Goal: Task Accomplishment & Management: Use online tool/utility

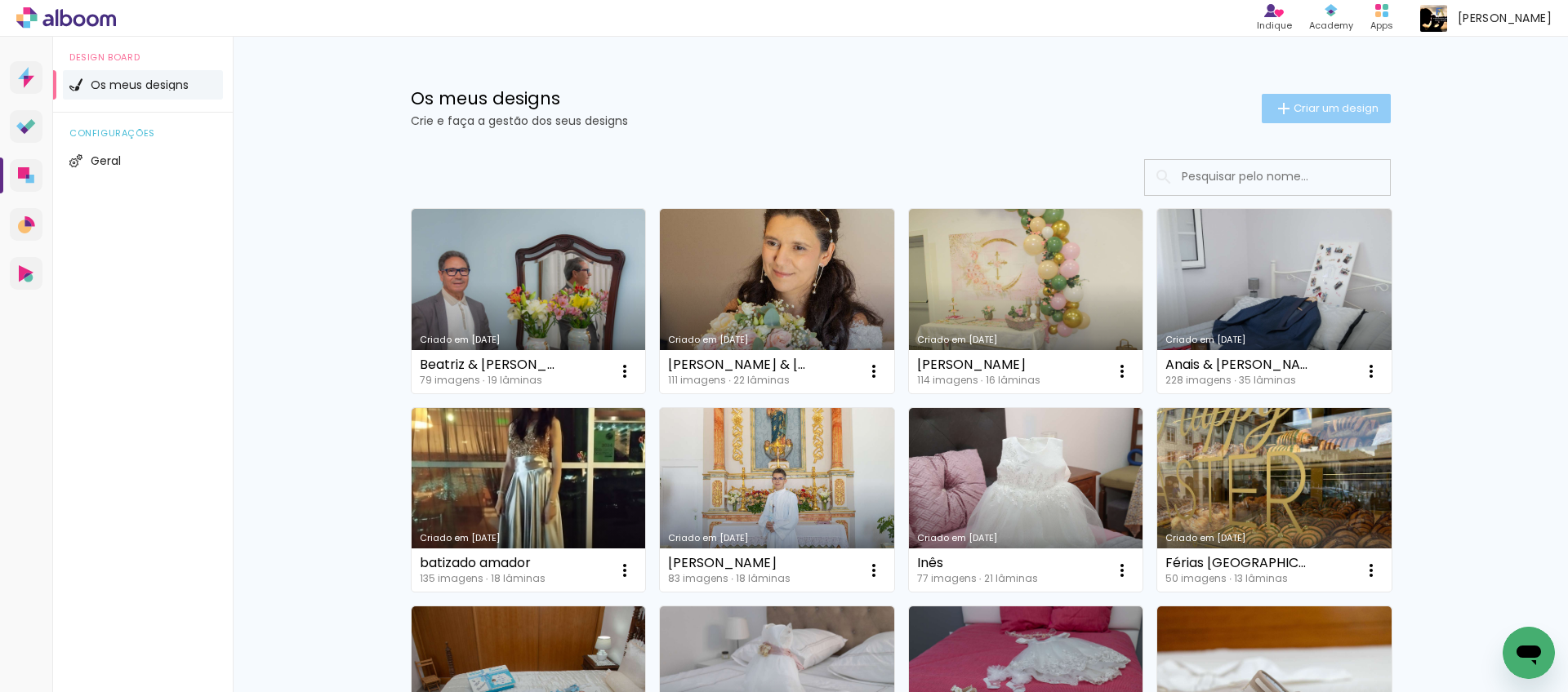
click at [1343, 108] on span "Criar um design" at bounding box center [1336, 108] width 85 height 10
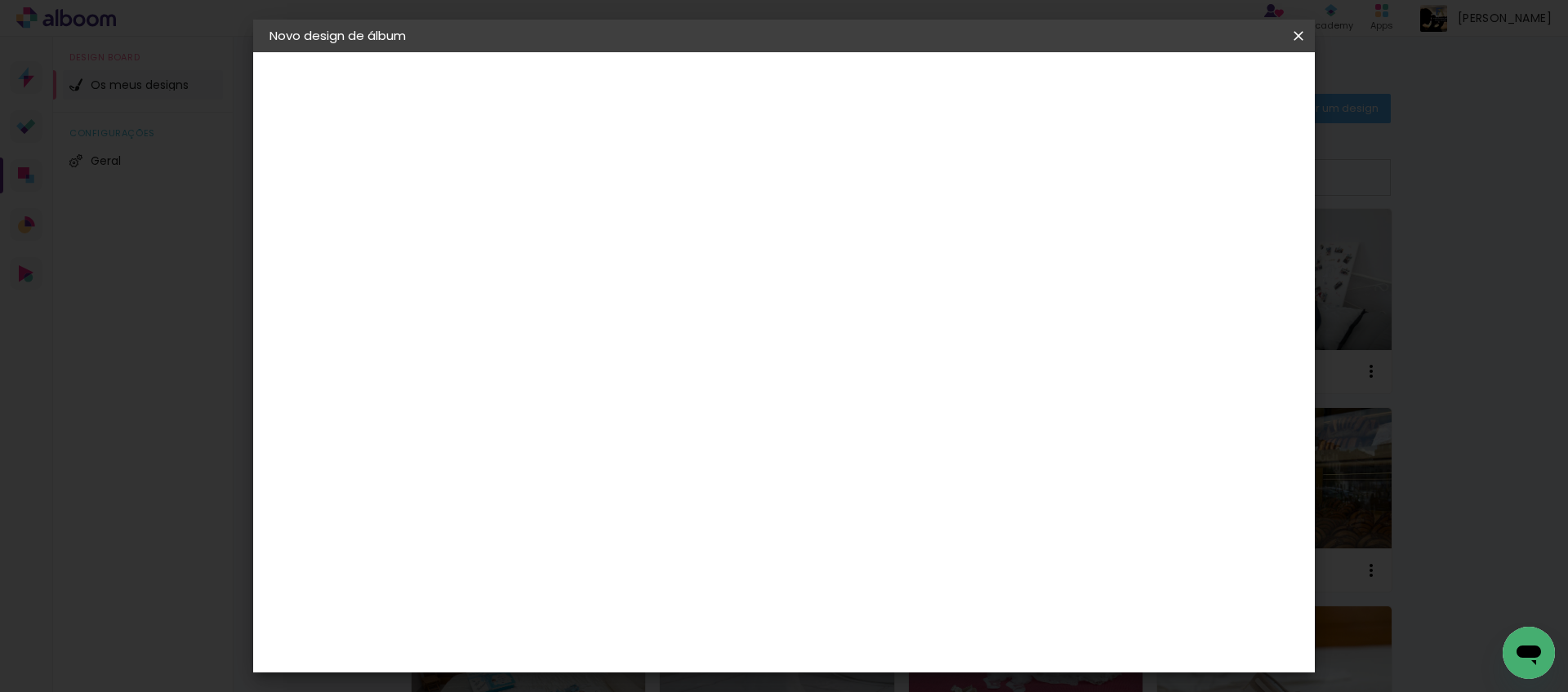
click at [537, 208] on input at bounding box center [537, 219] width 0 height 25
type input "[PERSON_NAME]"
type paper-input "[PERSON_NAME]"
click at [704, 95] on paper-button "Avançar" at bounding box center [664, 86] width 80 height 28
click at [633, 361] on paper-item "DreambooksPro" at bounding box center [561, 369] width 143 height 36
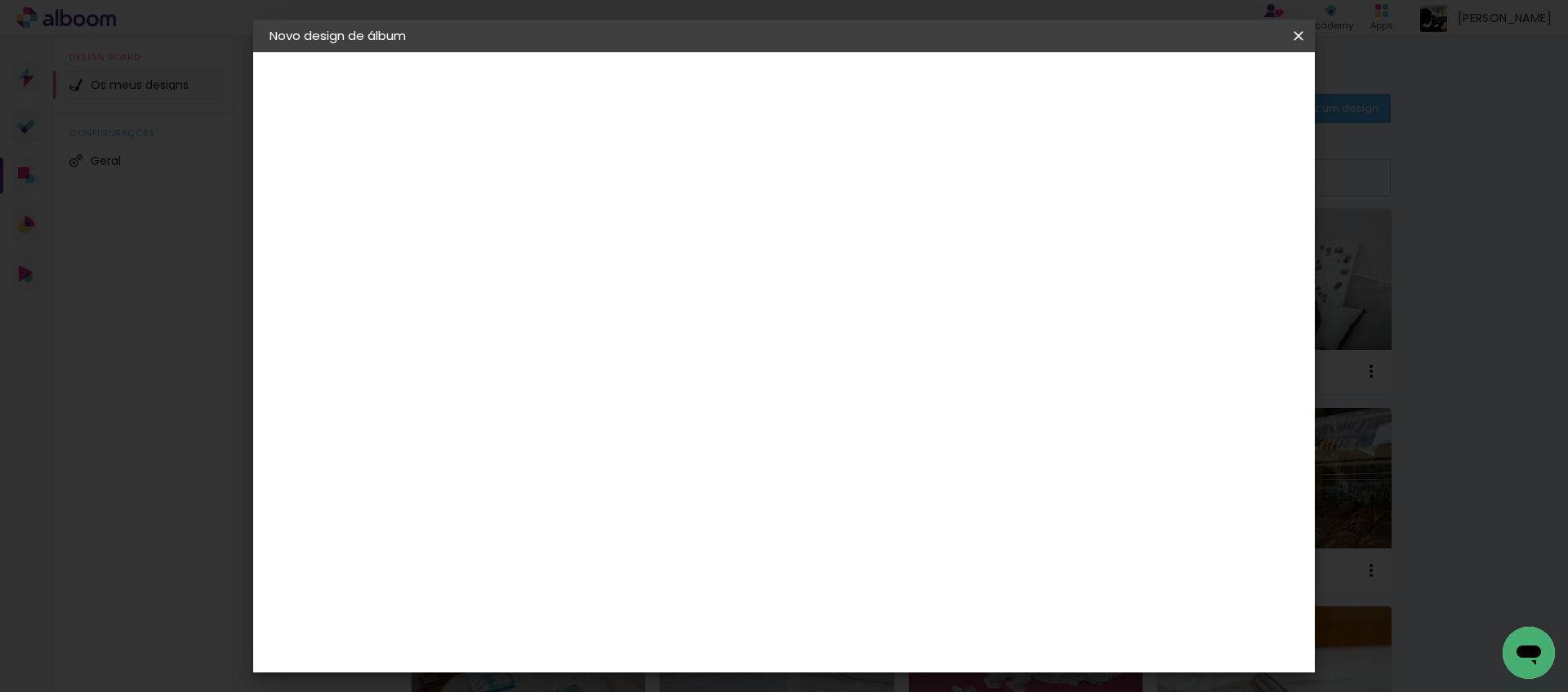
click at [0, 0] on slot "Avançar" at bounding box center [0, 0] width 0 height 0
click at [601, 273] on input "text" at bounding box center [569, 284] width 64 height 25
click at [980, 275] on paper-item "Álbum" at bounding box center [890, 271] width 327 height 33
type input "Álbum"
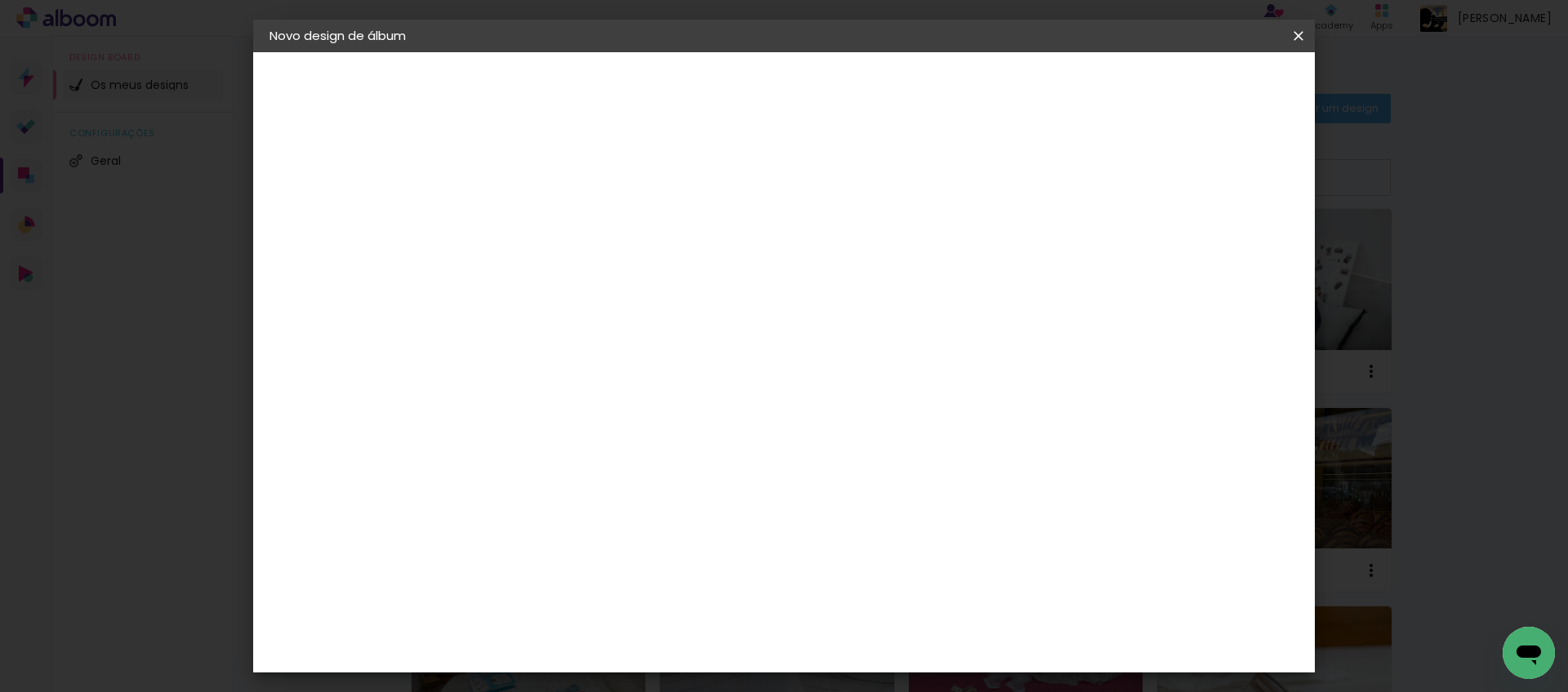
click at [707, 329] on span "20 × 20 cm" at bounding box center [677, 346] width 61 height 34
click at [0, 0] on slot "Avançar" at bounding box center [0, 0] width 0 height 0
click at [1209, 88] on span "Iniciar design" at bounding box center [1172, 86] width 74 height 11
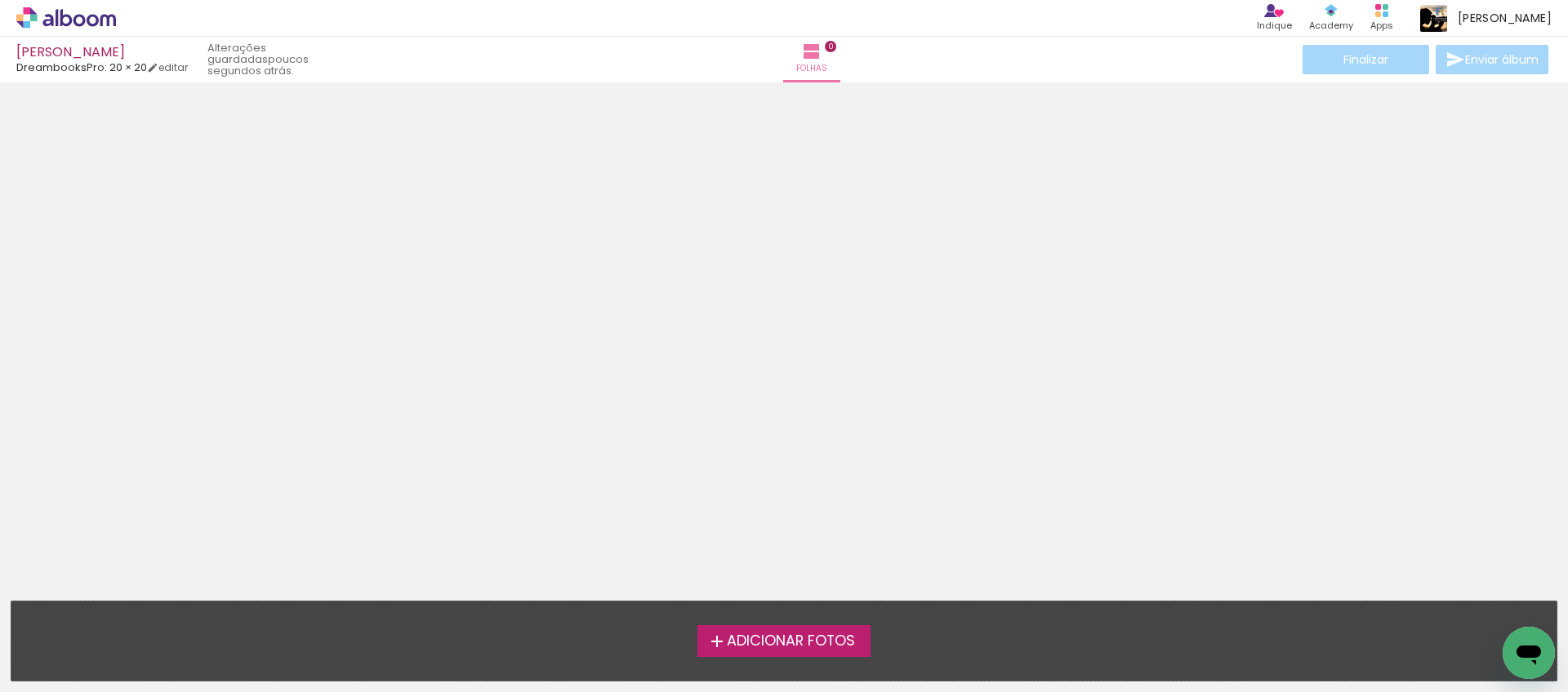
click at [802, 643] on span "Adicionar Fotos" at bounding box center [791, 641] width 128 height 15
click at [0, 0] on input "file" at bounding box center [0, 0] width 0 height 0
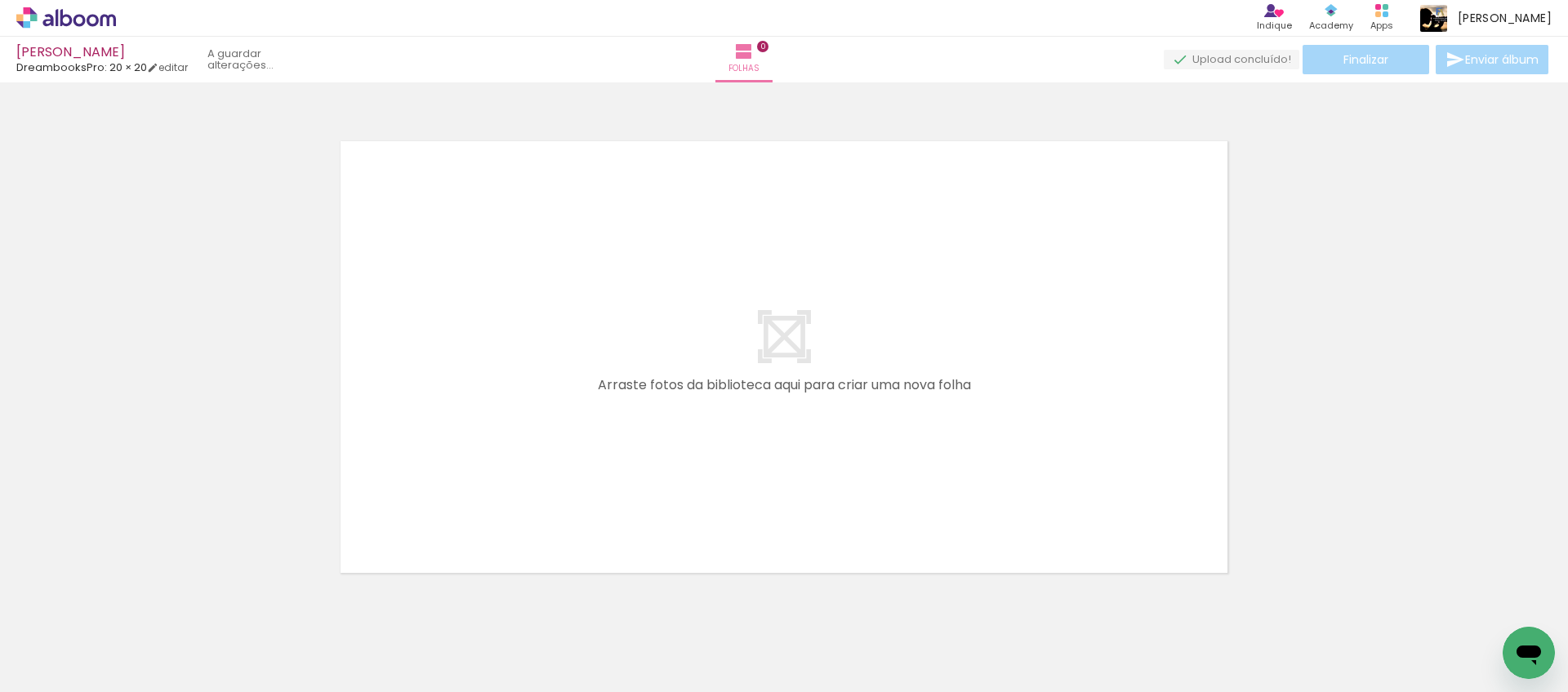
scroll to position [22, 0]
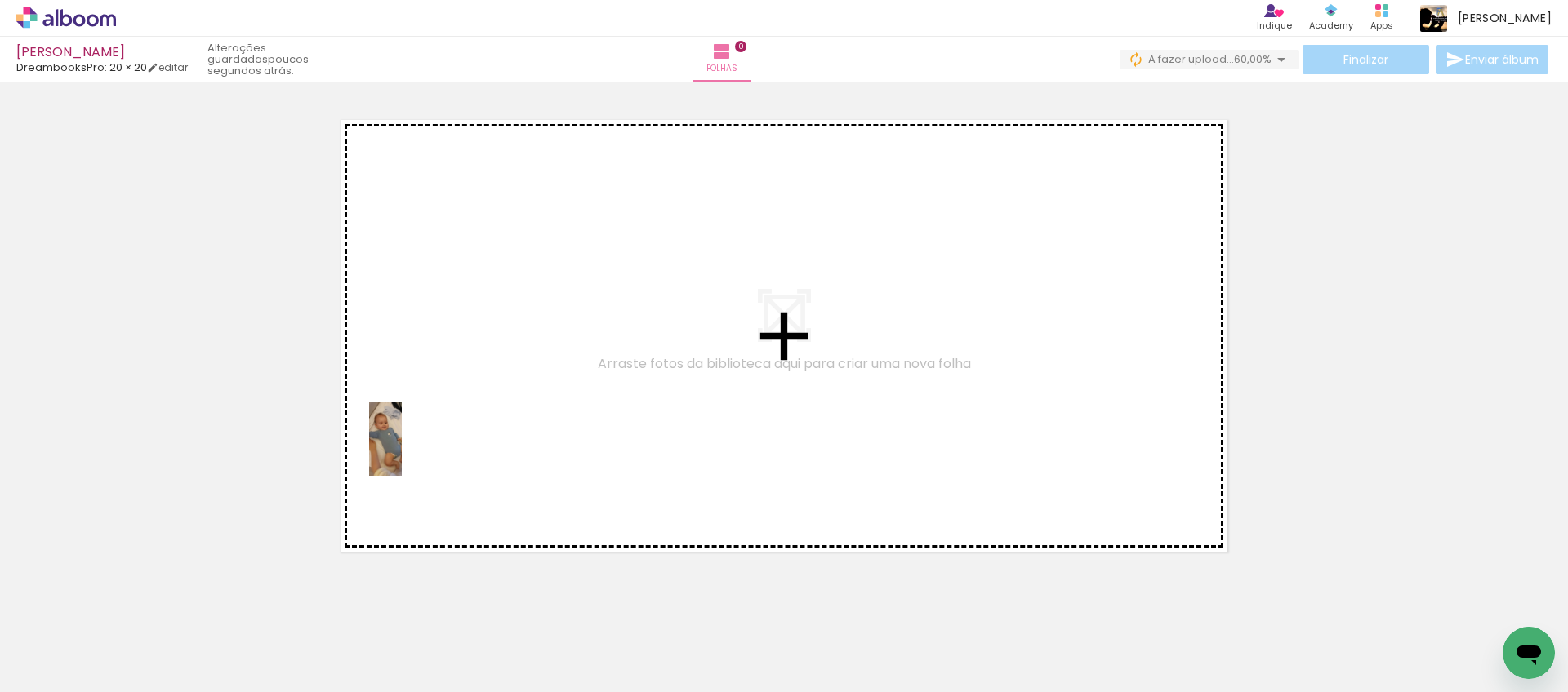
drag, startPoint x: 171, startPoint y: 614, endPoint x: 257, endPoint y: 616, distance: 86.0
click at [418, 452] on quentale-workspace at bounding box center [784, 346] width 1568 height 692
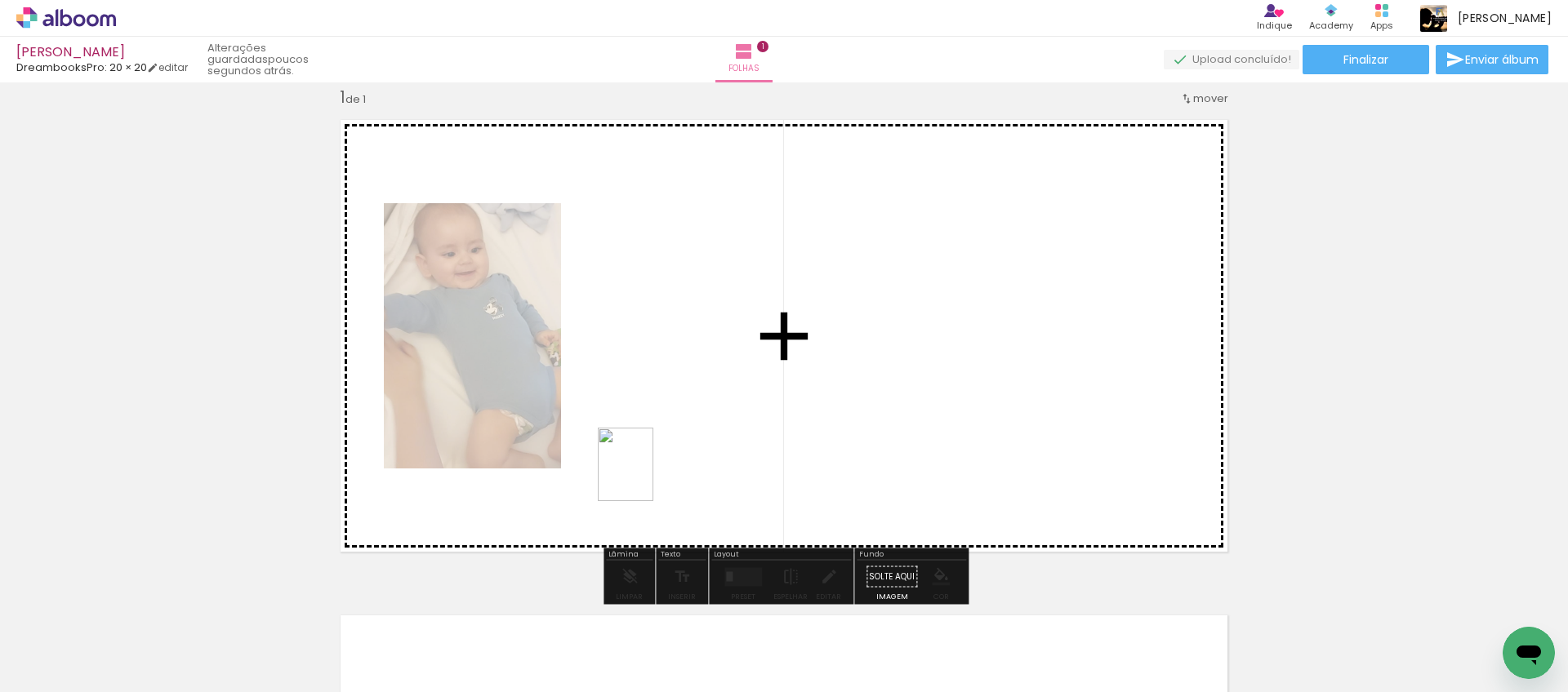
drag, startPoint x: 254, startPoint y: 619, endPoint x: 373, endPoint y: 625, distance: 119.2
click at [647, 477] on quentale-workspace at bounding box center [784, 346] width 1568 height 692
drag, startPoint x: 360, startPoint y: 636, endPoint x: 760, endPoint y: 452, distance: 440.3
click at [774, 448] on quentale-workspace at bounding box center [784, 346] width 1568 height 692
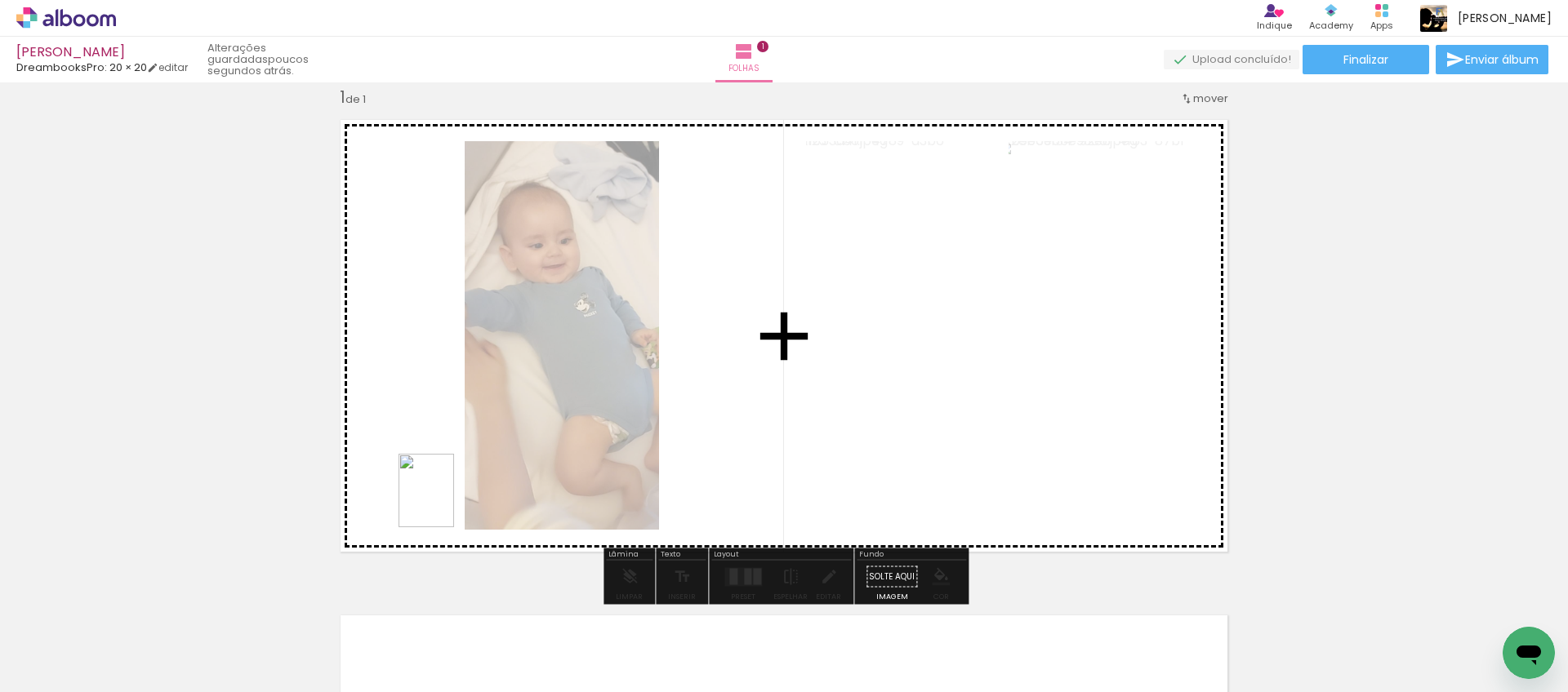
drag, startPoint x: 434, startPoint y: 631, endPoint x: 539, endPoint y: 658, distance: 108.4
click at [447, 498] on quentale-workspace at bounding box center [784, 346] width 1568 height 692
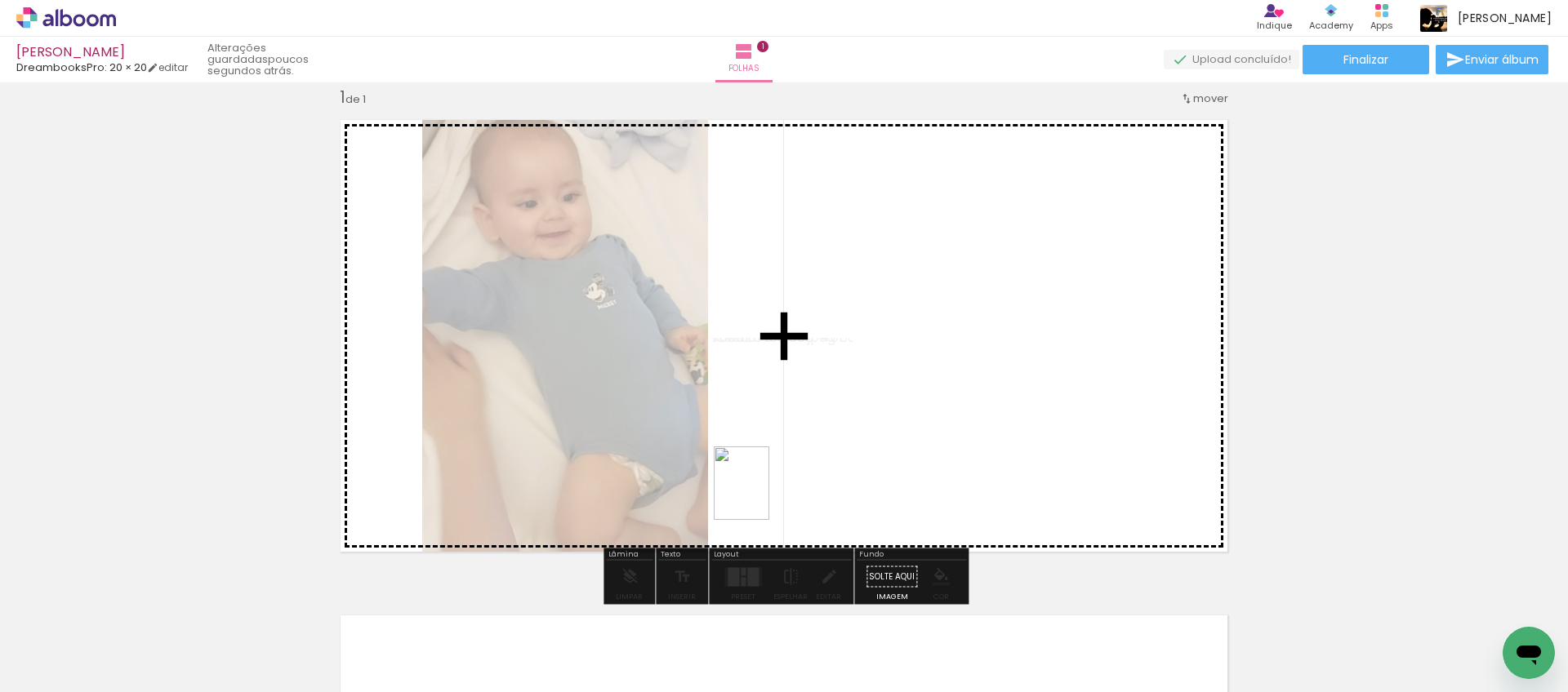
drag, startPoint x: 537, startPoint y: 649, endPoint x: 757, endPoint y: 503, distance: 264.0
click at [762, 496] on quentale-workspace at bounding box center [784, 346] width 1568 height 692
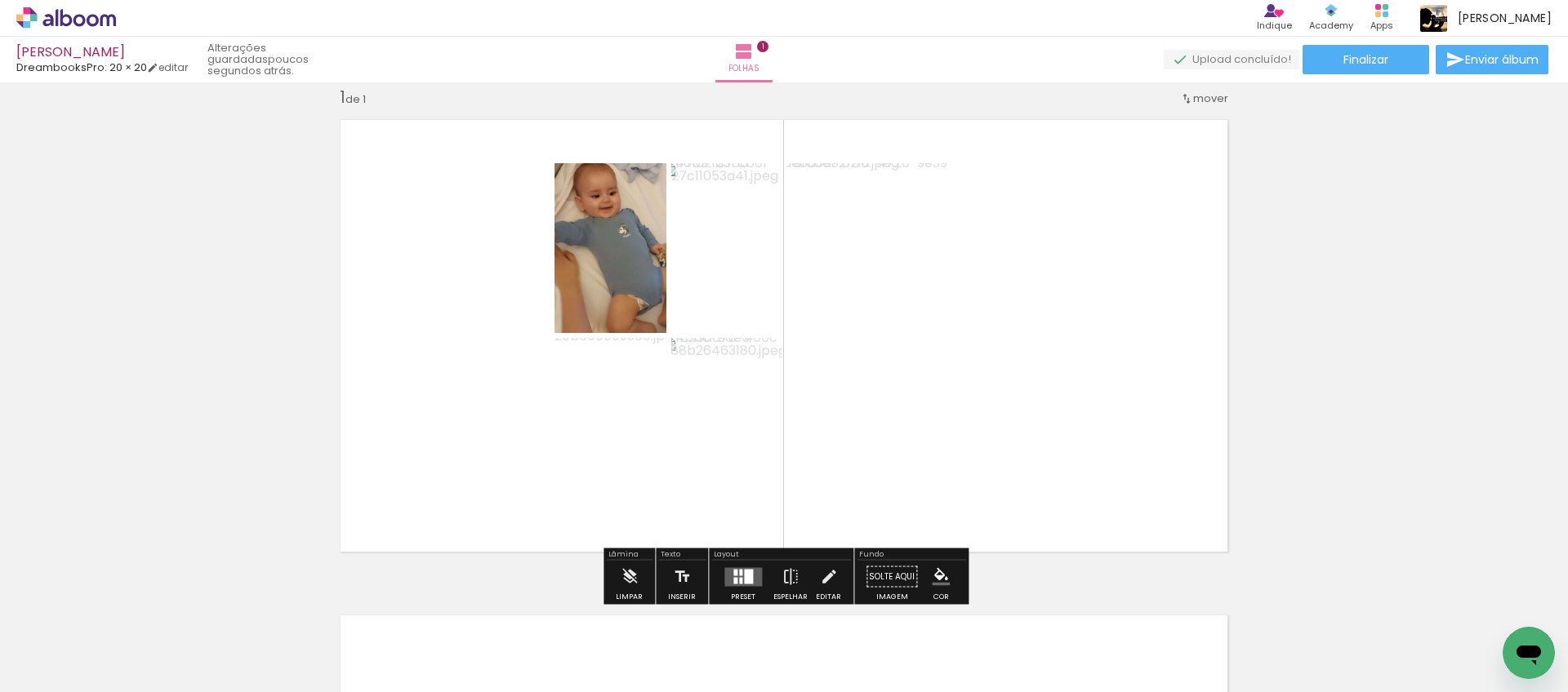
click at [750, 572] on quentale-layouter at bounding box center [743, 577] width 37 height 19
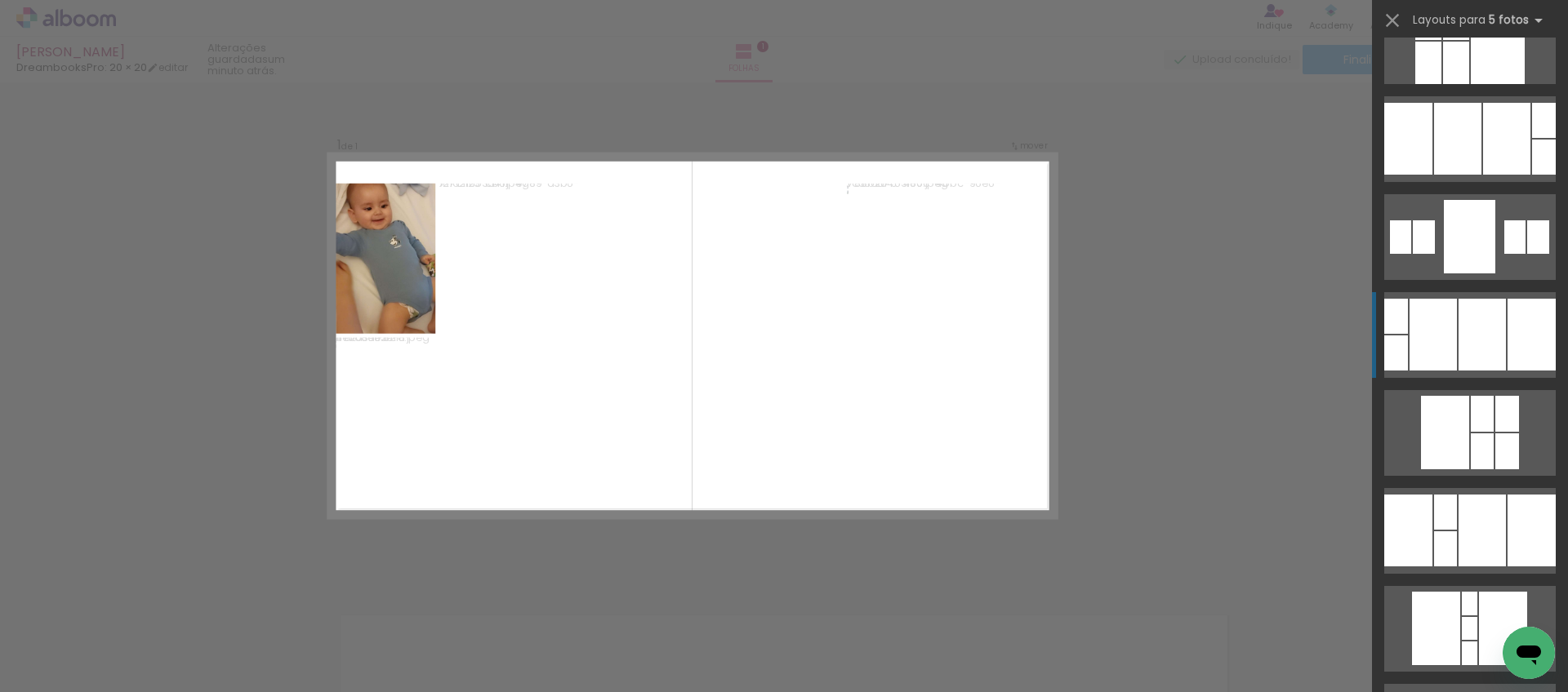
scroll to position [398, 0]
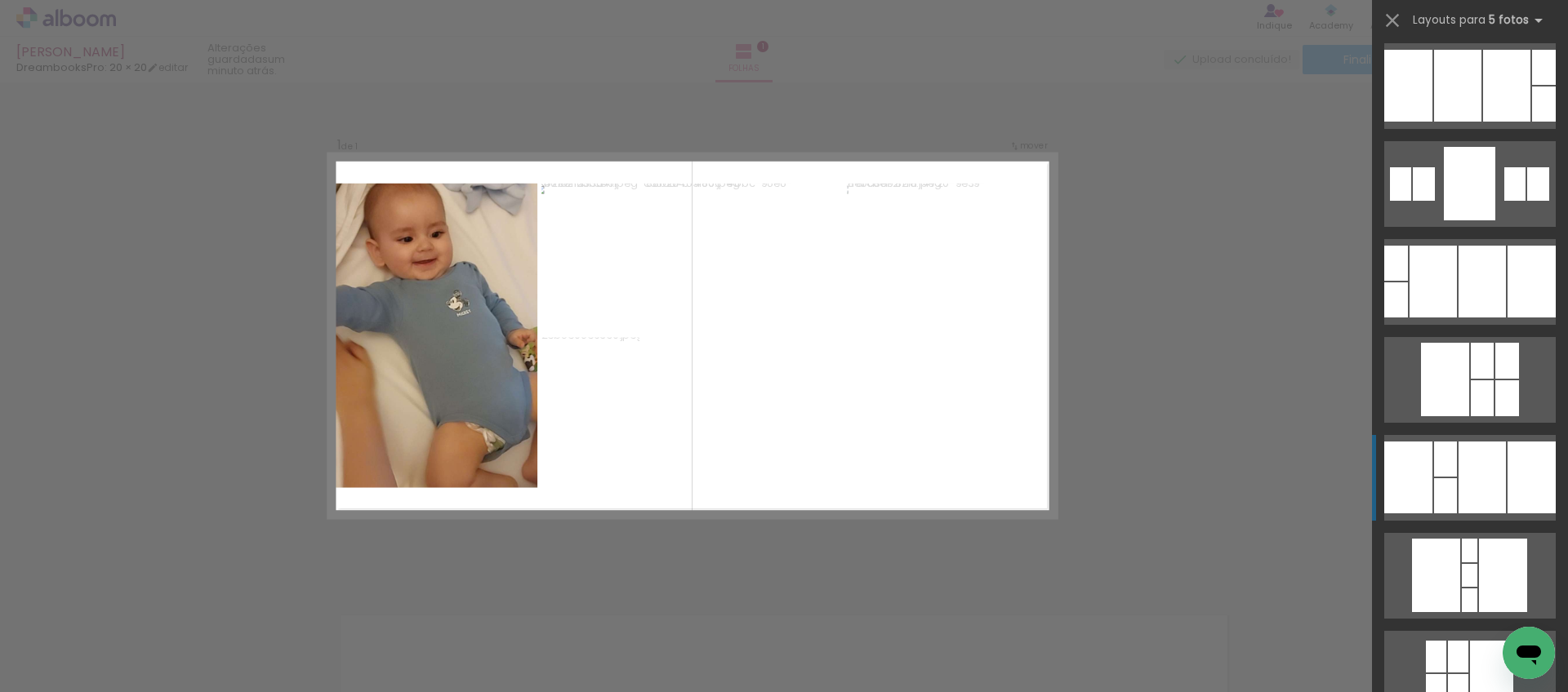
click at [1459, 495] on div at bounding box center [1482, 477] width 48 height 72
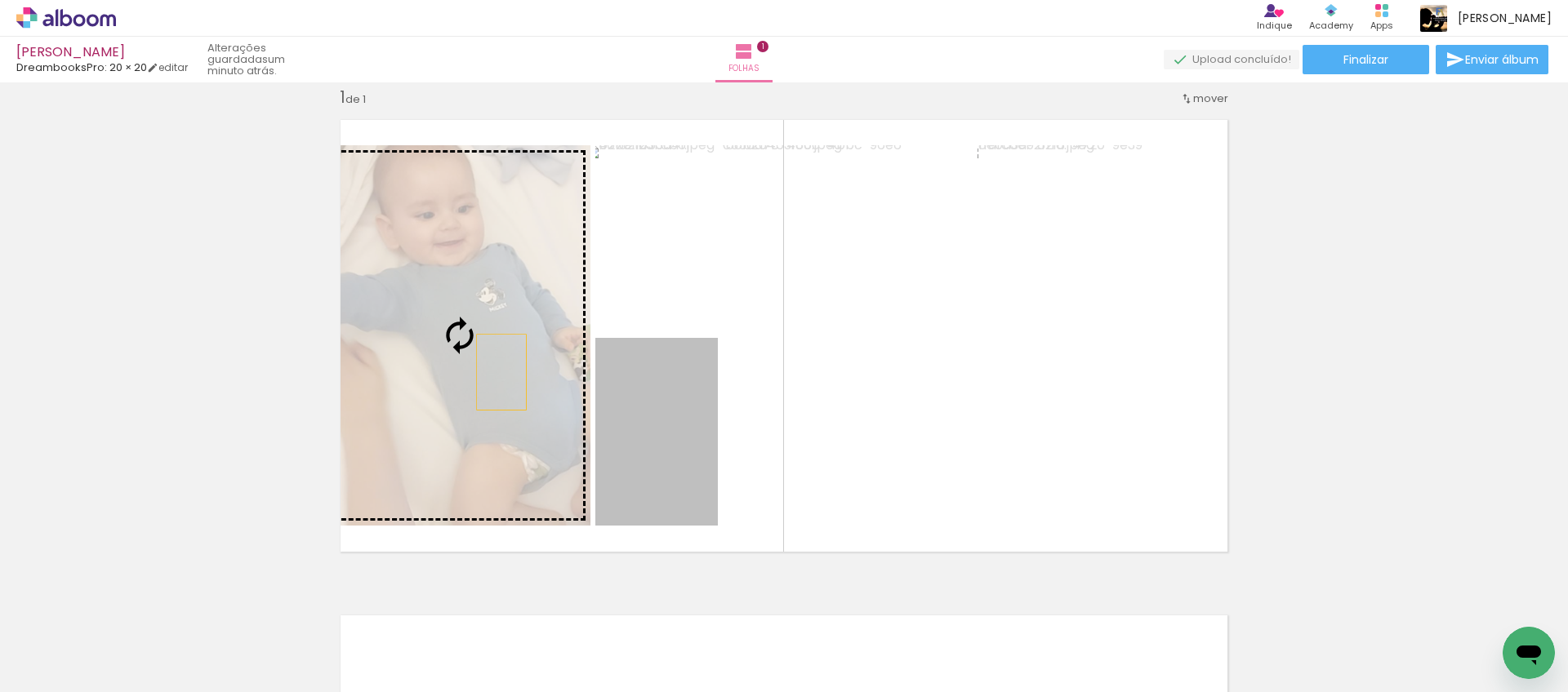
drag, startPoint x: 682, startPoint y: 422, endPoint x: 499, endPoint y: 370, distance: 190.2
click at [0, 0] on slot at bounding box center [0, 0] width 0 height 0
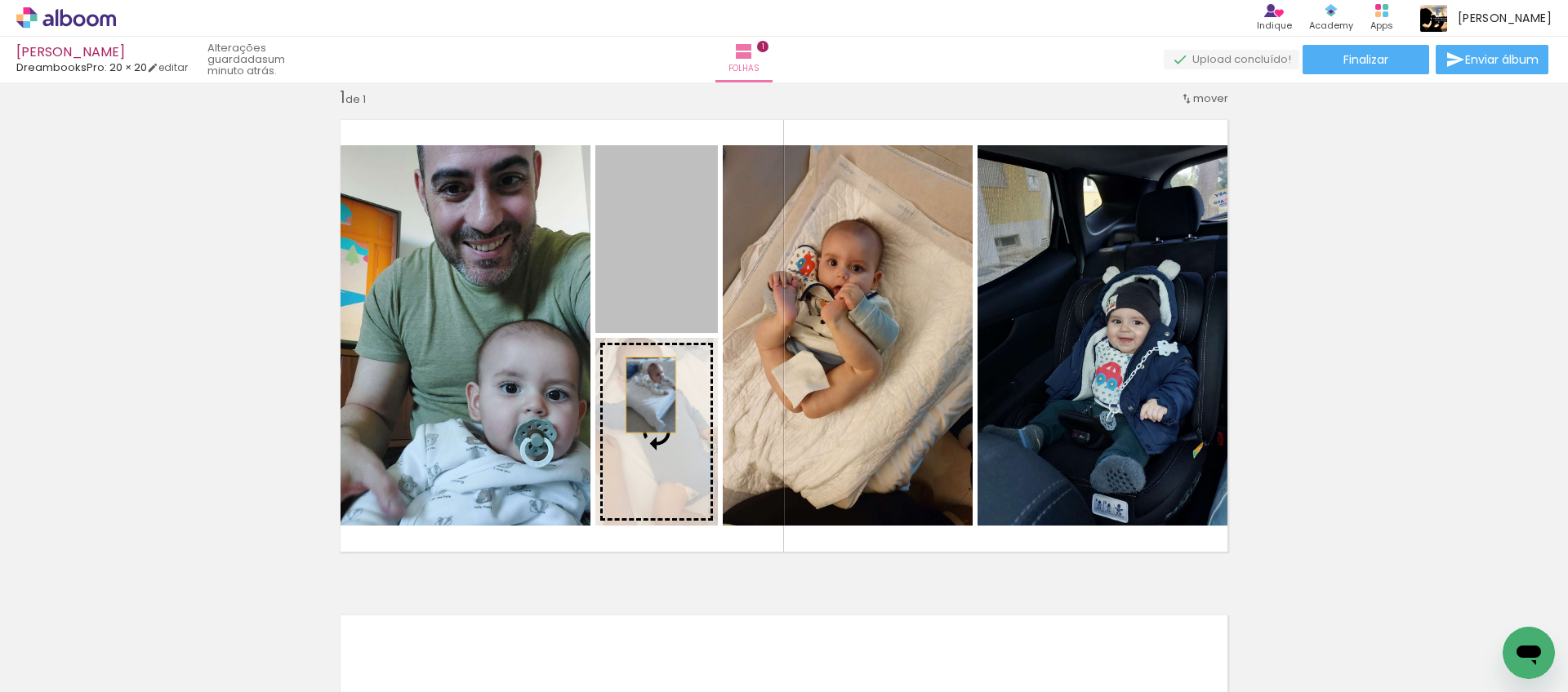
drag, startPoint x: 652, startPoint y: 349, endPoint x: 651, endPoint y: 395, distance: 46.0
click at [0, 0] on slot at bounding box center [0, 0] width 0 height 0
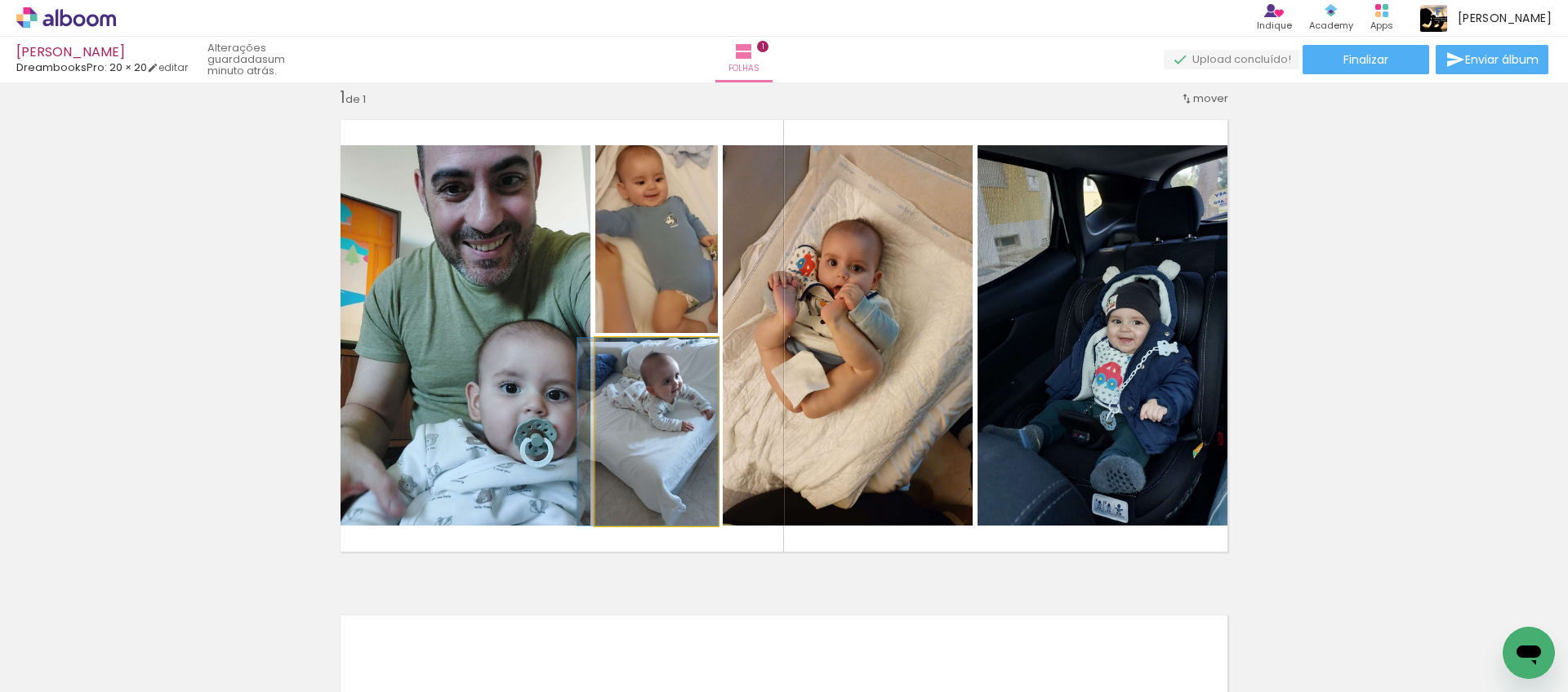
drag, startPoint x: 686, startPoint y: 394, endPoint x: 679, endPoint y: 409, distance: 16.6
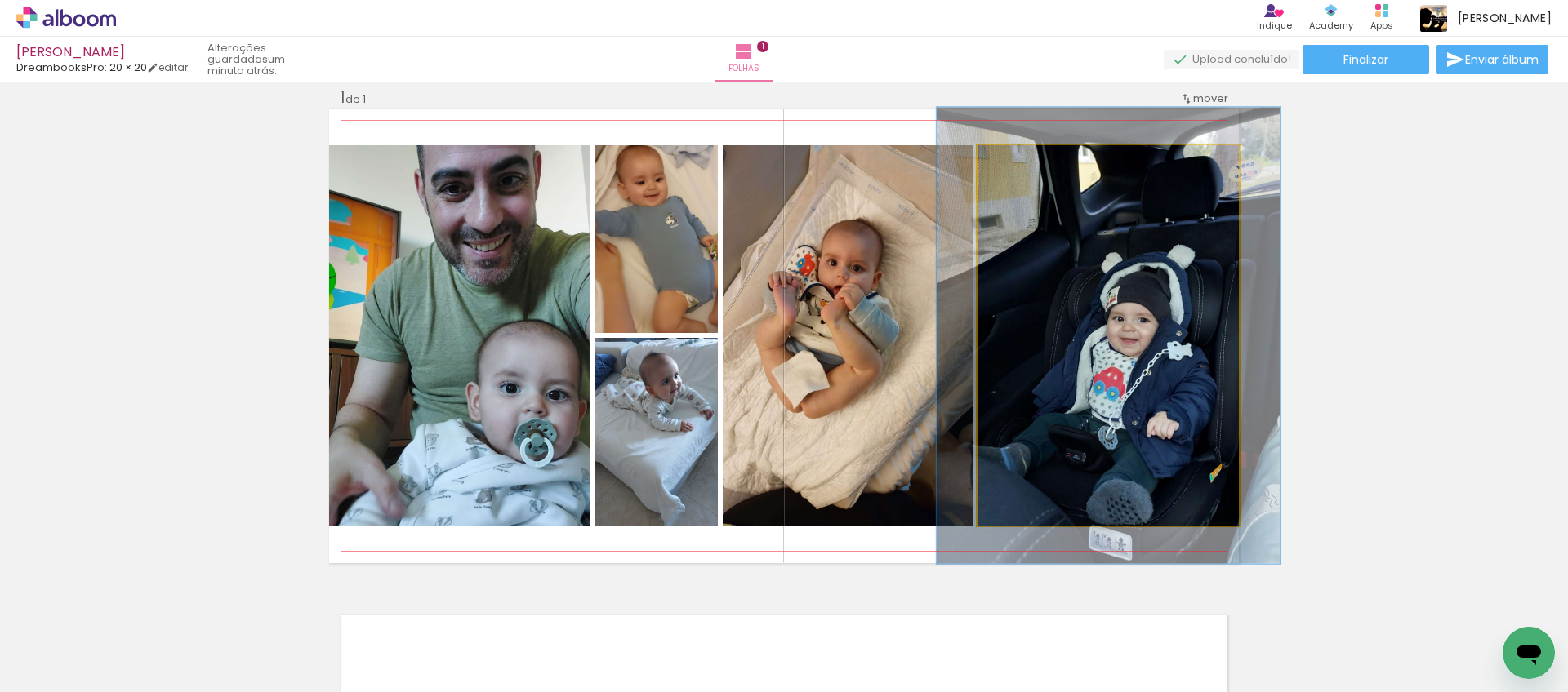
drag, startPoint x: 1018, startPoint y: 161, endPoint x: 1032, endPoint y: 167, distance: 15.2
click at [1029, 162] on div at bounding box center [1027, 162] width 15 height 15
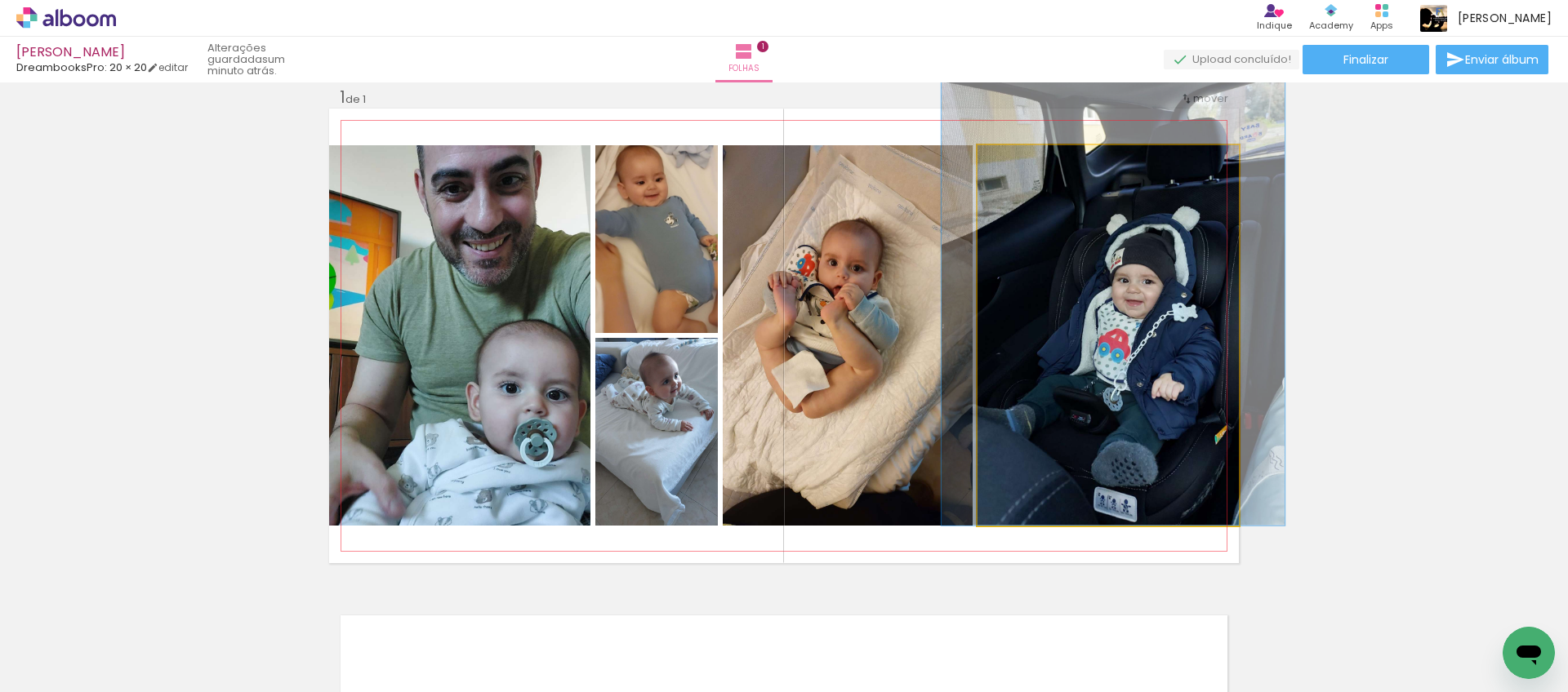
drag, startPoint x: 1100, startPoint y: 273, endPoint x: 1105, endPoint y: 217, distance: 56.2
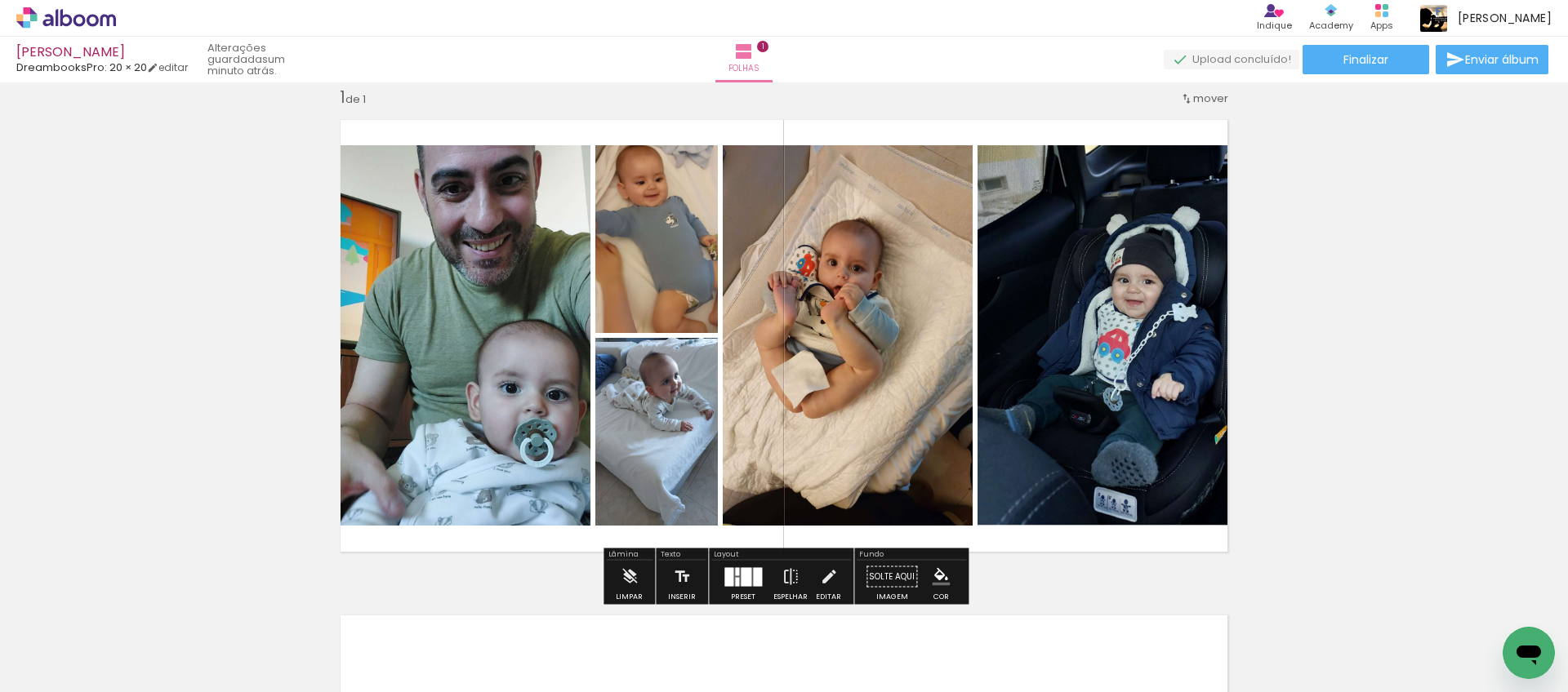
type paper-slider "141"
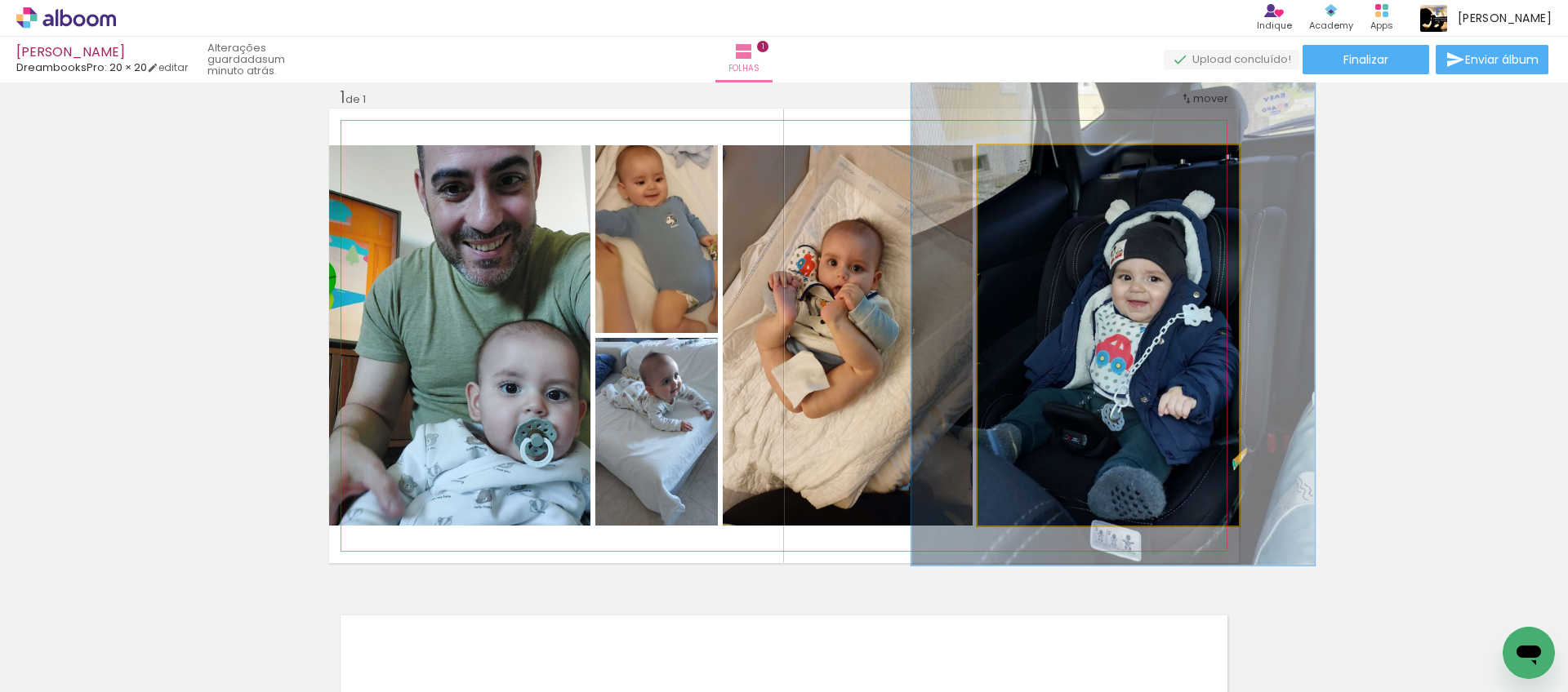
click at [1044, 163] on div at bounding box center [1049, 162] width 64 height 26
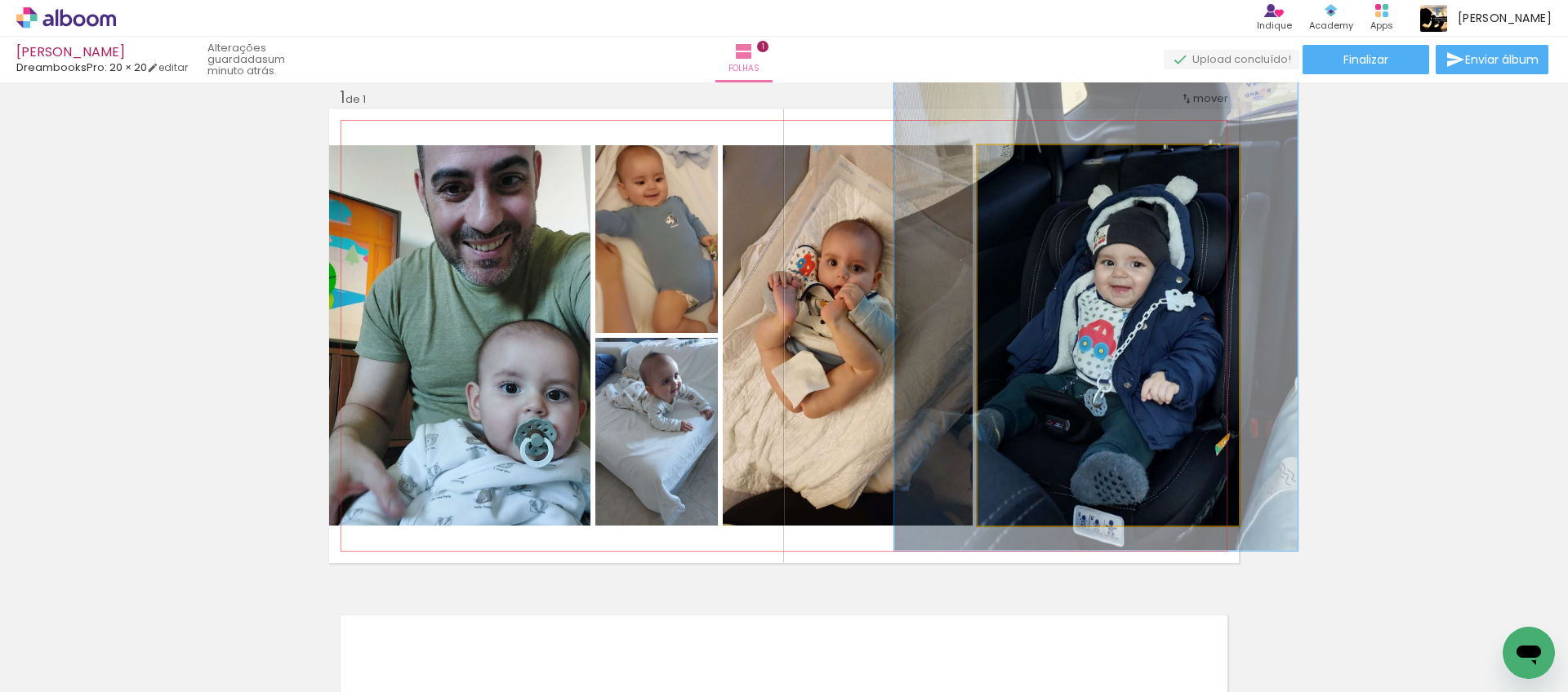
drag, startPoint x: 1083, startPoint y: 203, endPoint x: 1067, endPoint y: 188, distance: 21.9
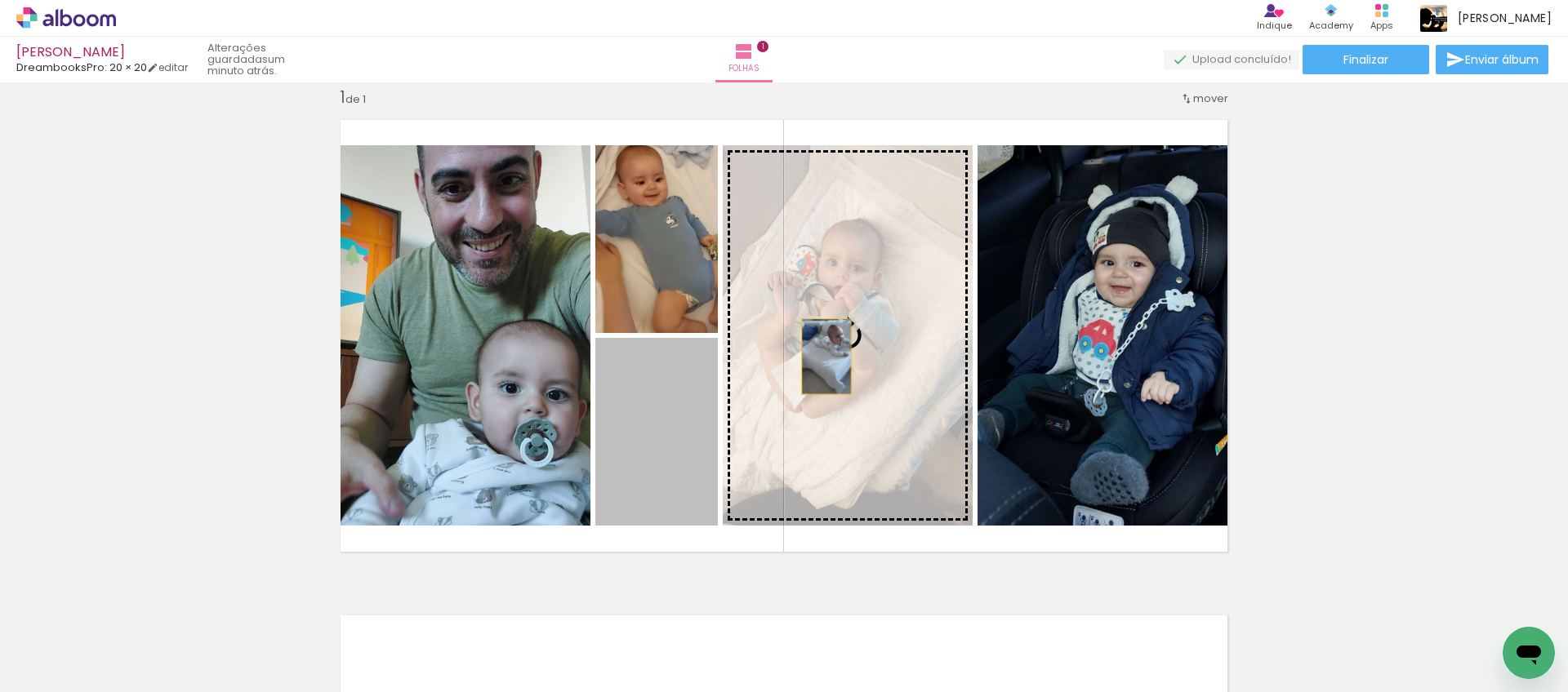
drag, startPoint x: 675, startPoint y: 380, endPoint x: 825, endPoint y: 359, distance: 151.5
click at [0, 0] on slot at bounding box center [0, 0] width 0 height 0
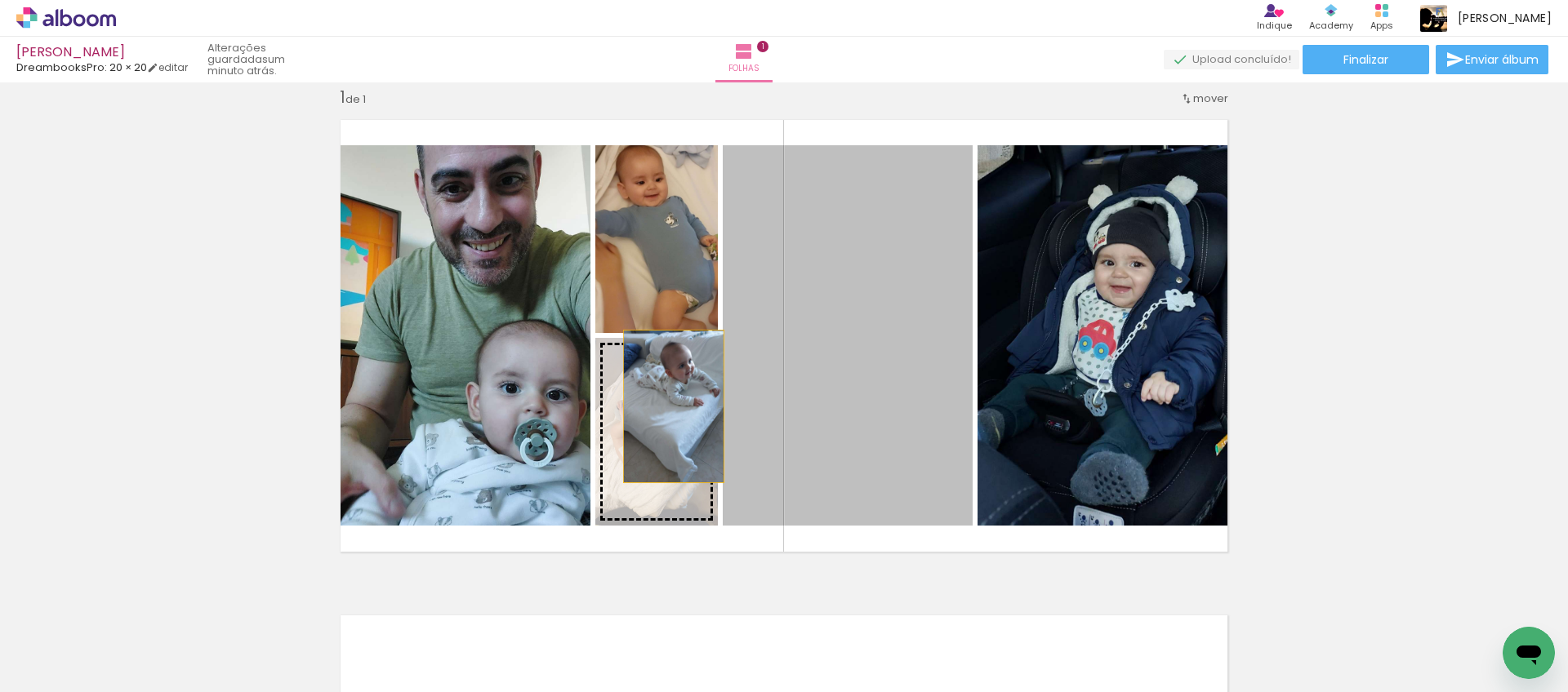
drag, startPoint x: 881, startPoint y: 303, endPoint x: 661, endPoint y: 409, distance: 244.2
click at [0, 0] on slot at bounding box center [0, 0] width 0 height 0
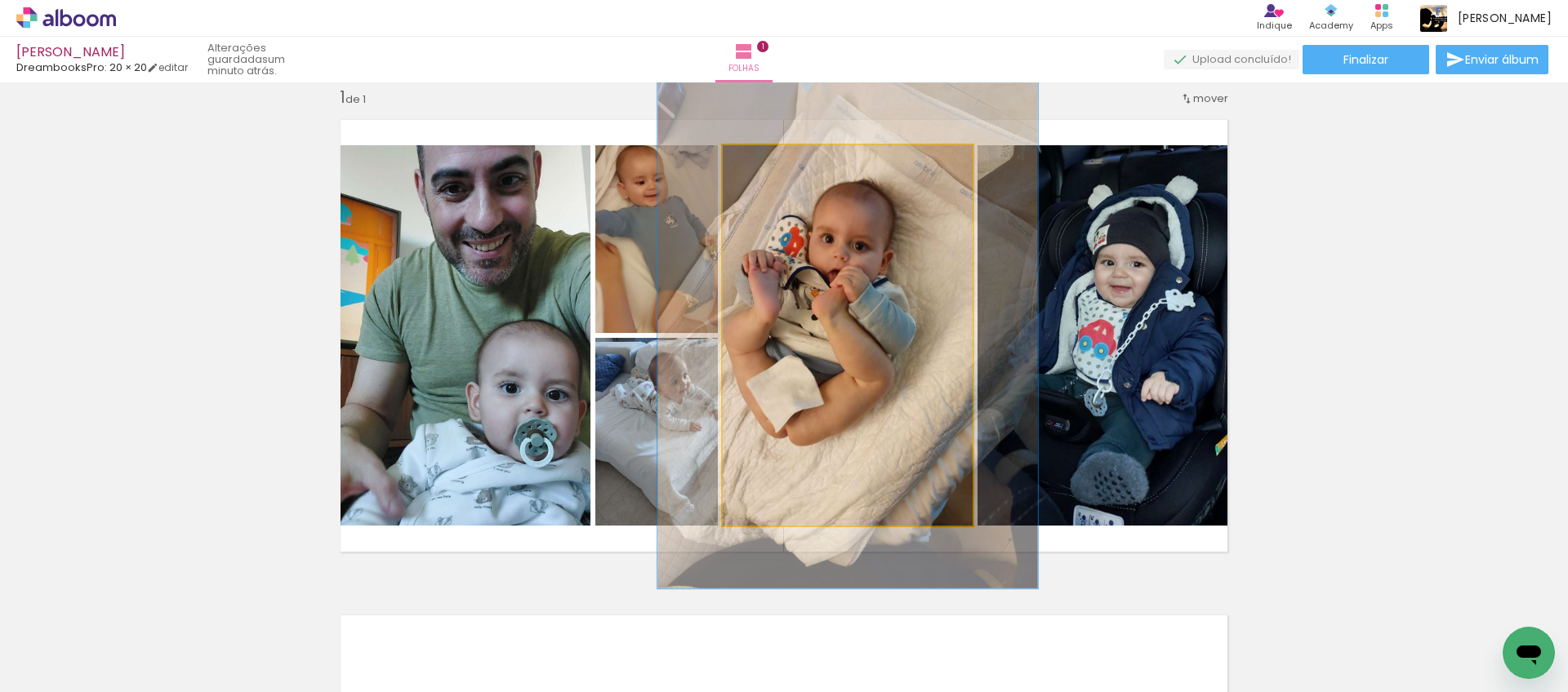
drag, startPoint x: 766, startPoint y: 167, endPoint x: 801, endPoint y: 206, distance: 52.4
type paper-slider "133"
click at [784, 171] on div at bounding box center [780, 162] width 26 height 26
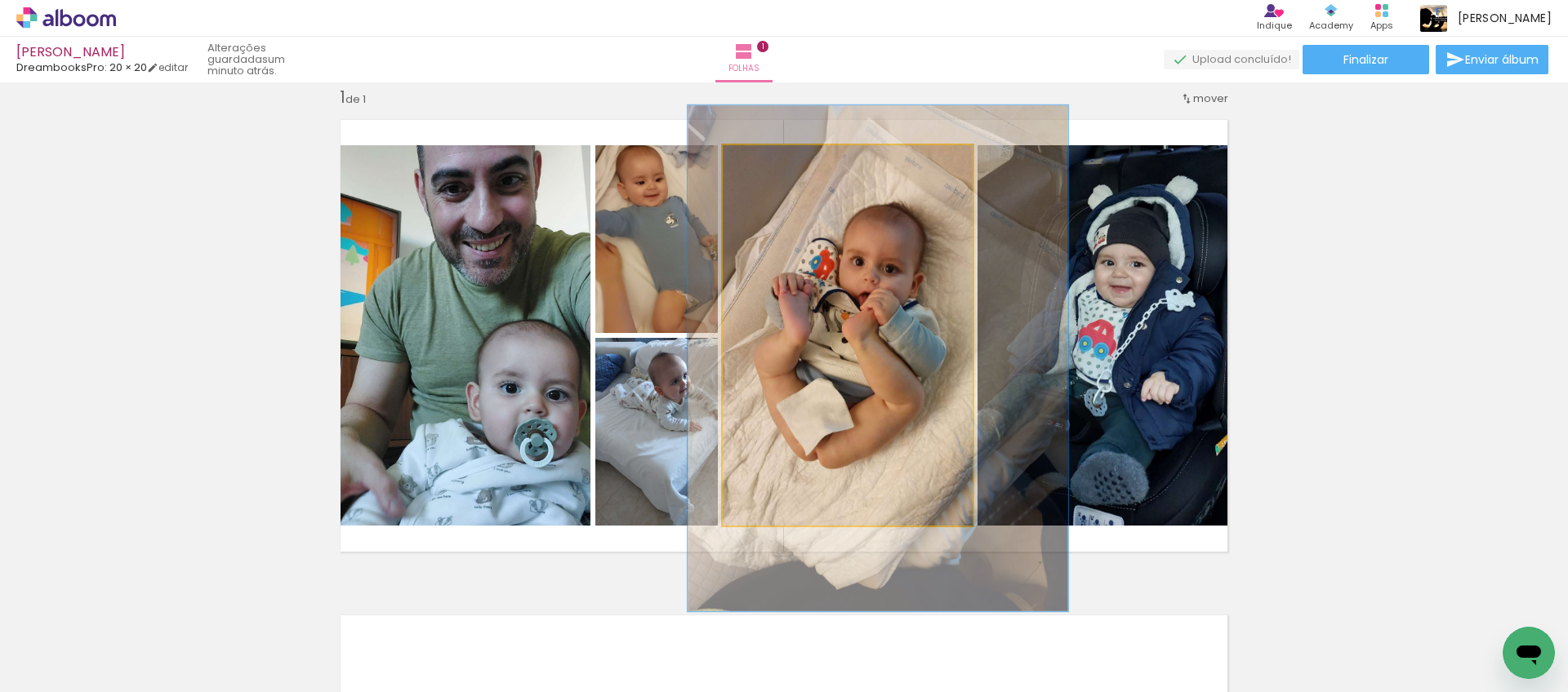
drag, startPoint x: 838, startPoint y: 276, endPoint x: 868, endPoint y: 301, distance: 39.1
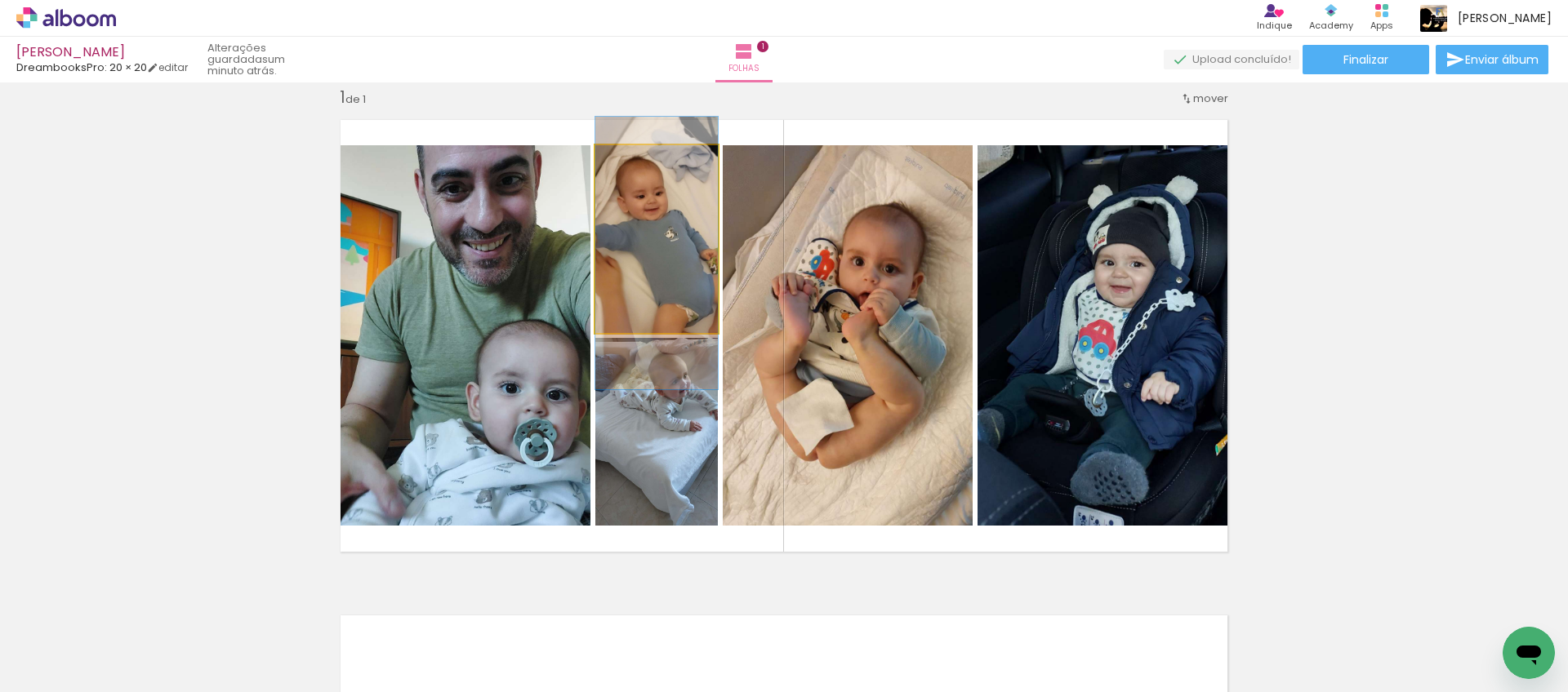
drag, startPoint x: 692, startPoint y: 263, endPoint x: 689, endPoint y: 280, distance: 17.3
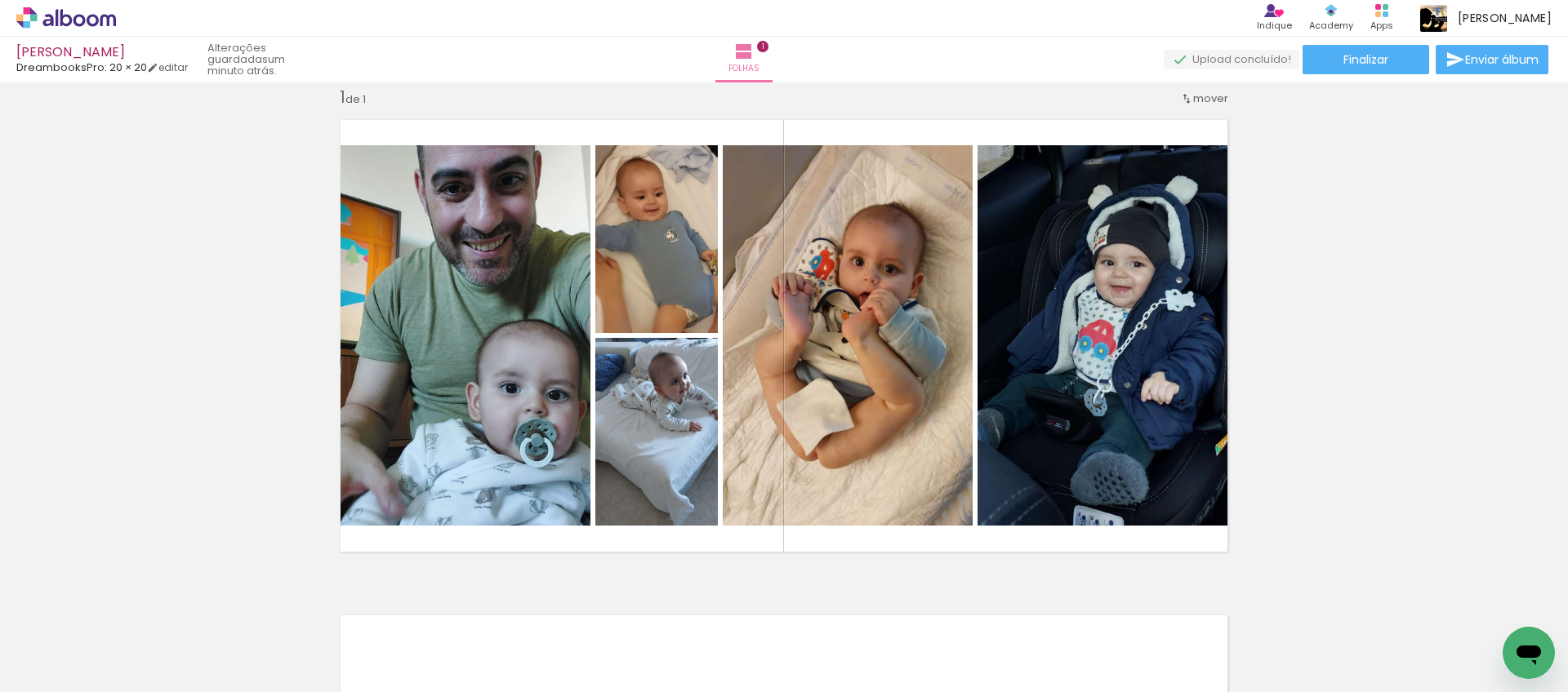
click at [73, 670] on span "Adicionar Fotos" at bounding box center [58, 670] width 49 height 18
click at [0, 0] on input "file" at bounding box center [0, 0] width 0 height 0
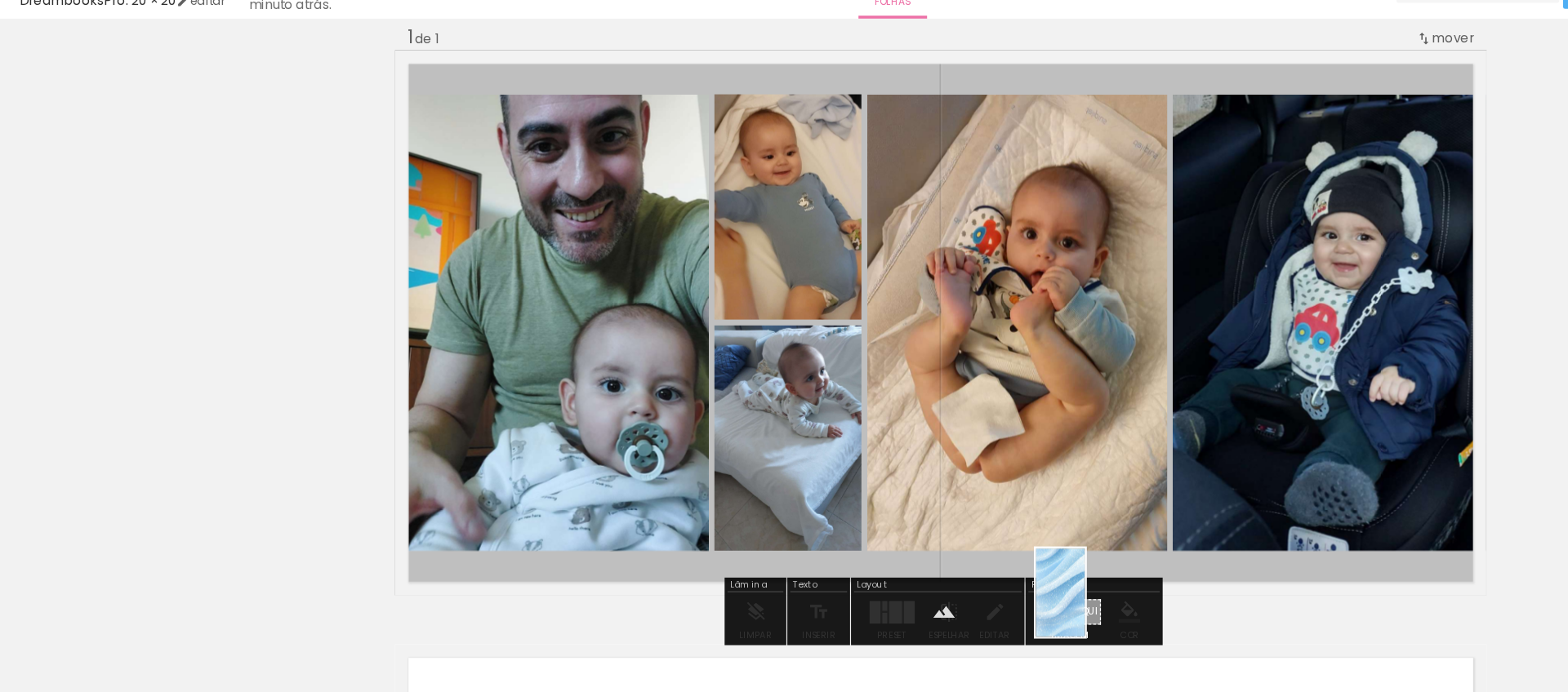
drag, startPoint x: 634, startPoint y: 624, endPoint x: 913, endPoint y: 573, distance: 283.6
click at [913, 573] on quentale-workspace at bounding box center [784, 346] width 1568 height 692
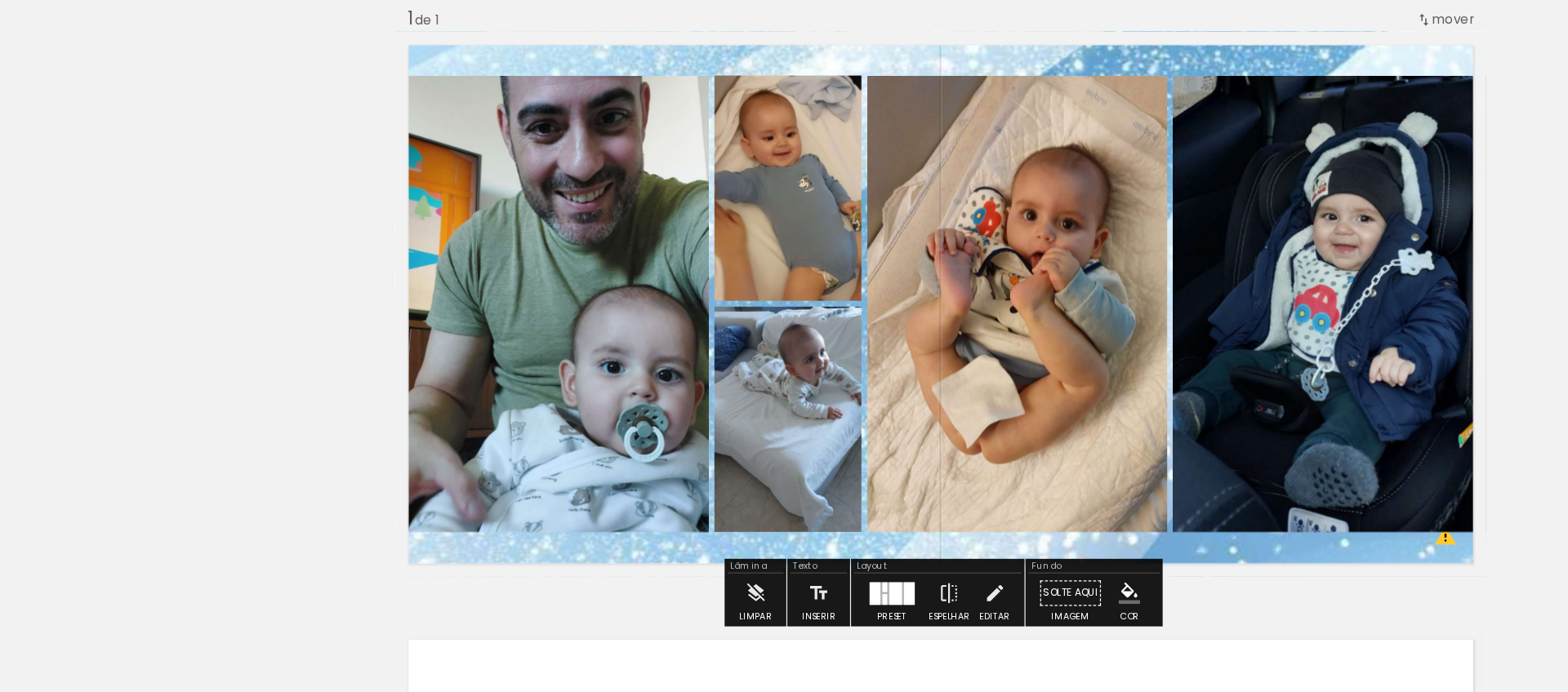
scroll to position [0, 0]
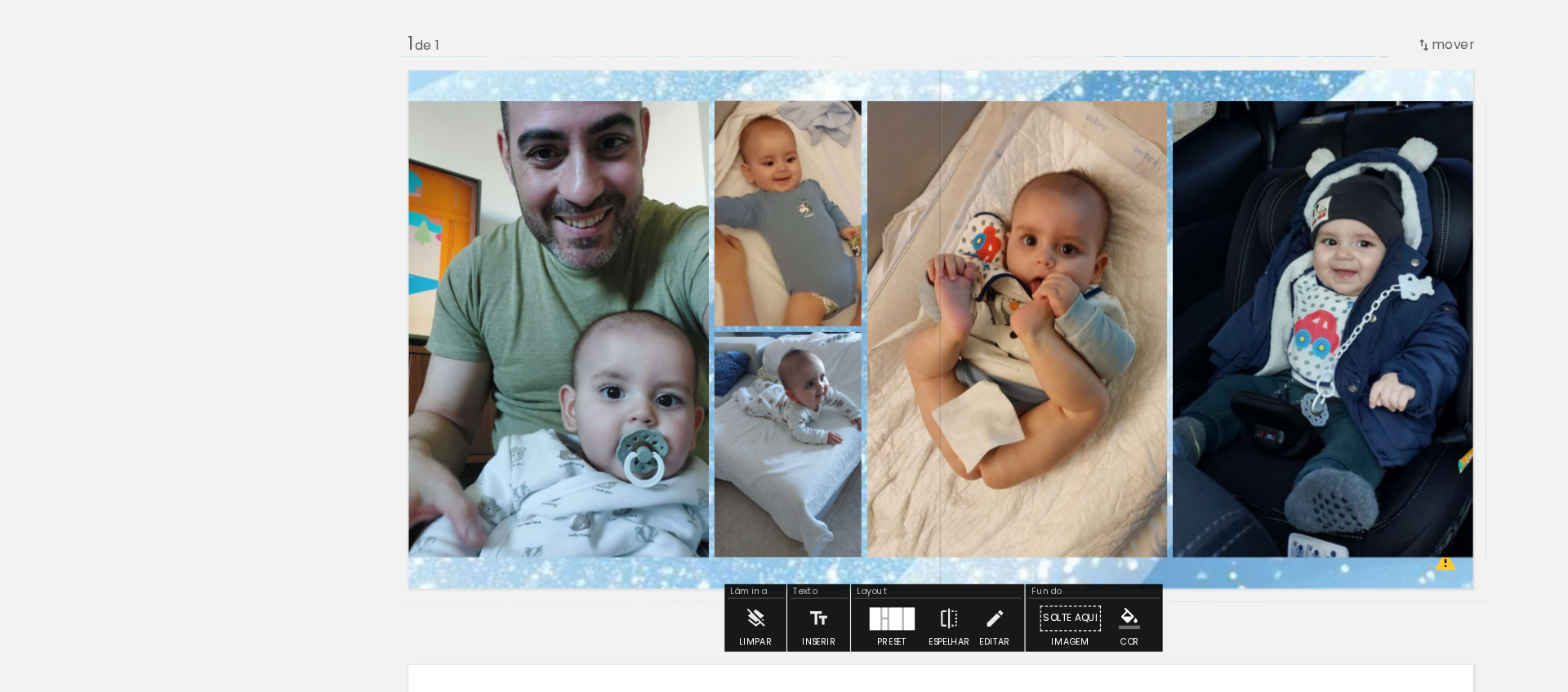
click at [975, 562] on quentale-layouter at bounding box center [784, 357] width 910 height 454
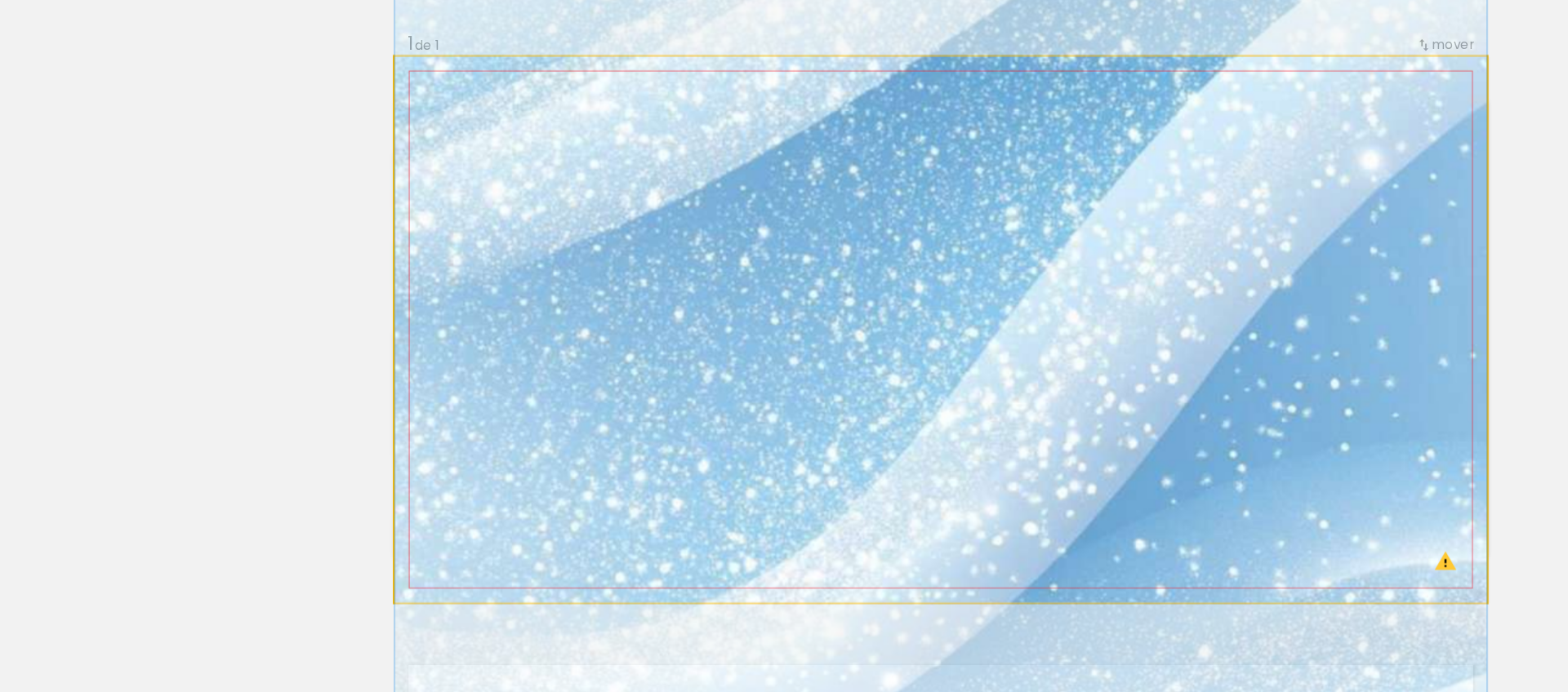
drag, startPoint x: 909, startPoint y: 500, endPoint x: 901, endPoint y: 399, distance: 101.3
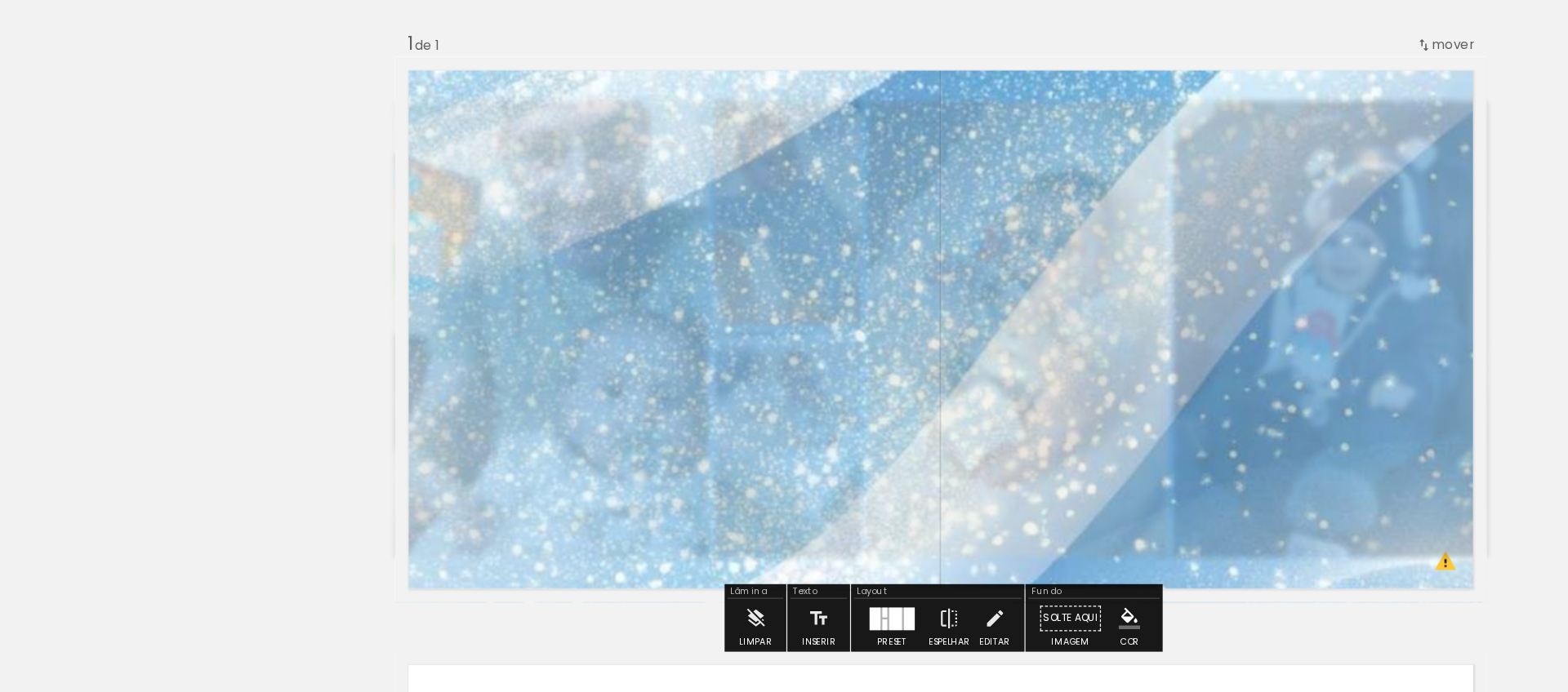
click at [216, 369] on div "Inserir folha 1 de 1 O Designbox precisa de aumentar a sua imagem em 642% para …" at bounding box center [784, 584] width 1568 height 992
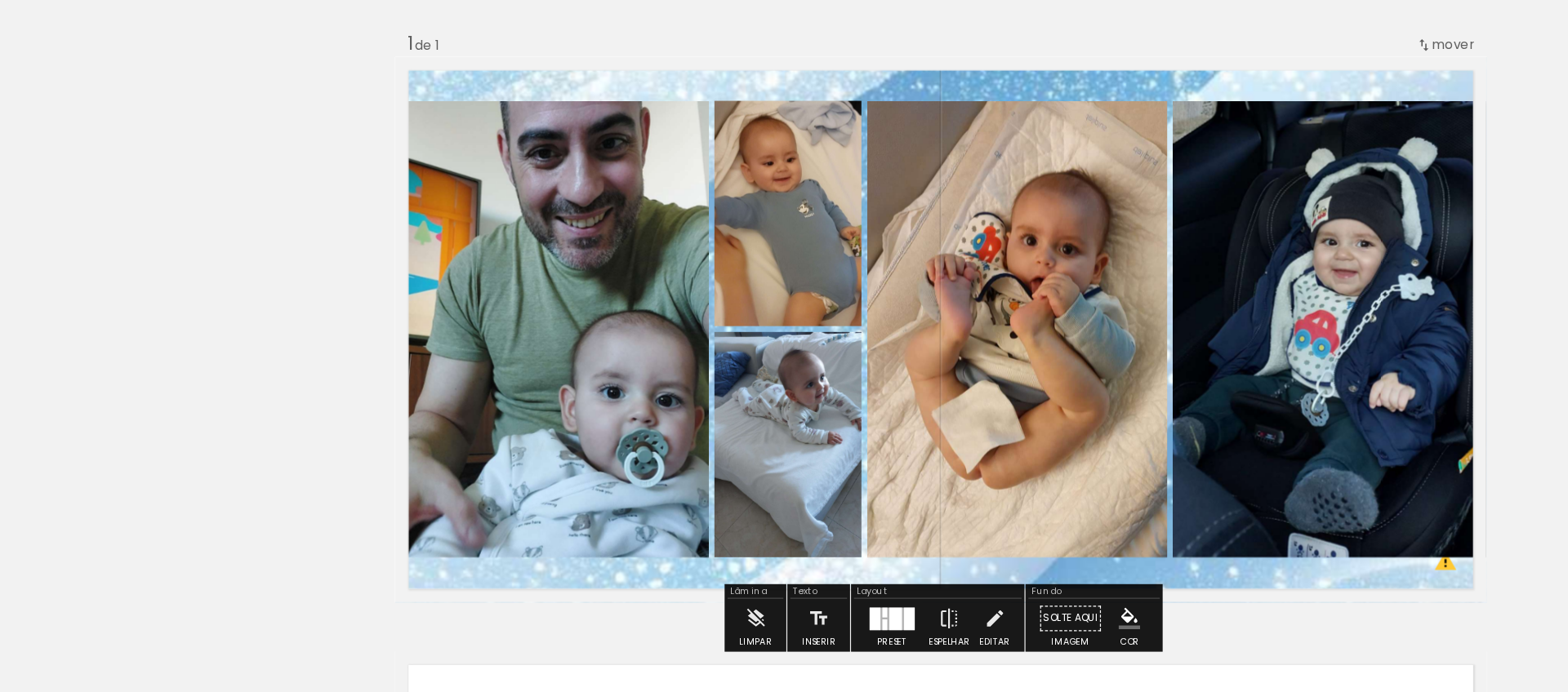
click at [488, 218] on paper-item at bounding box center [496, 221] width 29 height 11
click at [494, 284] on iron-icon "color picker" at bounding box center [497, 288] width 20 height 16
click at [322, 243] on paper-item "#039be5" at bounding box center [326, 244] width 16 height 16
click at [652, 246] on paper-item at bounding box center [647, 247] width 29 height 11
click at [651, 315] on iron-icon "color picker" at bounding box center [649, 313] width 20 height 16
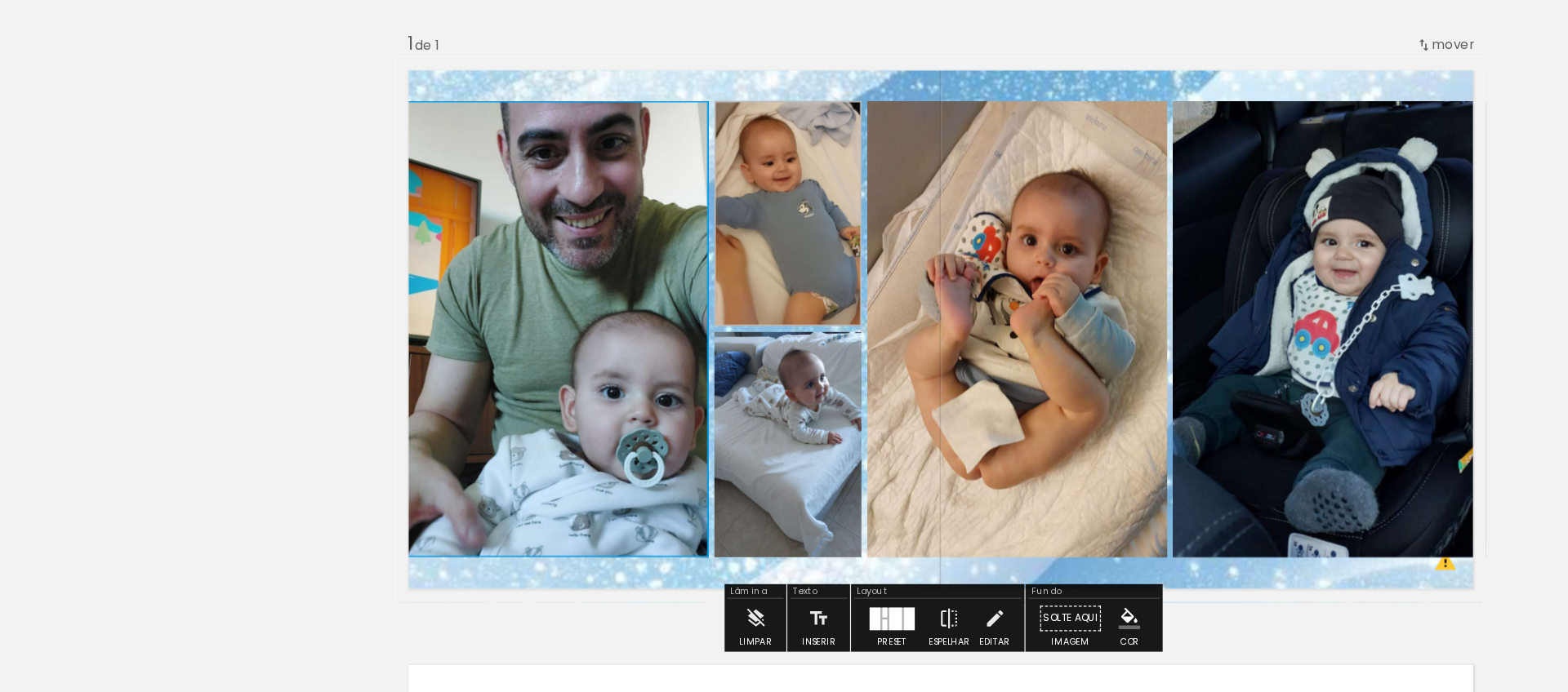
click at [664, 173] on paper-item "#ffffff" at bounding box center [657, 172] width 16 height 16
click at [649, 437] on paper-item at bounding box center [647, 440] width 29 height 11
click at [649, 499] on iron-icon "color picker" at bounding box center [649, 505] width 20 height 16
click at [661, 365] on paper-item "#ffffff" at bounding box center [657, 365] width 16 height 16
click at [891, 220] on paper-item at bounding box center [889, 221] width 29 height 11
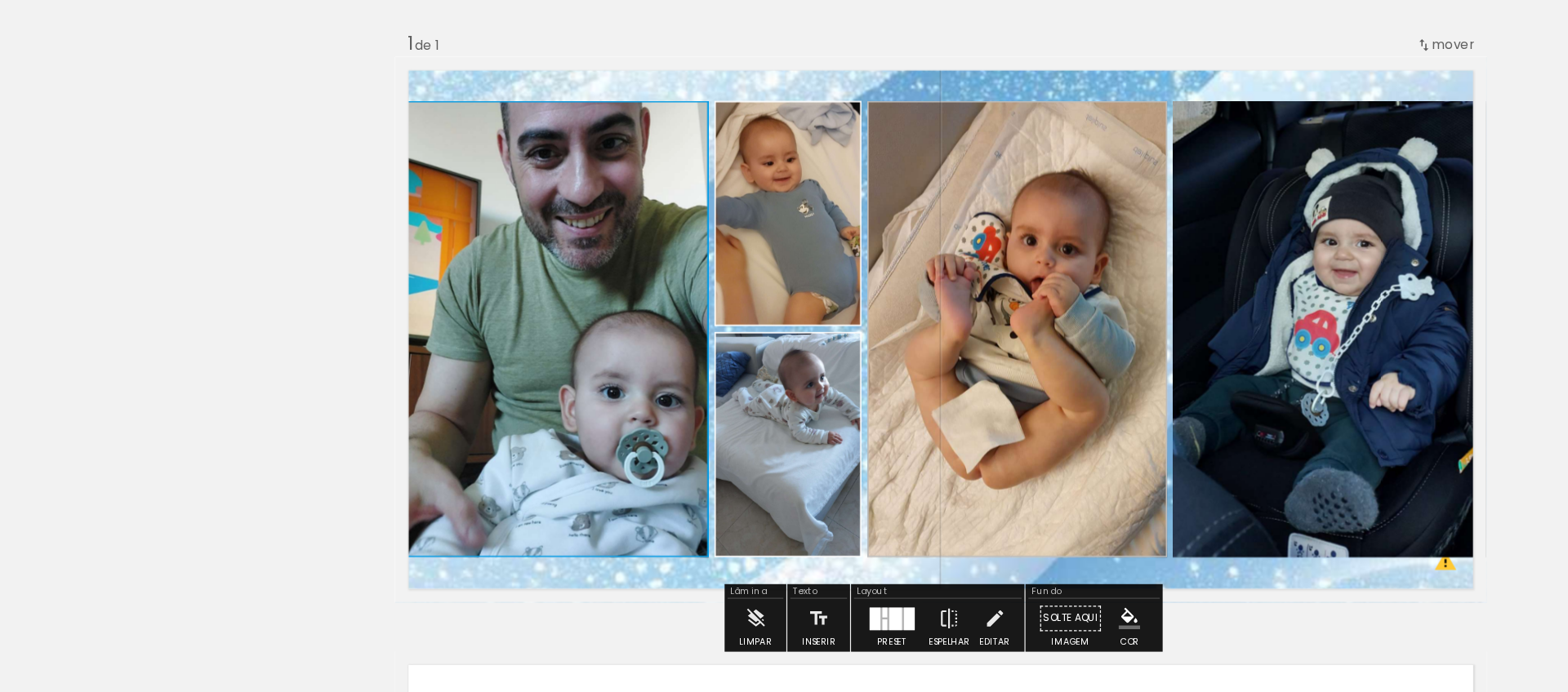
click at [889, 287] on iron-icon "color picker" at bounding box center [891, 288] width 20 height 16
click at [899, 145] on paper-item "#ffffff" at bounding box center [899, 147] width 16 height 16
click at [1143, 222] on paper-item at bounding box center [1144, 221] width 29 height 11
click at [1144, 286] on iron-icon "color picker" at bounding box center [1146, 288] width 20 height 16
click at [975, 223] on paper-item "#03a9f4" at bounding box center [974, 228] width 16 height 16
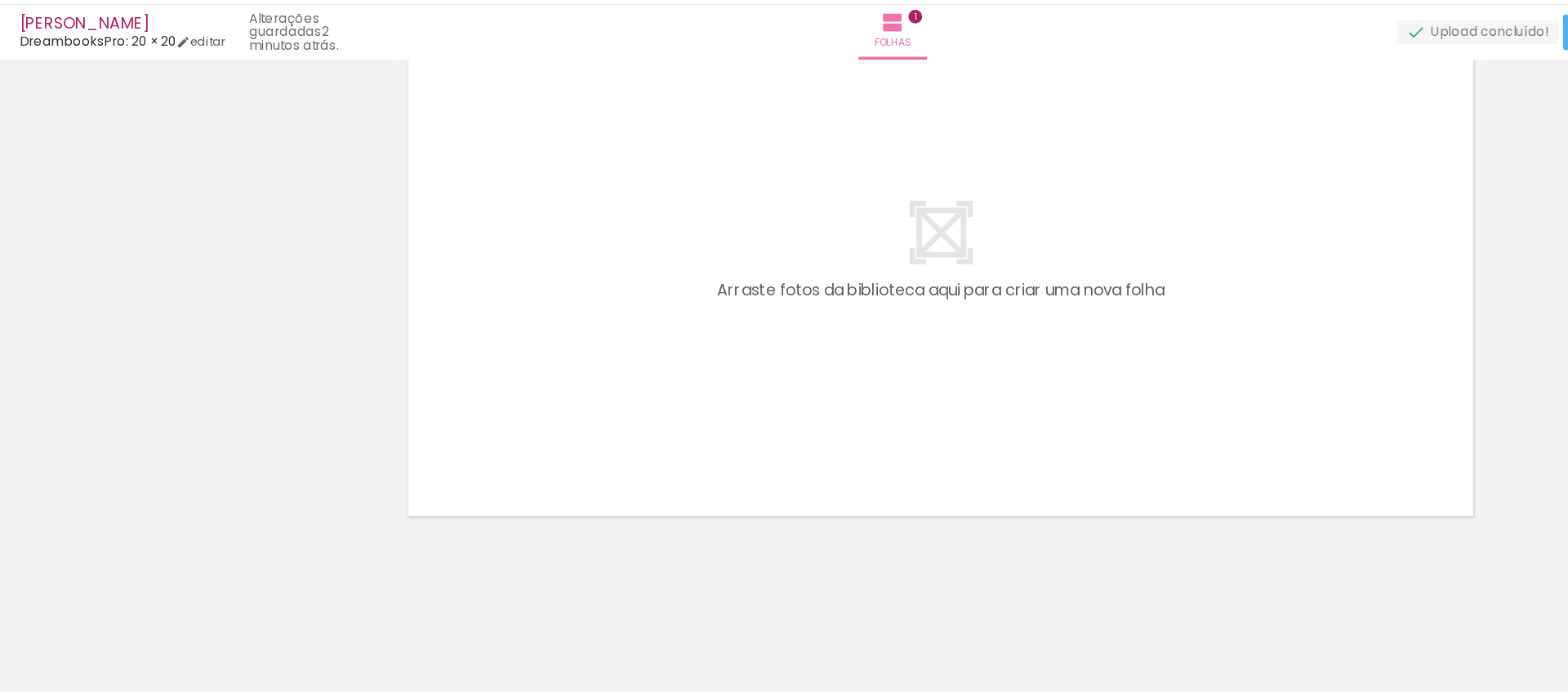
scroll to position [608, 0]
click at [290, 544] on neon-animatable "Inserir folha 1 de 1 O Designbox precisa de aumentar a sua imagem em 642% para …" at bounding box center [784, 52] width 1568 height 1157
click at [134, 602] on iron-horizontal-list at bounding box center [118, 641] width 33 height 102
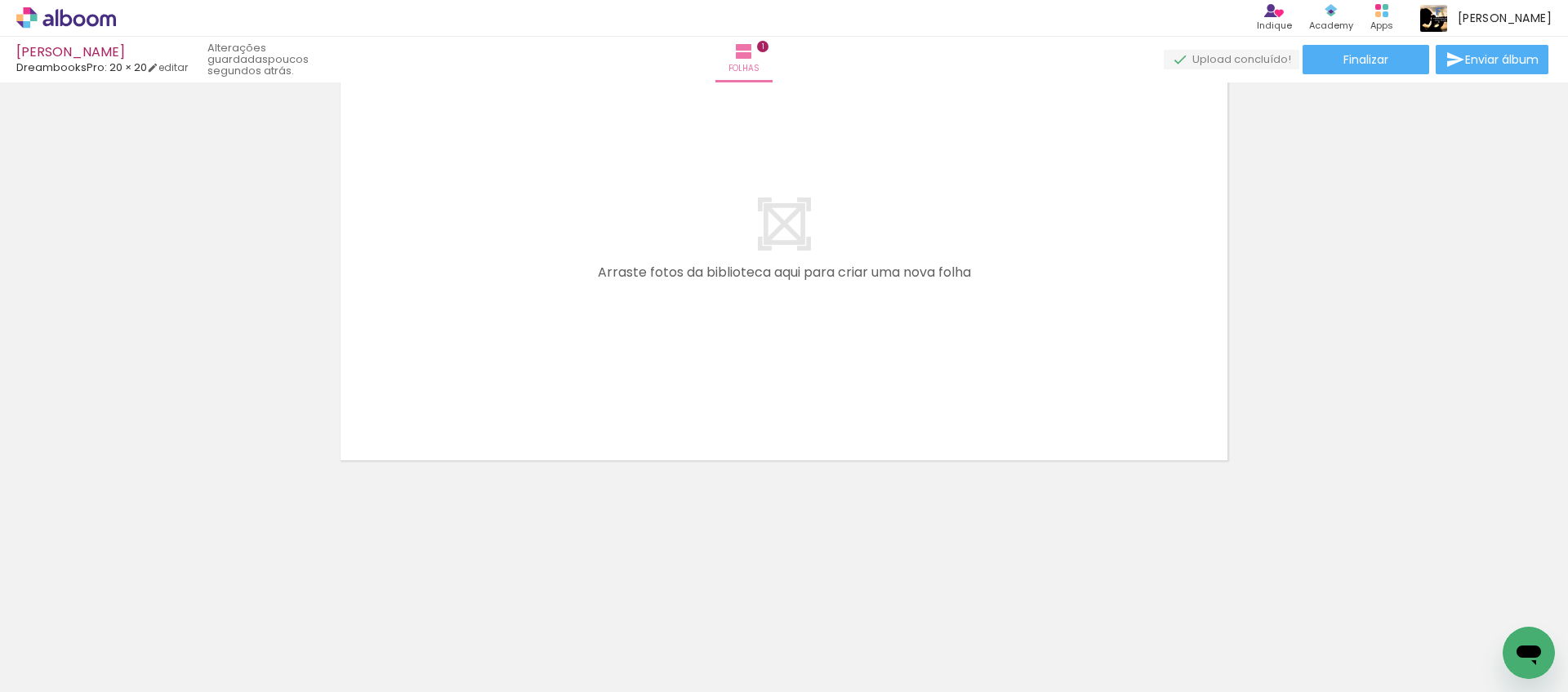
click at [54, 671] on span "Adicionar Fotos" at bounding box center [58, 670] width 49 height 18
click at [0, 0] on input "file" at bounding box center [0, 0] width 0 height 0
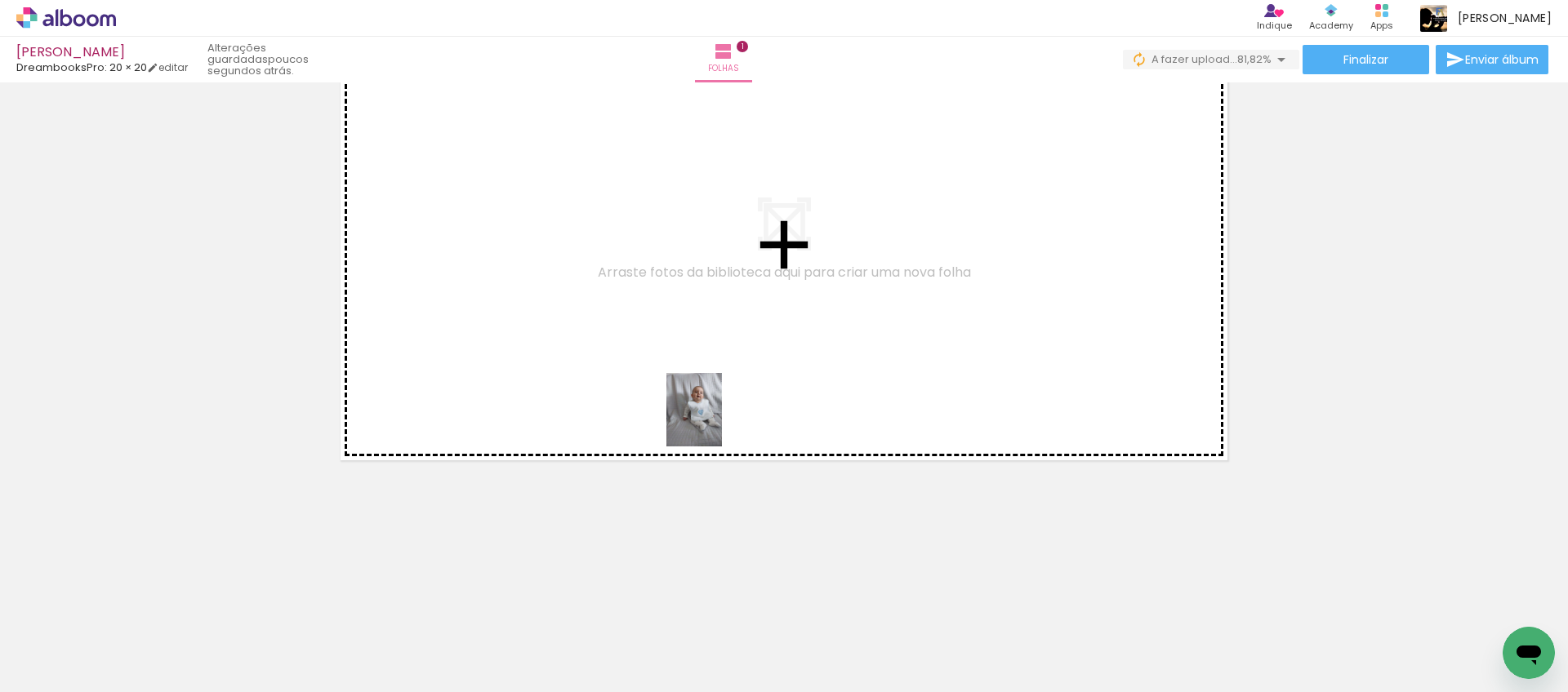
drag, startPoint x: 706, startPoint y: 625, endPoint x: 794, endPoint y: 621, distance: 88.1
click at [716, 422] on quentale-workspace at bounding box center [784, 346] width 1568 height 692
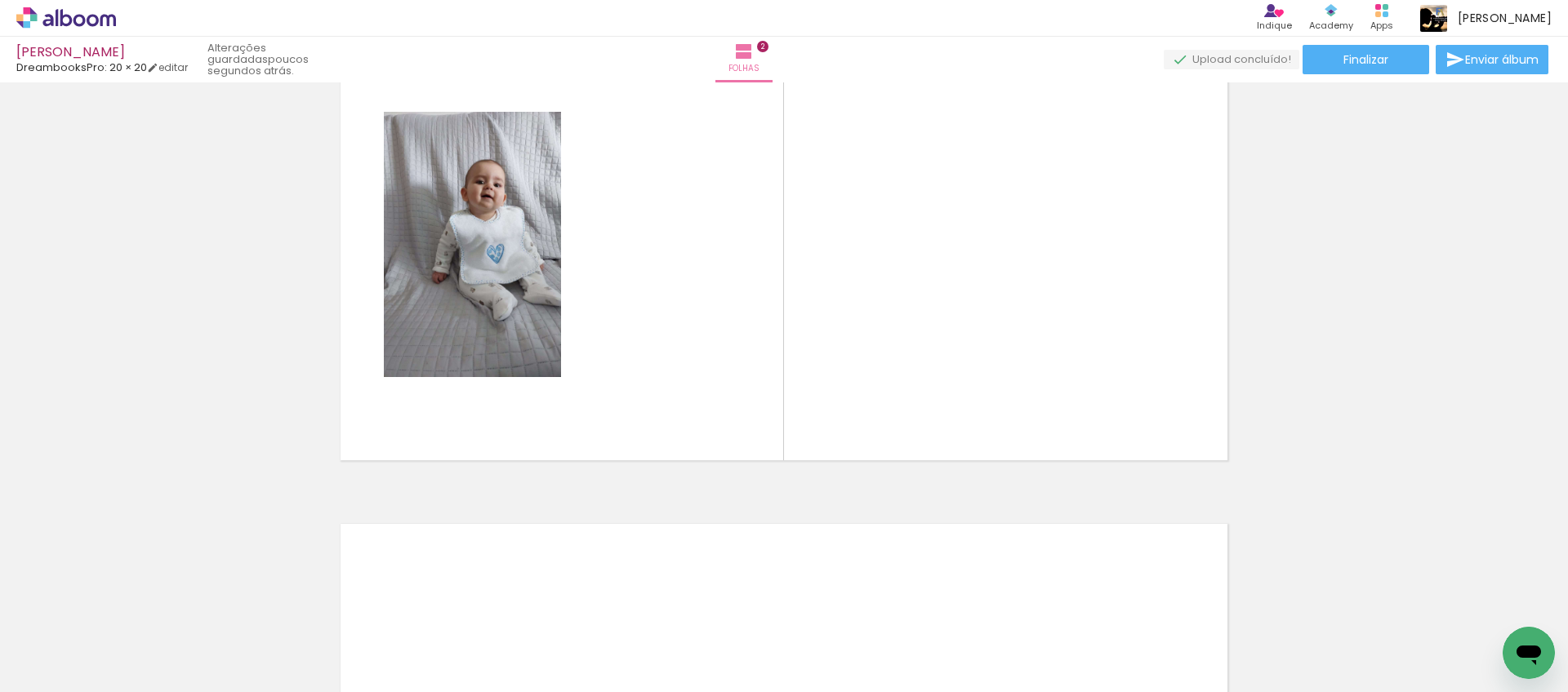
scroll to position [517, 0]
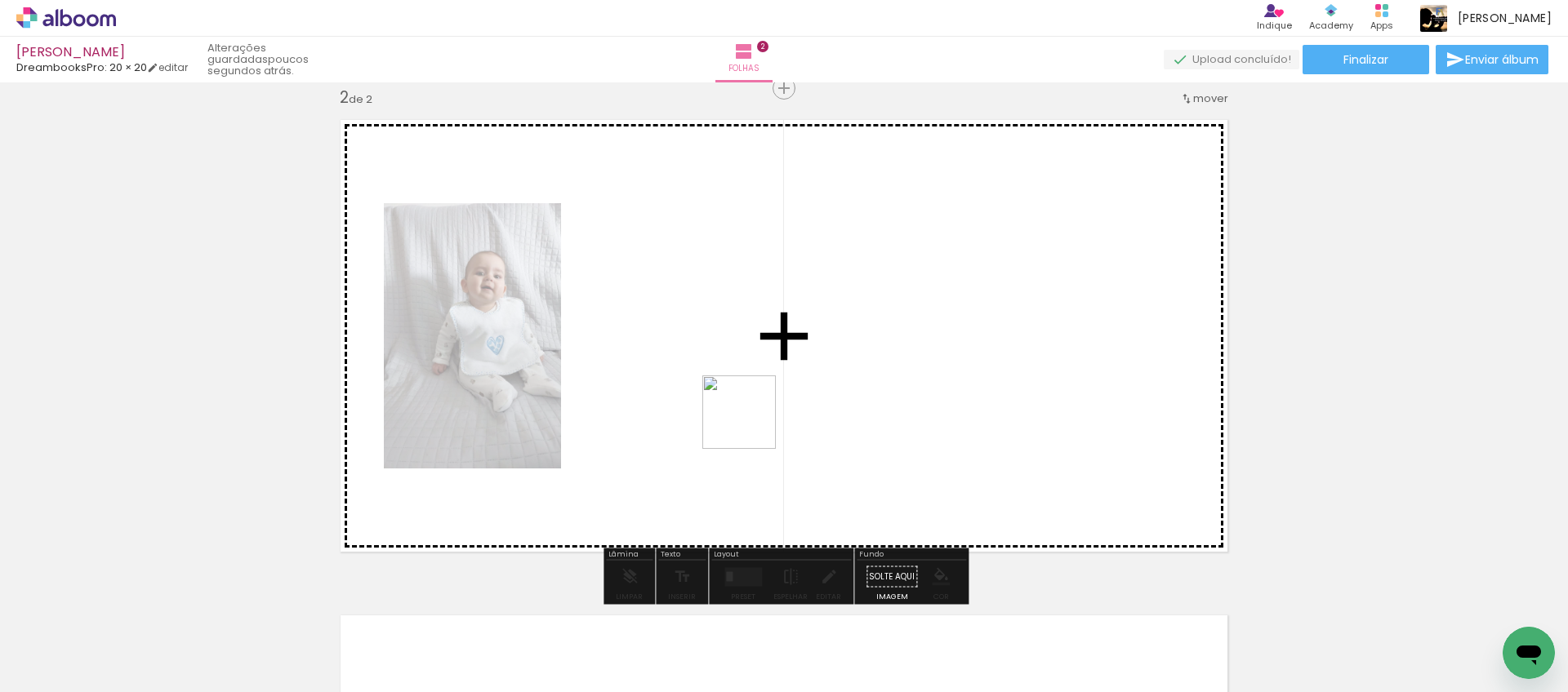
drag, startPoint x: 812, startPoint y: 633, endPoint x: 928, endPoint y: 638, distance: 116.1
click at [749, 416] on quentale-workspace at bounding box center [784, 346] width 1568 height 692
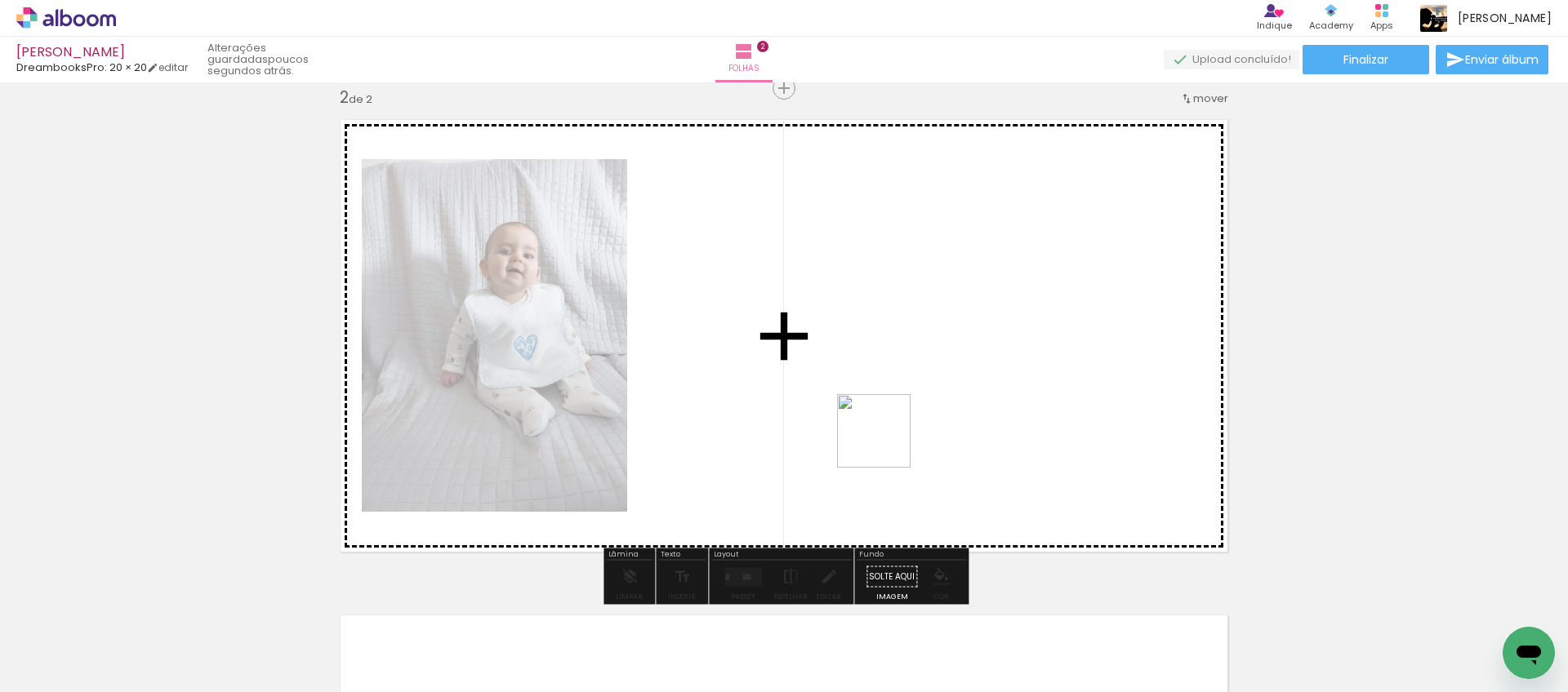
drag, startPoint x: 911, startPoint y: 640, endPoint x: 983, endPoint y: 641, distance: 72.0
click at [885, 439] on quentale-workspace at bounding box center [784, 346] width 1568 height 692
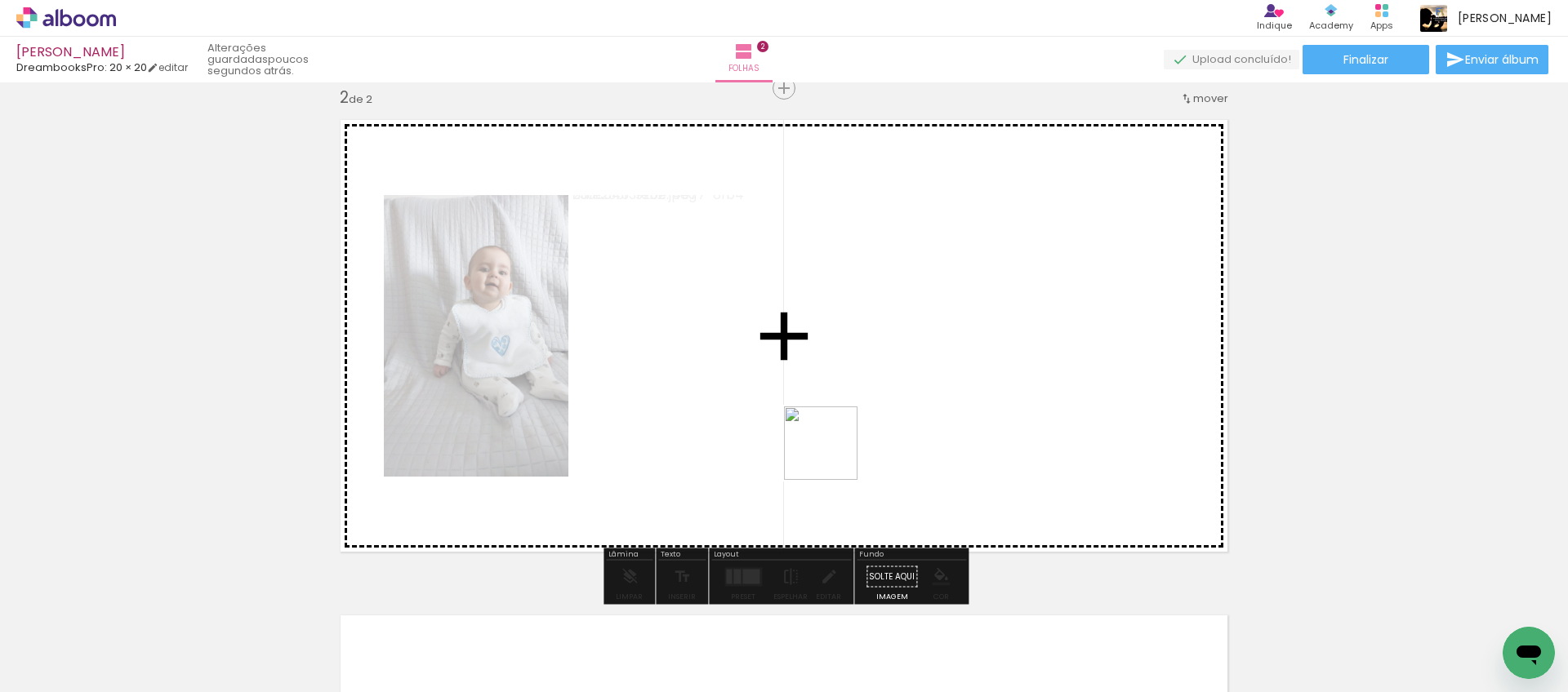
drag, startPoint x: 843, startPoint y: 467, endPoint x: 1049, endPoint y: 632, distance: 263.9
click at [832, 455] on quentale-workspace at bounding box center [784, 346] width 1568 height 692
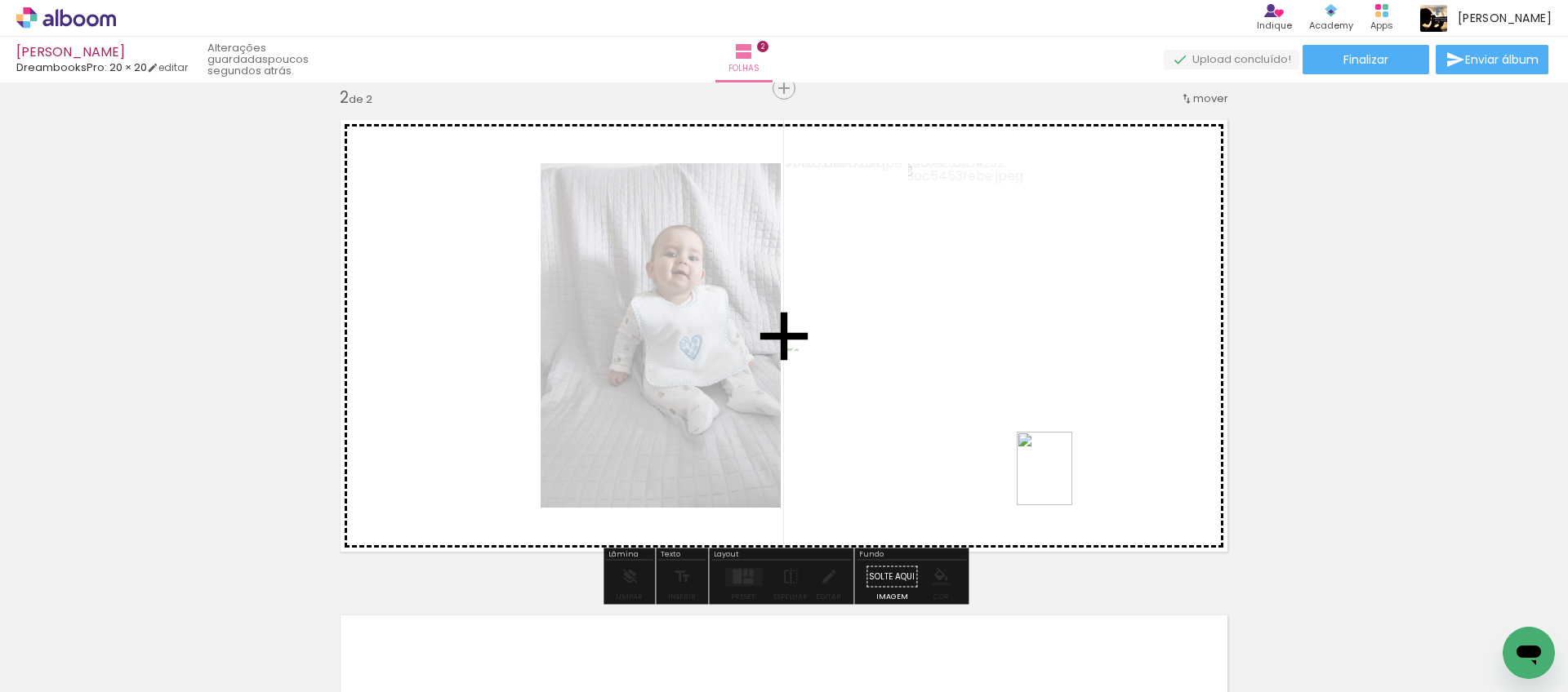
drag, startPoint x: 1078, startPoint y: 640, endPoint x: 1066, endPoint y: 481, distance: 159.5
click at [1066, 481] on quentale-workspace at bounding box center [784, 346] width 1568 height 692
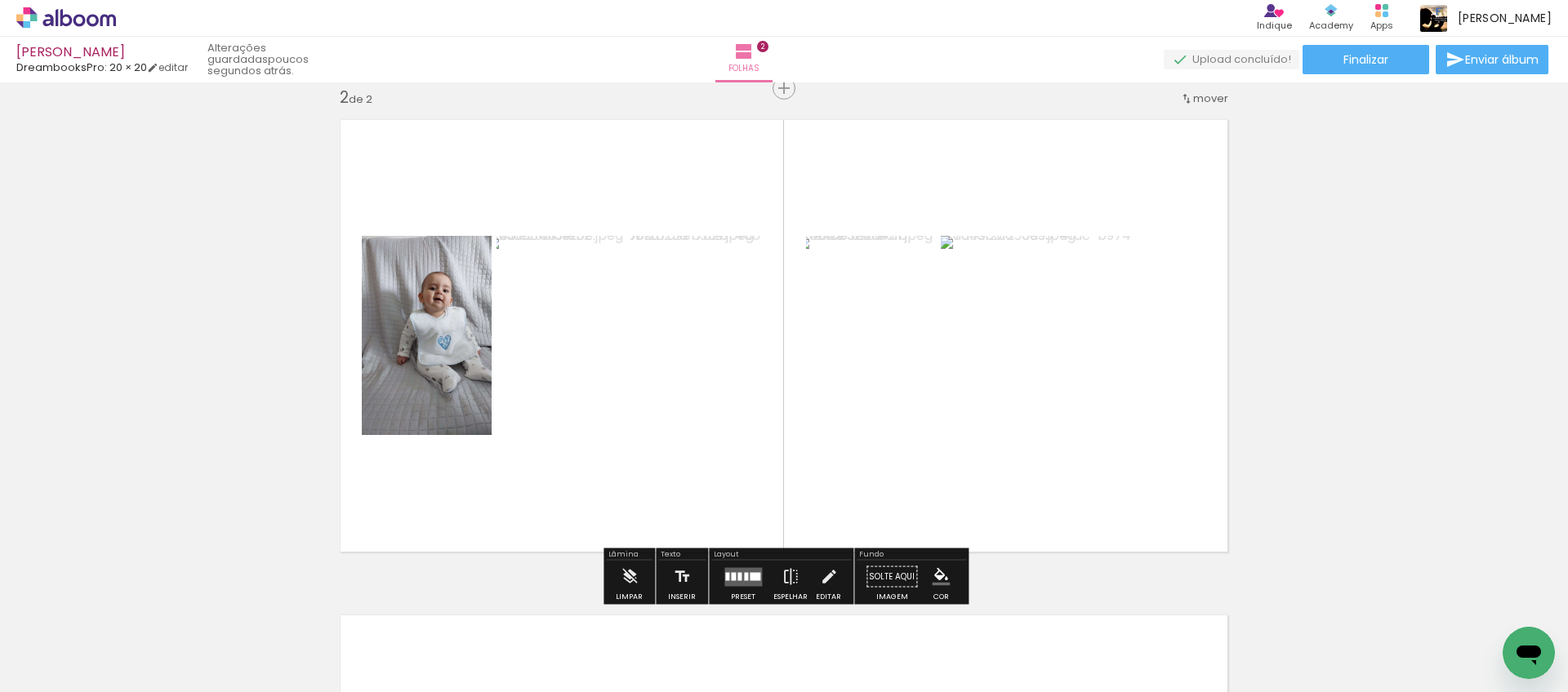
click at [750, 575] on div at bounding box center [755, 575] width 10 height 8
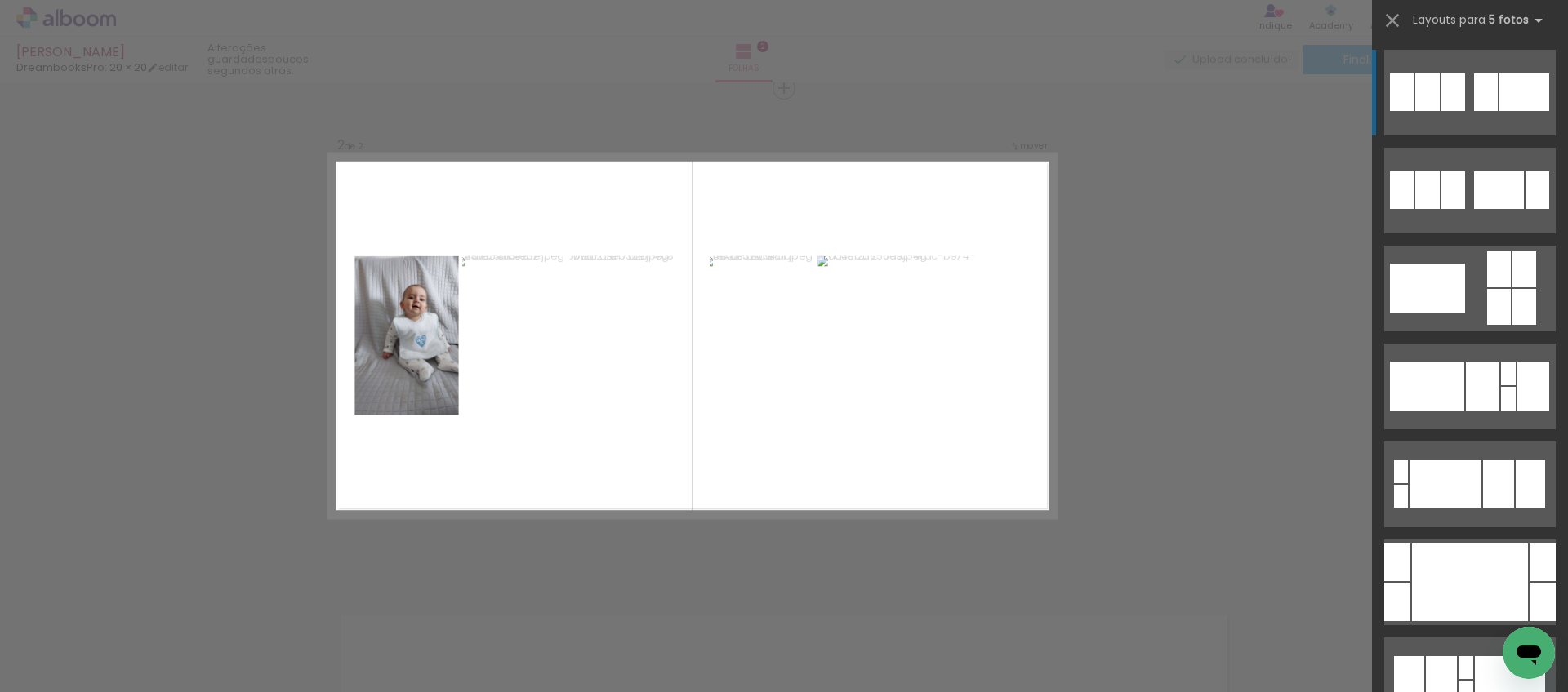
scroll to position [516, 0]
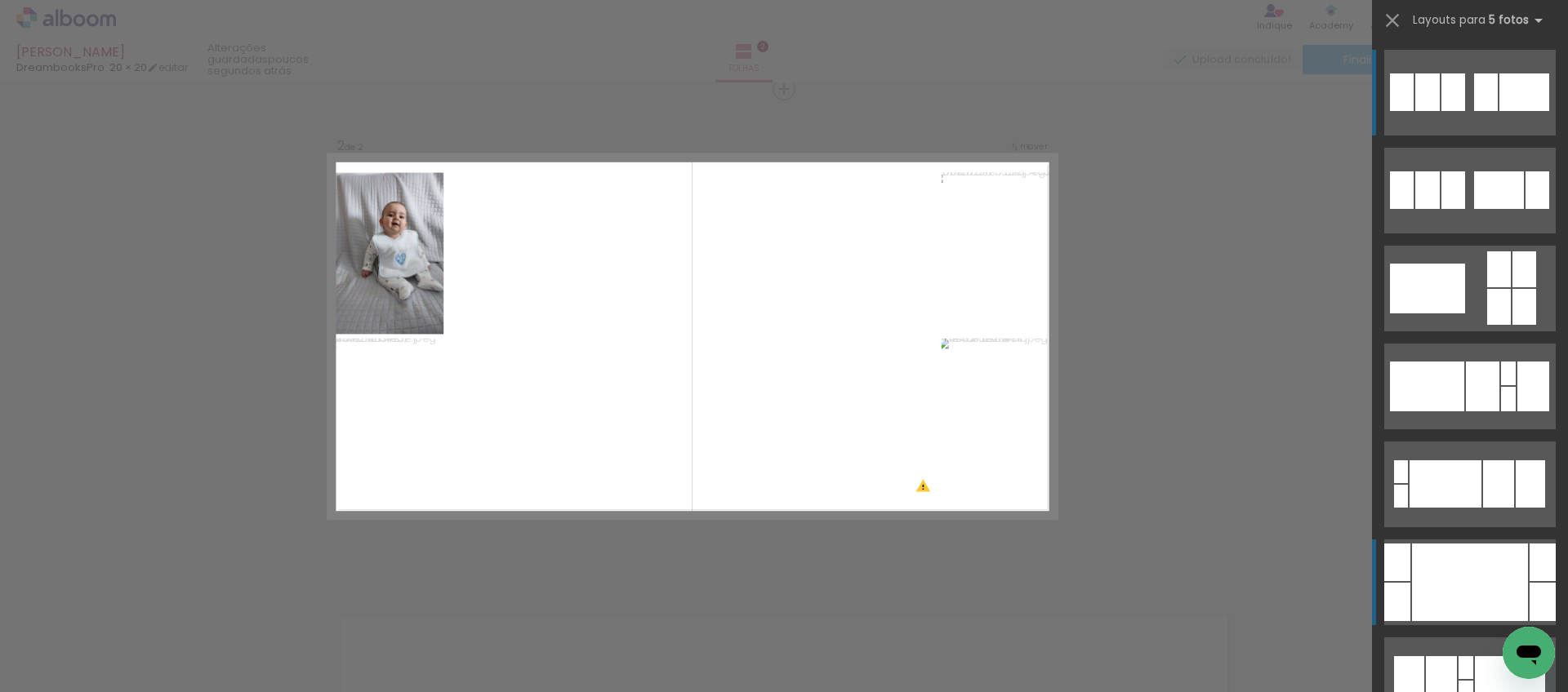
click at [1467, 570] on div at bounding box center [1470, 582] width 116 height 78
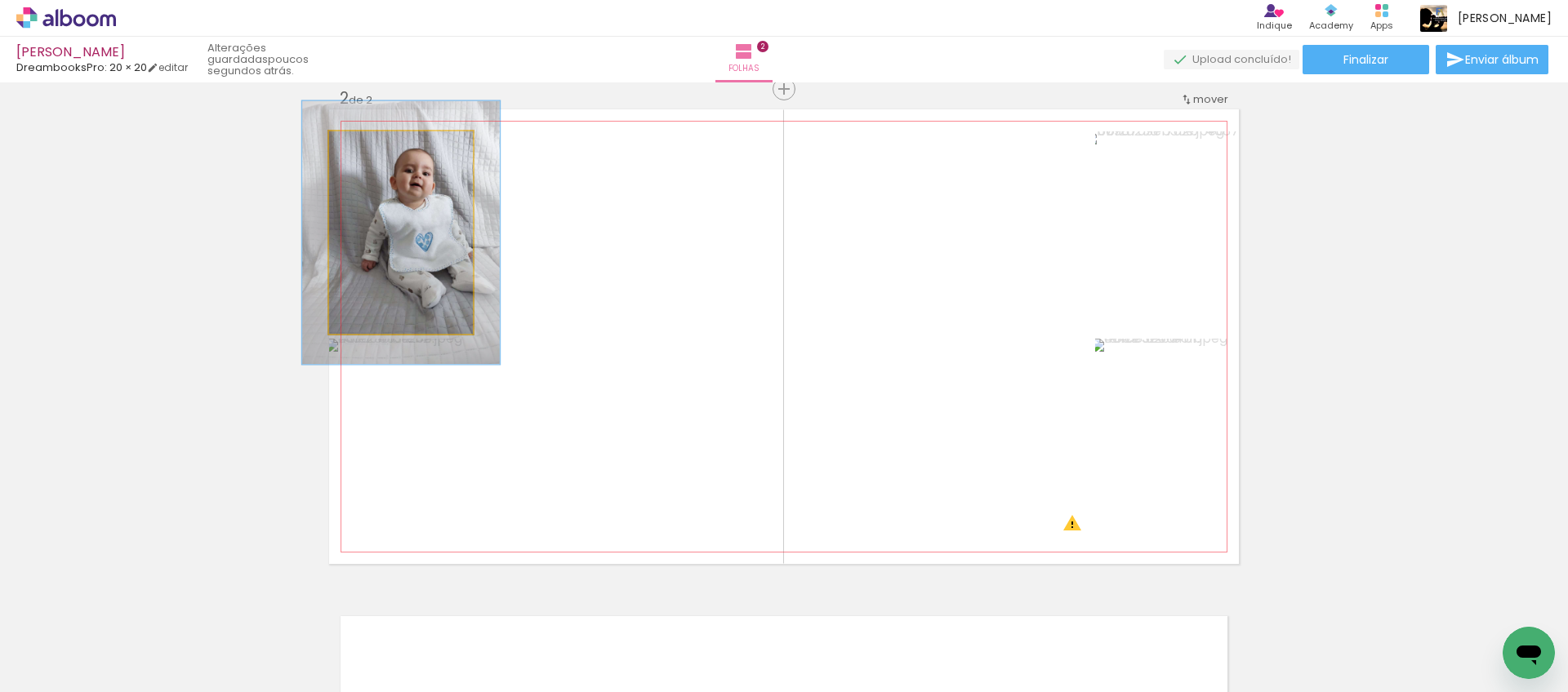
type paper-slider "130"
drag, startPoint x: 373, startPoint y: 145, endPoint x: 391, endPoint y: 154, distance: 20.1
click at [390, 145] on div at bounding box center [385, 149] width 26 height 26
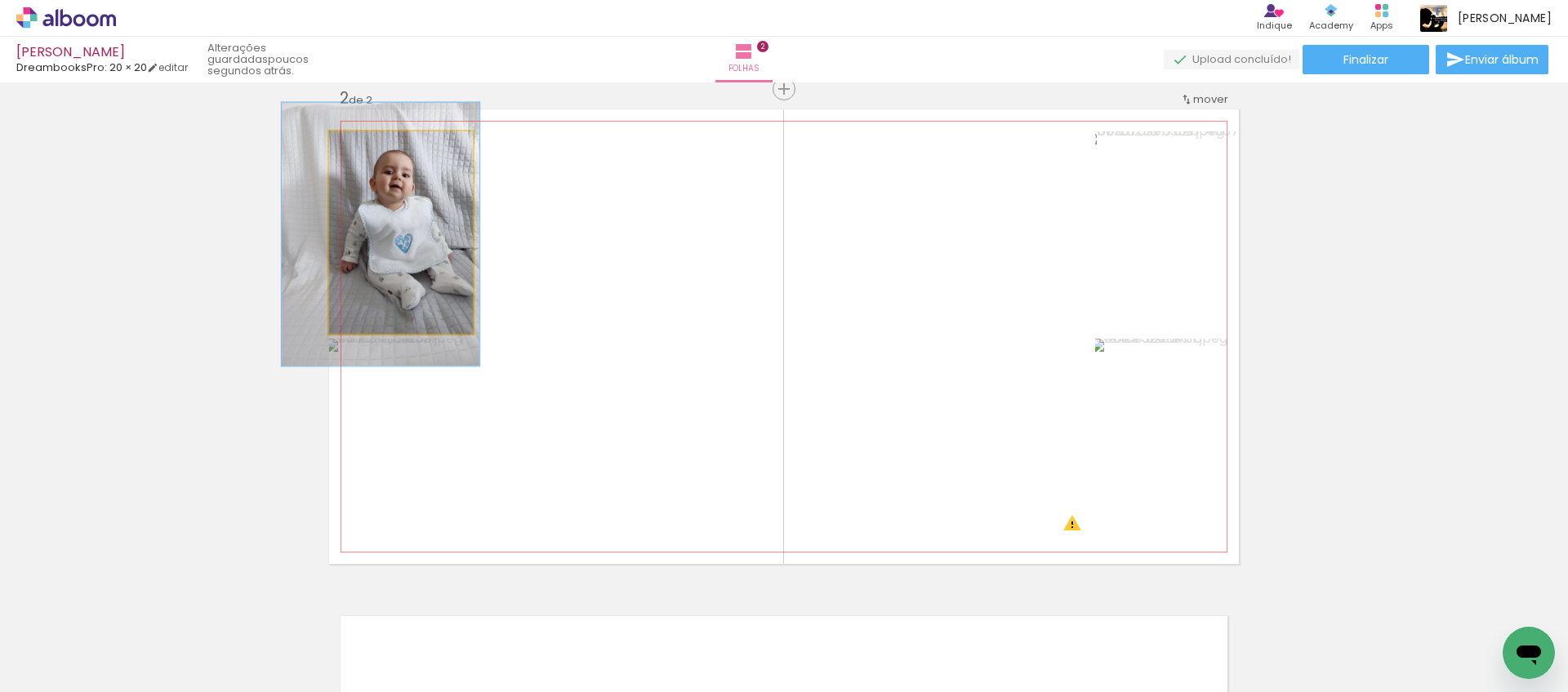
drag, startPoint x: 410, startPoint y: 225, endPoint x: 392, endPoint y: 262, distance: 41.1
click at [390, 226] on div at bounding box center [380, 234] width 198 height 263
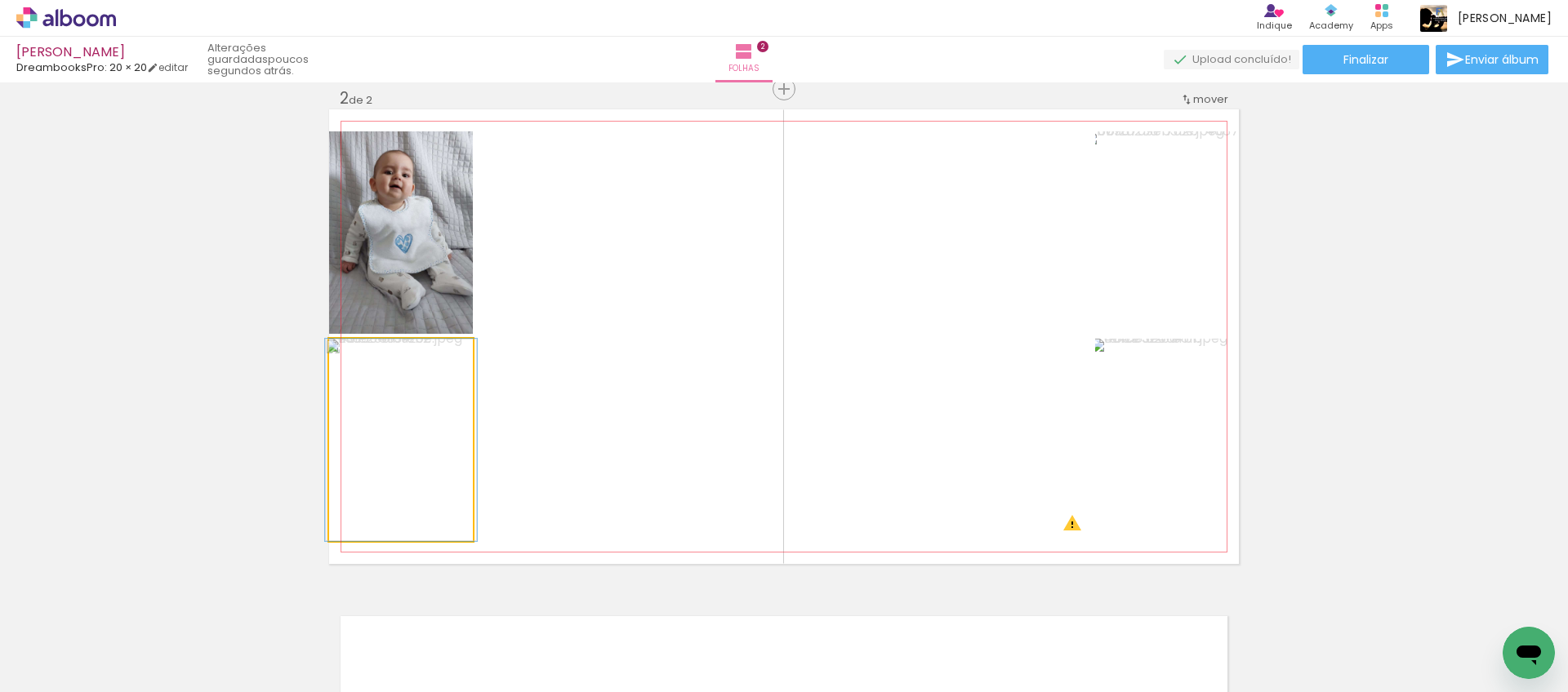
click at [373, 356] on div at bounding box center [367, 356] width 26 height 26
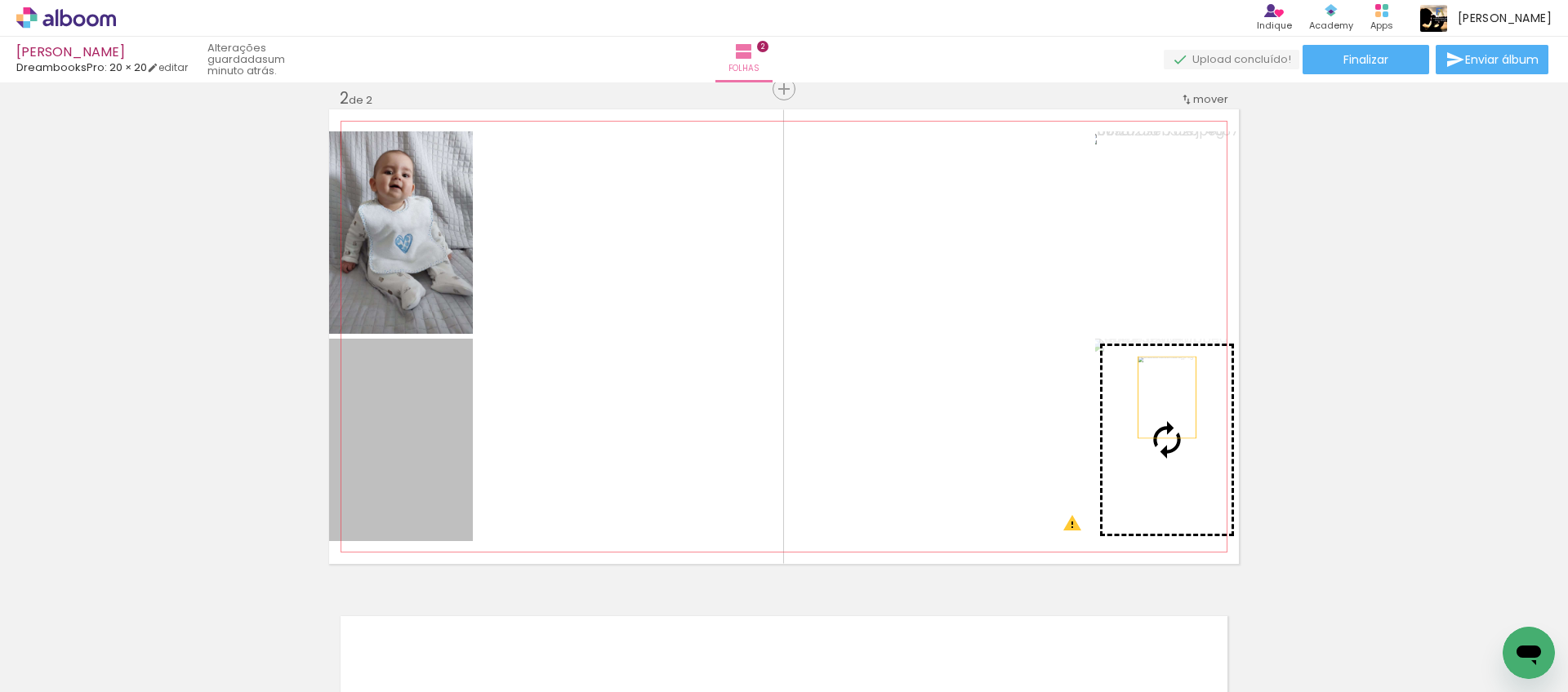
drag, startPoint x: 413, startPoint y: 448, endPoint x: 1167, endPoint y: 390, distance: 756.2
click at [0, 0] on slot at bounding box center [0, 0] width 0 height 0
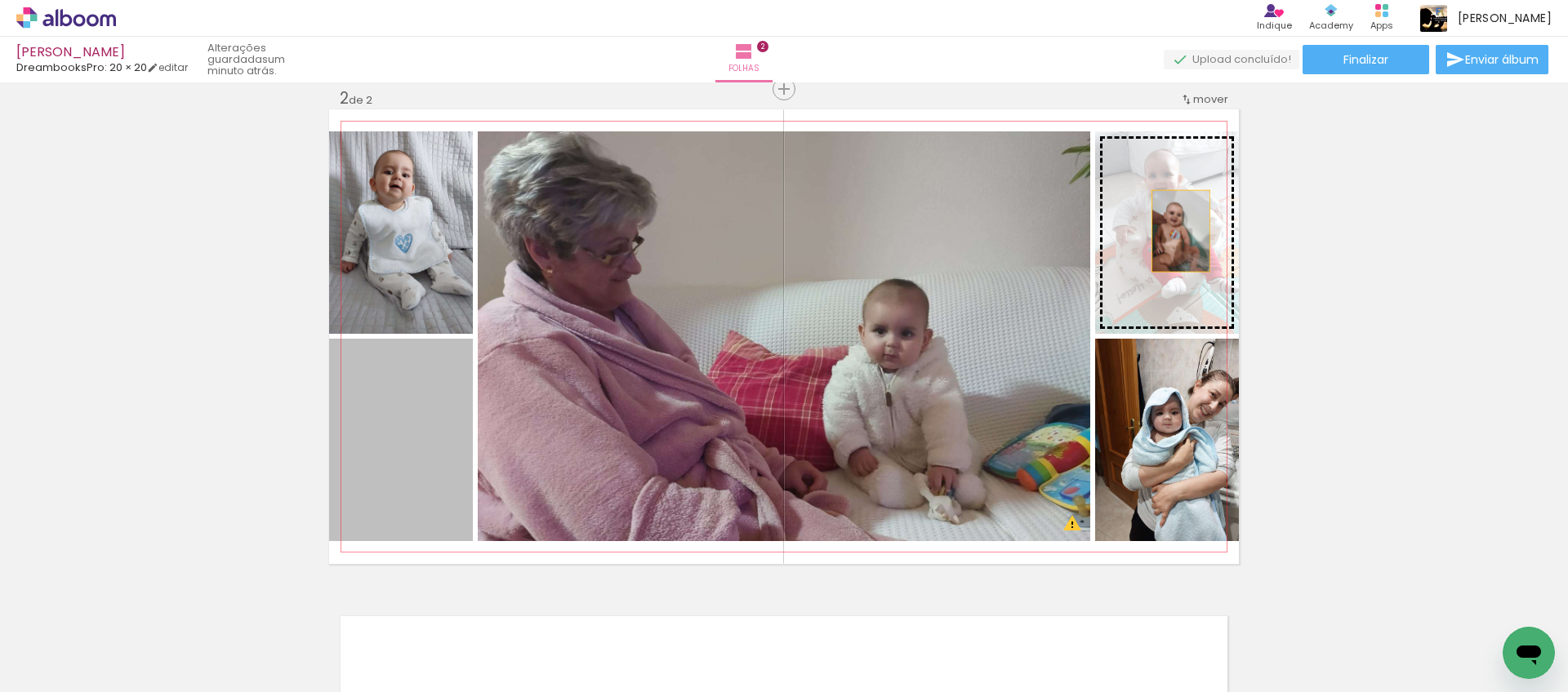
drag, startPoint x: 431, startPoint y: 398, endPoint x: 1178, endPoint y: 231, distance: 765.4
click at [0, 0] on slot at bounding box center [0, 0] width 0 height 0
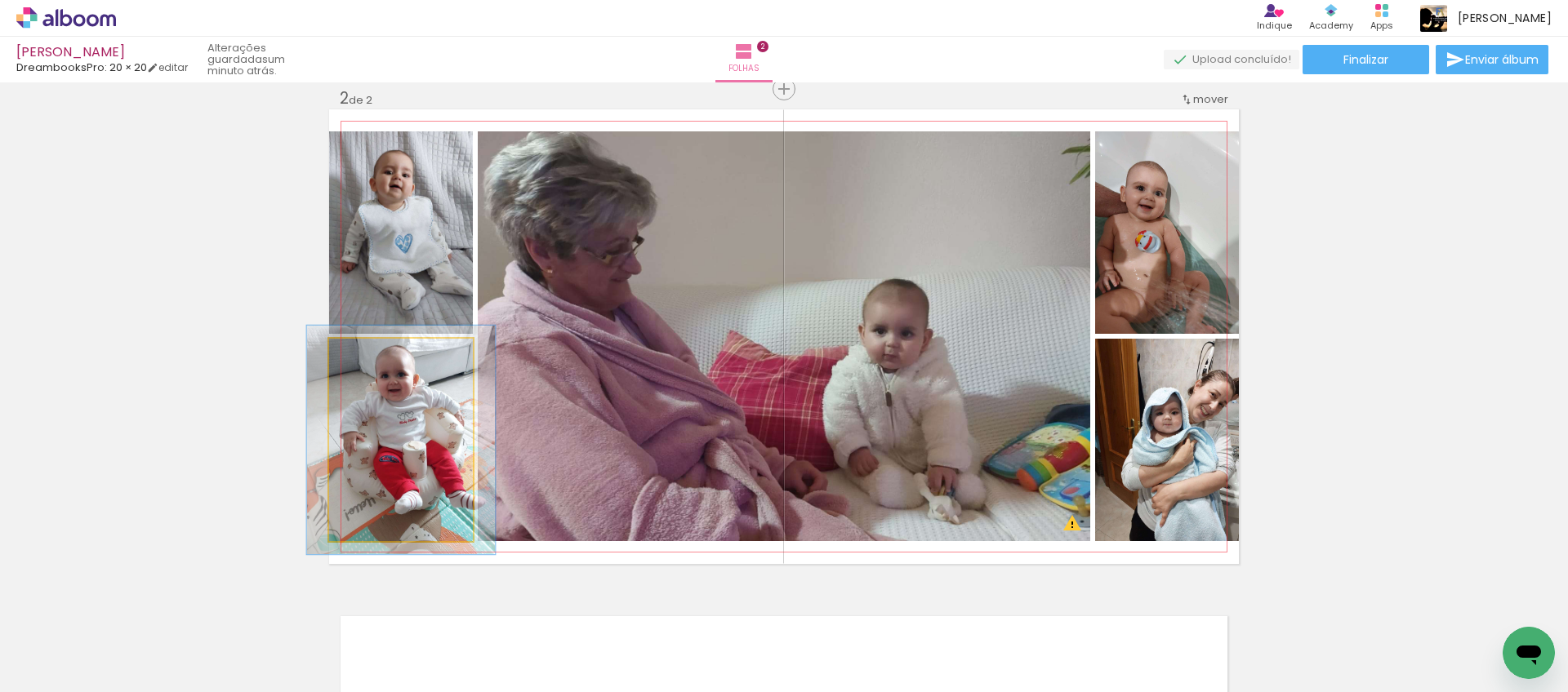
drag, startPoint x: 373, startPoint y: 352, endPoint x: 391, endPoint y: 377, distance: 30.8
type paper-slider "113"
click at [379, 351] on div at bounding box center [375, 356] width 26 height 26
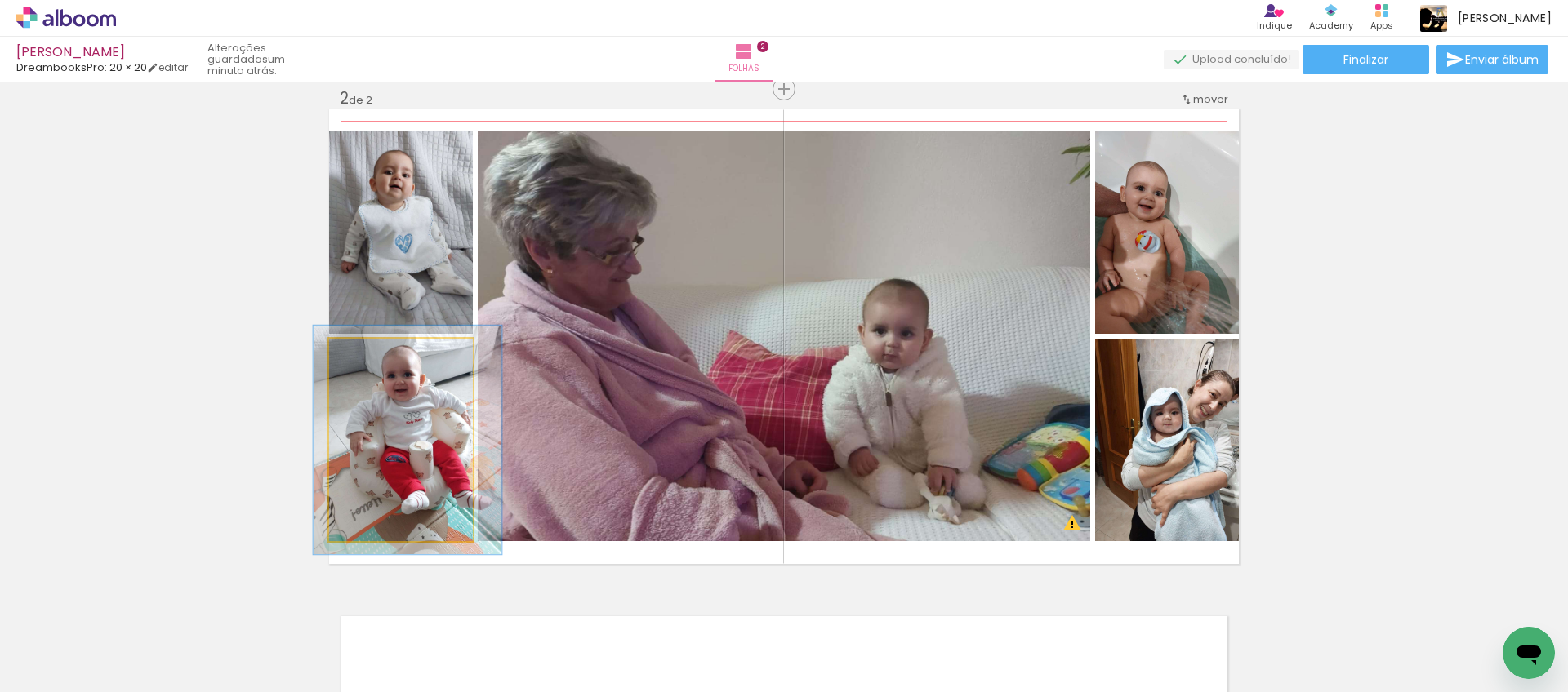
drag, startPoint x: 396, startPoint y: 423, endPoint x: 413, endPoint y: 423, distance: 17.0
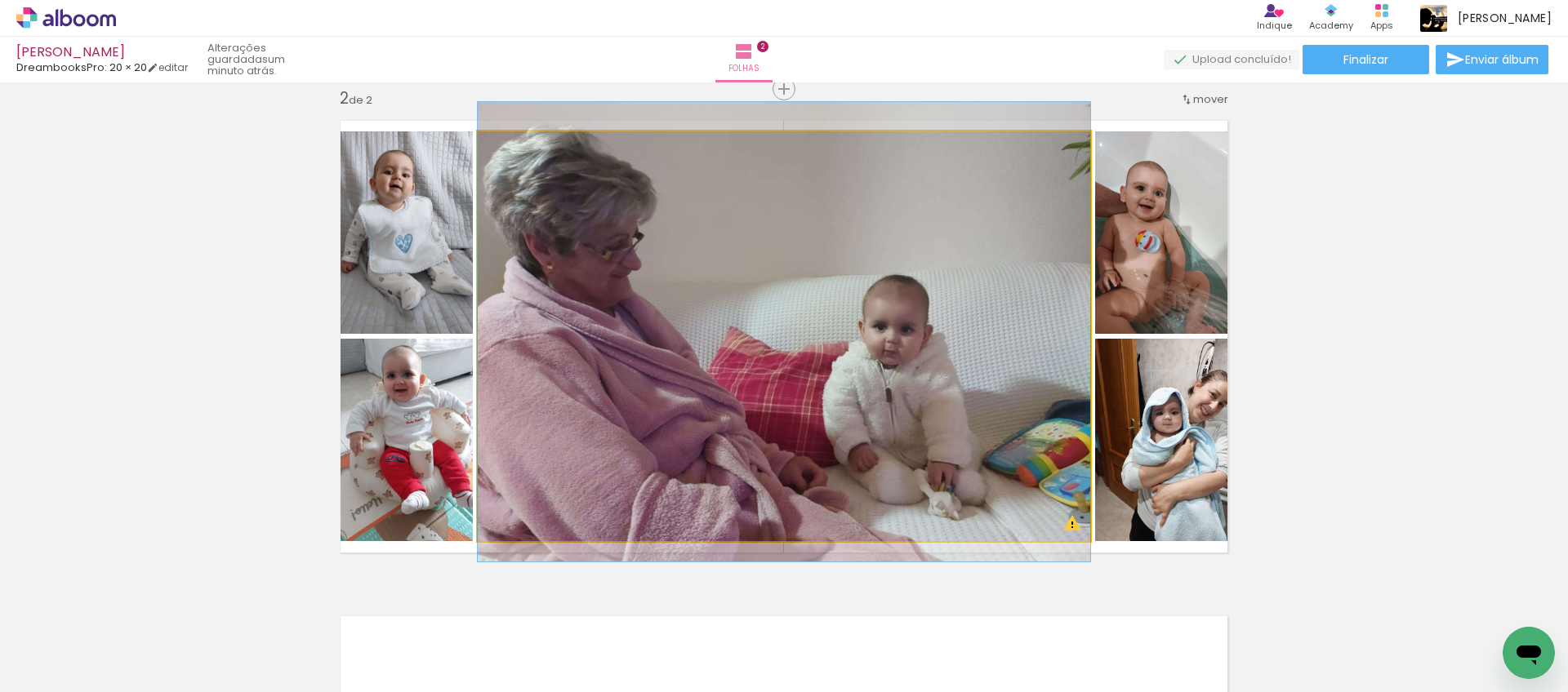
drag, startPoint x: 701, startPoint y: 279, endPoint x: 714, endPoint y: 276, distance: 13.3
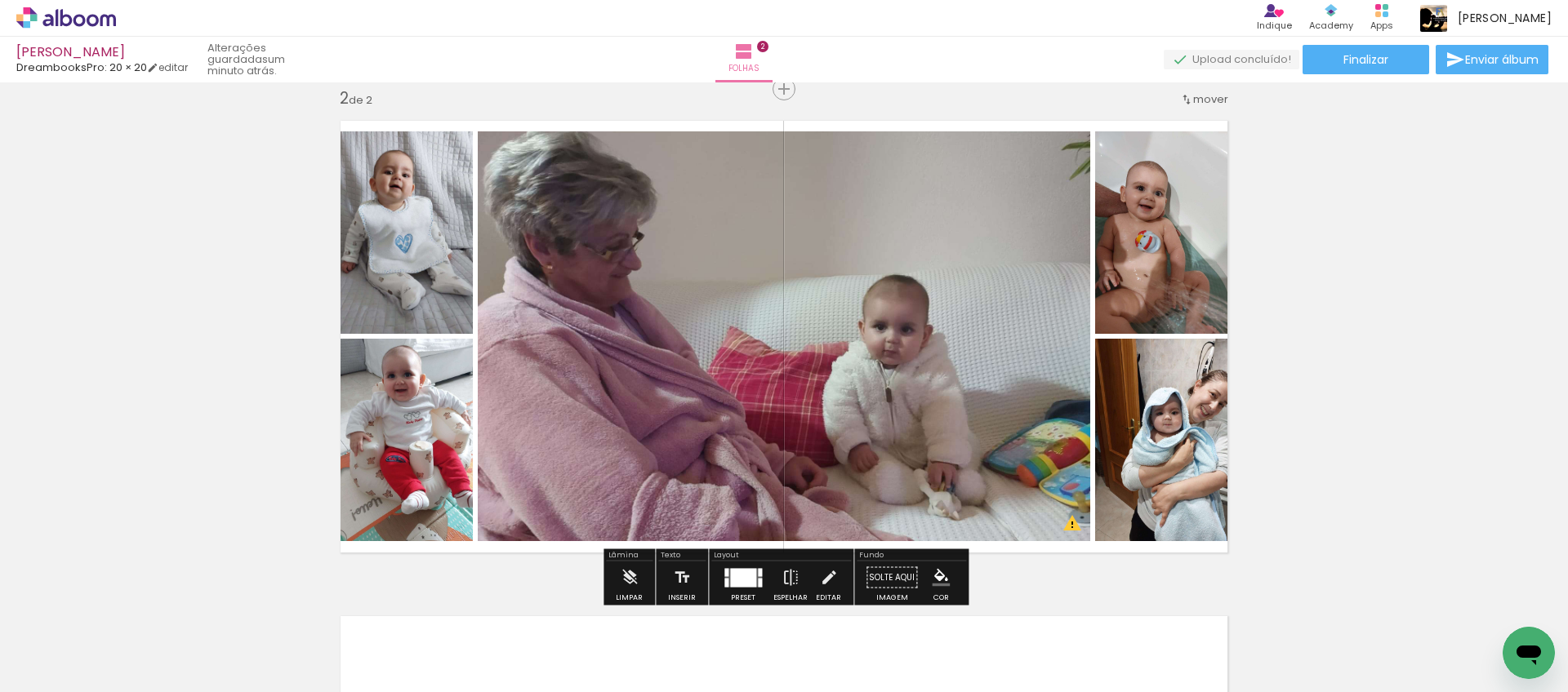
scroll to position [515, 0]
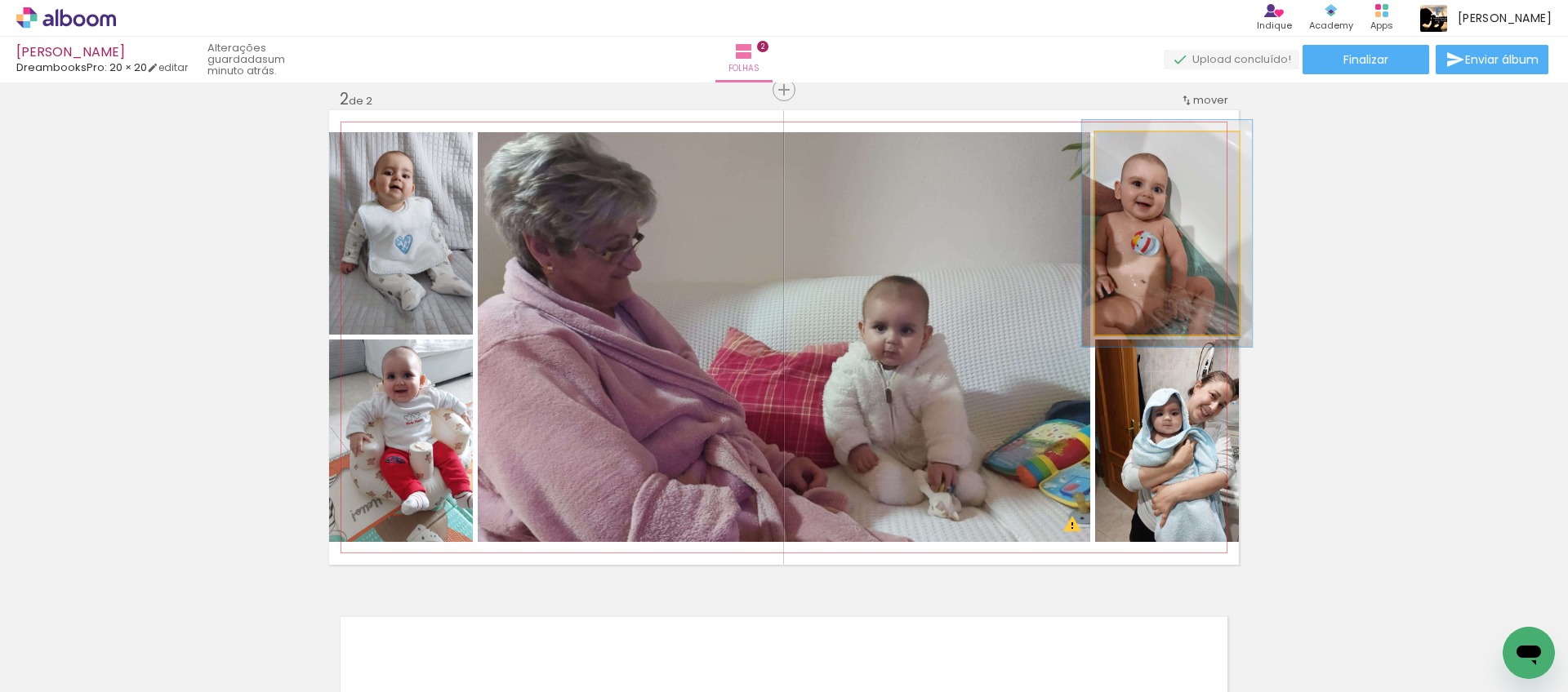
type paper-slider "112"
click at [1145, 149] on div at bounding box center [1140, 149] width 26 height 26
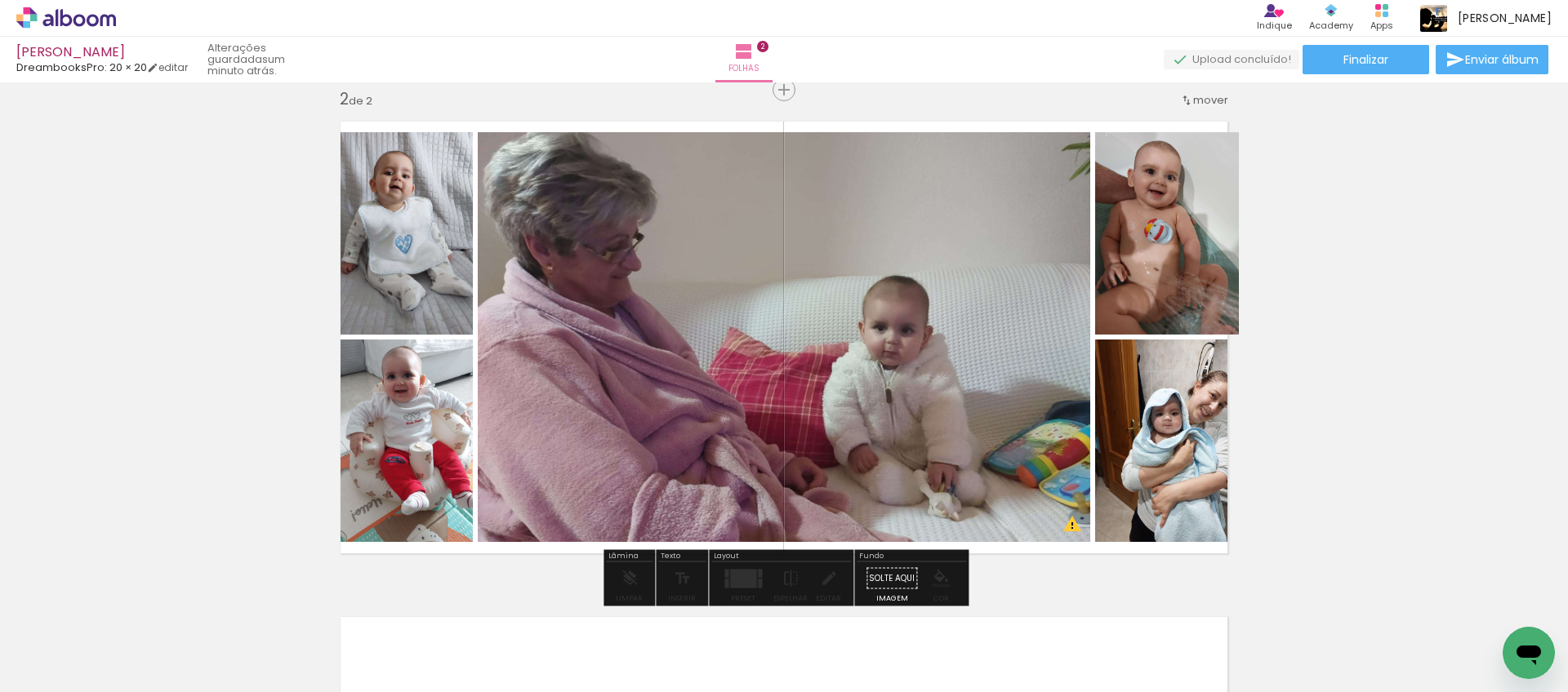
drag, startPoint x: 1152, startPoint y: 219, endPoint x: 1185, endPoint y: 207, distance: 35.1
click at [1186, 204] on quentale-photo at bounding box center [1167, 233] width 143 height 202
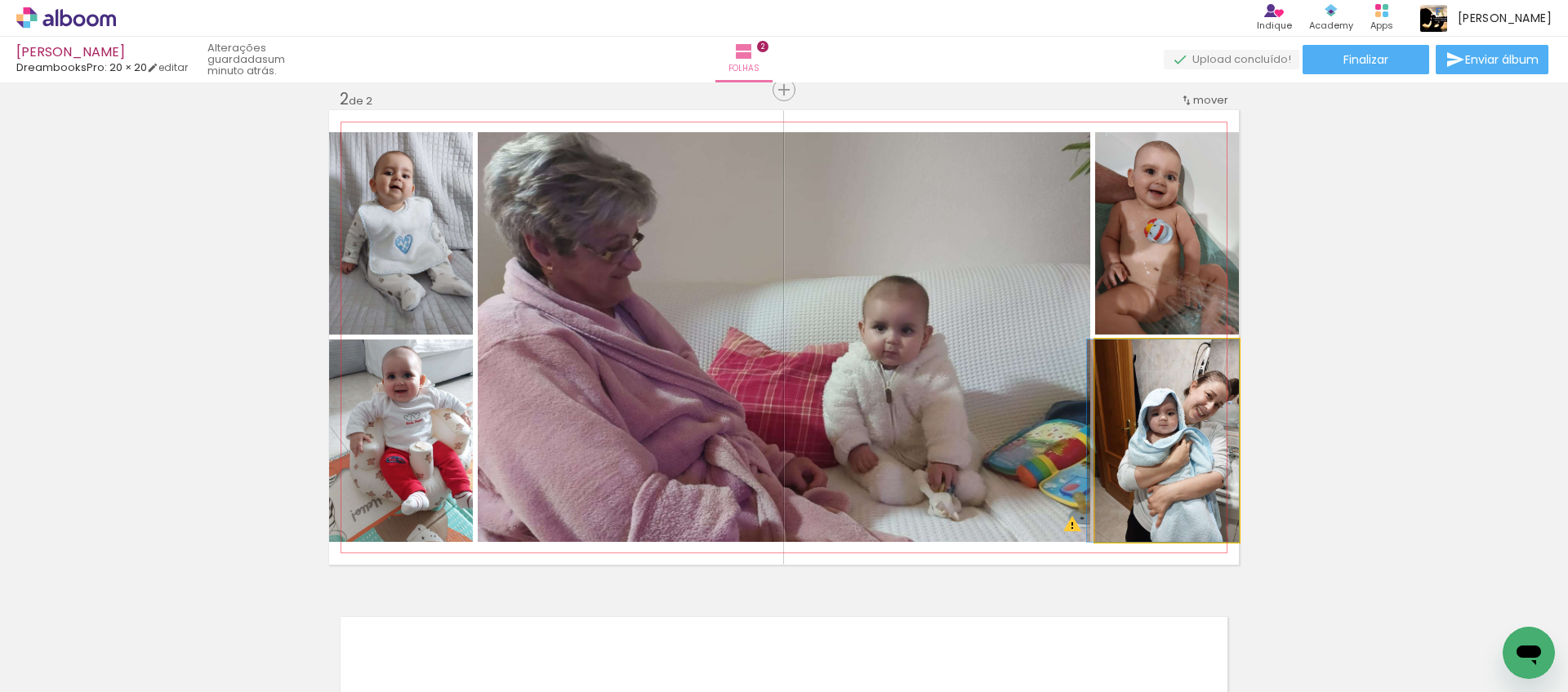
drag, startPoint x: 1180, startPoint y: 403, endPoint x: 1151, endPoint y: 401, distance: 29.1
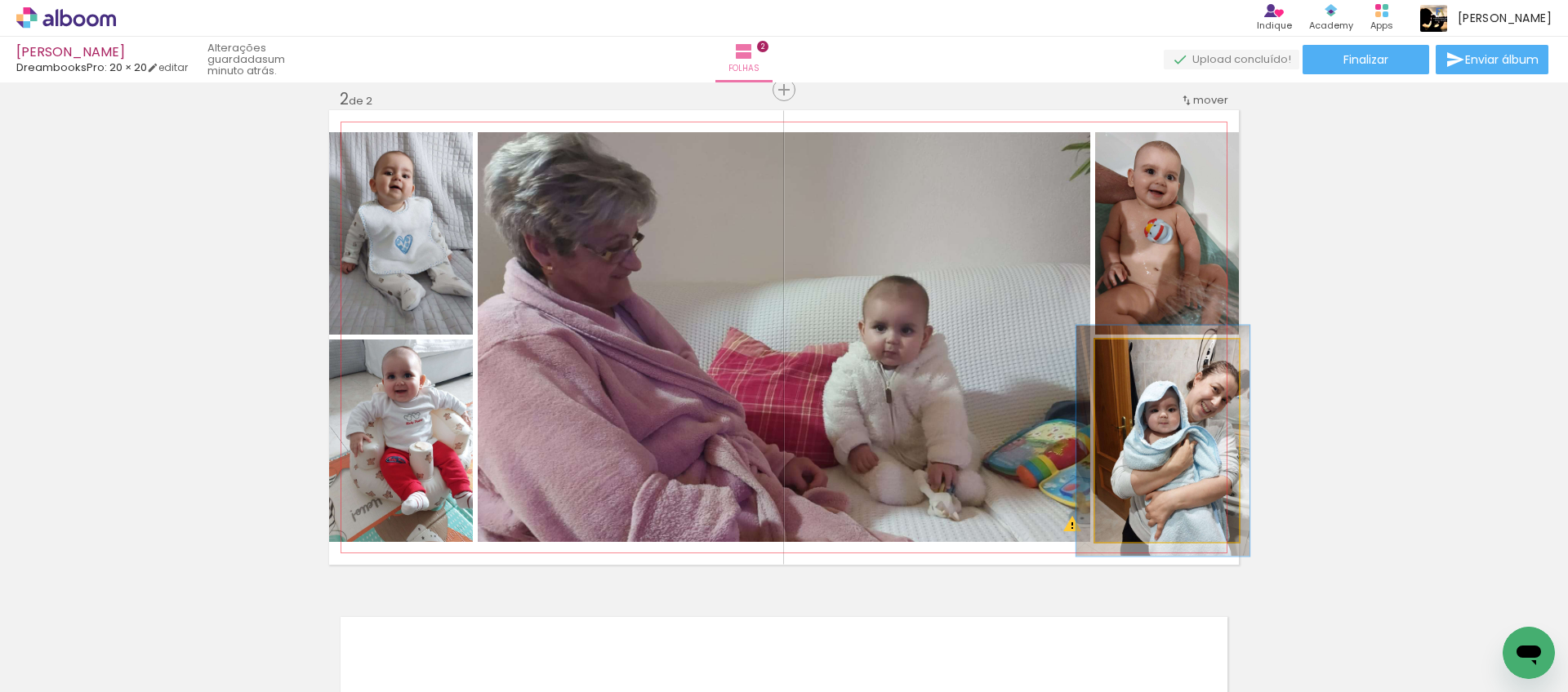
drag, startPoint x: 1137, startPoint y: 355, endPoint x: 1157, endPoint y: 365, distance: 22.4
click at [1144, 354] on div at bounding box center [1142, 356] width 15 height 15
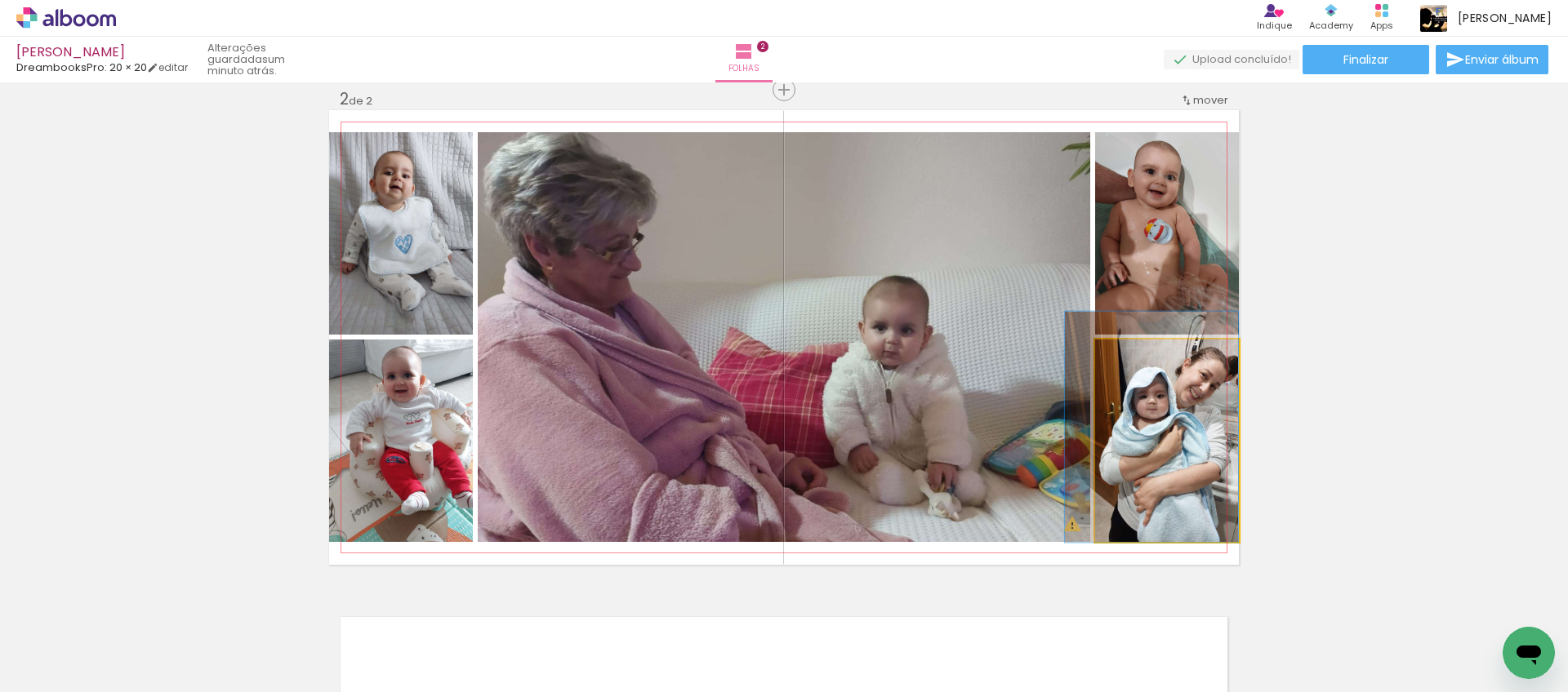
drag, startPoint x: 1201, startPoint y: 400, endPoint x: 1181, endPoint y: 387, distance: 23.9
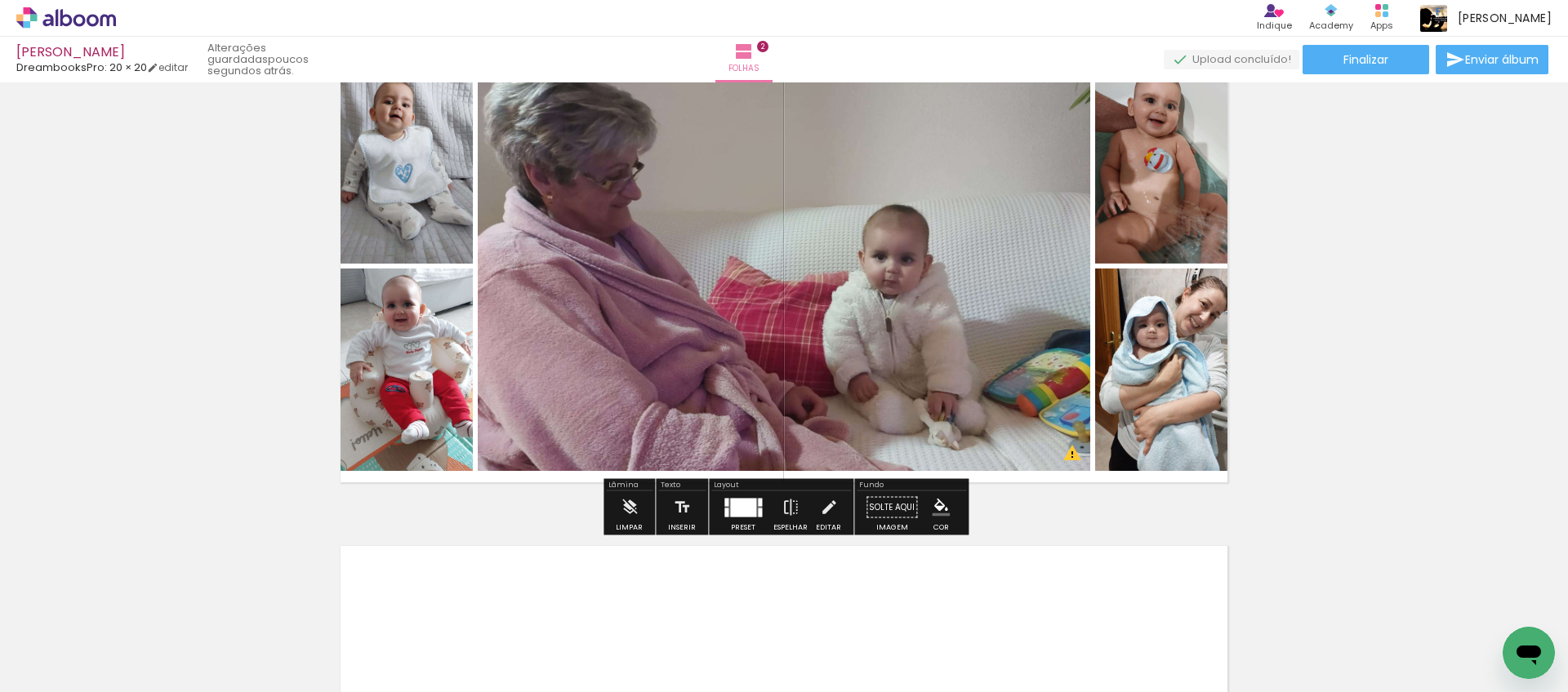
scroll to position [595, 0]
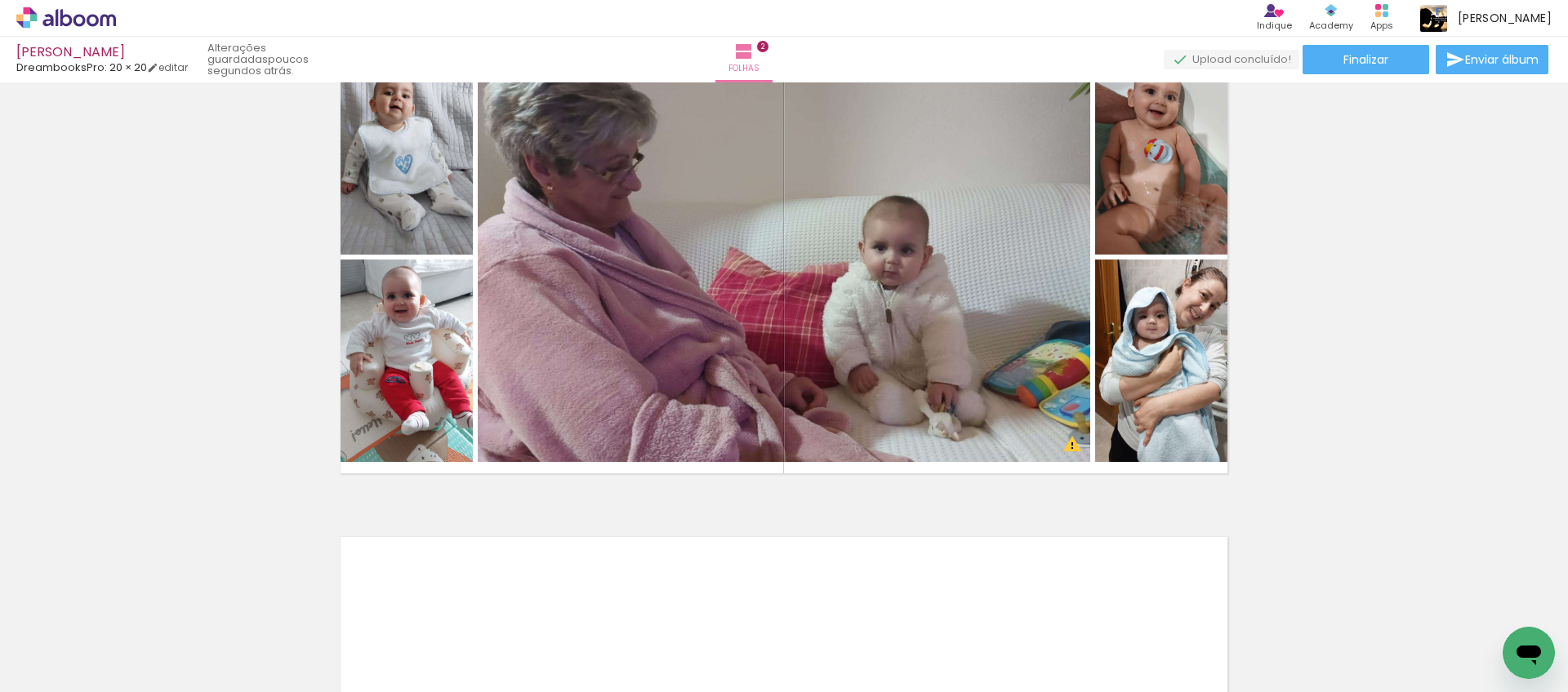
click at [76, 672] on span "Adicionar Fotos" at bounding box center [58, 670] width 49 height 18
click at [0, 0] on input "file" at bounding box center [0, 0] width 0 height 0
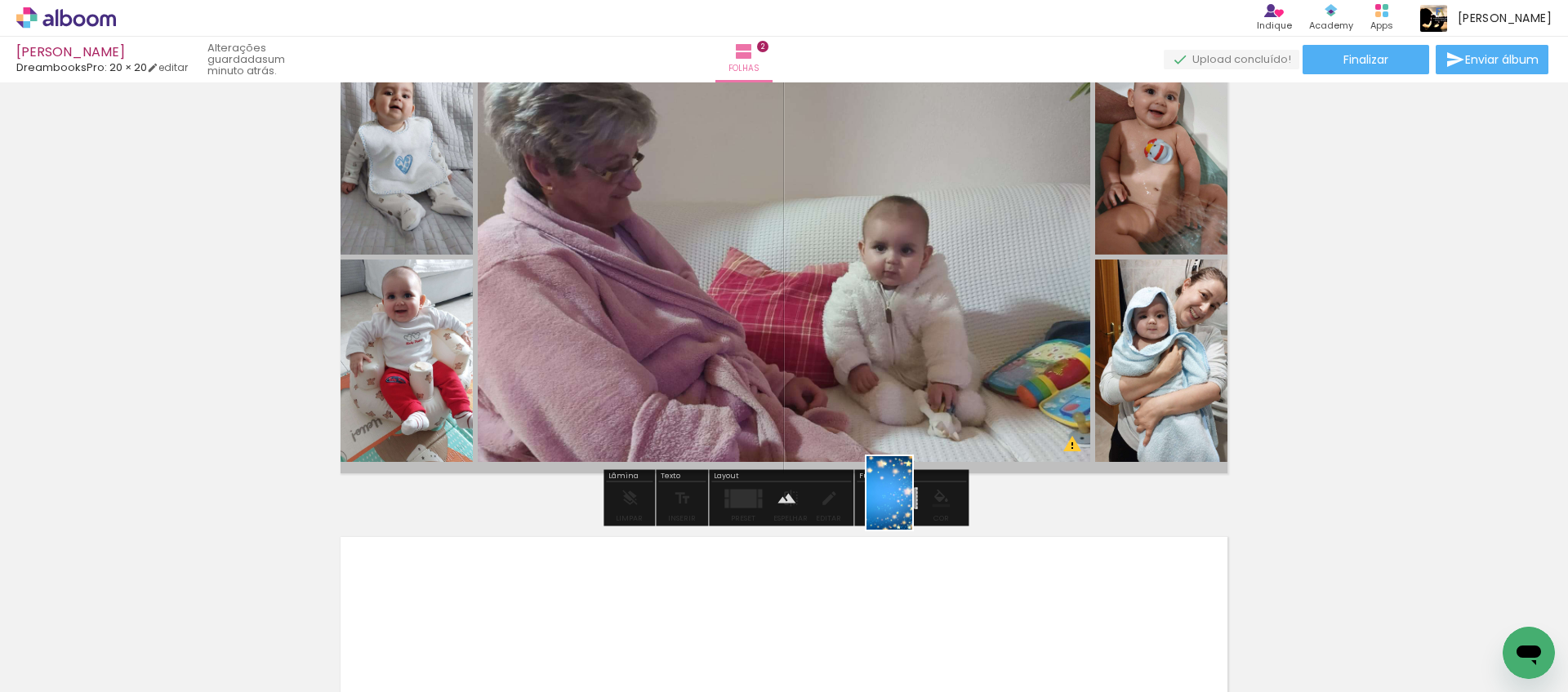
drag, startPoint x: 1180, startPoint y: 637, endPoint x: 915, endPoint y: 505, distance: 296.1
click at [915, 505] on quentale-workspace at bounding box center [784, 346] width 1568 height 692
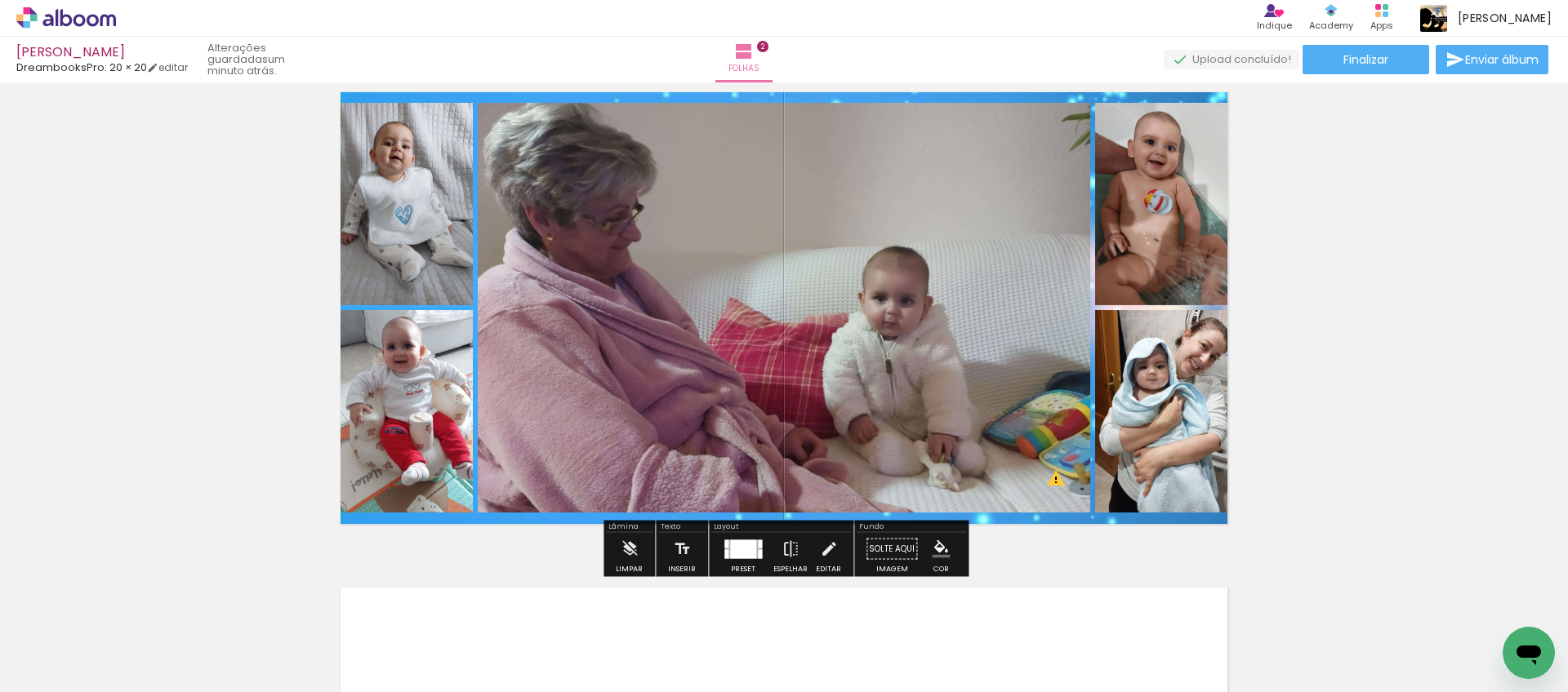
scroll to position [566, 0]
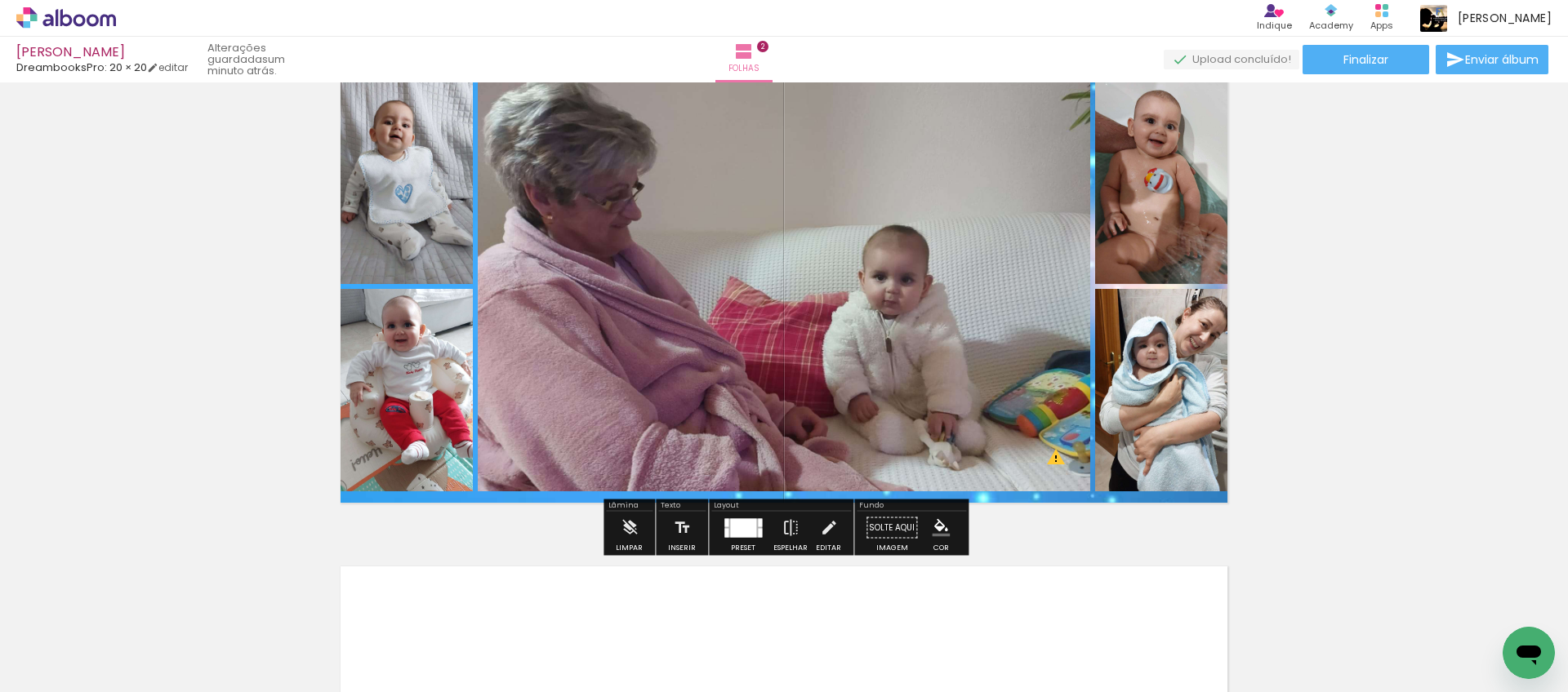
click at [1095, 498] on quentale-layouter at bounding box center [784, 287] width 910 height 454
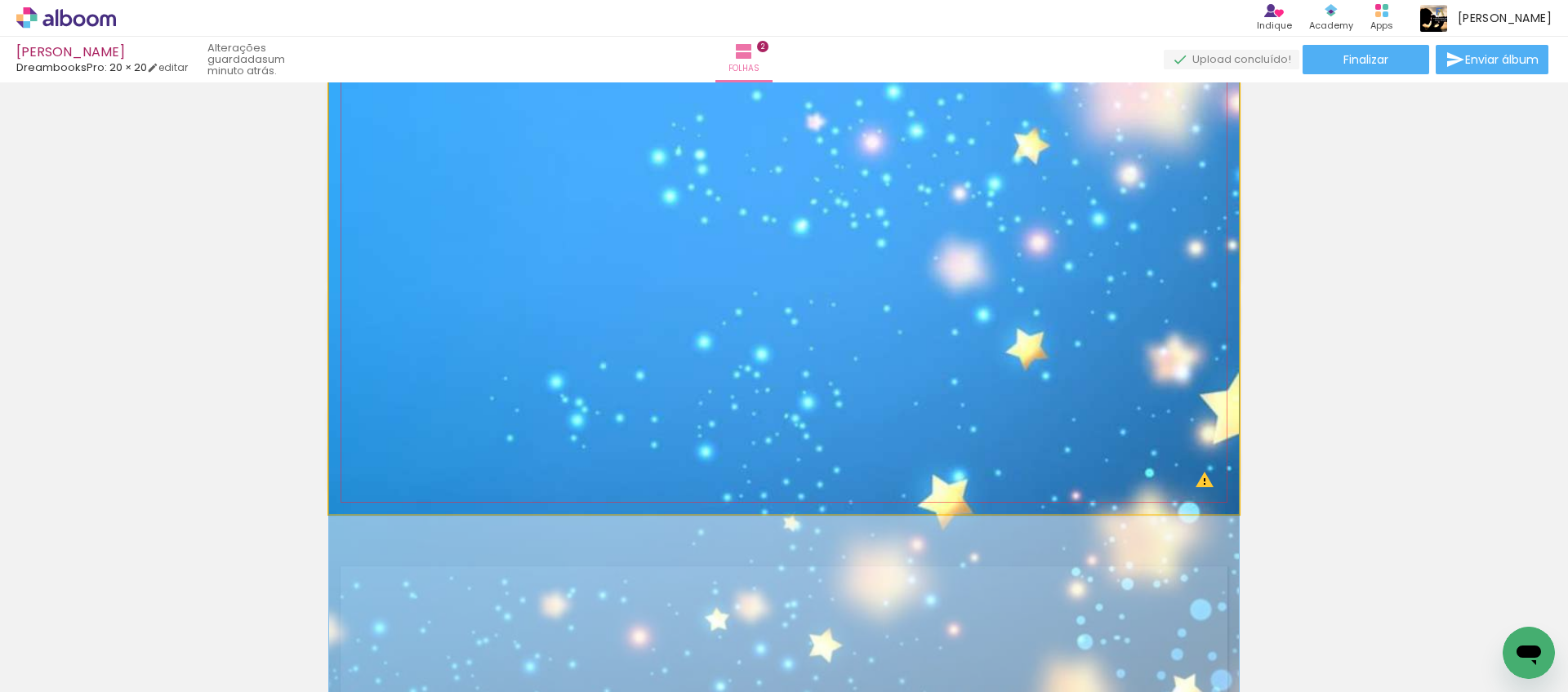
drag, startPoint x: 1008, startPoint y: 399, endPoint x: 1006, endPoint y: 215, distance: 184.0
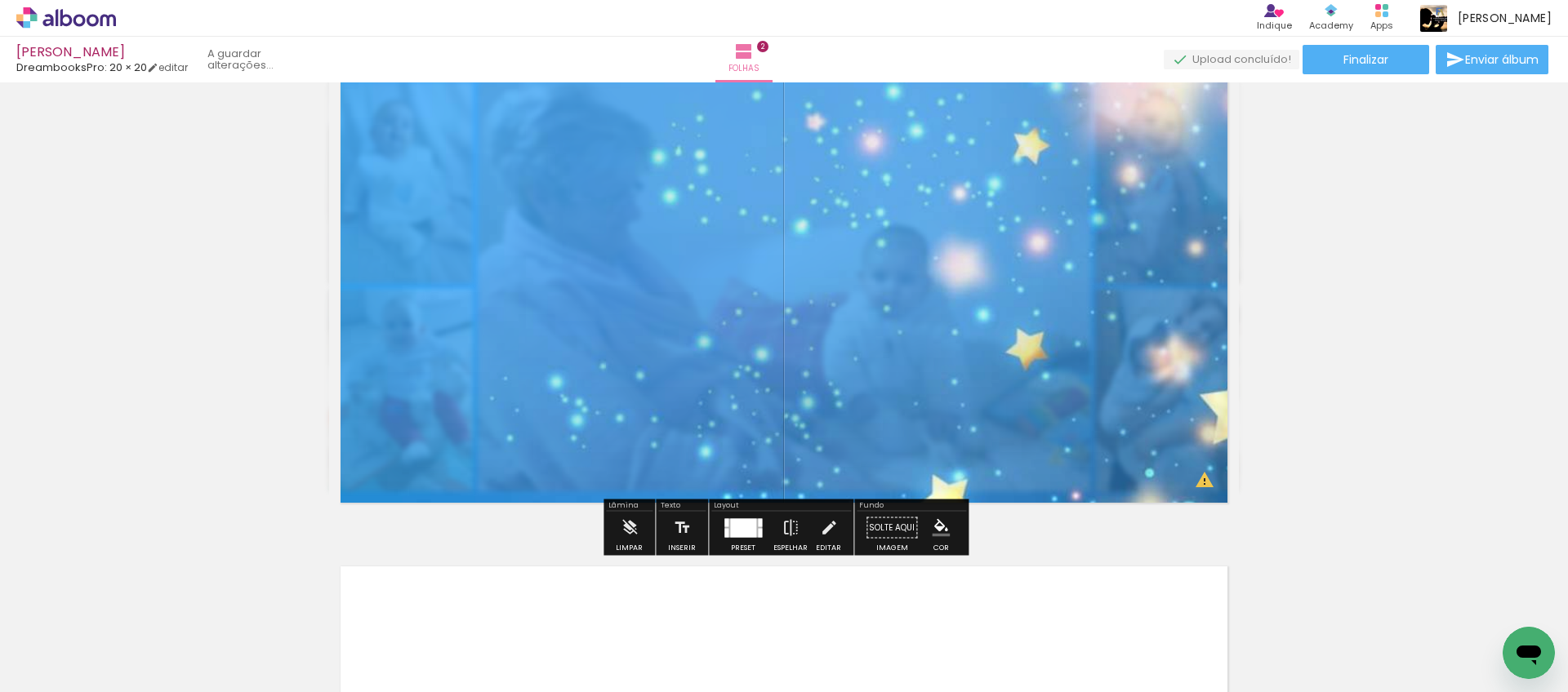
click at [1368, 327] on div "Inserir folha 1 de 2 Inserir folha 2 de 2 O Designbox precisa de aumentar a sua…" at bounding box center [784, 266] width 1568 height 1488
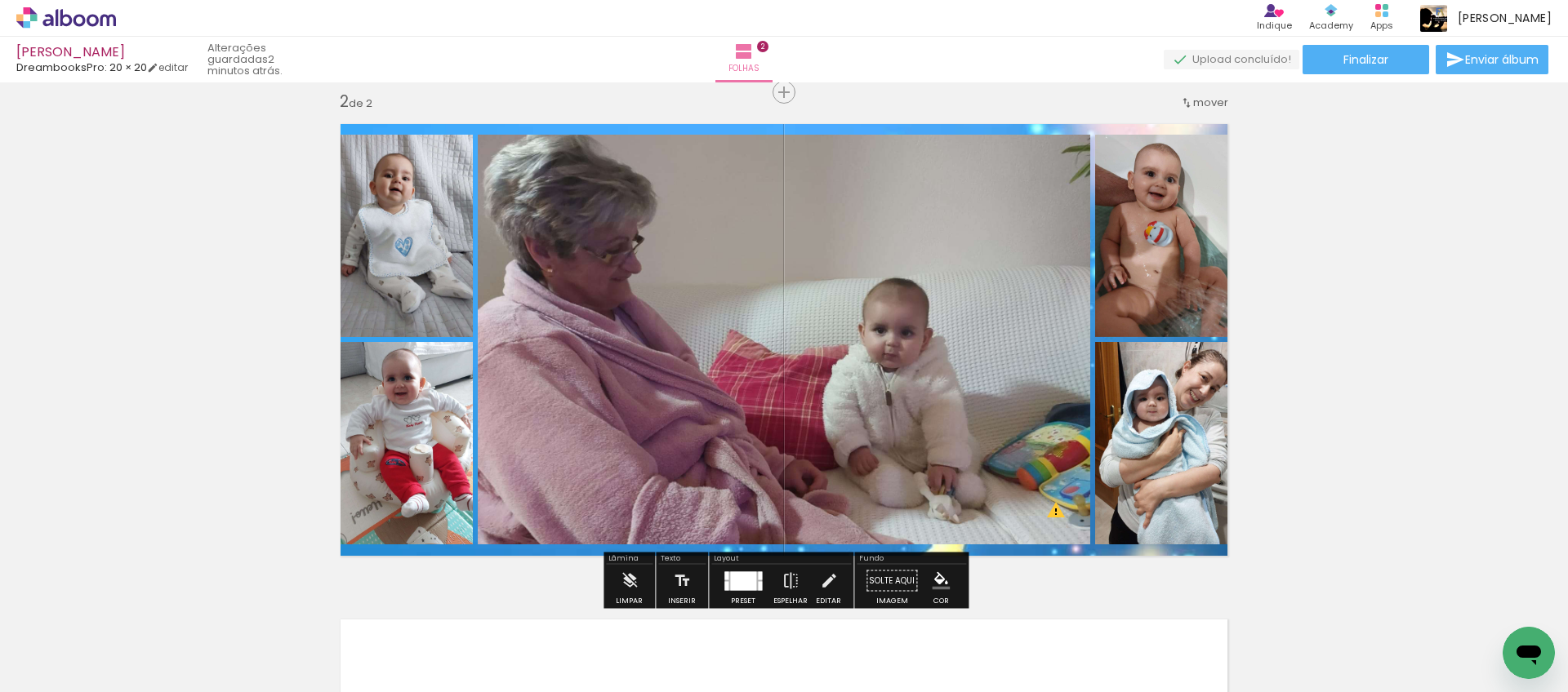
scroll to position [500, 0]
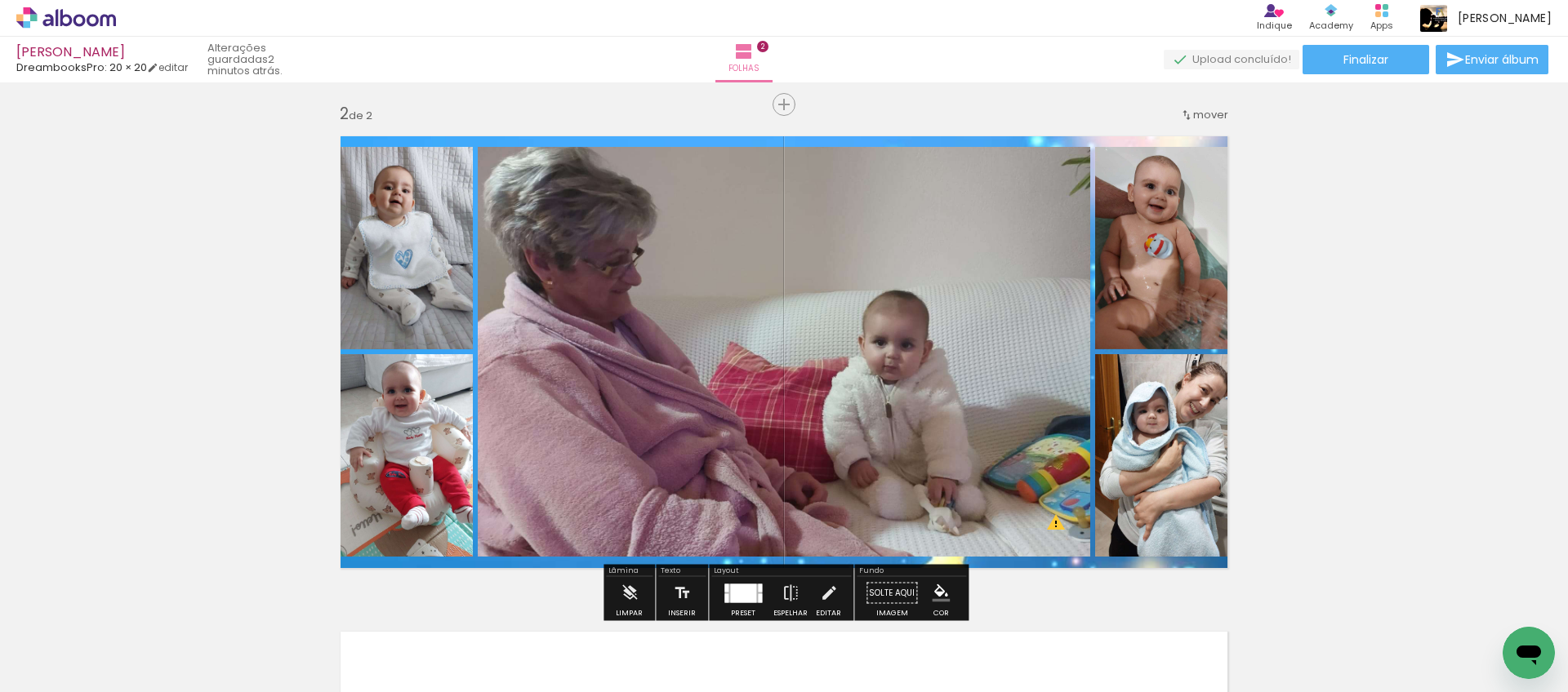
click at [386, 222] on paper-item at bounding box center [381, 227] width 29 height 11
click at [386, 289] on iron-icon "color picker" at bounding box center [383, 294] width 20 height 16
click at [392, 234] on paper-item "#9e9e9e" at bounding box center [391, 234] width 16 height 16
click at [383, 291] on iron-icon "color picker" at bounding box center [383, 294] width 20 height 16
click at [396, 149] on paper-item "#ffffff" at bounding box center [391, 152] width 16 height 16
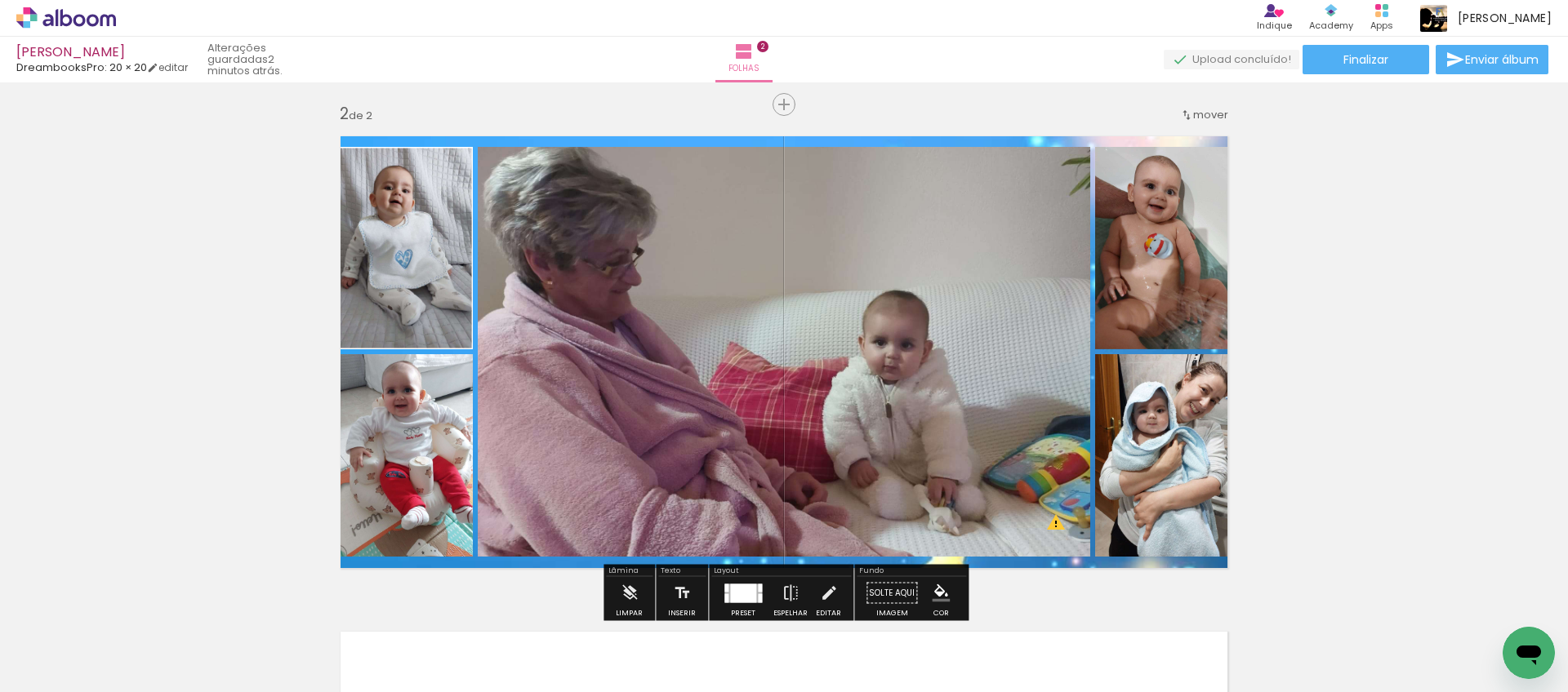
click at [386, 225] on paper-item at bounding box center [381, 227] width 29 height 11
click at [380, 239] on paper-item at bounding box center [381, 238] width 29 height 11
click at [384, 434] on paper-item at bounding box center [381, 435] width 29 height 11
click at [380, 498] on iron-icon "color picker" at bounding box center [383, 501] width 20 height 16
click at [392, 368] on paper-item "#f5f5f5" at bounding box center [391, 376] width 16 height 16
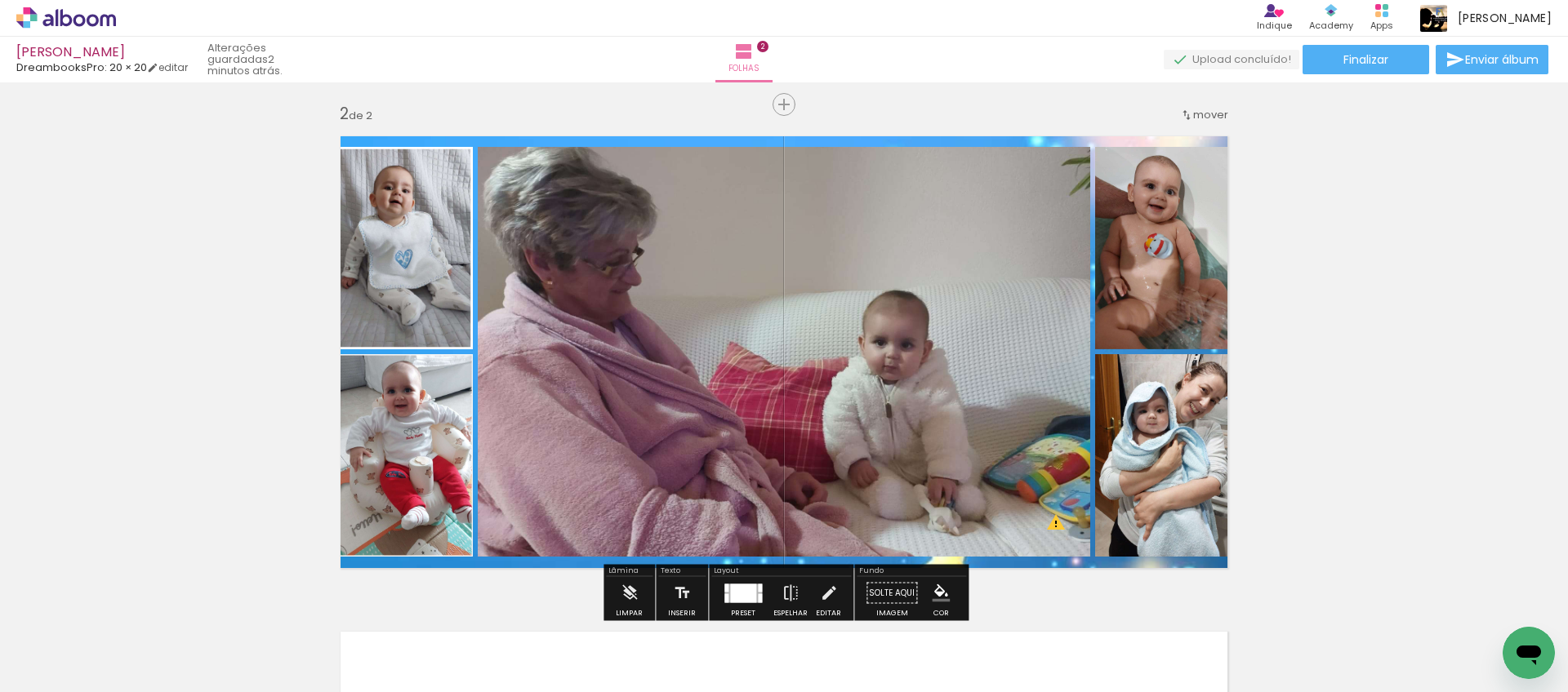
click at [382, 446] on paper-item at bounding box center [381, 446] width 29 height 11
click at [647, 214] on paper-item at bounding box center [645, 213] width 29 height 11
click at [647, 268] on iron-icon "color picker" at bounding box center [646, 268] width 20 height 16
click at [659, 126] on paper-item "#ffffff" at bounding box center [654, 127] width 16 height 16
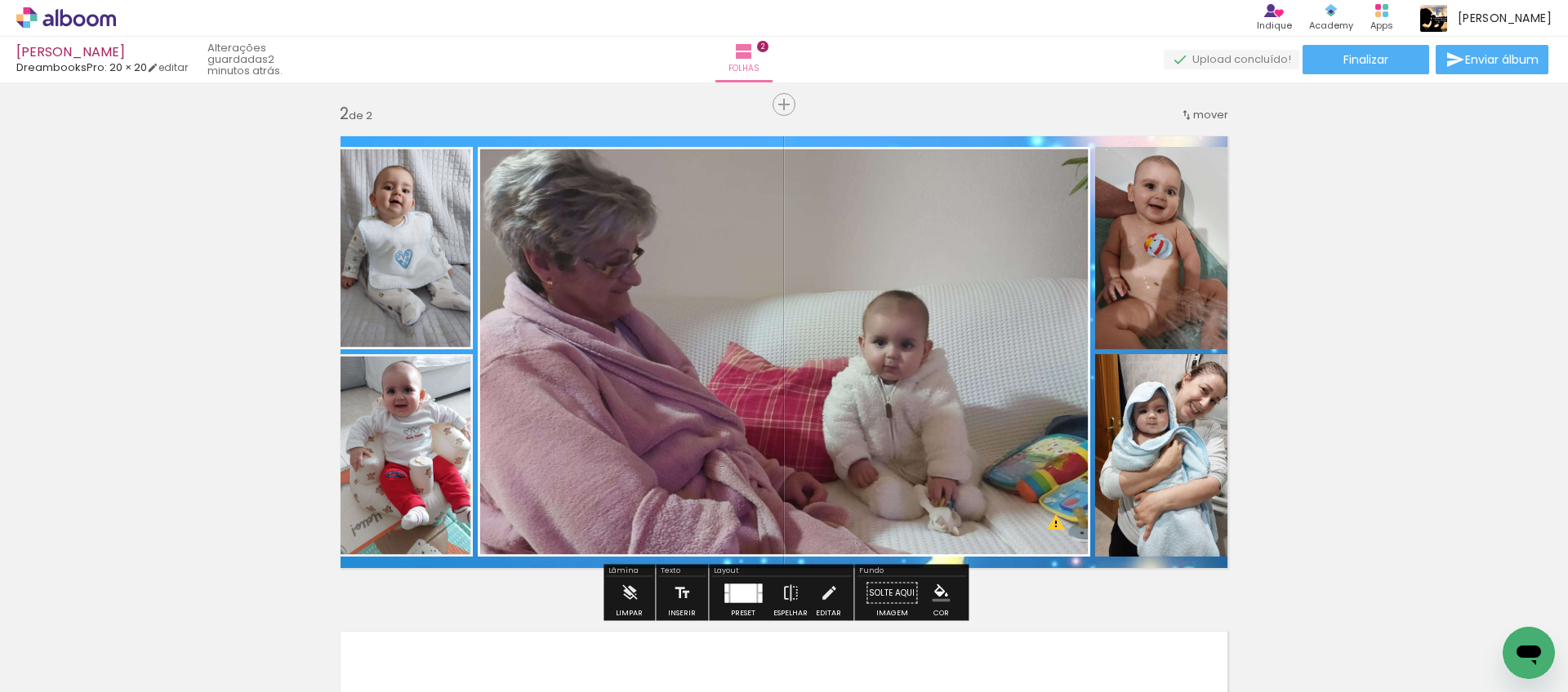
click at [1150, 225] on paper-item at bounding box center [1148, 227] width 29 height 11
click at [1148, 287] on iron-icon "color picker" at bounding box center [1149, 294] width 20 height 16
click at [1159, 151] on paper-item "#ffffff" at bounding box center [1157, 152] width 16 height 16
click at [1151, 234] on paper-item at bounding box center [1148, 238] width 29 height 11
click at [1150, 449] on paper-item at bounding box center [1148, 446] width 29 height 11
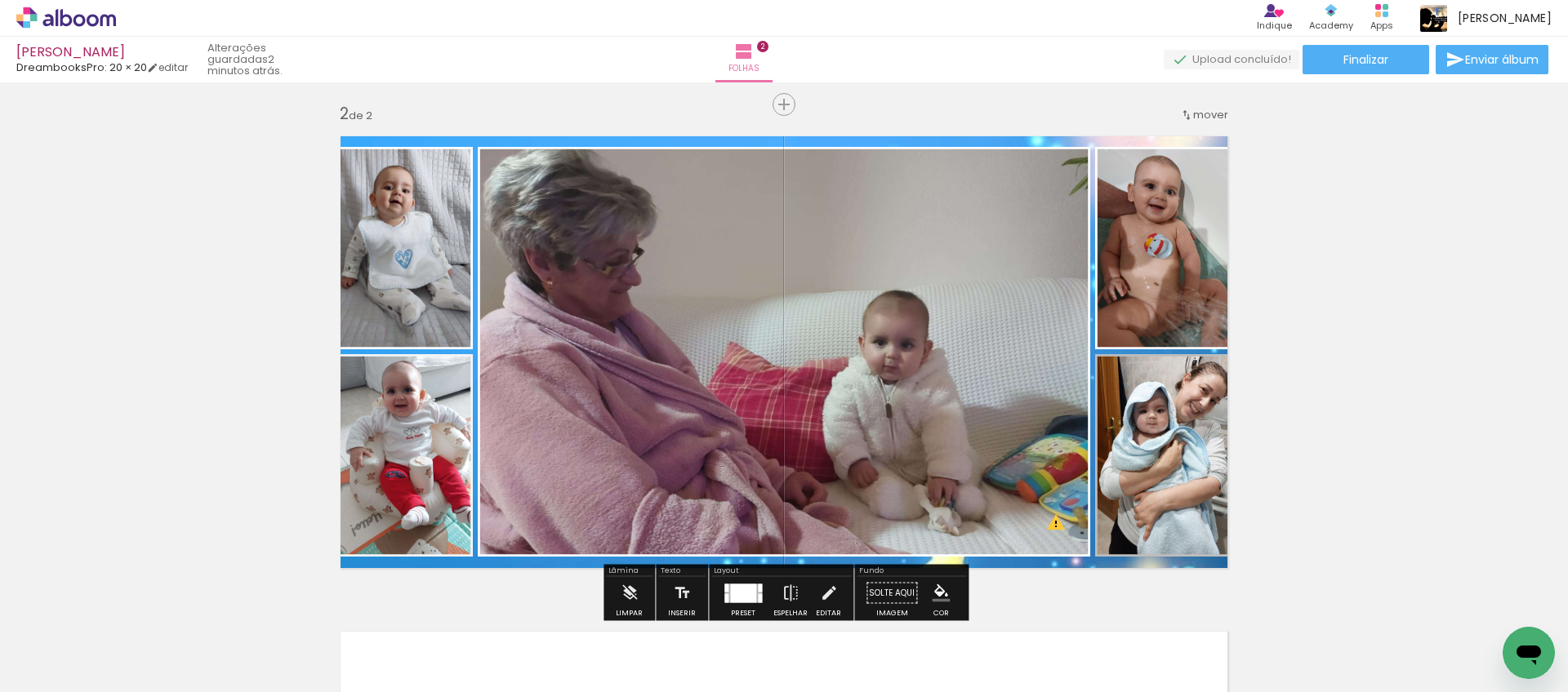
click at [1148, 498] on iron-icon "color picker" at bounding box center [1149, 501] width 20 height 16
click at [1155, 362] on paper-item "#ffffff" at bounding box center [1157, 359] width 16 height 16
click at [1347, 369] on div "Inserir folha 1 de 2 Inserir folha 2 de 2 O Designbox precisa de aumentar a sua…" at bounding box center [784, 332] width 1568 height 1488
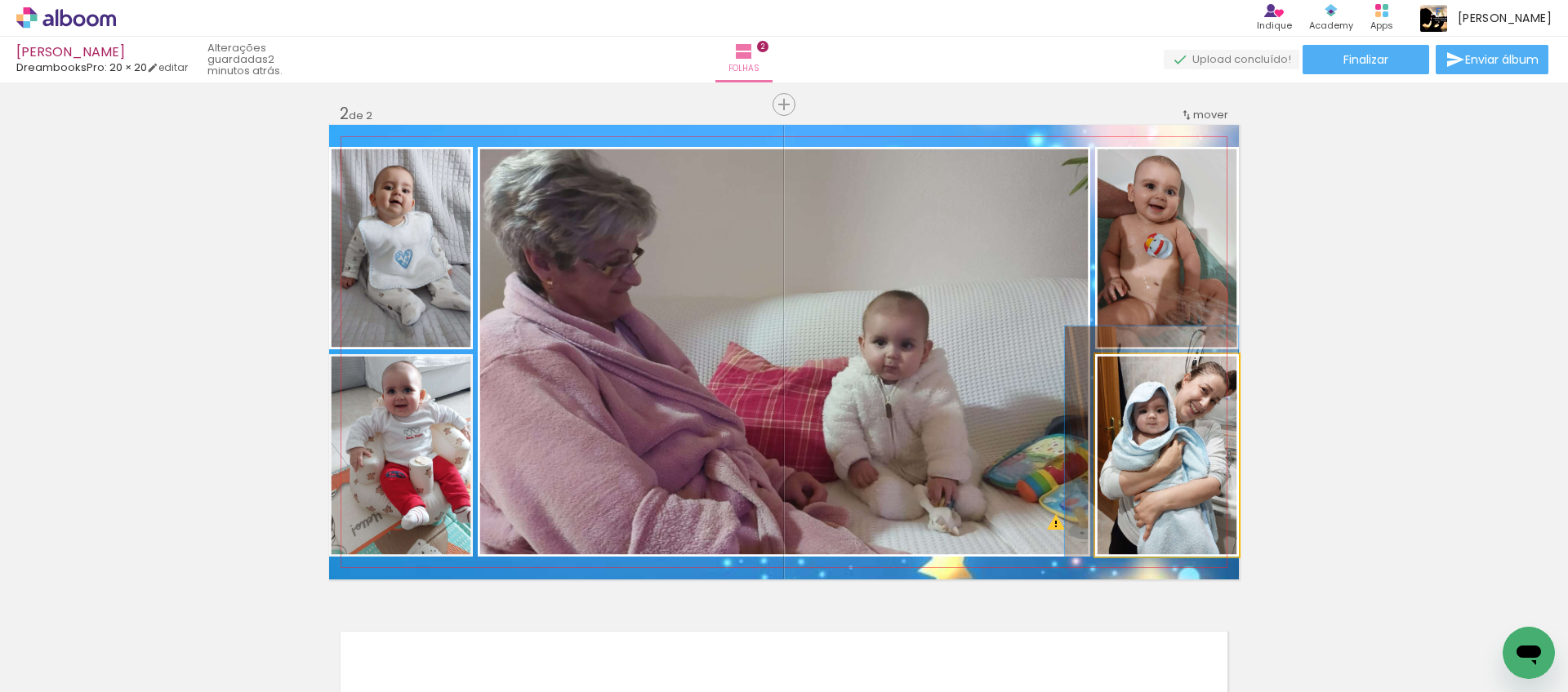
drag, startPoint x: 1182, startPoint y: 460, endPoint x: 1161, endPoint y: 461, distance: 21.0
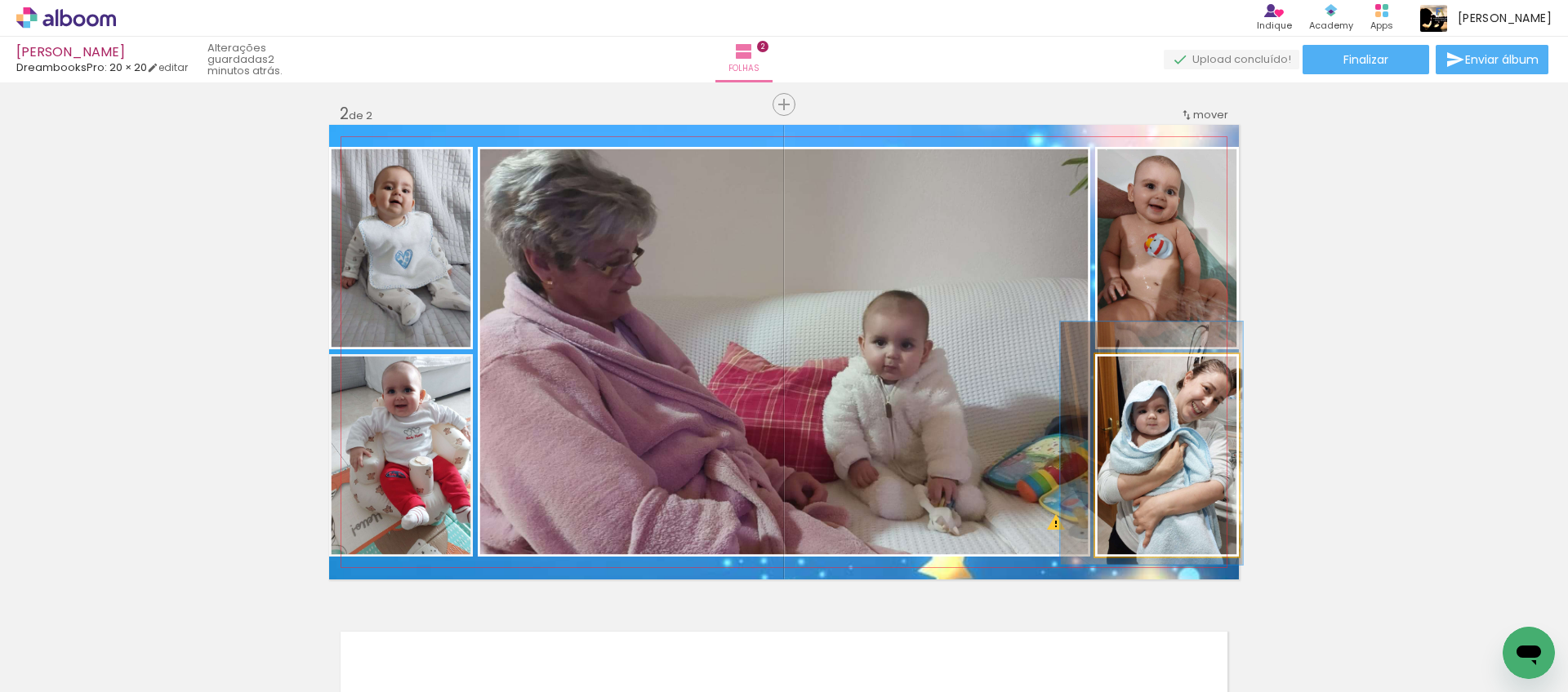
type paper-slider "120"
click at [1151, 373] on div at bounding box center [1146, 371] width 15 height 15
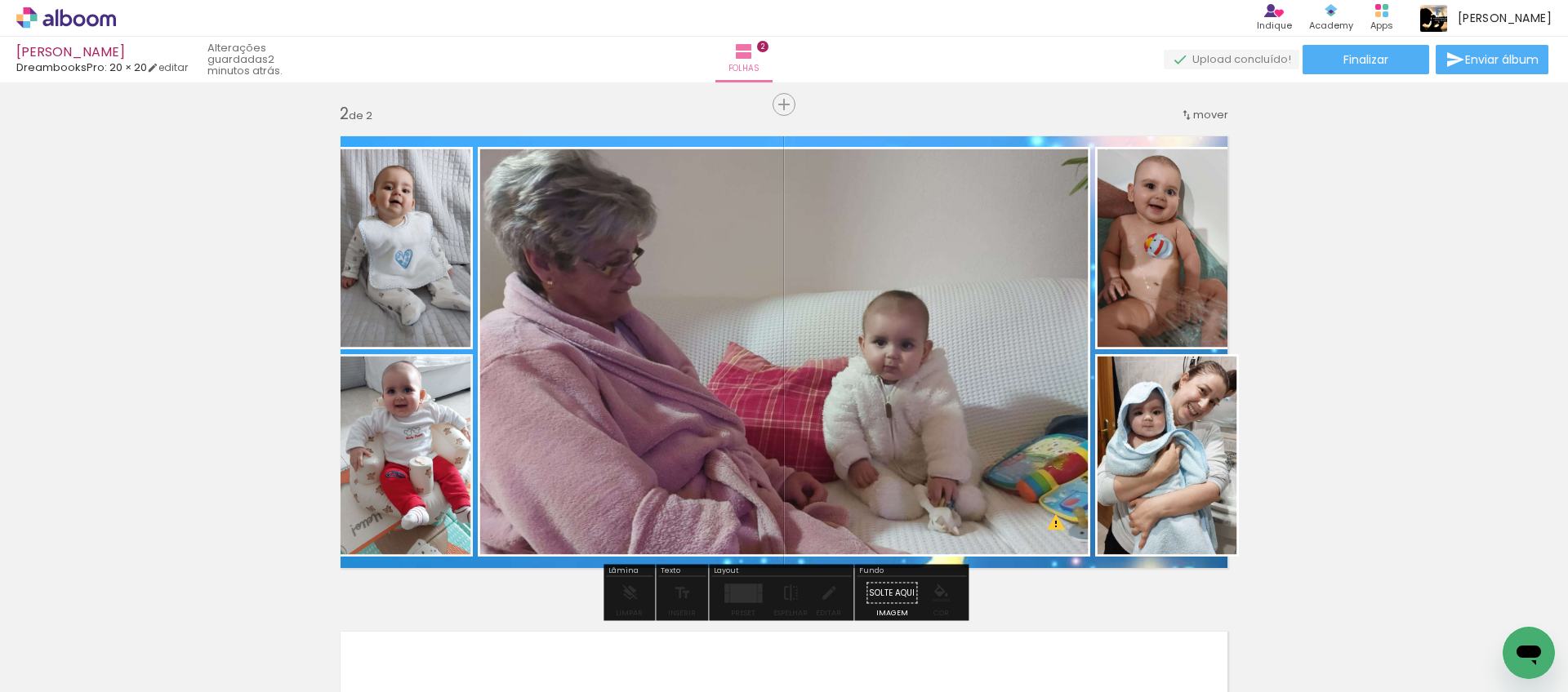
drag, startPoint x: 1160, startPoint y: 431, endPoint x: 1122, endPoint y: 434, distance: 38.1
click at [1074, 566] on quentale-layouter at bounding box center [784, 352] width 910 height 454
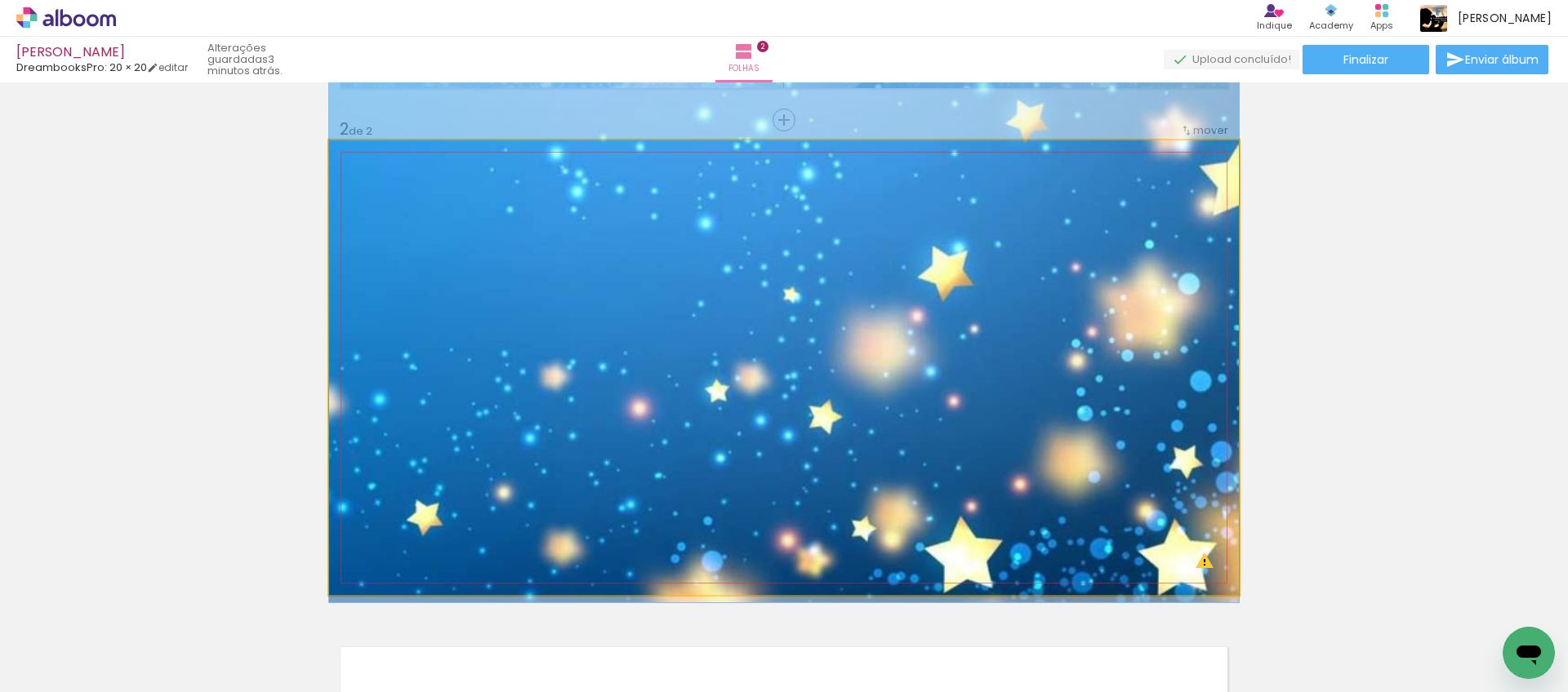
scroll to position [486, 0]
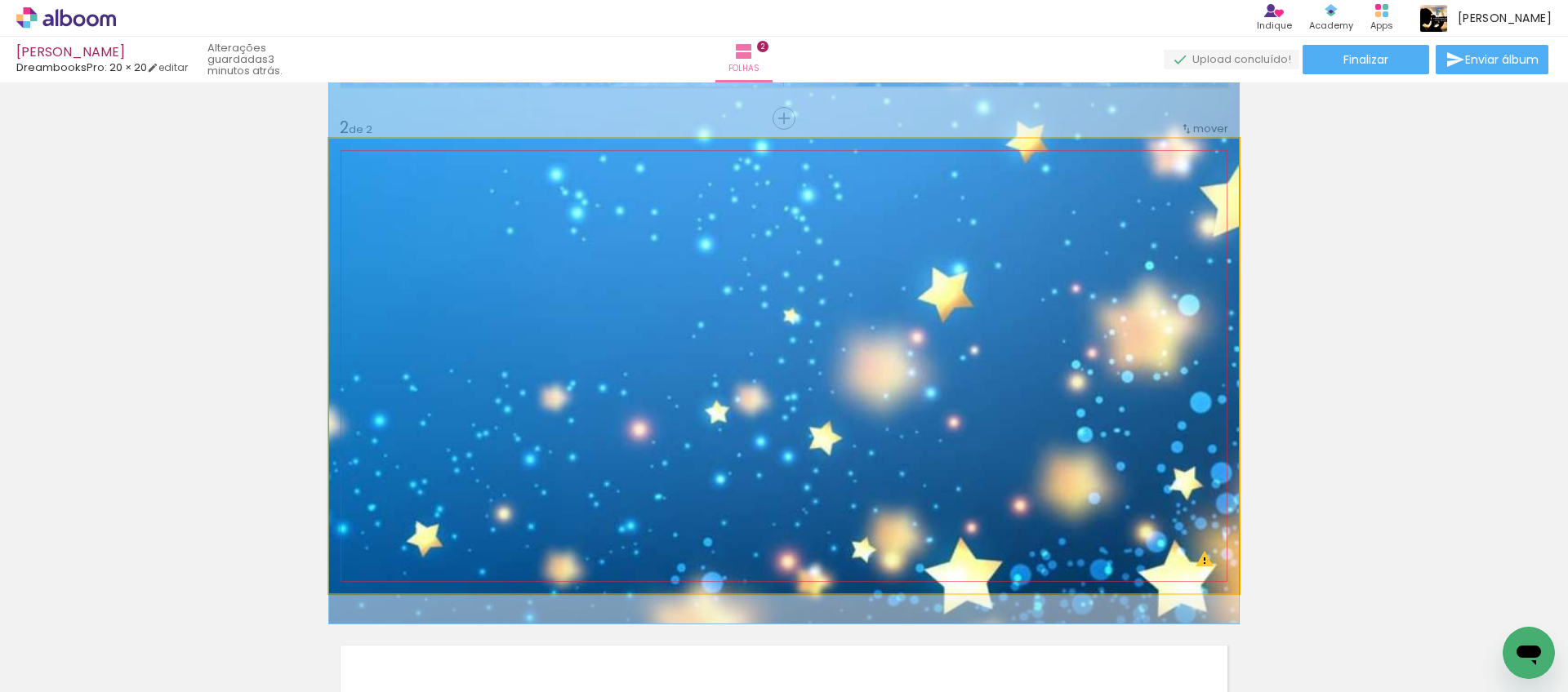
drag, startPoint x: 929, startPoint y: 477, endPoint x: 929, endPoint y: 190, distance: 287.0
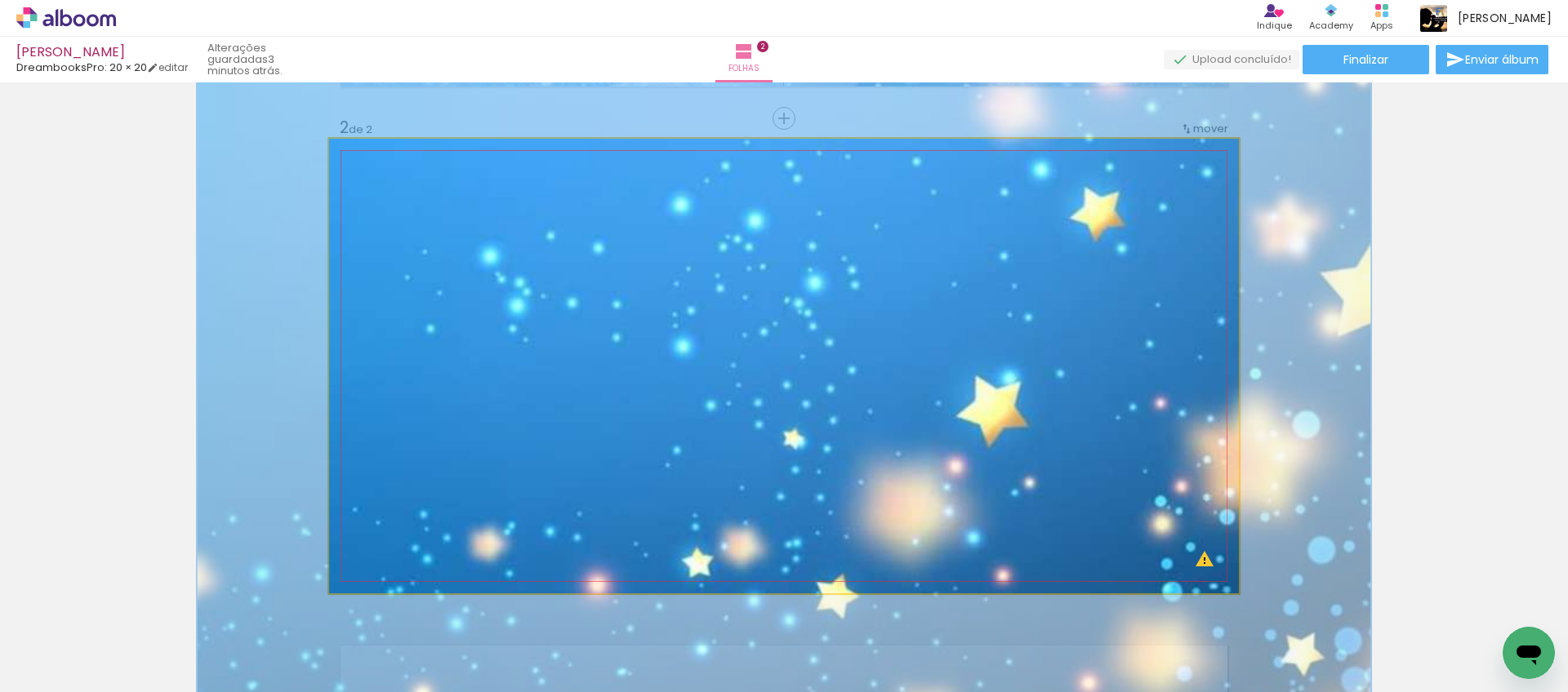
drag, startPoint x: 405, startPoint y: 181, endPoint x: 438, endPoint y: 190, distance: 34.2
type paper-slider "128"
click at [420, 181] on div at bounding box center [408, 181] width 26 height 26
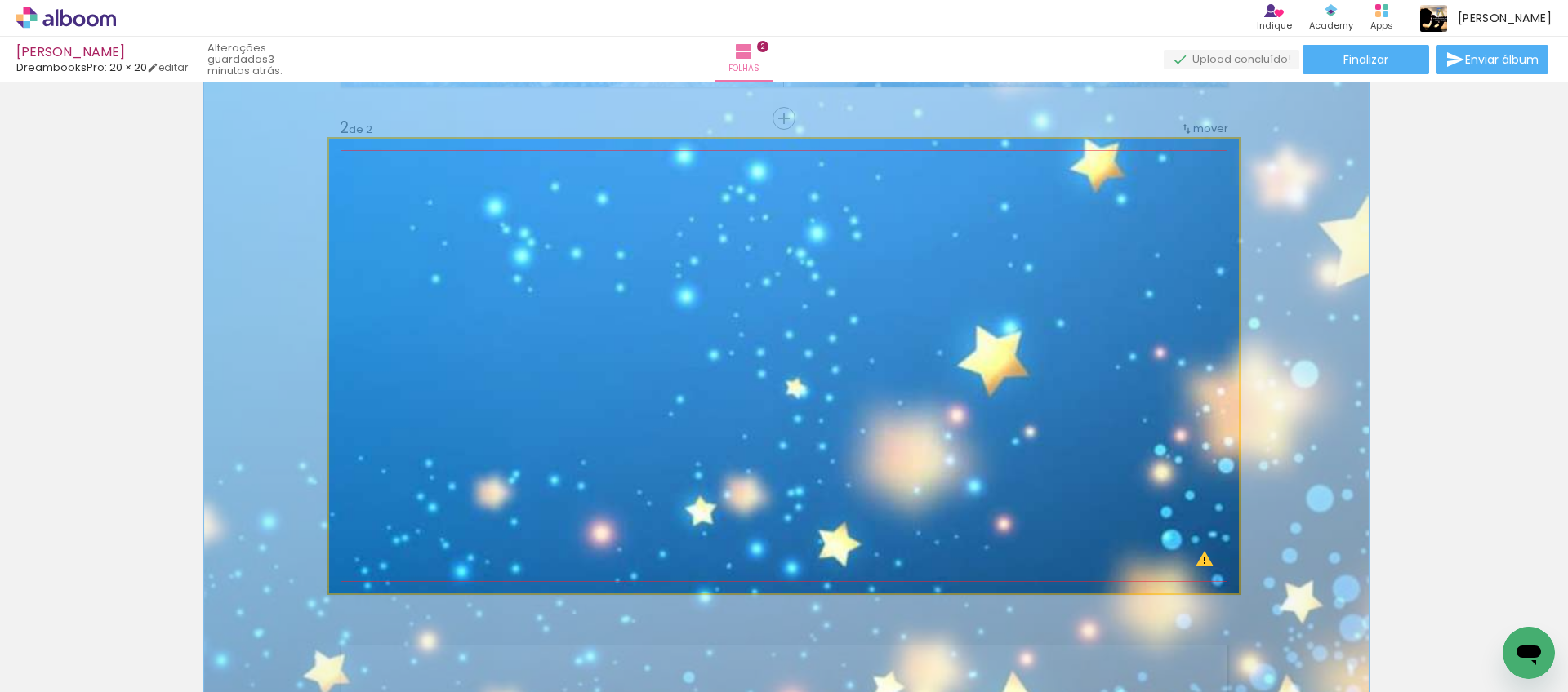
drag, startPoint x: 555, startPoint y: 261, endPoint x: 558, endPoint y: 215, distance: 46.1
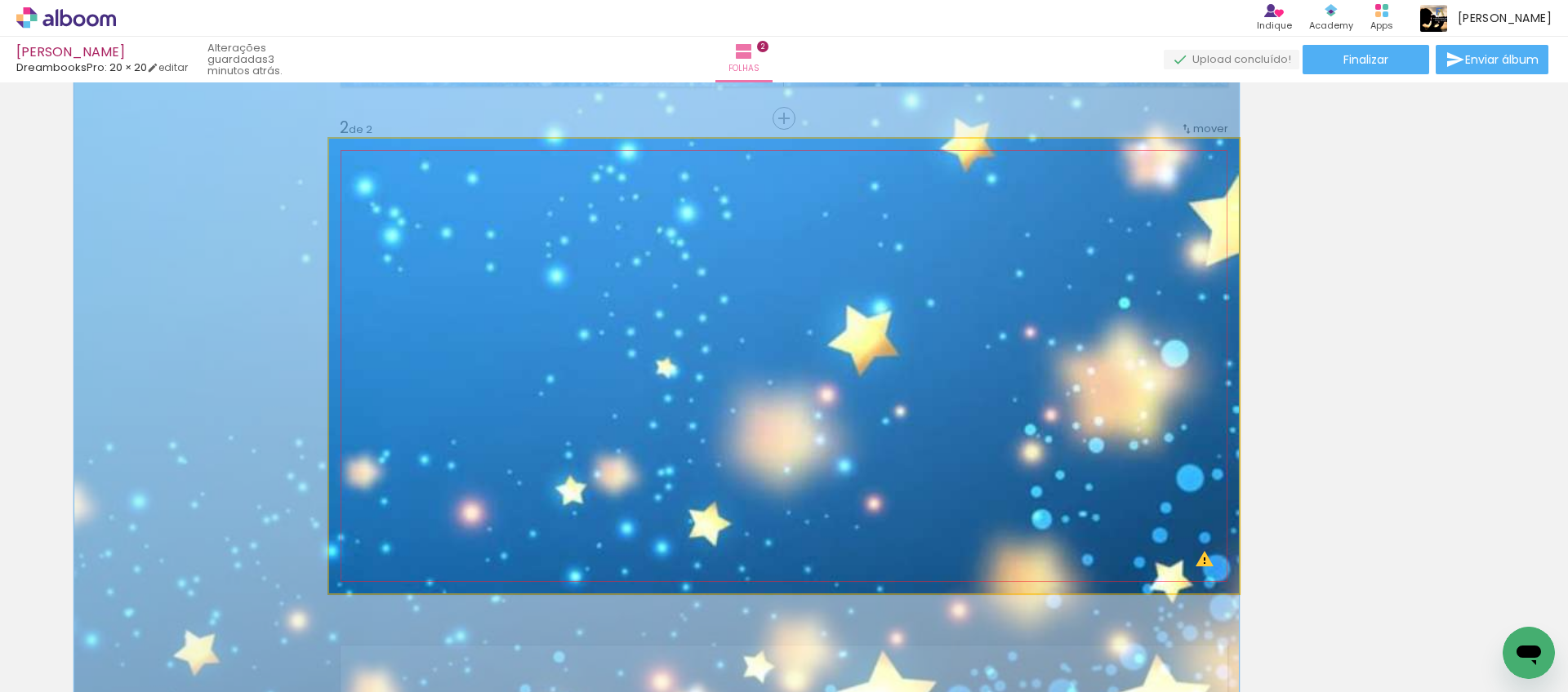
drag, startPoint x: 883, startPoint y: 316, endPoint x: 649, endPoint y: 295, distance: 234.9
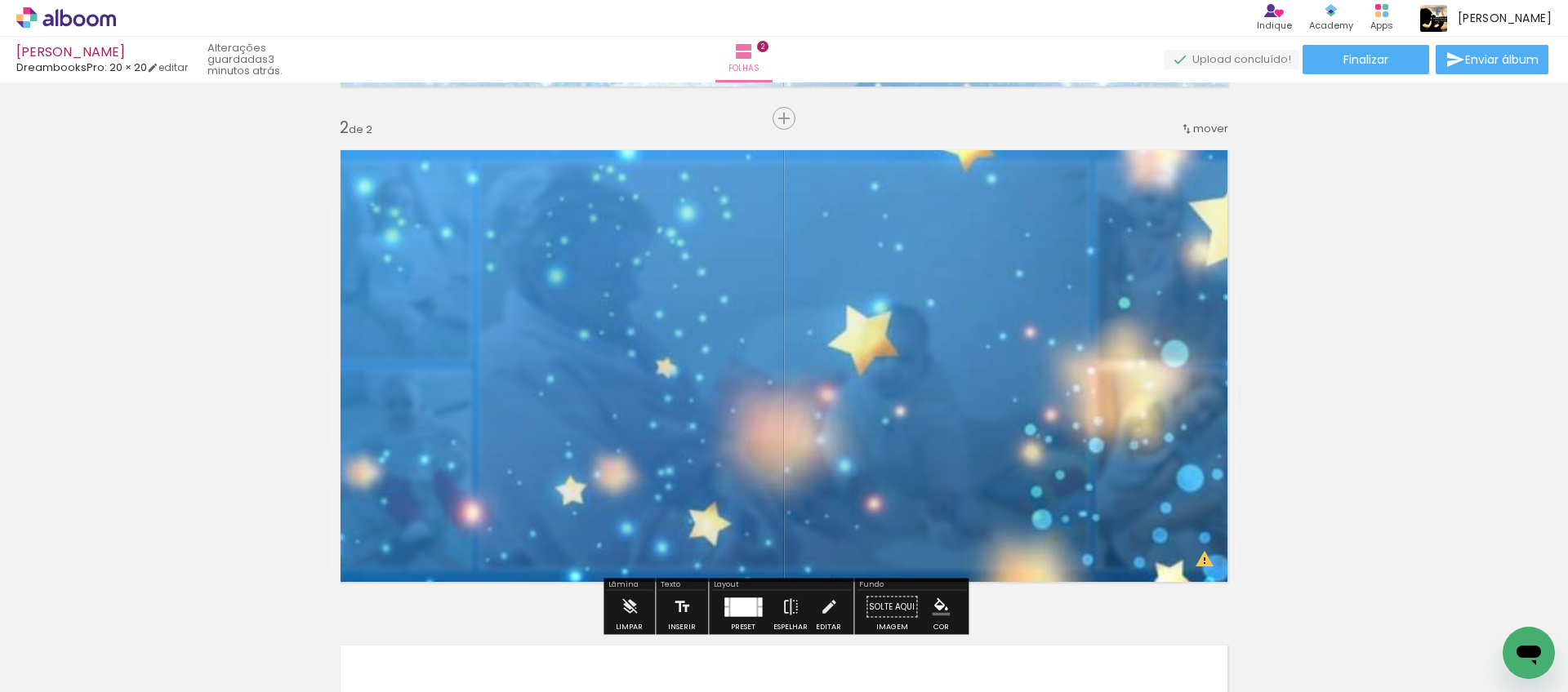
click at [1360, 280] on div "Inserir folha 1 de 2 Inserir folha 2 de 2 O Designbox precisa de aumentar a sua…" at bounding box center [784, 346] width 1568 height 1488
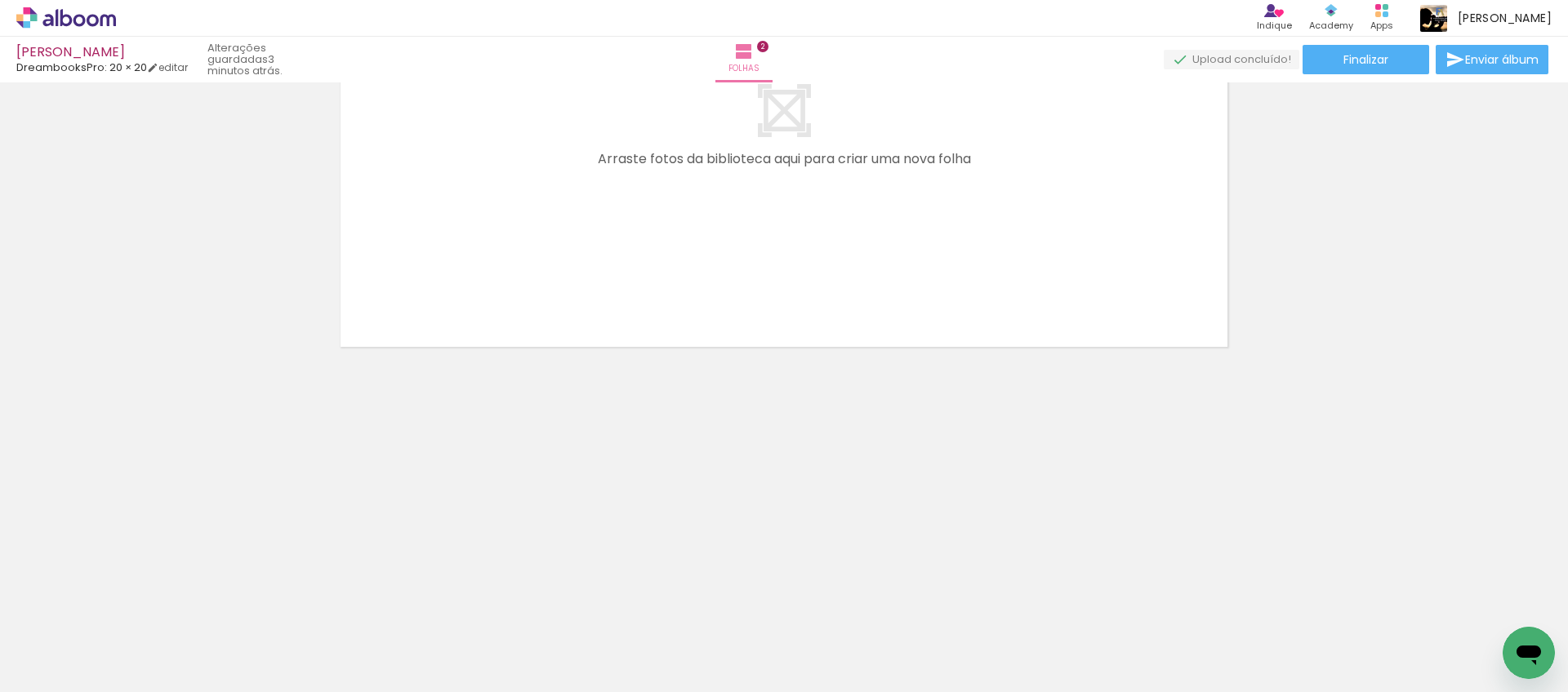
scroll to position [1391, 0]
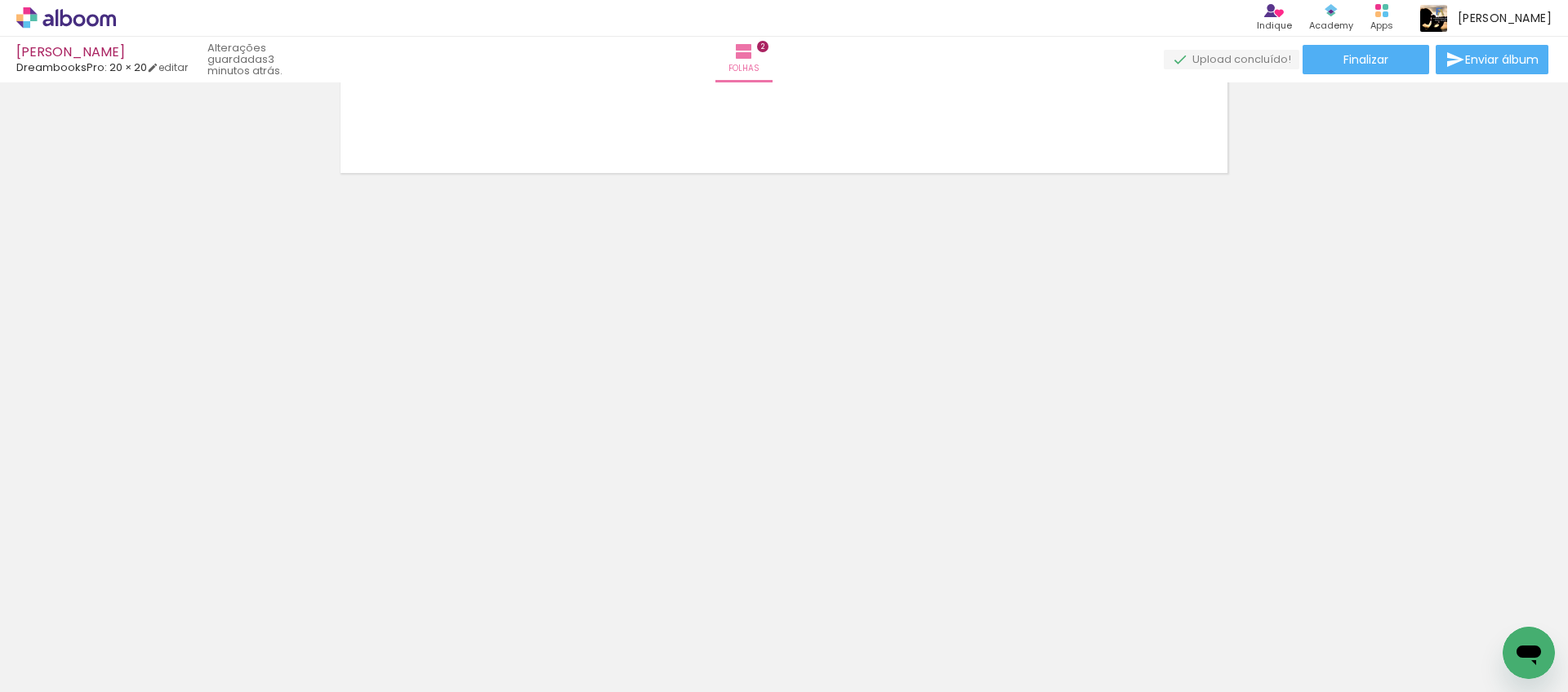
click at [57, 676] on span "Adicionar Fotos" at bounding box center [58, 670] width 49 height 18
click at [0, 0] on input "file" at bounding box center [0, 0] width 0 height 0
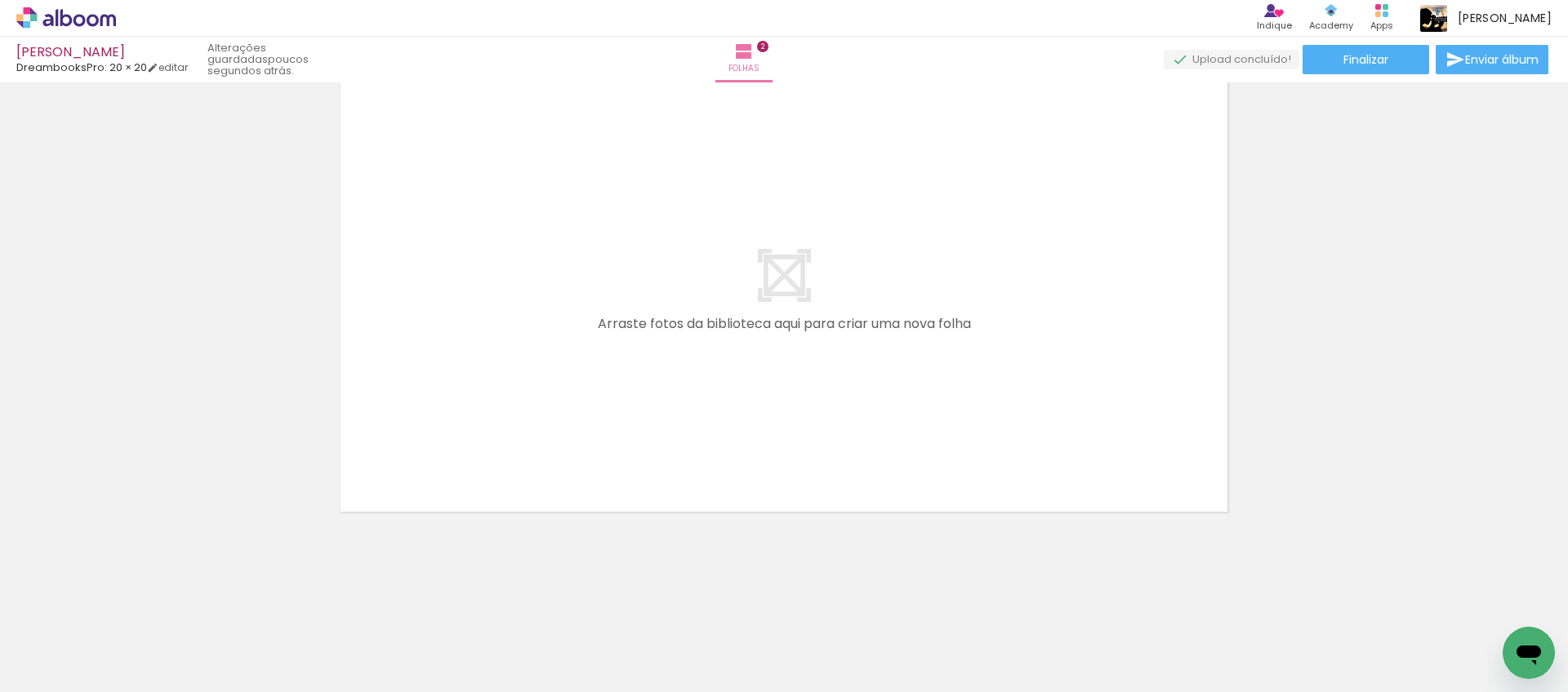
scroll to position [1030, 0]
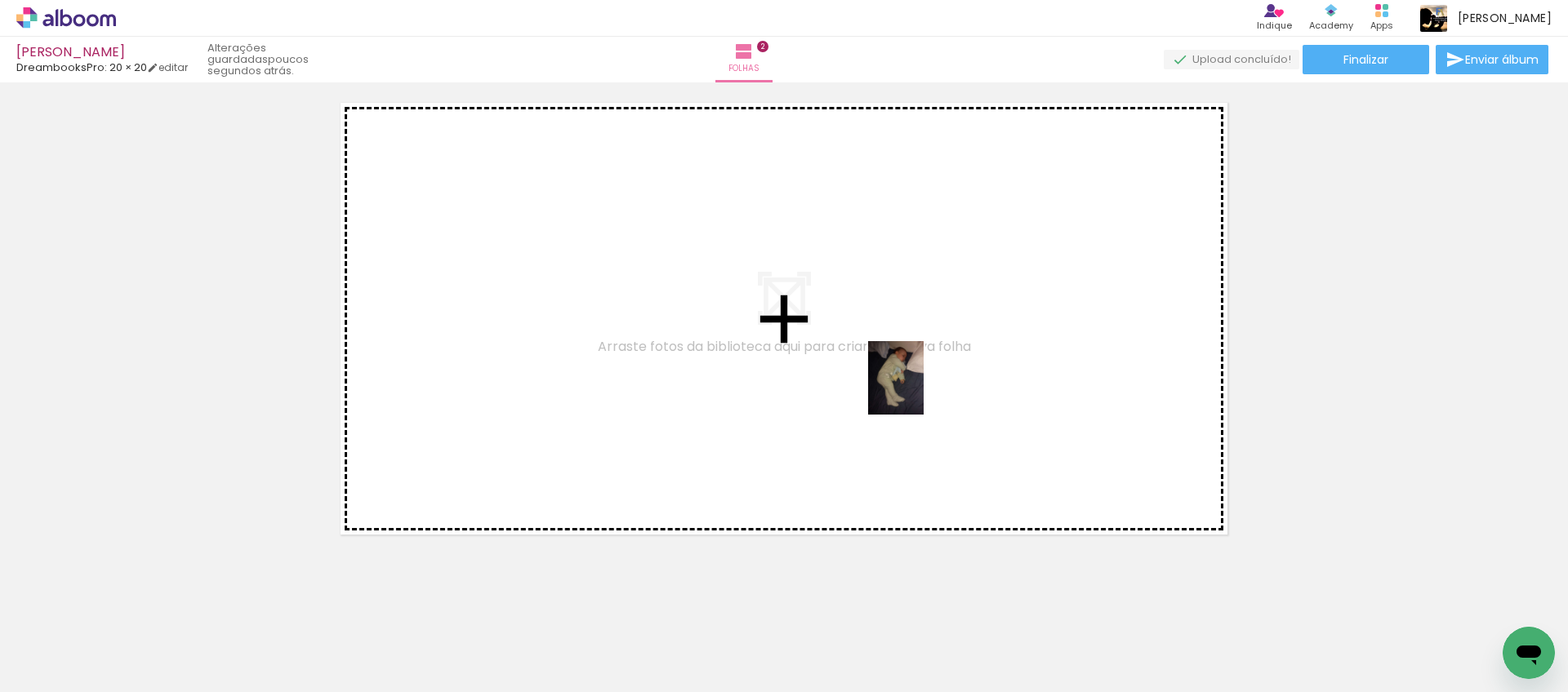
click at [917, 391] on quentale-workspace at bounding box center [784, 346] width 1568 height 692
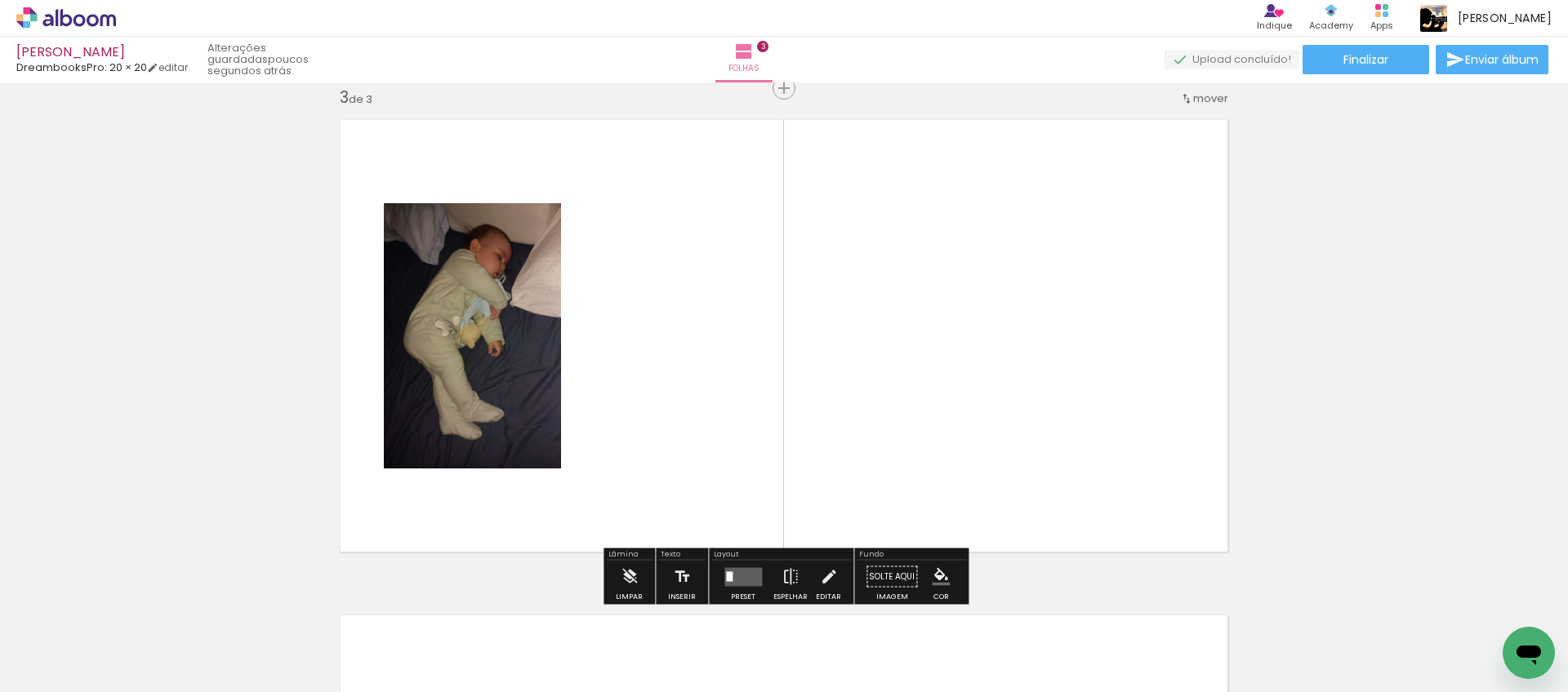
scroll to position [1013, 0]
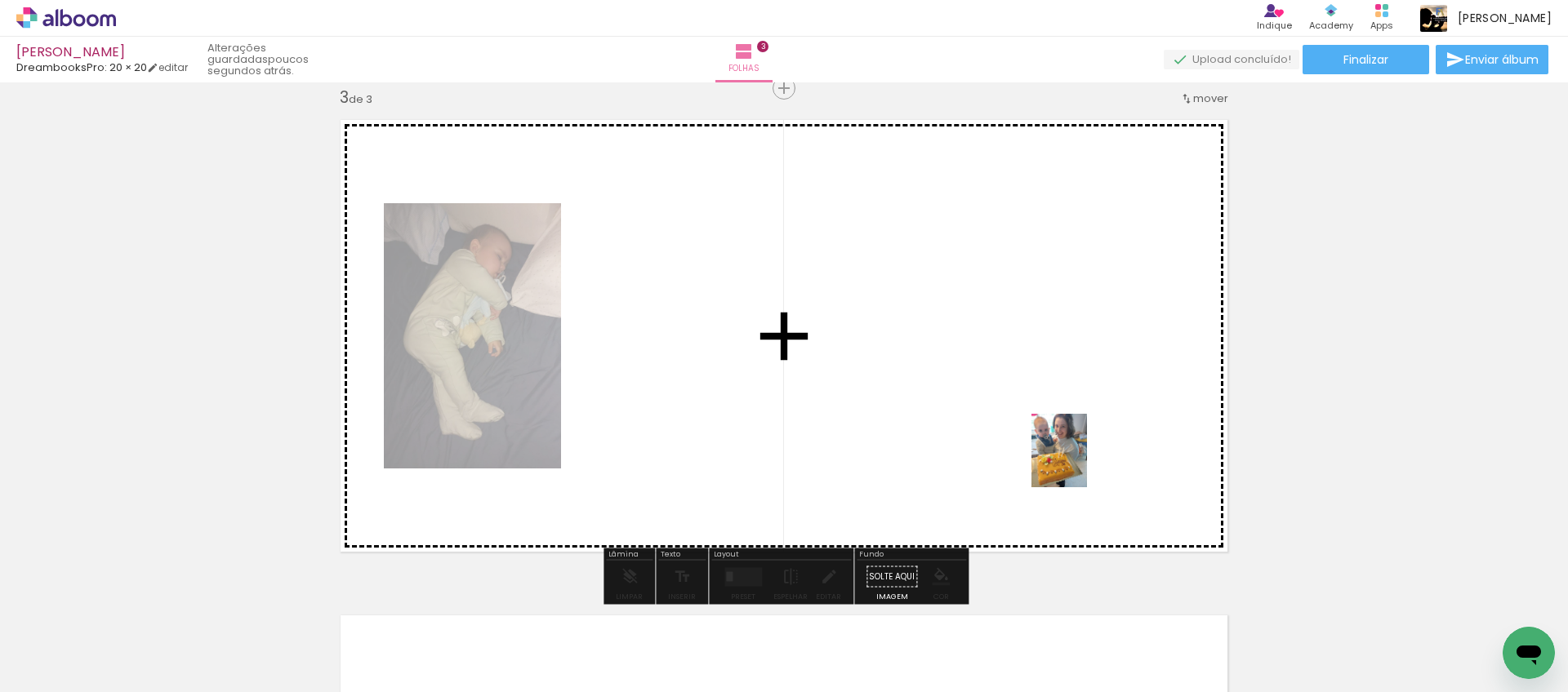
drag, startPoint x: 1357, startPoint y: 638, endPoint x: 1404, endPoint y: 613, distance: 53.2
click at [1080, 463] on quentale-workspace at bounding box center [784, 346] width 1568 height 692
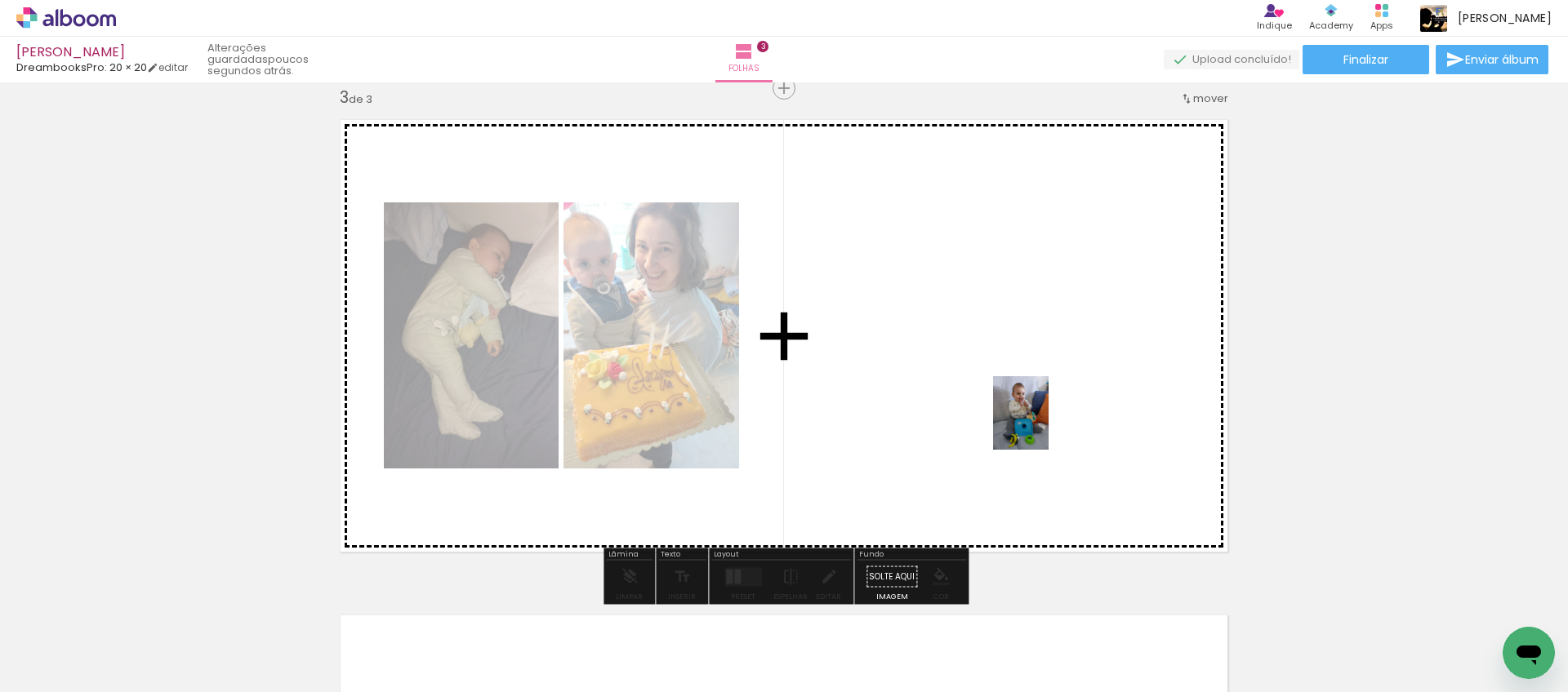
drag, startPoint x: 1465, startPoint y: 647, endPoint x: 1398, endPoint y: 576, distance: 97.6
click at [1041, 425] on quentale-workspace at bounding box center [784, 346] width 1568 height 692
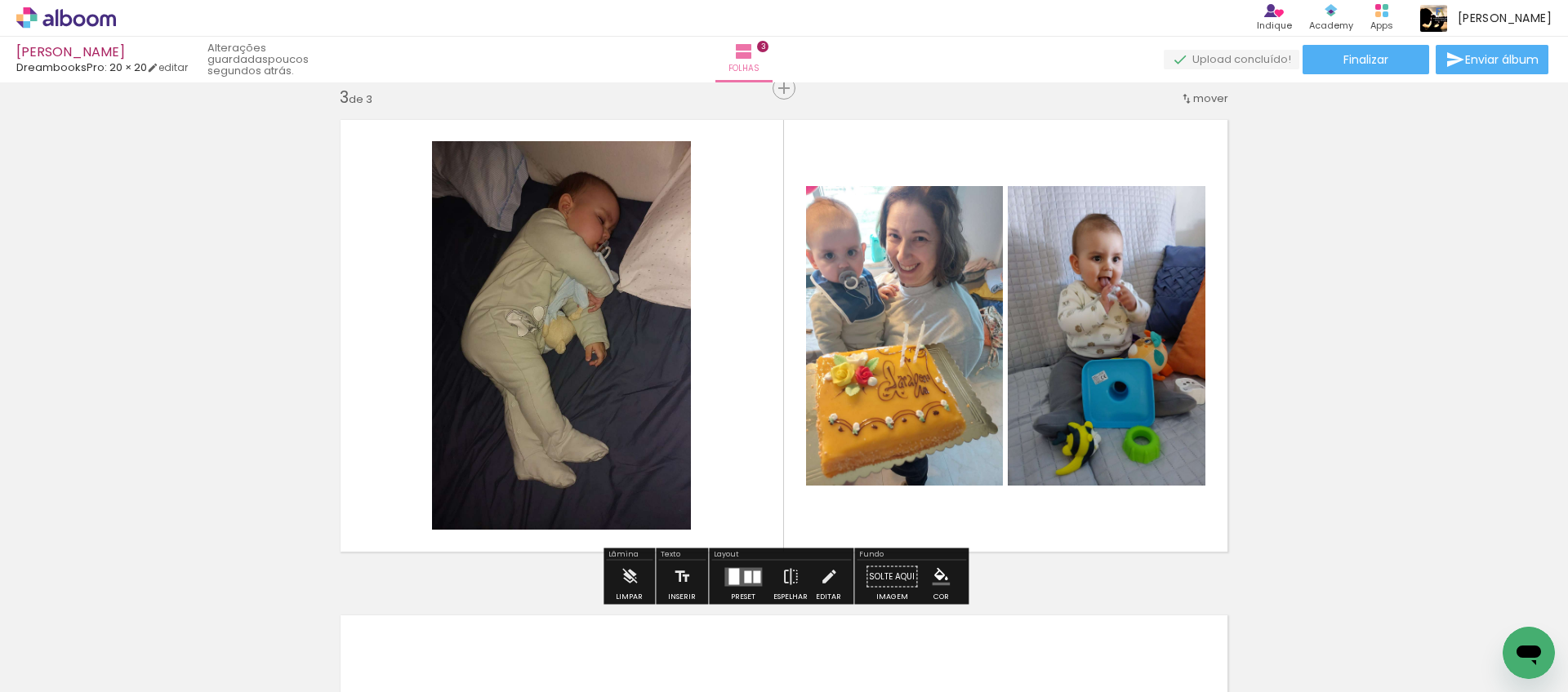
scroll to position [0, 217]
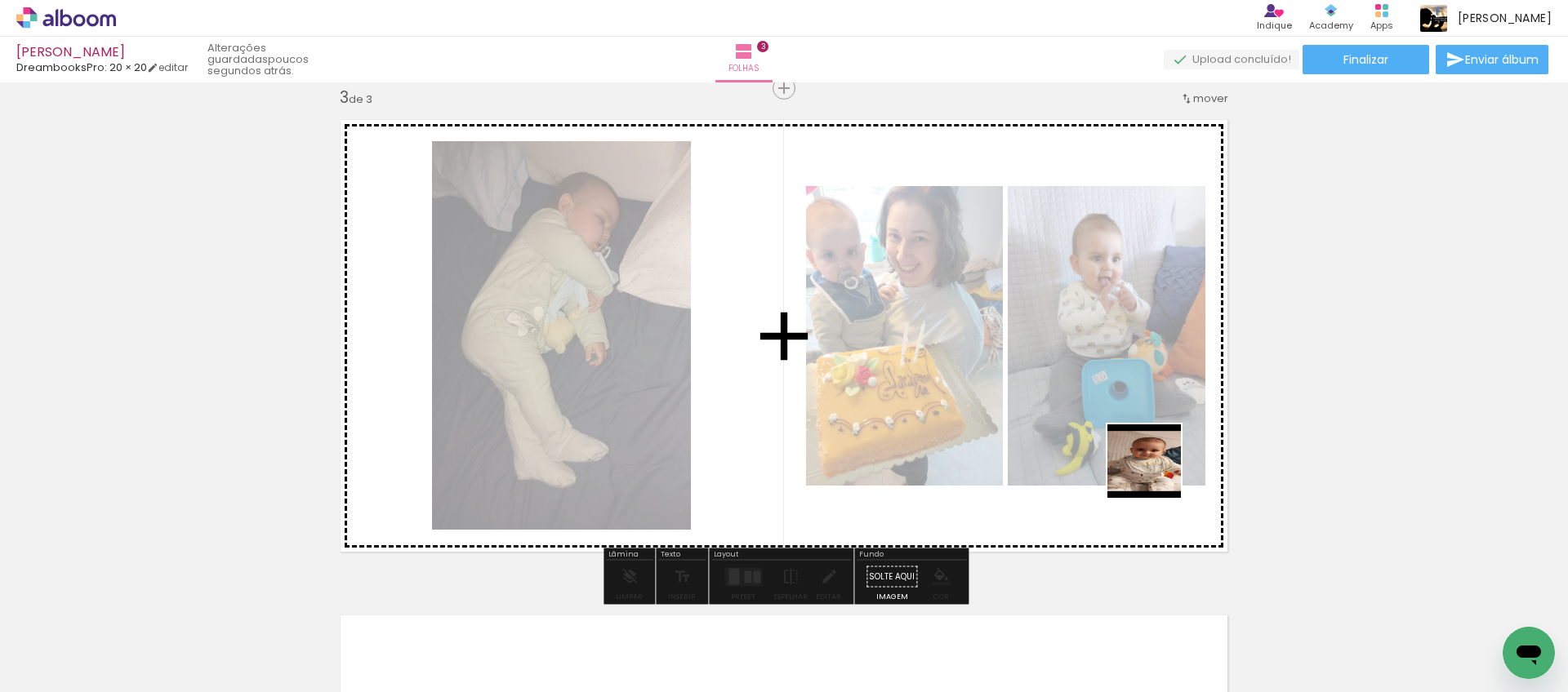
drag, startPoint x: 1329, startPoint y: 628, endPoint x: 1387, endPoint y: 626, distance: 58.0
click at [1152, 471] on quentale-workspace at bounding box center [784, 346] width 1568 height 692
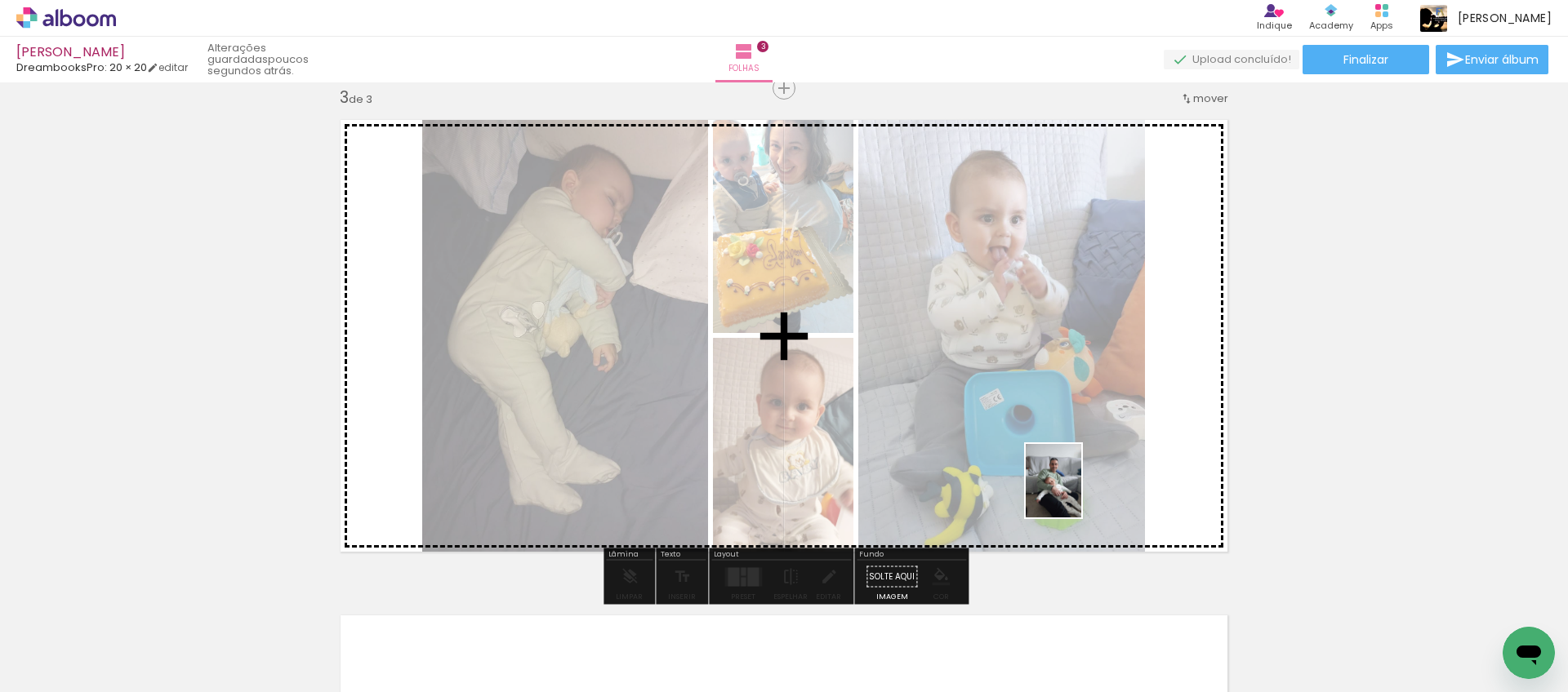
drag, startPoint x: 1418, startPoint y: 639, endPoint x: 1444, endPoint y: 617, distance: 34.1
click at [1074, 493] on quentale-workspace at bounding box center [784, 346] width 1568 height 692
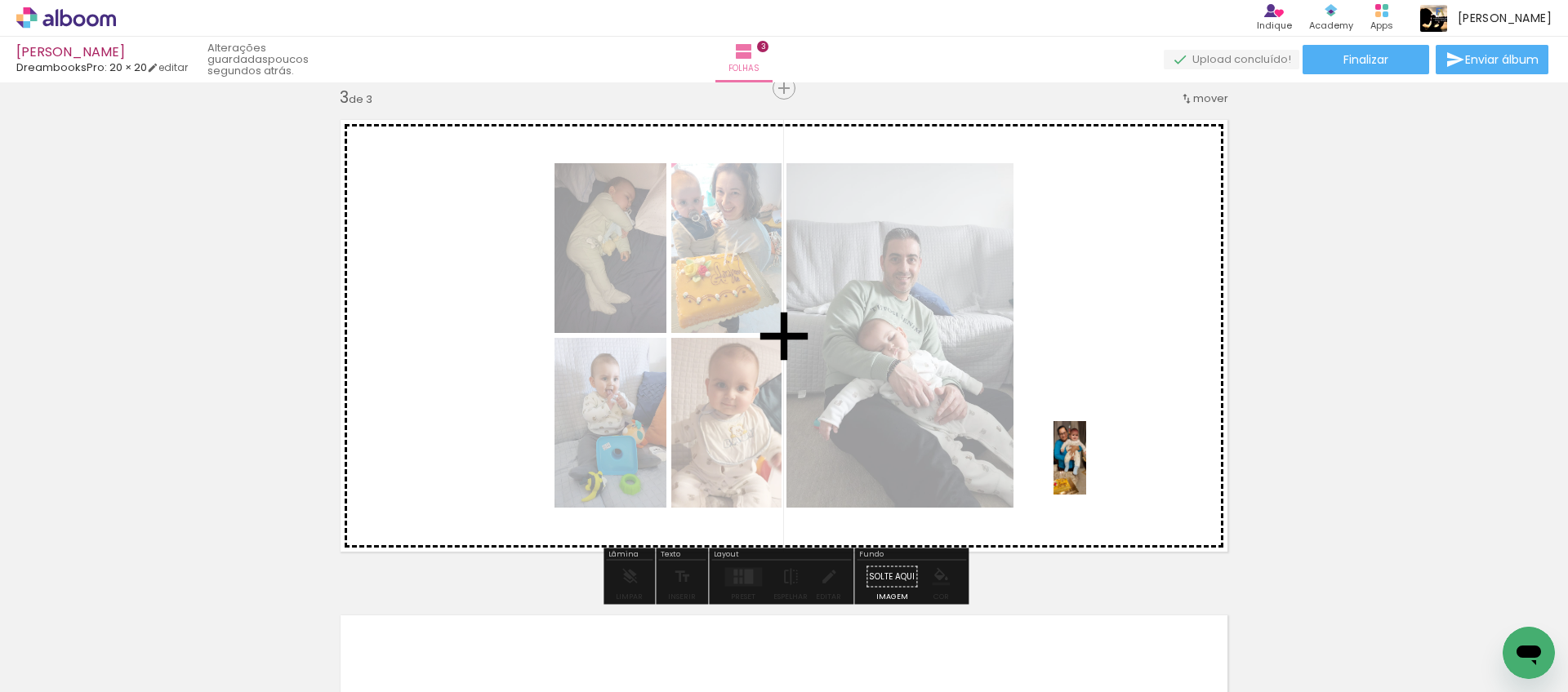
click at [1103, 470] on quentale-workspace at bounding box center [784, 346] width 1568 height 692
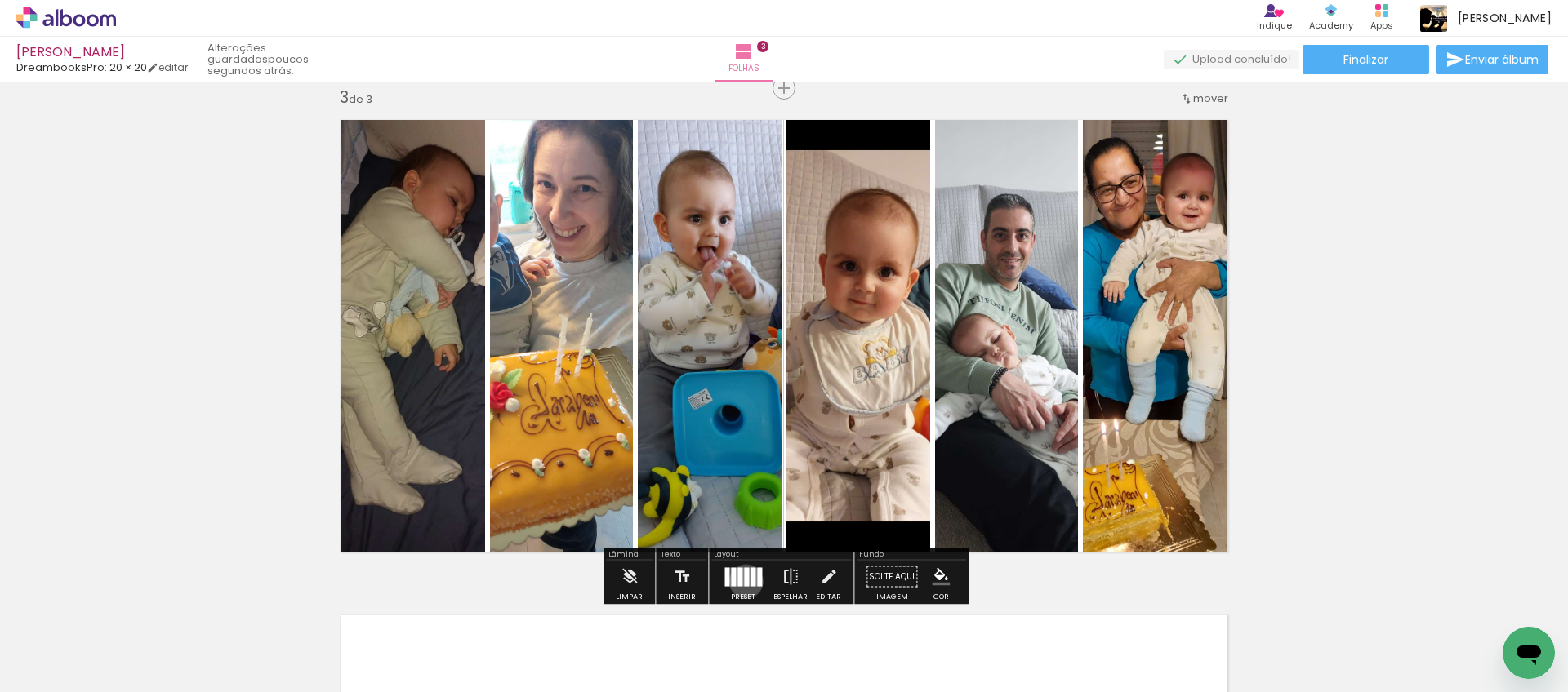
click at [744, 581] on div at bounding box center [747, 577] width 5 height 19
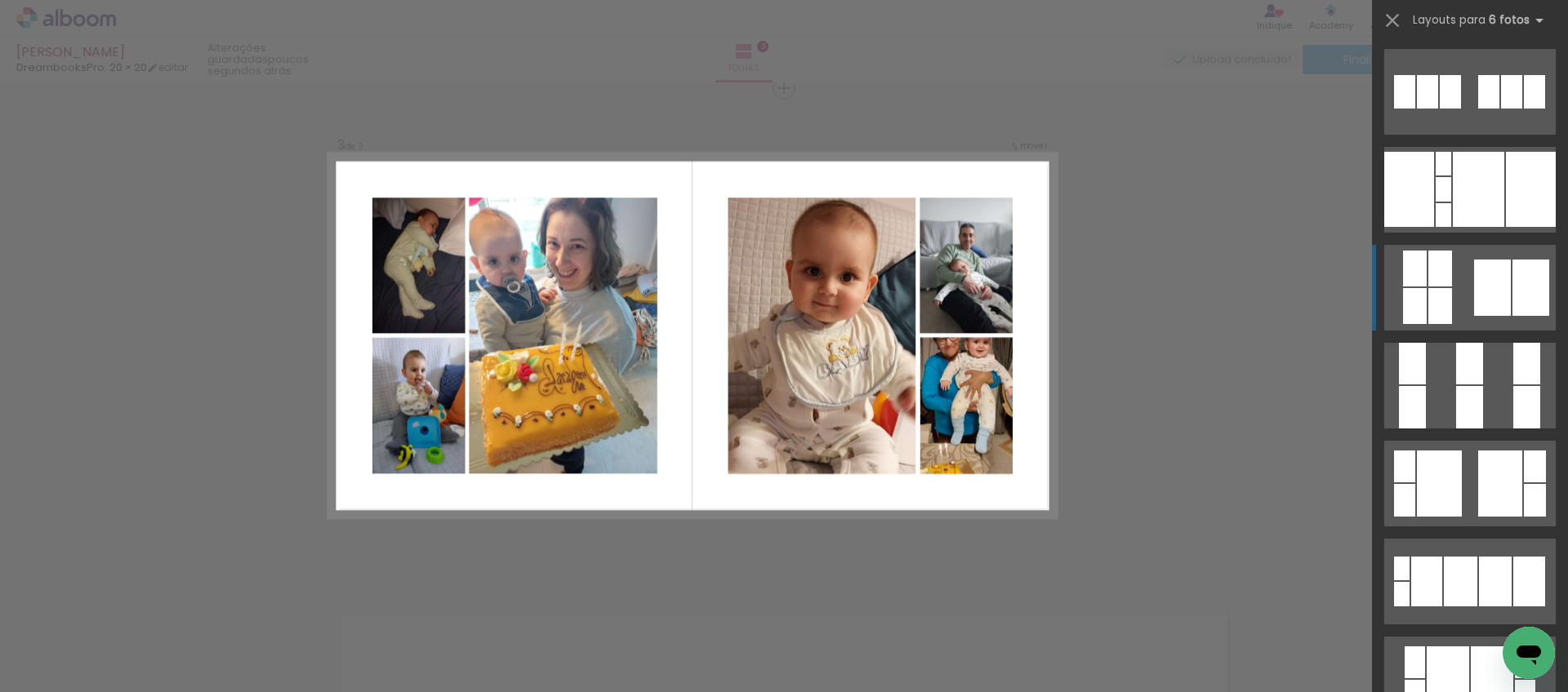
scroll to position [1084, 0]
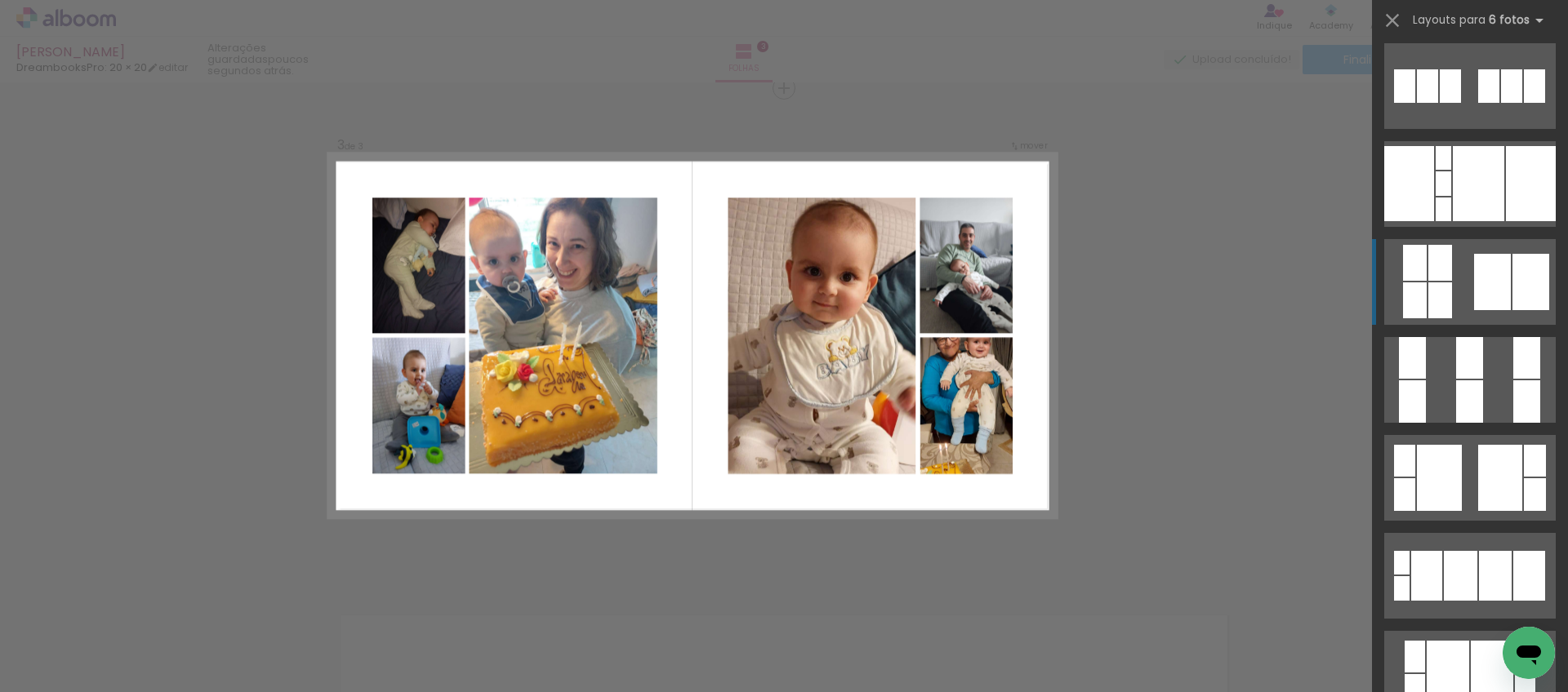
click at [1480, 479] on div at bounding box center [1501, 478] width 44 height 67
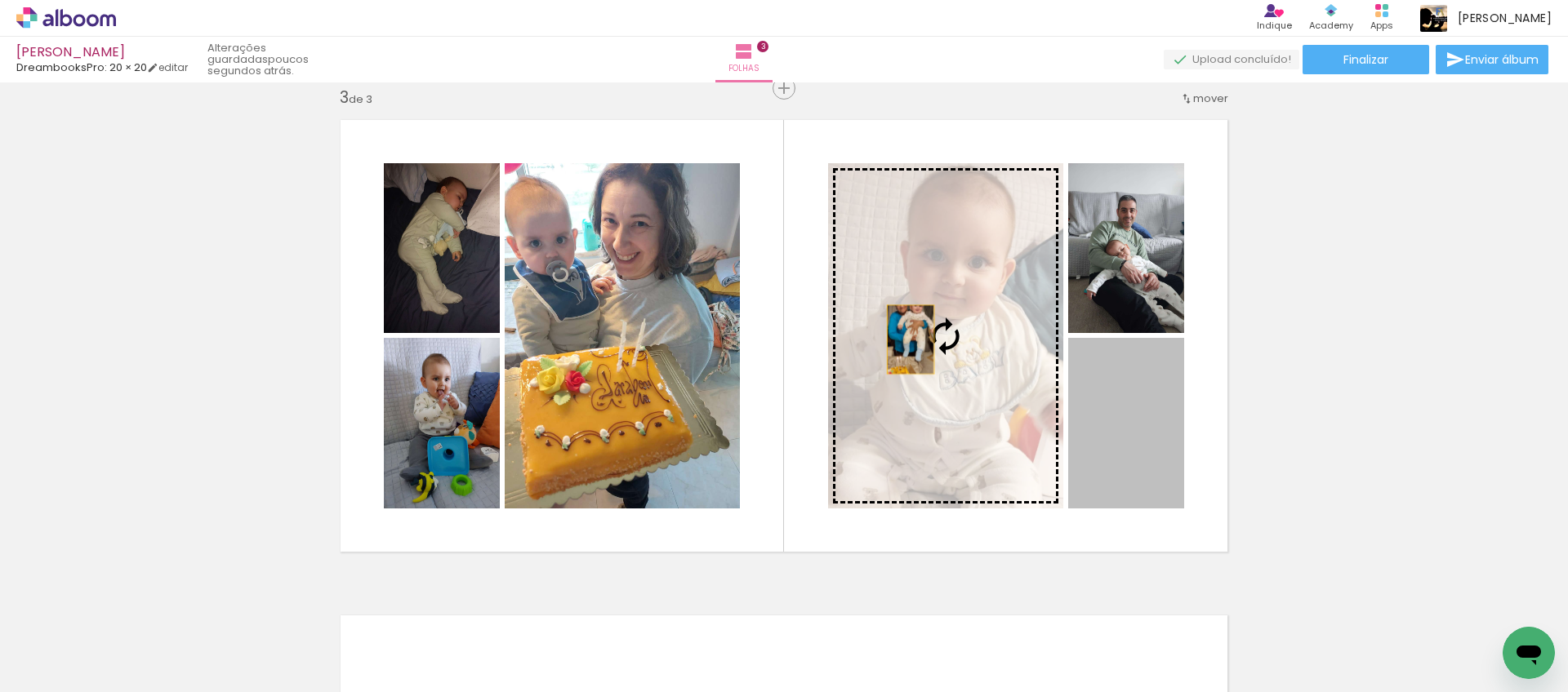
drag, startPoint x: 1123, startPoint y: 395, endPoint x: 911, endPoint y: 340, distance: 219.0
click at [0, 0] on slot at bounding box center [0, 0] width 0 height 0
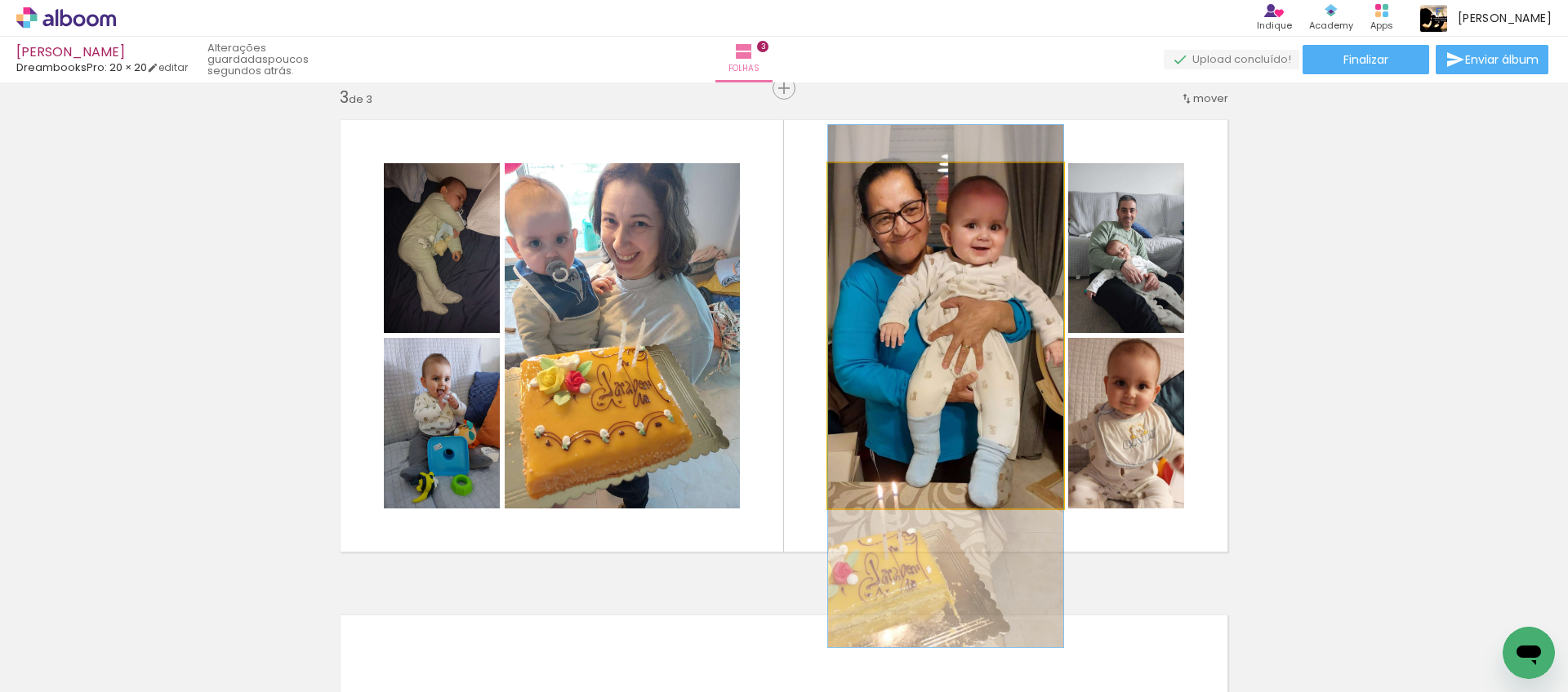
drag, startPoint x: 957, startPoint y: 278, endPoint x: 957, endPoint y: 329, distance: 51.0
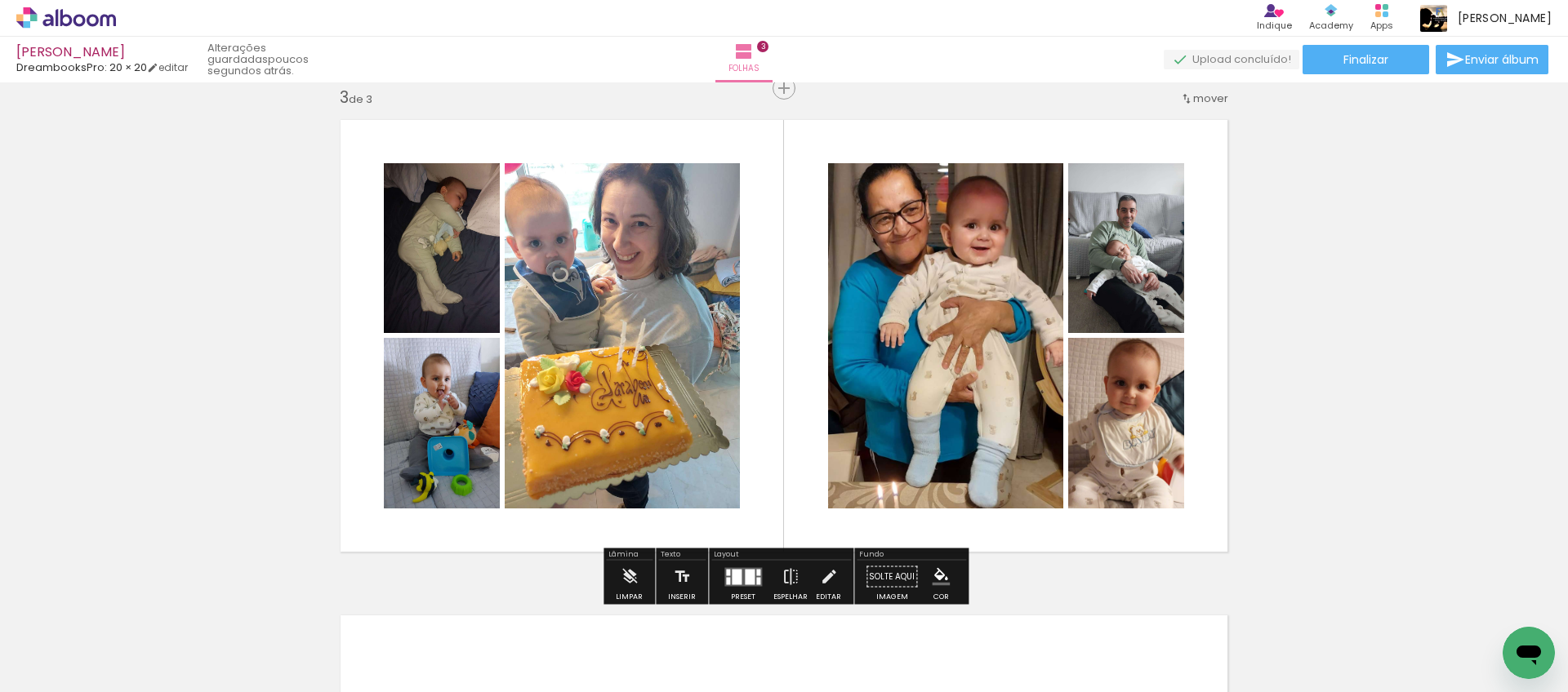
drag, startPoint x: 744, startPoint y: 568, endPoint x: 1221, endPoint y: 373, distance: 515.3
click at [744, 568] on quentale-layouter at bounding box center [743, 577] width 37 height 19
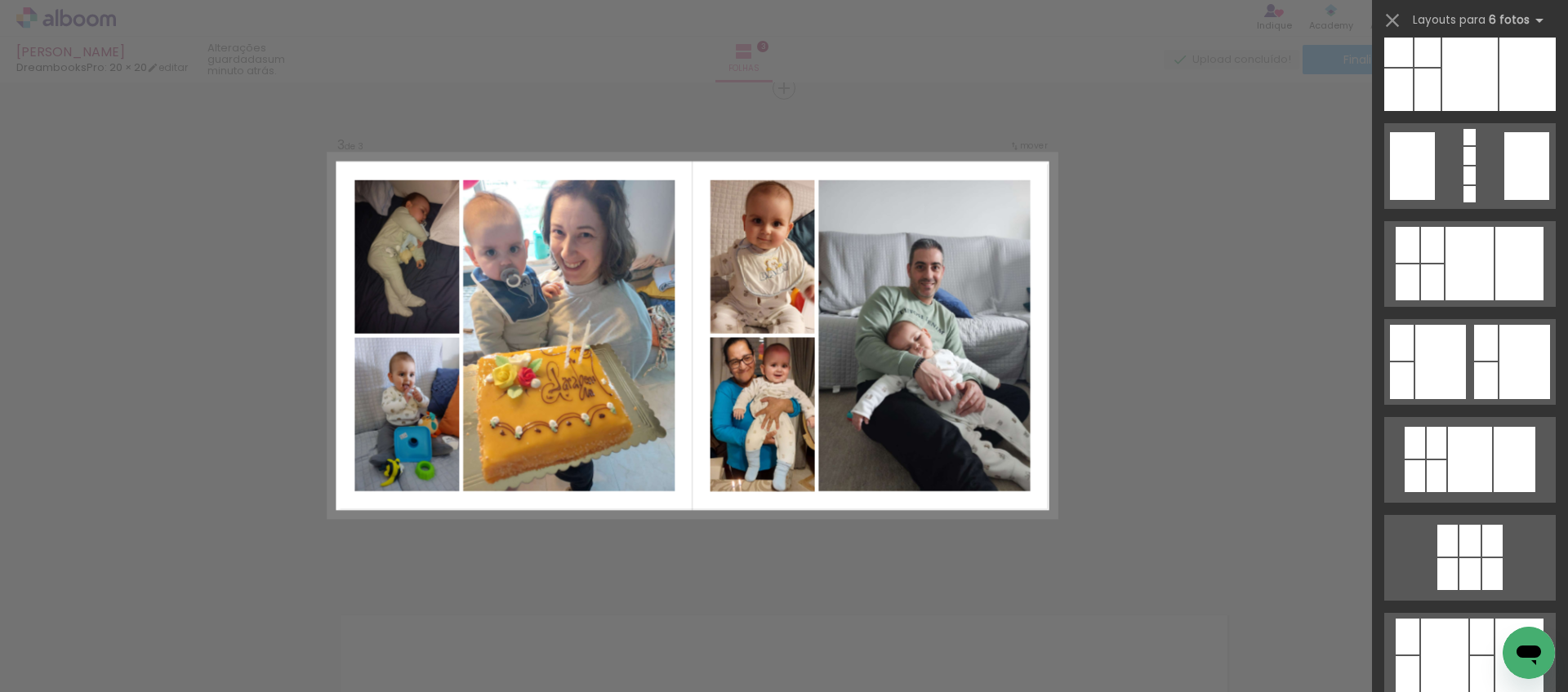
scroll to position [1990, 0]
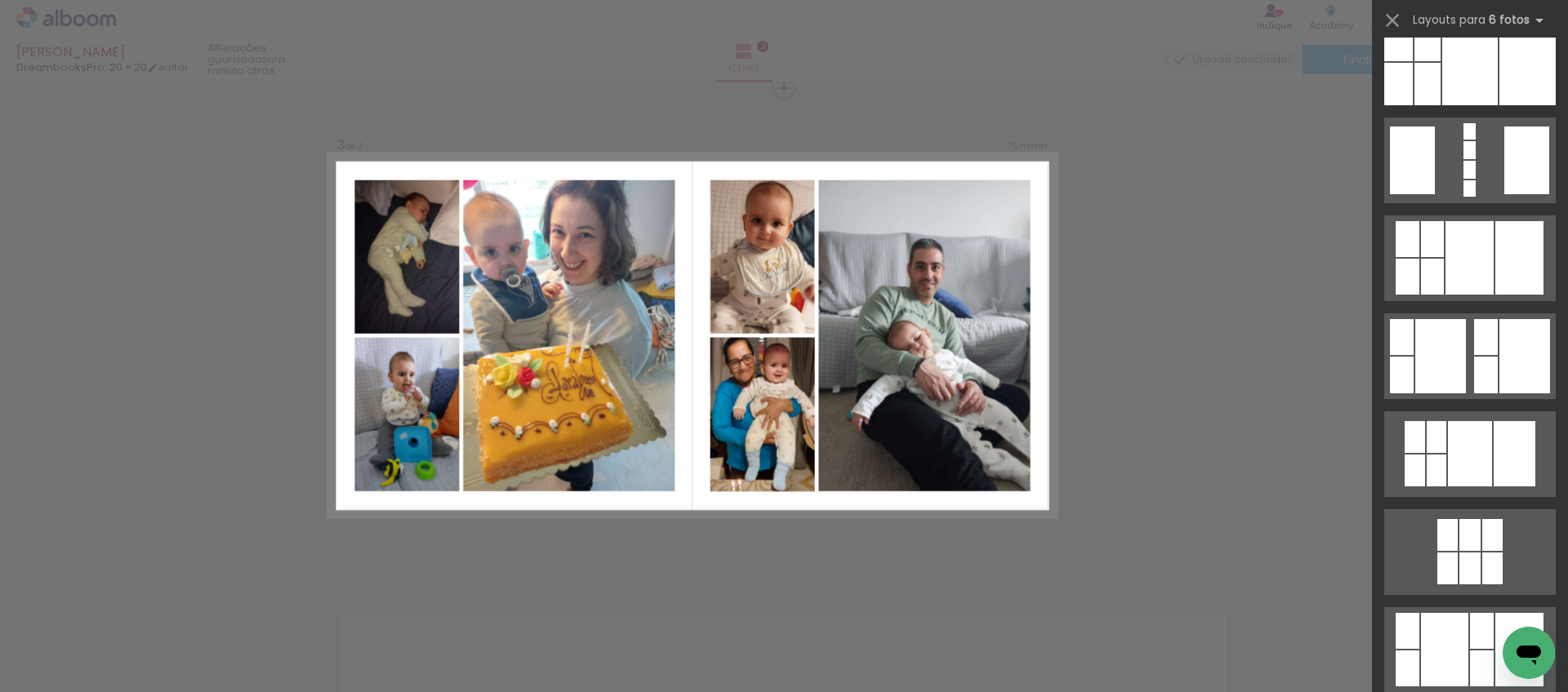
click at [1460, 372] on div at bounding box center [1441, 357] width 51 height 74
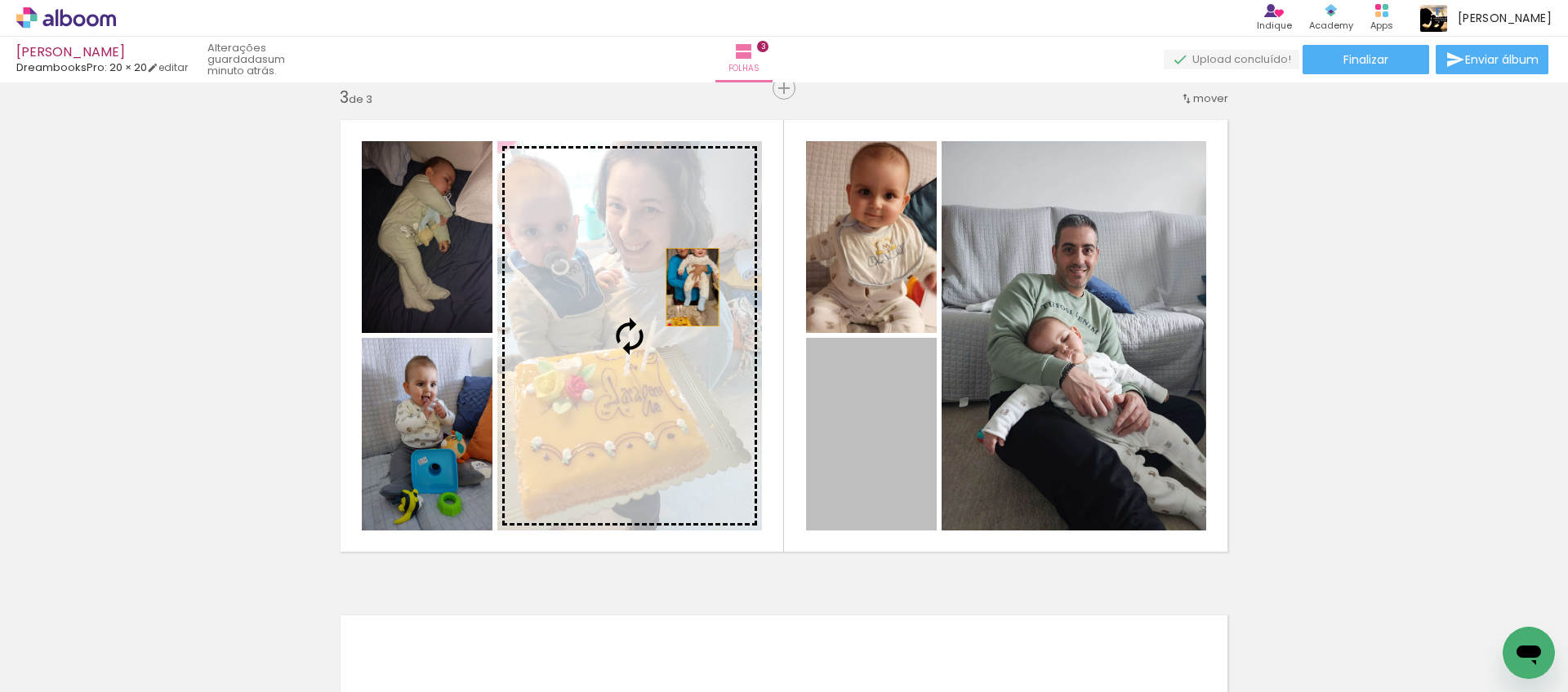
drag, startPoint x: 884, startPoint y: 376, endPoint x: 692, endPoint y: 288, distance: 211.2
click at [0, 0] on slot at bounding box center [0, 0] width 0 height 0
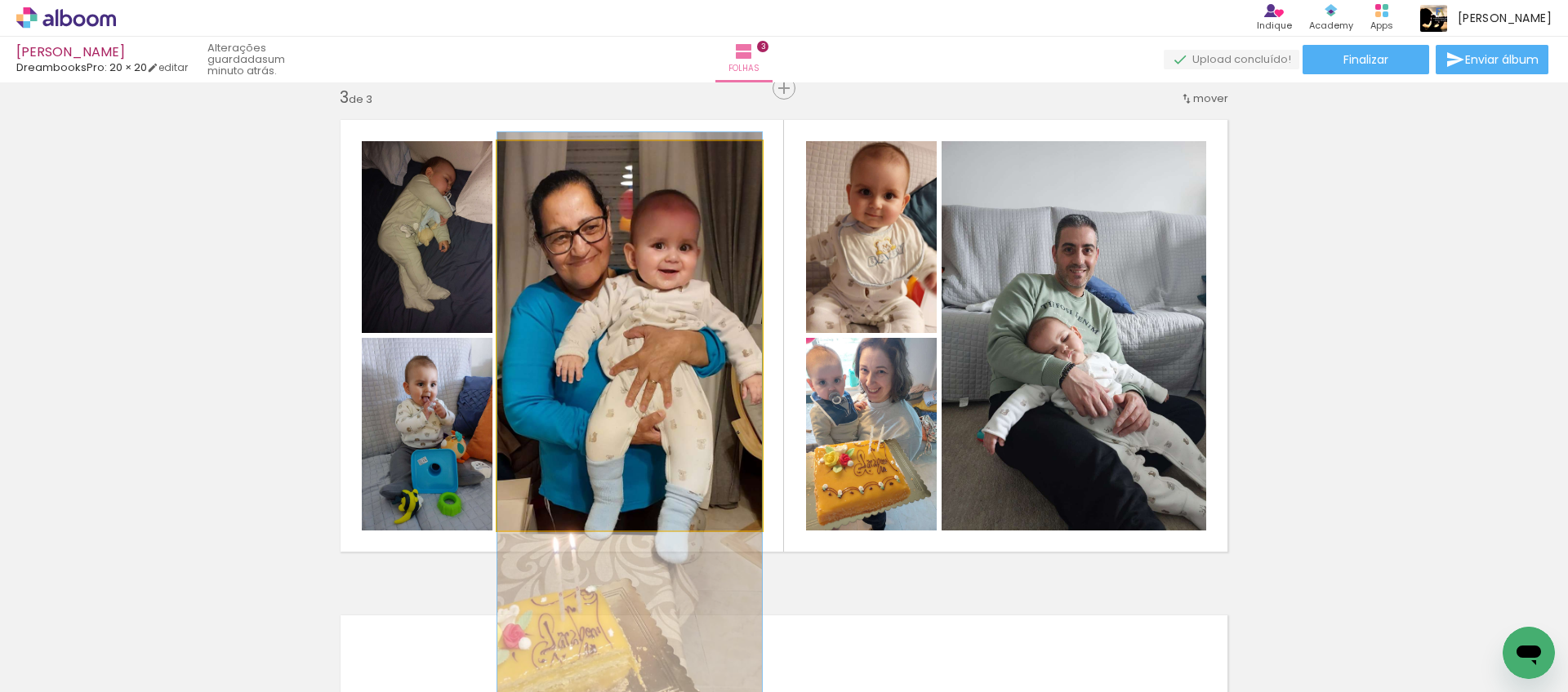
drag, startPoint x: 682, startPoint y: 303, endPoint x: 689, endPoint y: 394, distance: 91.3
click at [690, 394] on div at bounding box center [630, 426] width 265 height 587
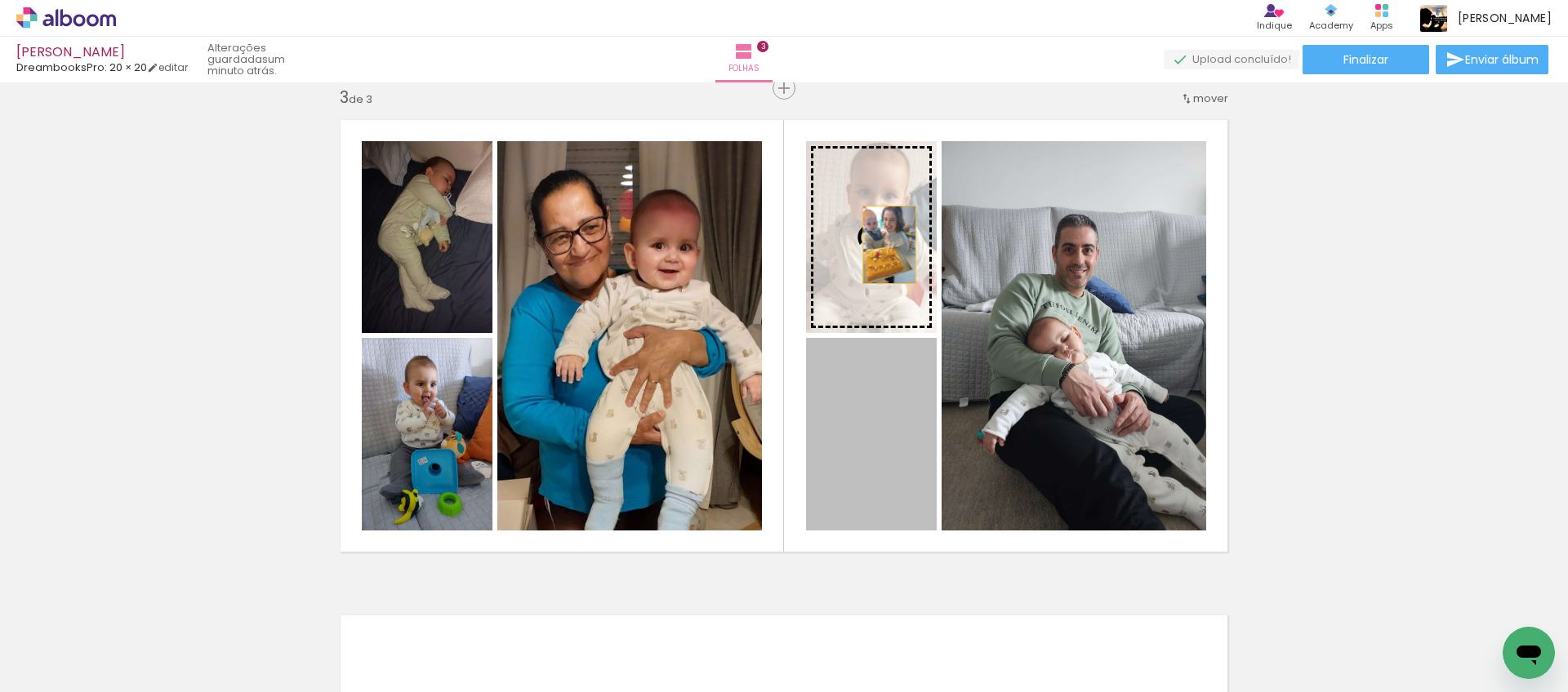
drag, startPoint x: 891, startPoint y: 467, endPoint x: 889, endPoint y: 245, distance: 222.0
click at [0, 0] on slot at bounding box center [0, 0] width 0 height 0
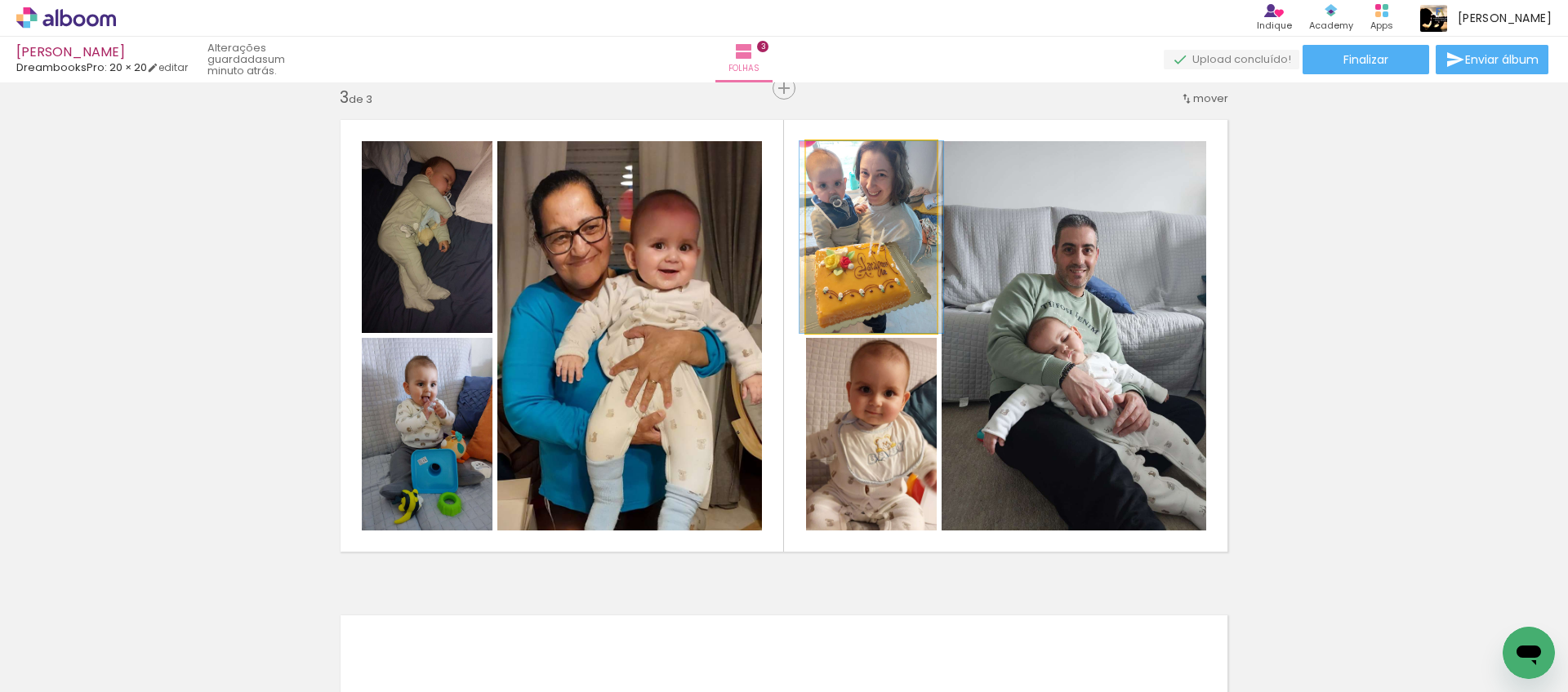
drag, startPoint x: 895, startPoint y: 208, endPoint x: 895, endPoint y: 219, distance: 11.0
drag, startPoint x: 845, startPoint y: 156, endPoint x: 850, endPoint y: 163, distance: 8.6
type paper-slider "107"
click at [849, 156] on div at bounding box center [848, 158] width 15 height 15
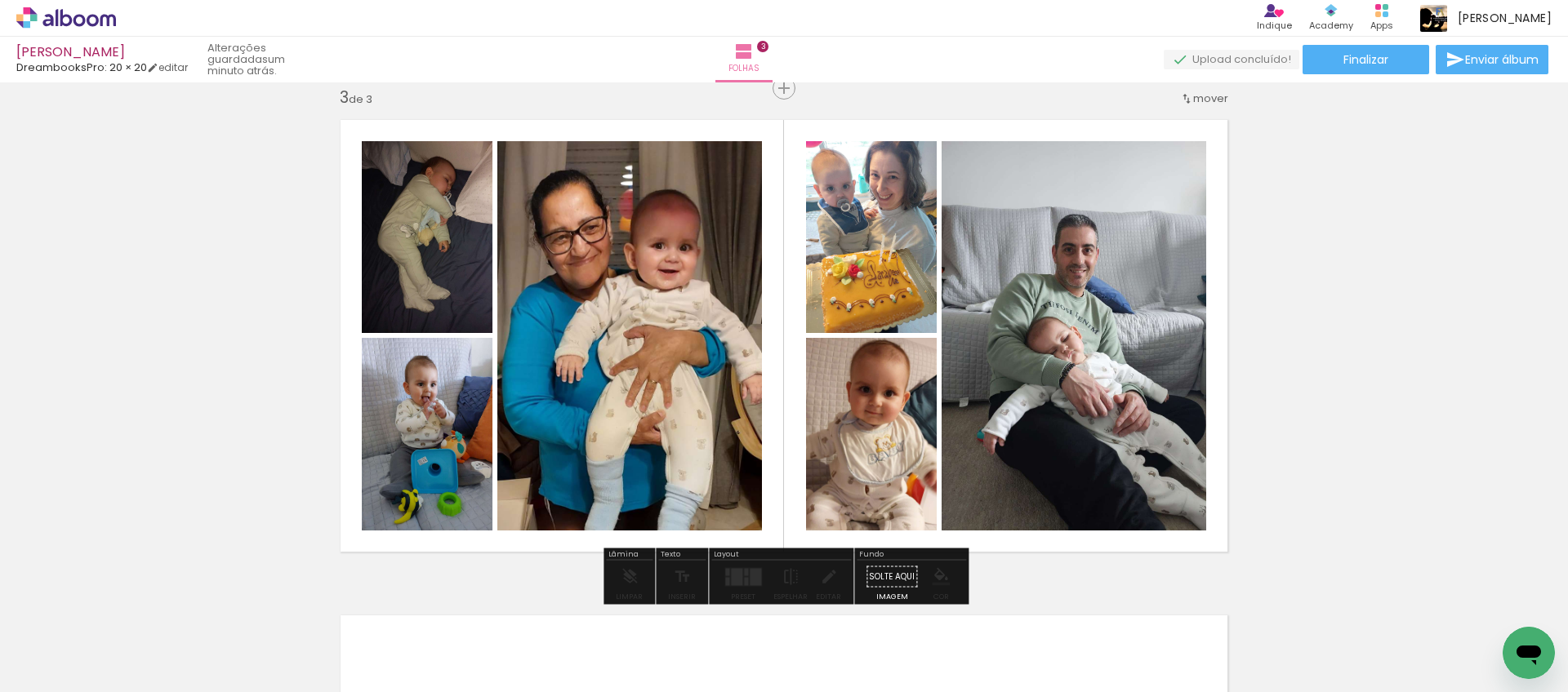
drag, startPoint x: 859, startPoint y: 219, endPoint x: 870, endPoint y: 237, distance: 21.1
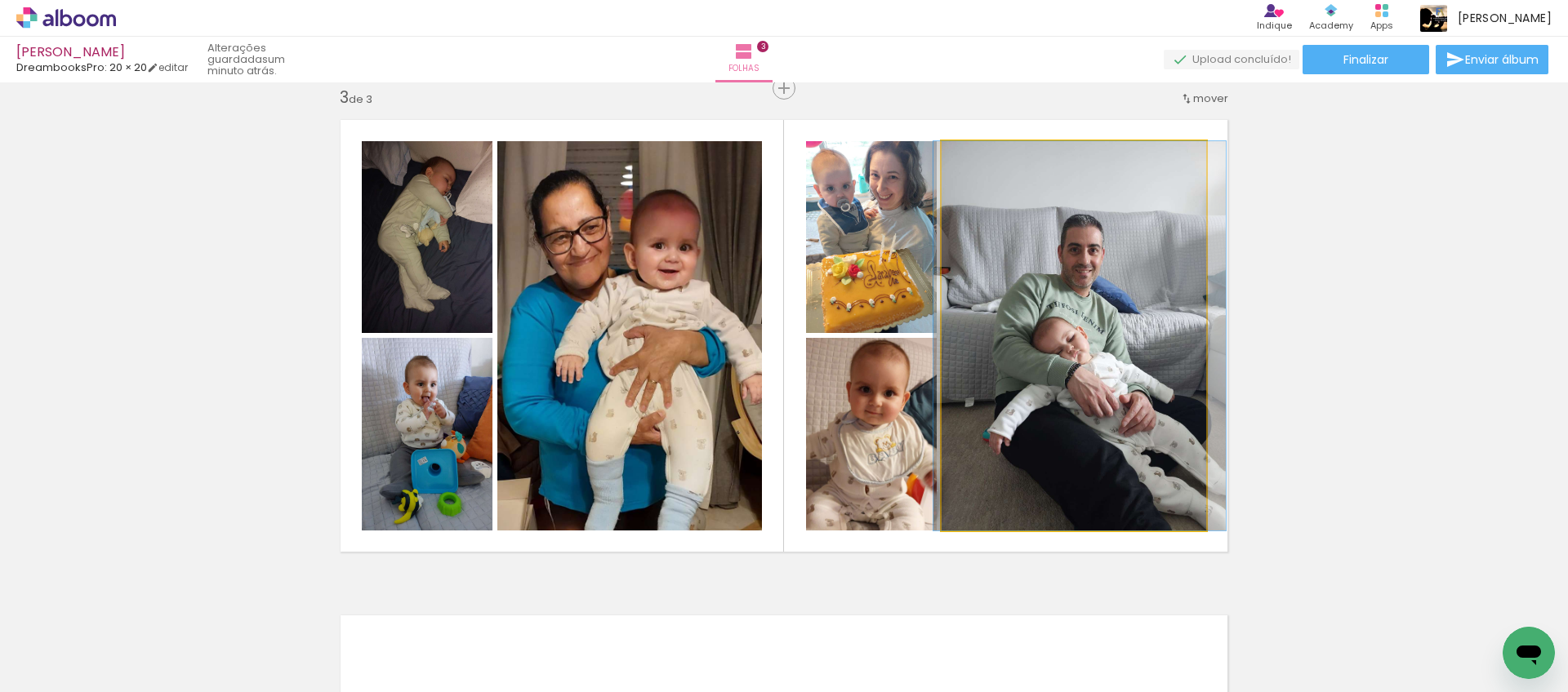
drag, startPoint x: 1069, startPoint y: 331, endPoint x: 1073, endPoint y: 371, distance: 40.2
click at [1073, 371] on div at bounding box center [1080, 335] width 292 height 390
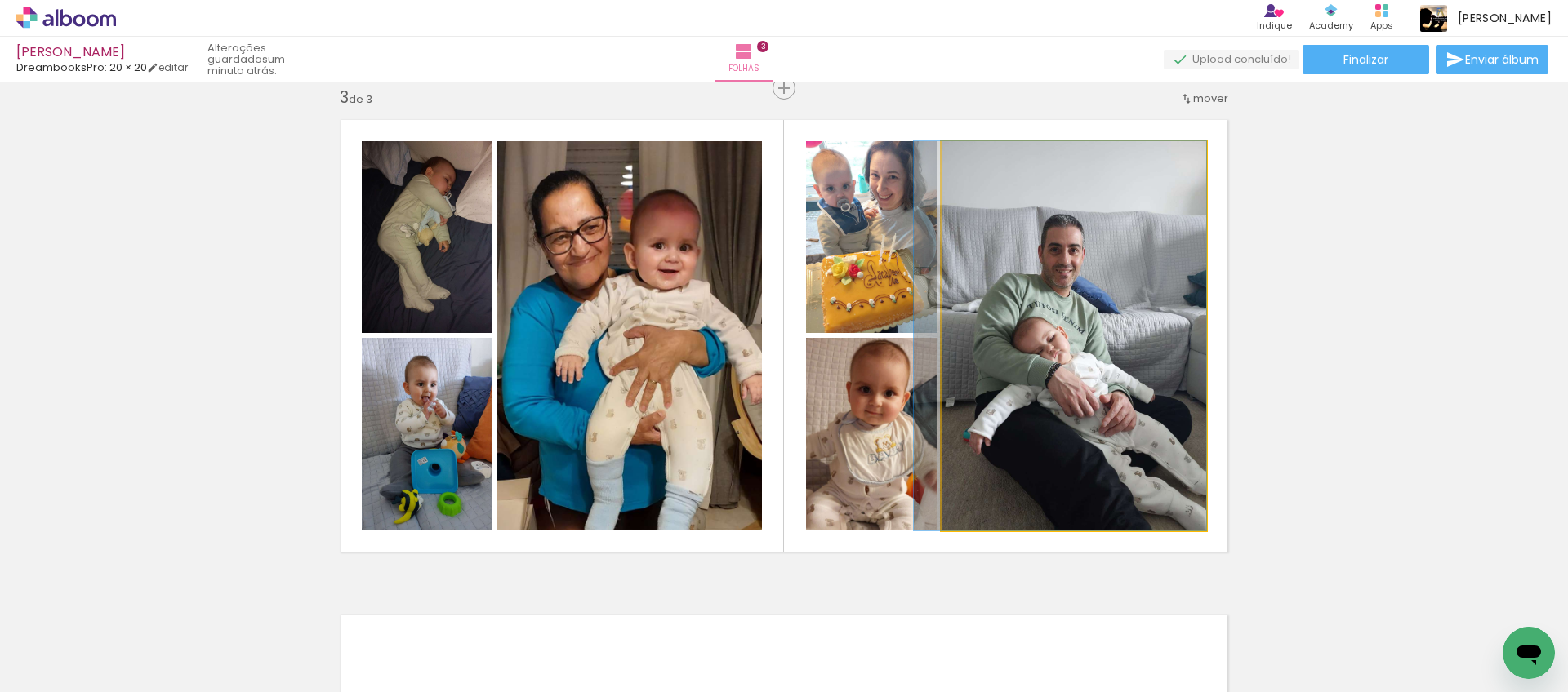
drag, startPoint x: 1109, startPoint y: 371, endPoint x: 1066, endPoint y: 371, distance: 43.0
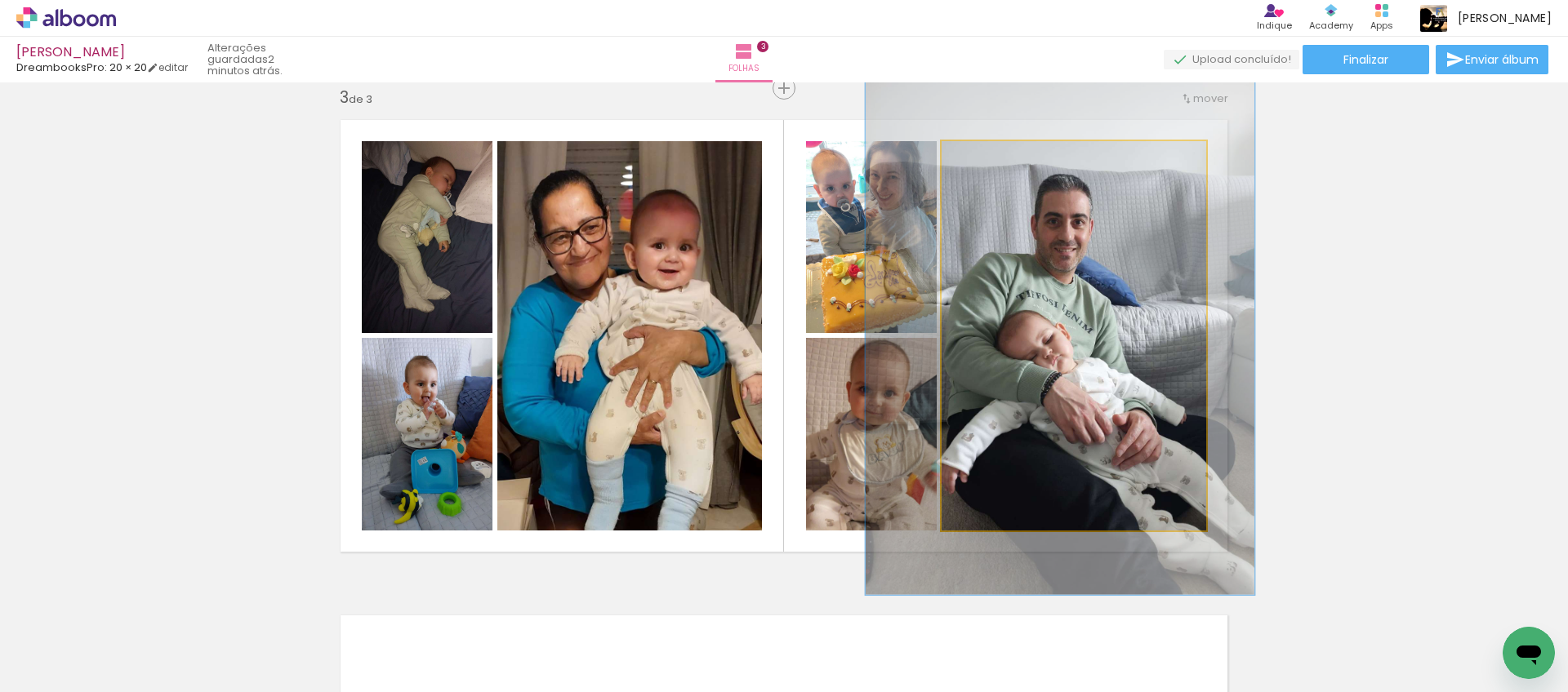
drag, startPoint x: 980, startPoint y: 162, endPoint x: 1011, endPoint y: 178, distance: 34.9
click at [999, 162] on div at bounding box center [998, 158] width 15 height 15
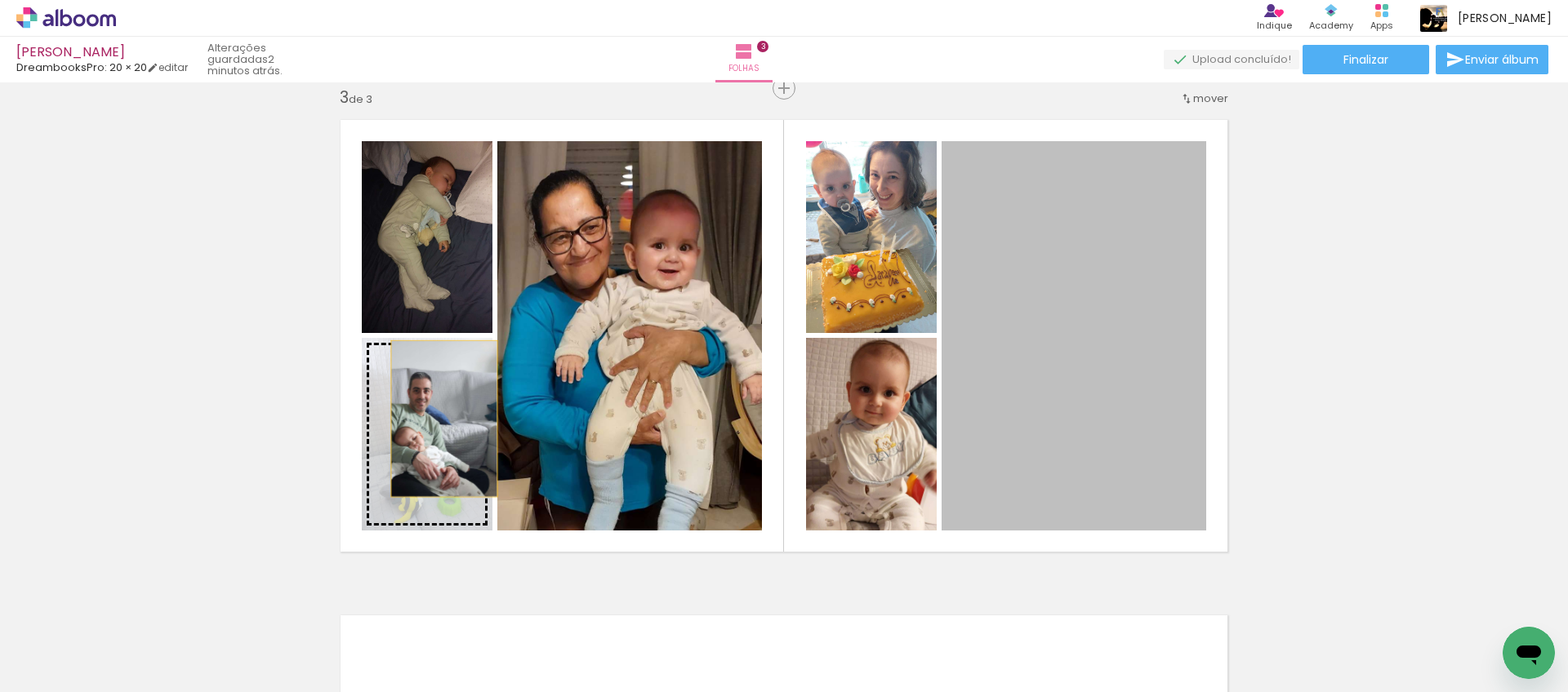
drag, startPoint x: 1071, startPoint y: 331, endPoint x: 441, endPoint y: 411, distance: 635.1
click at [0, 0] on slot at bounding box center [0, 0] width 0 height 0
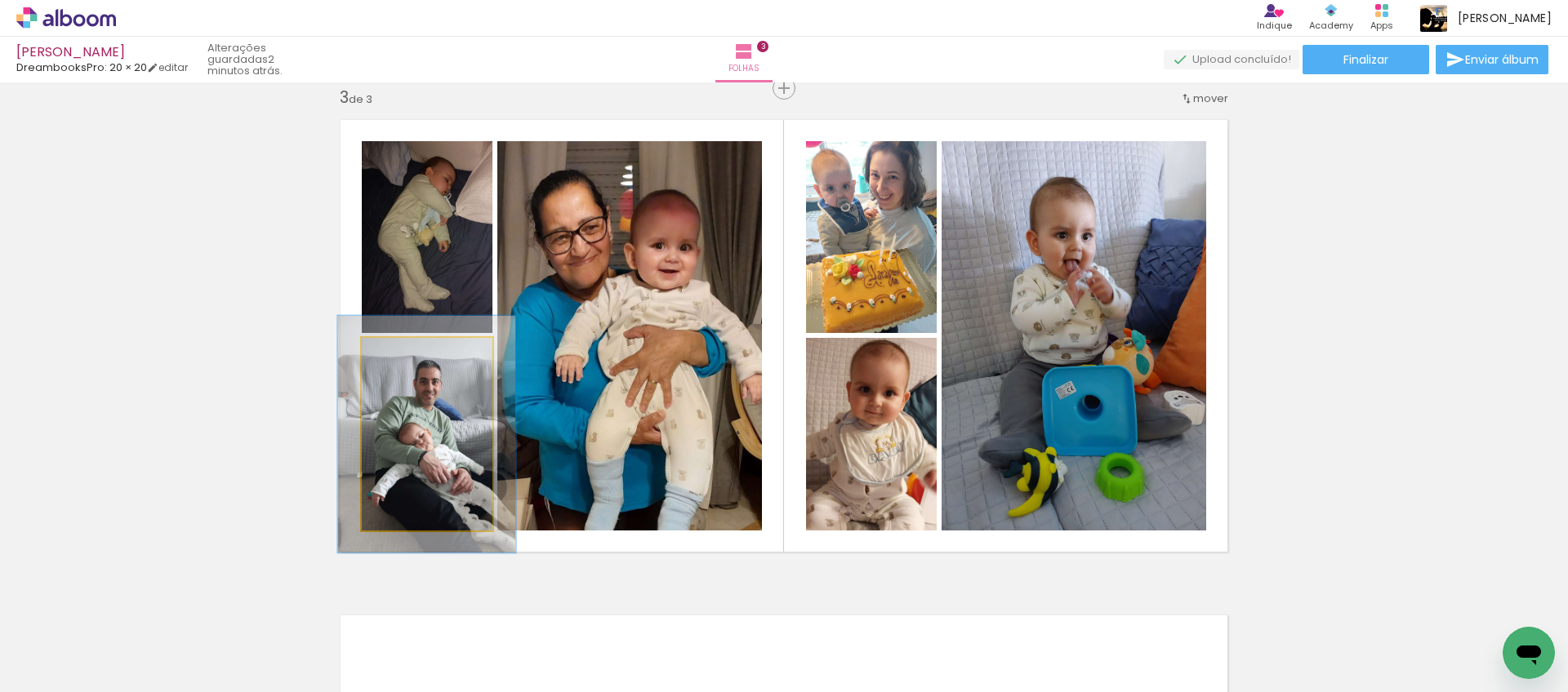
type paper-slider "123"
drag, startPoint x: 405, startPoint y: 351, endPoint x: 429, endPoint y: 371, distance: 31.2
click at [419, 351] on div at bounding box center [413, 355] width 26 height 26
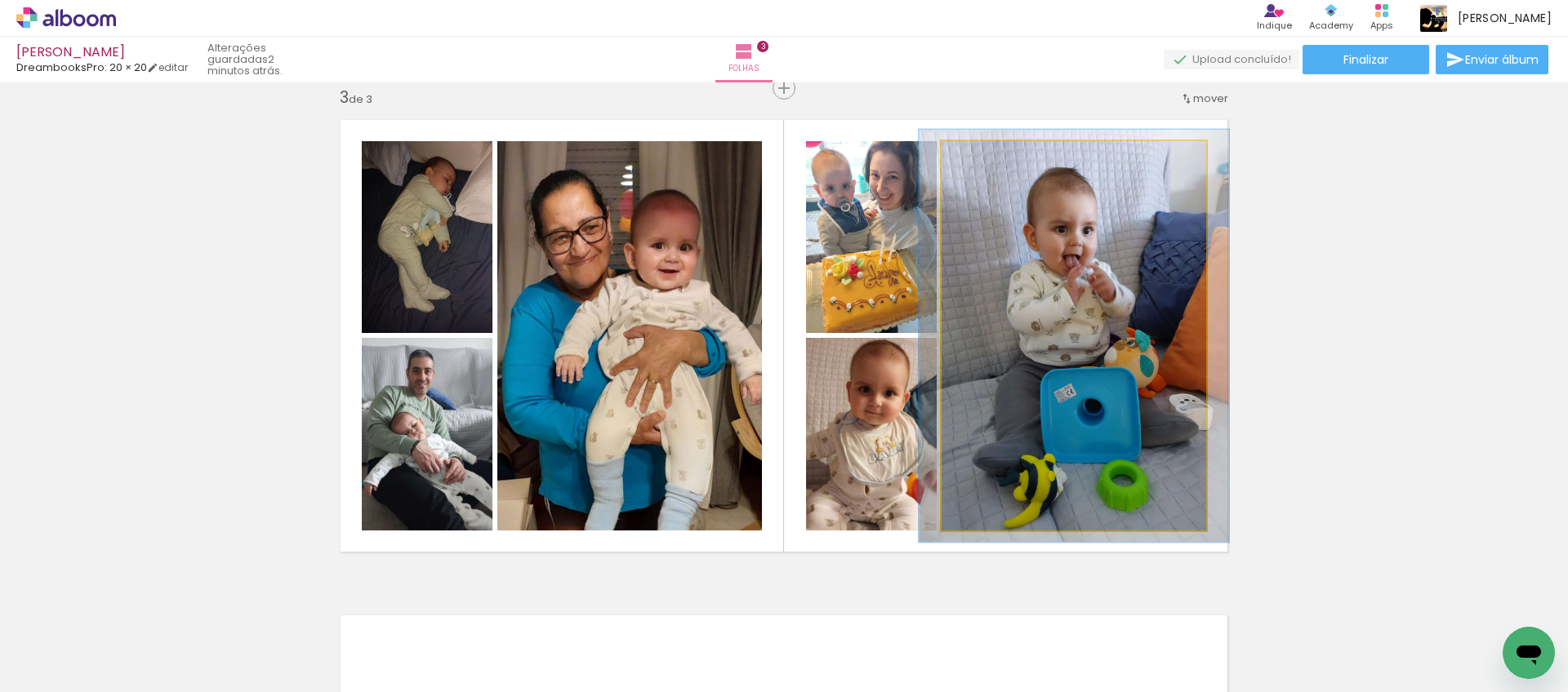
click at [988, 161] on div at bounding box center [983, 158] width 15 height 15
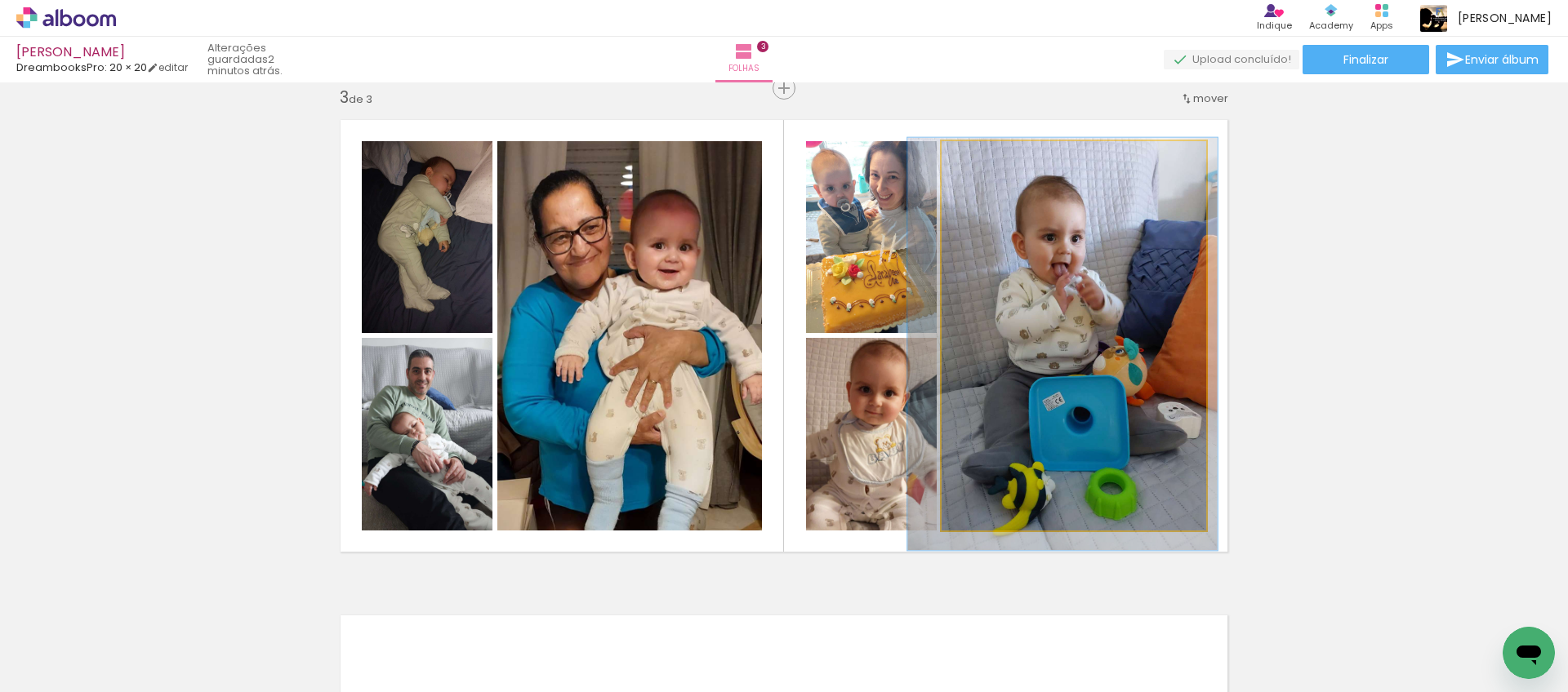
drag, startPoint x: 1090, startPoint y: 321, endPoint x: 1080, endPoint y: 329, distance: 12.8
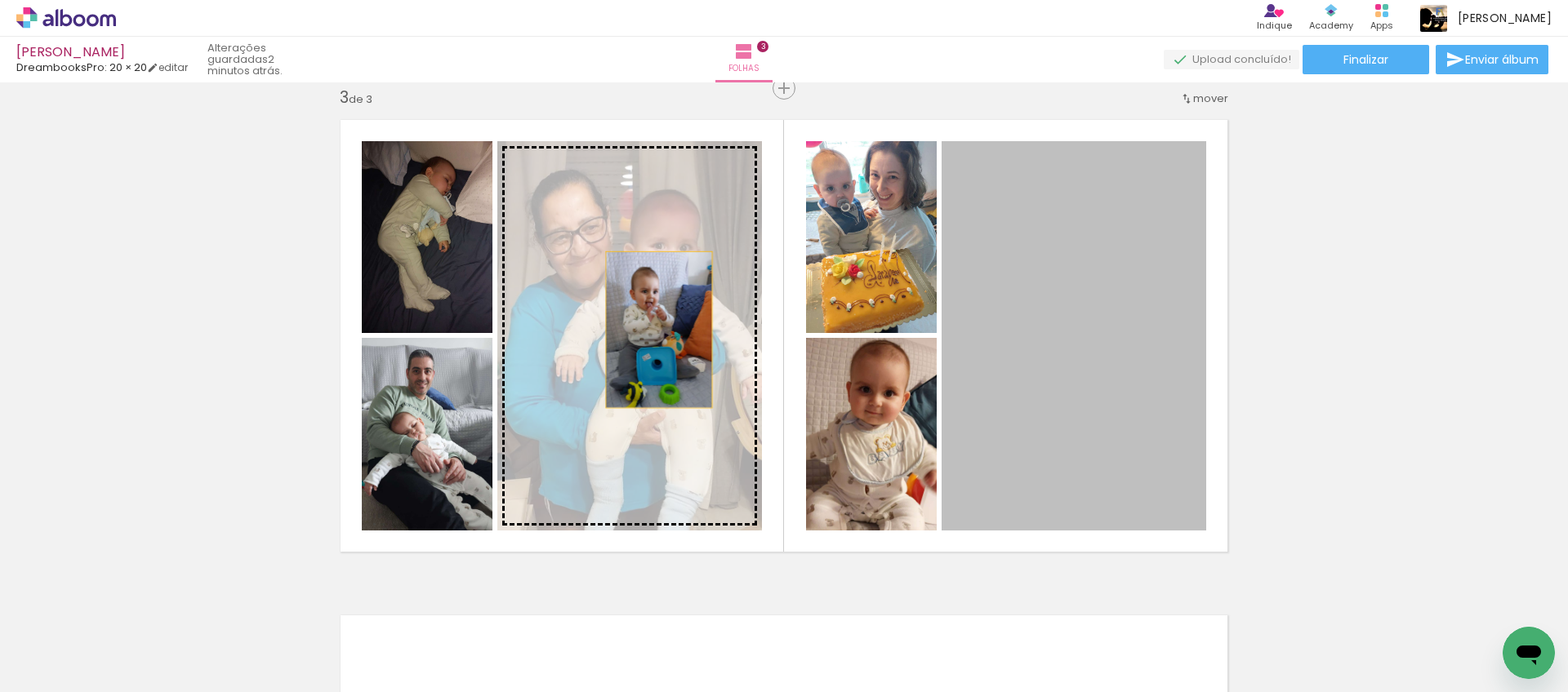
drag, startPoint x: 1108, startPoint y: 326, endPoint x: 661, endPoint y: 333, distance: 447.1
click at [0, 0] on slot at bounding box center [0, 0] width 0 height 0
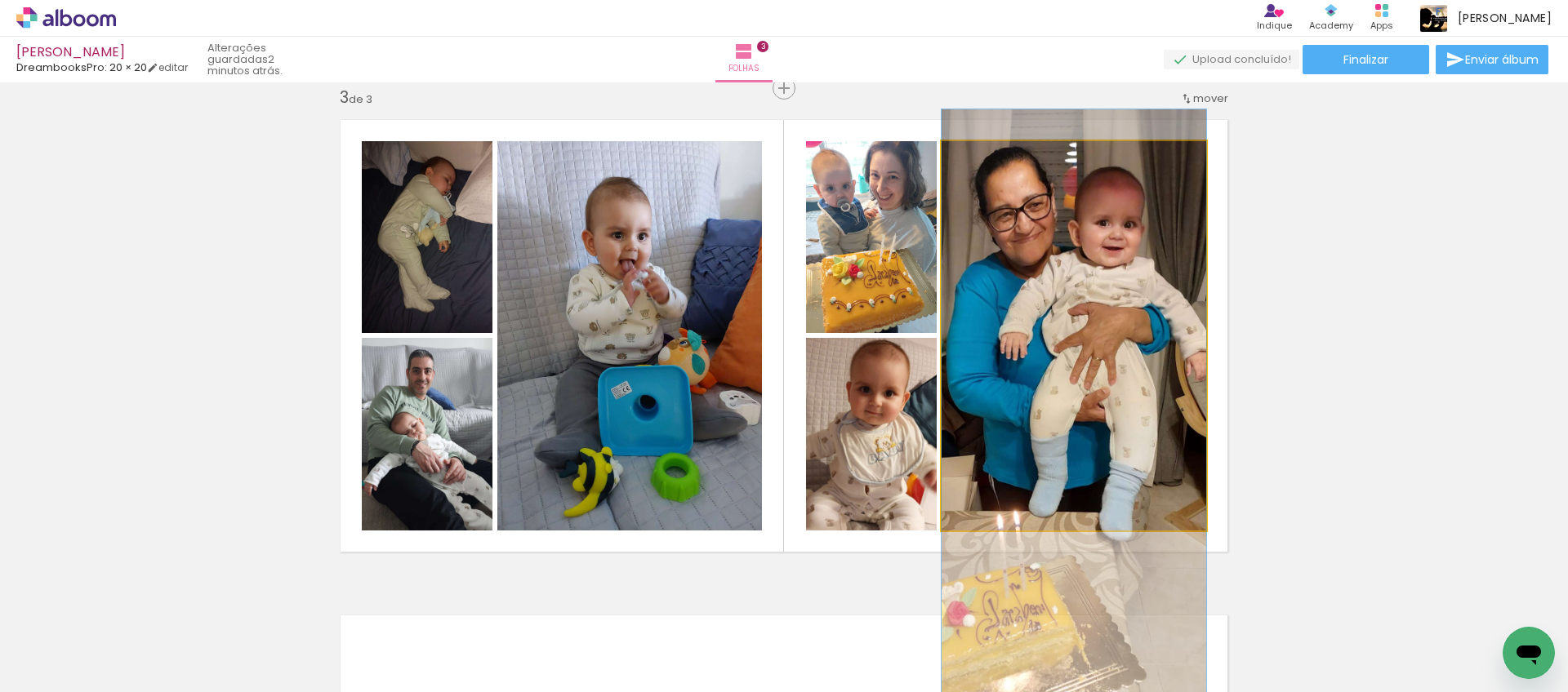
drag, startPoint x: 1072, startPoint y: 260, endPoint x: 1062, endPoint y: 328, distance: 68.7
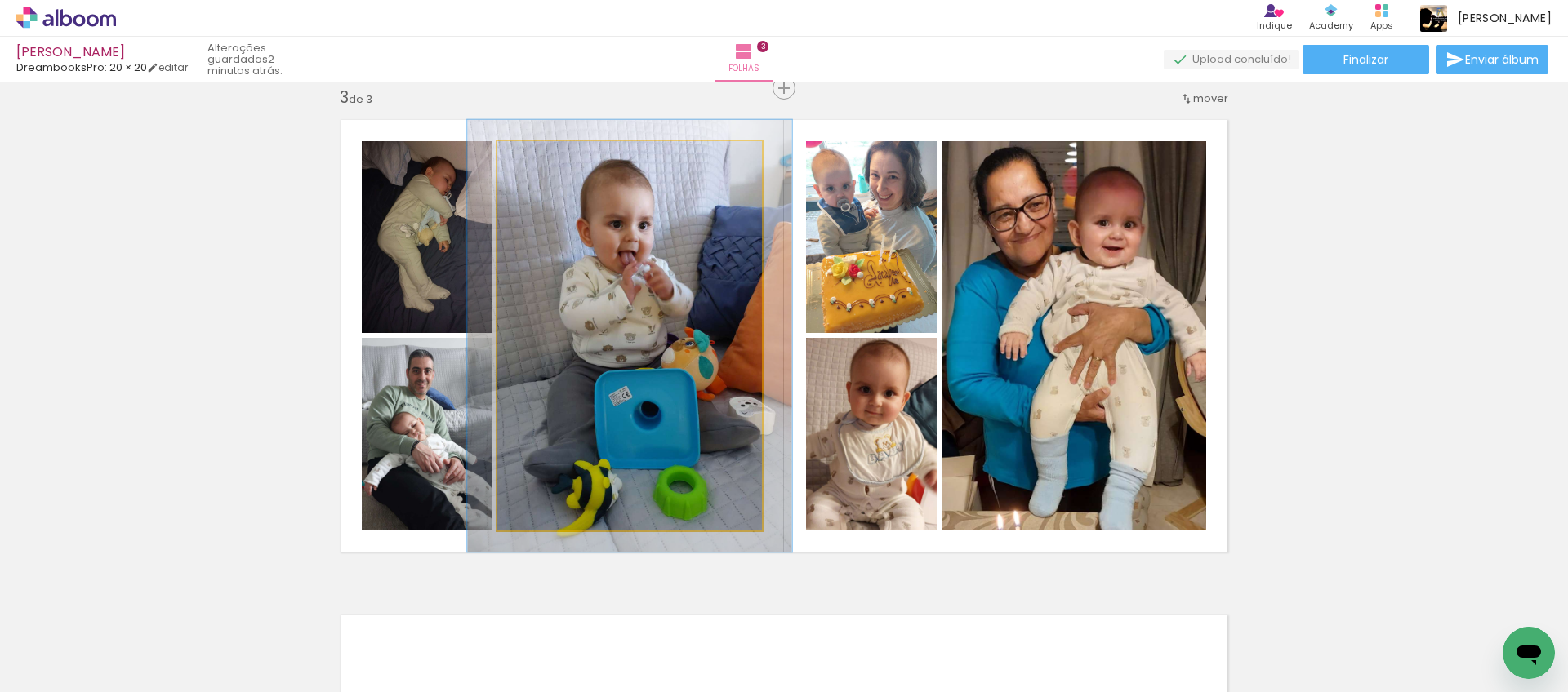
type paper-slider "111"
drag, startPoint x: 539, startPoint y: 159, endPoint x: 556, endPoint y: 170, distance: 20.2
click at [543, 162] on div at bounding box center [542, 158] width 15 height 15
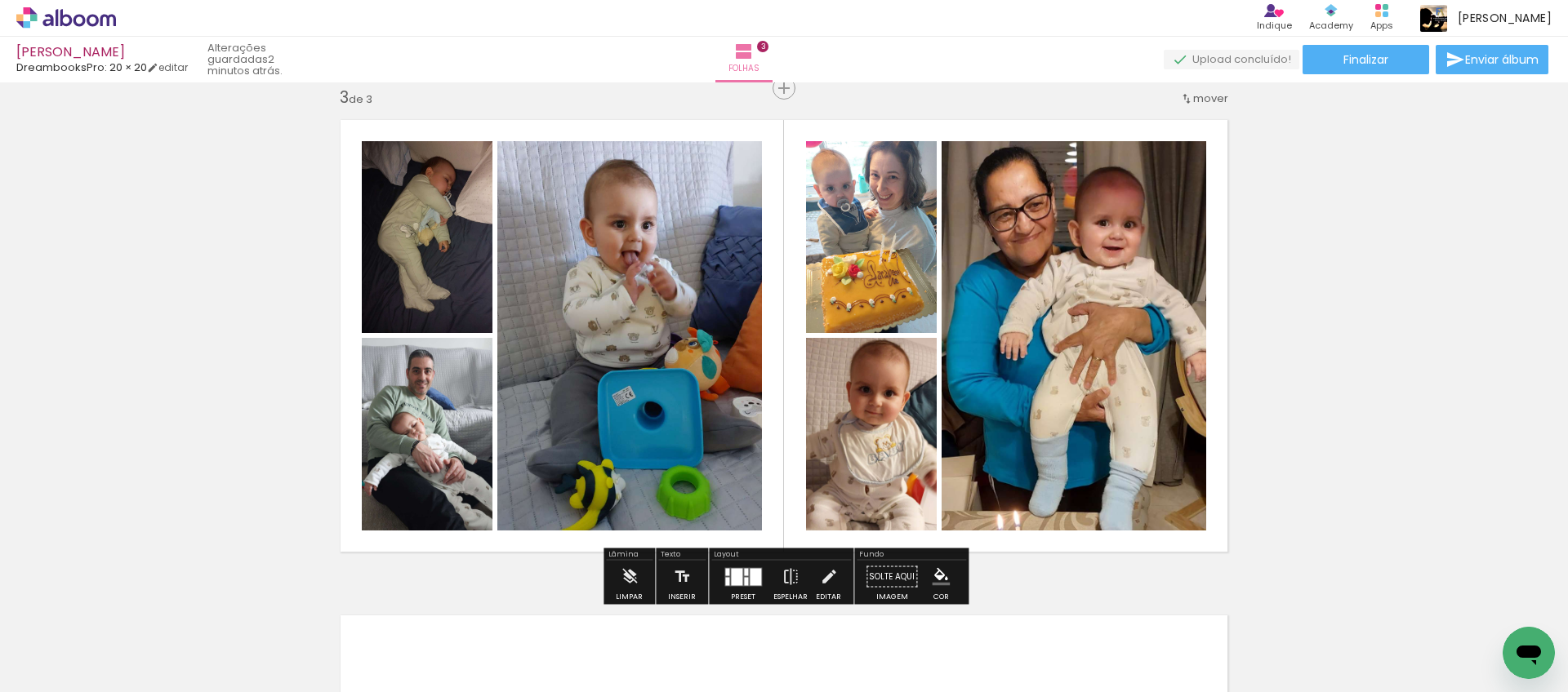
click at [72, 668] on span "Adicionar Fotos" at bounding box center [58, 670] width 49 height 18
click at [0, 0] on input "file" at bounding box center [0, 0] width 0 height 0
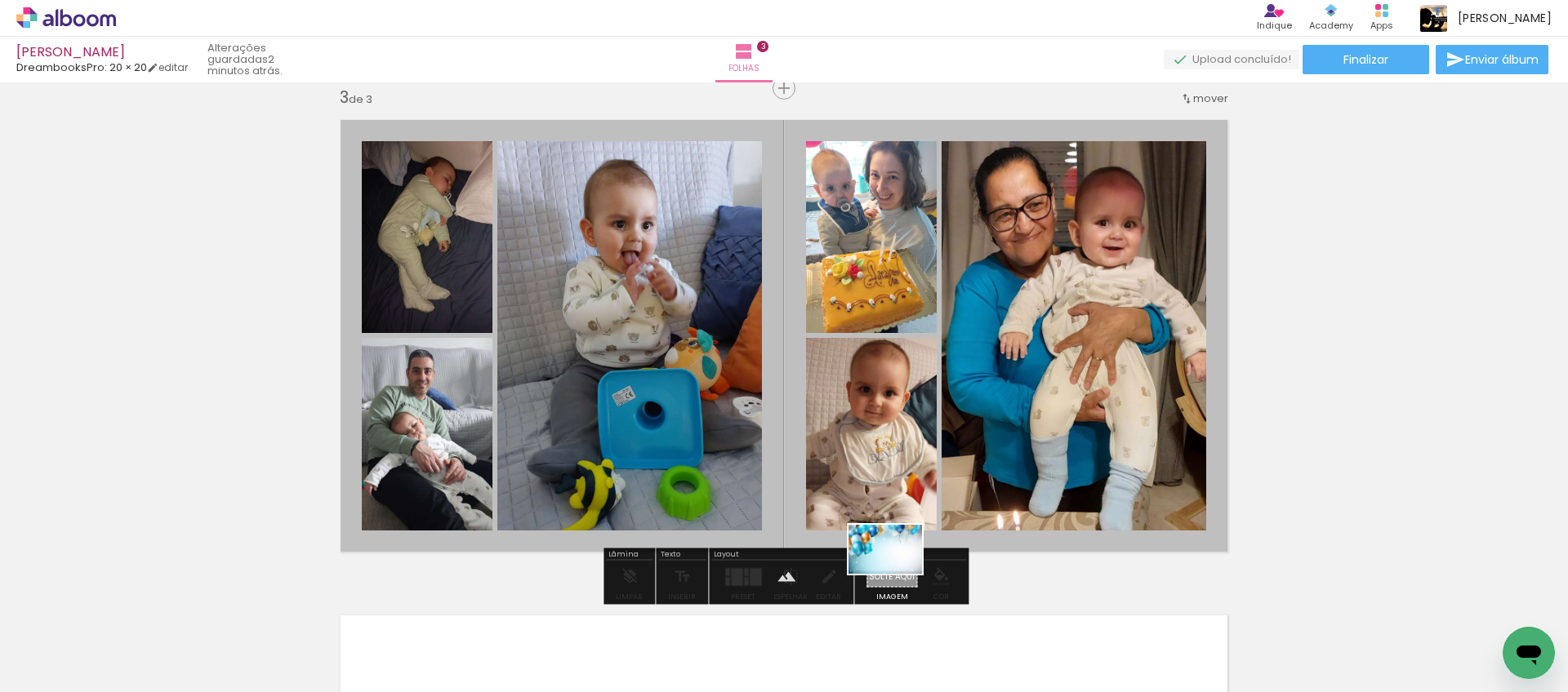
drag, startPoint x: 1481, startPoint y: 647, endPoint x: 901, endPoint y: 571, distance: 585.0
click at [898, 573] on quentale-workspace at bounding box center [784, 346] width 1568 height 692
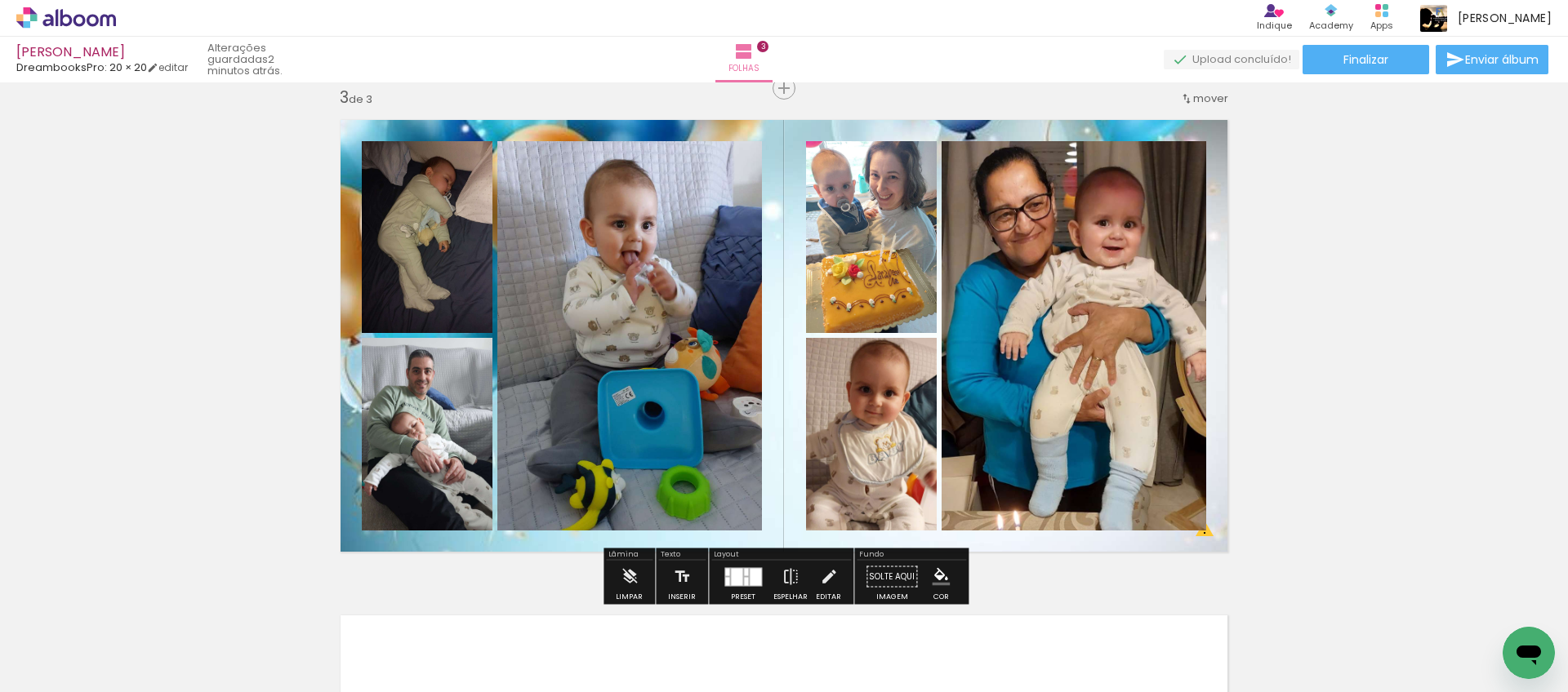
drag, startPoint x: 781, startPoint y: 410, endPoint x: 778, endPoint y: 440, distance: 30.1
click at [778, 439] on quentale-layouter at bounding box center [784, 336] width 910 height 454
click at [783, 430] on quentale-layouter at bounding box center [784, 336] width 910 height 454
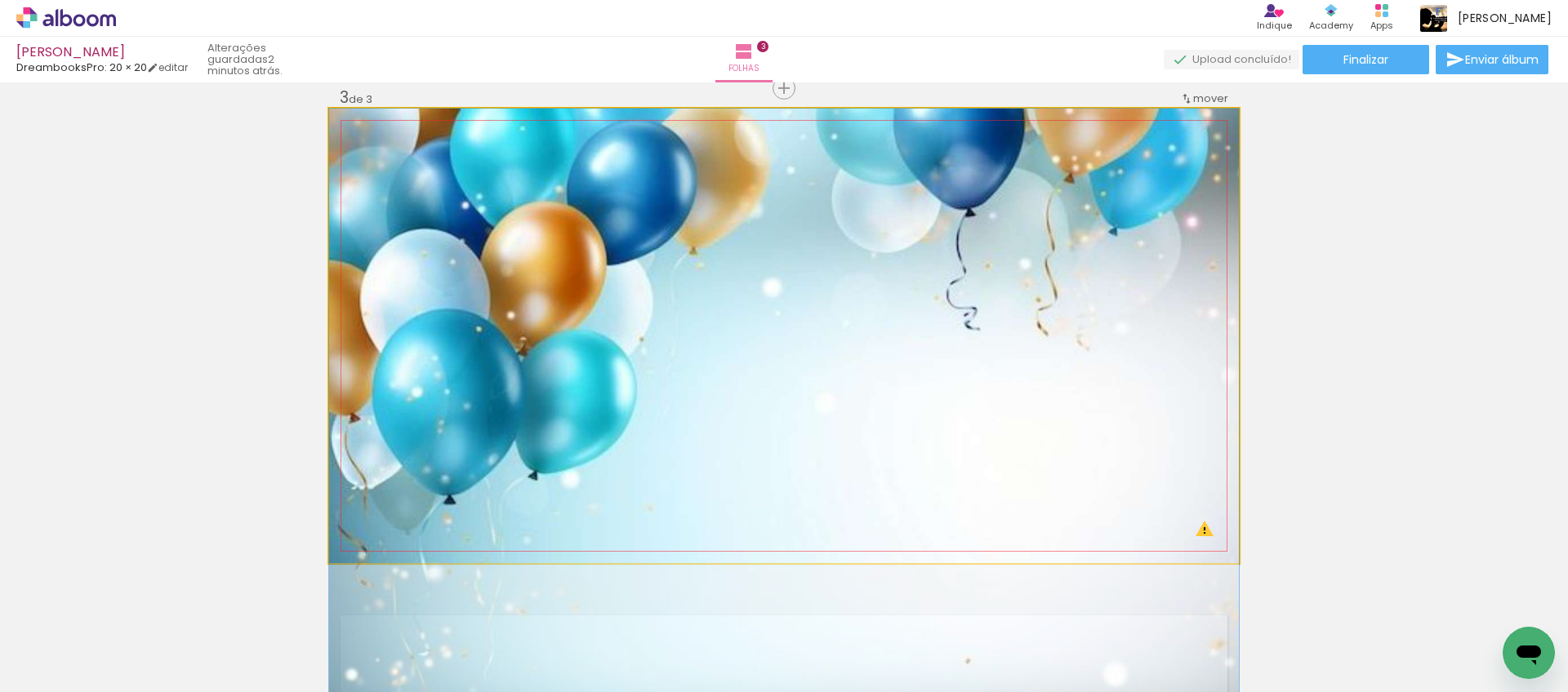
drag, startPoint x: 810, startPoint y: 389, endPoint x: 791, endPoint y: 492, distance: 104.7
click at [790, 492] on div at bounding box center [784, 412] width 910 height 607
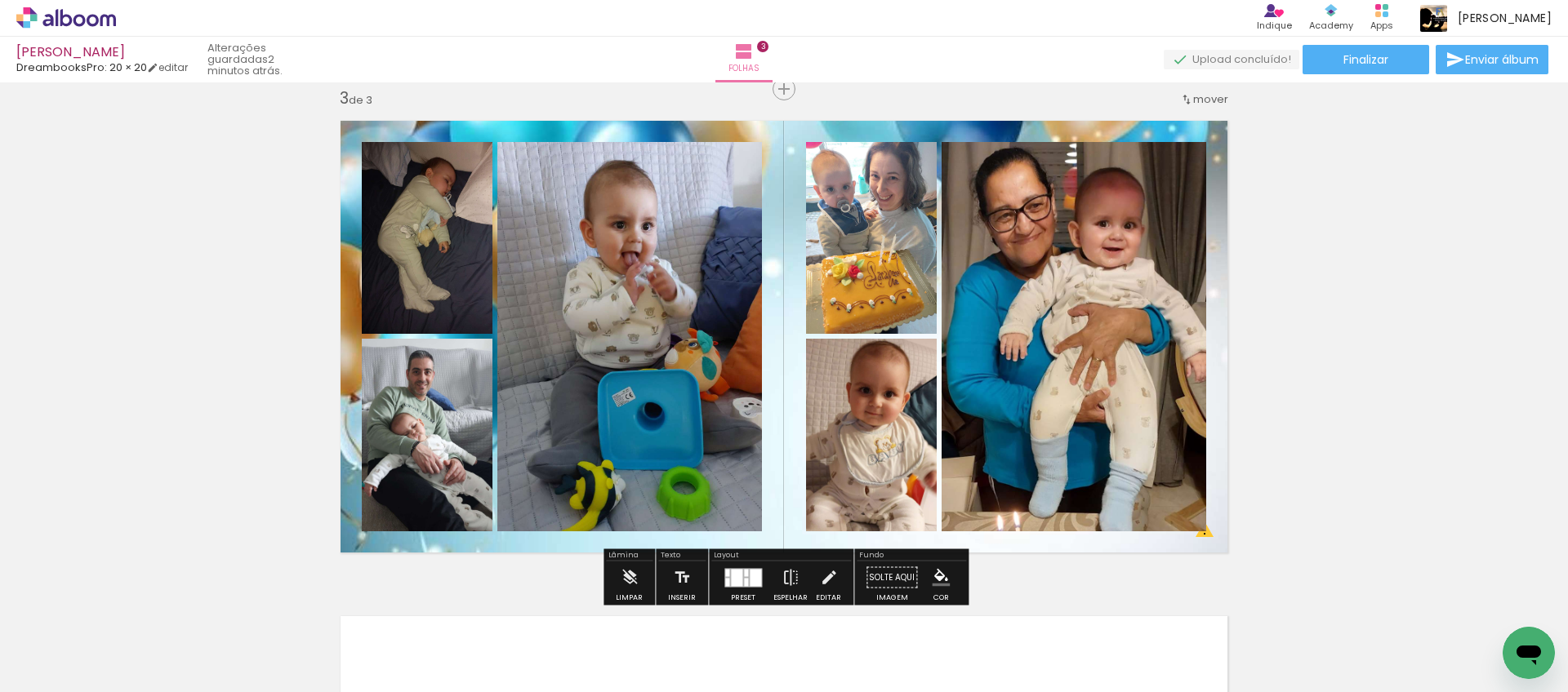
scroll to position [0, 309]
click at [75, 667] on span "Adicionar Fotos" at bounding box center [58, 670] width 49 height 18
click at [0, 0] on input "file" at bounding box center [0, 0] width 0 height 0
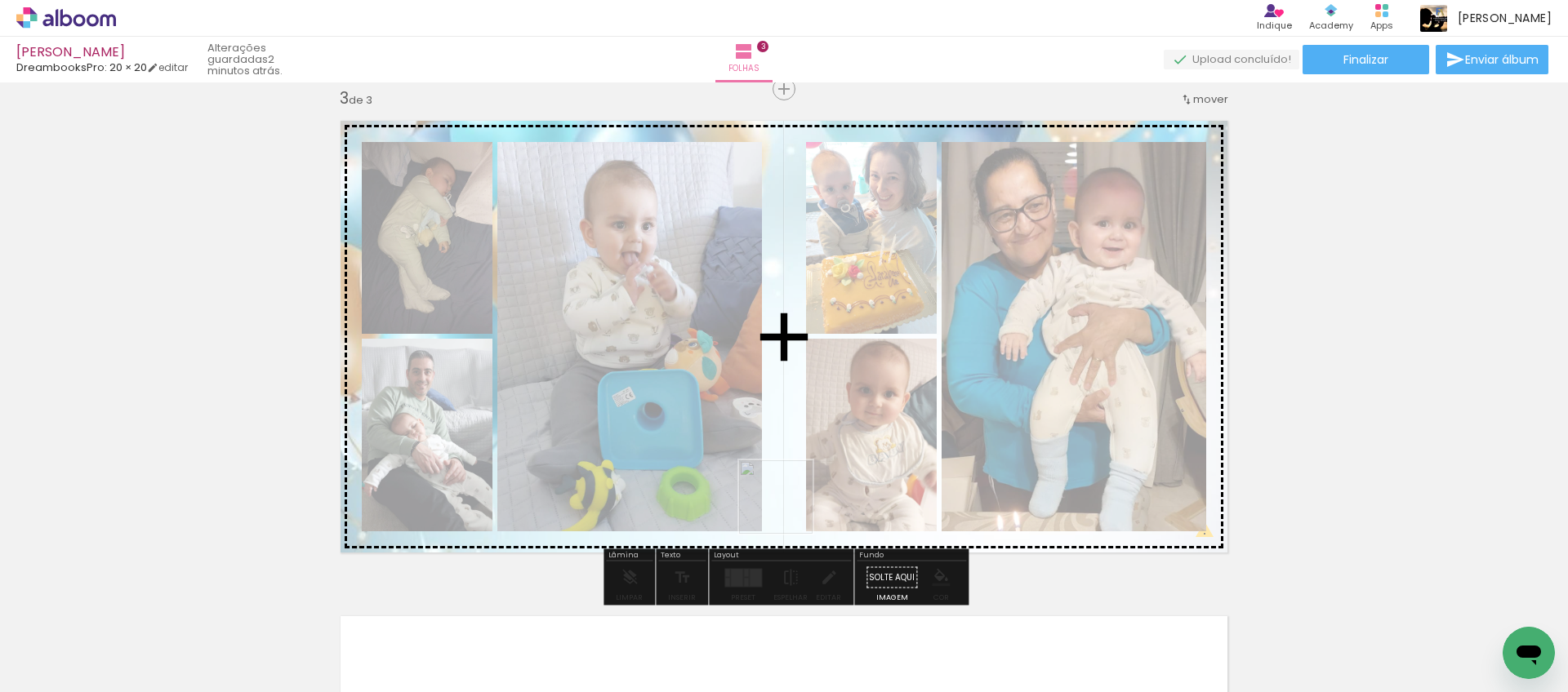
drag, startPoint x: 333, startPoint y: 632, endPoint x: 785, endPoint y: 511, distance: 467.9
click at [788, 510] on quentale-workspace at bounding box center [784, 346] width 1568 height 692
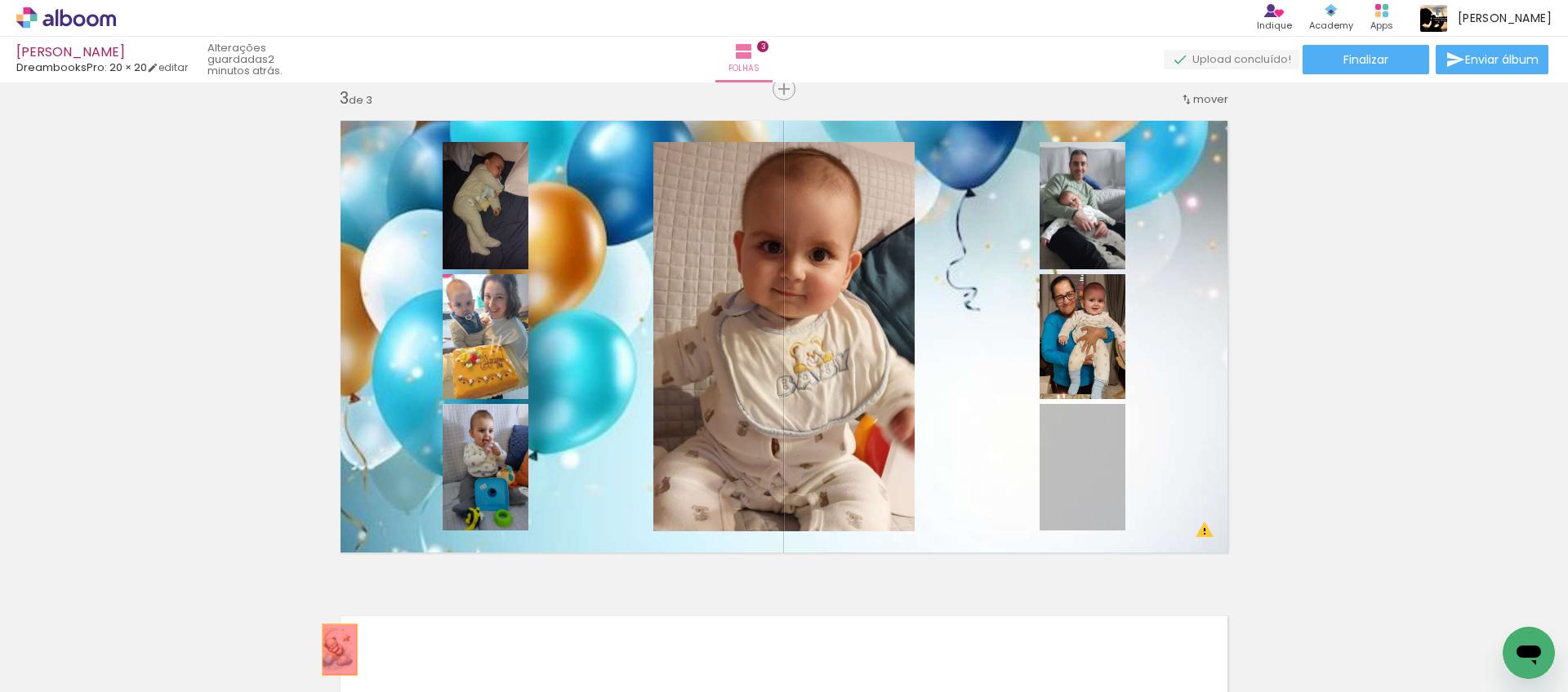
drag, startPoint x: 1075, startPoint y: 480, endPoint x: 340, endPoint y: 650, distance: 754.4
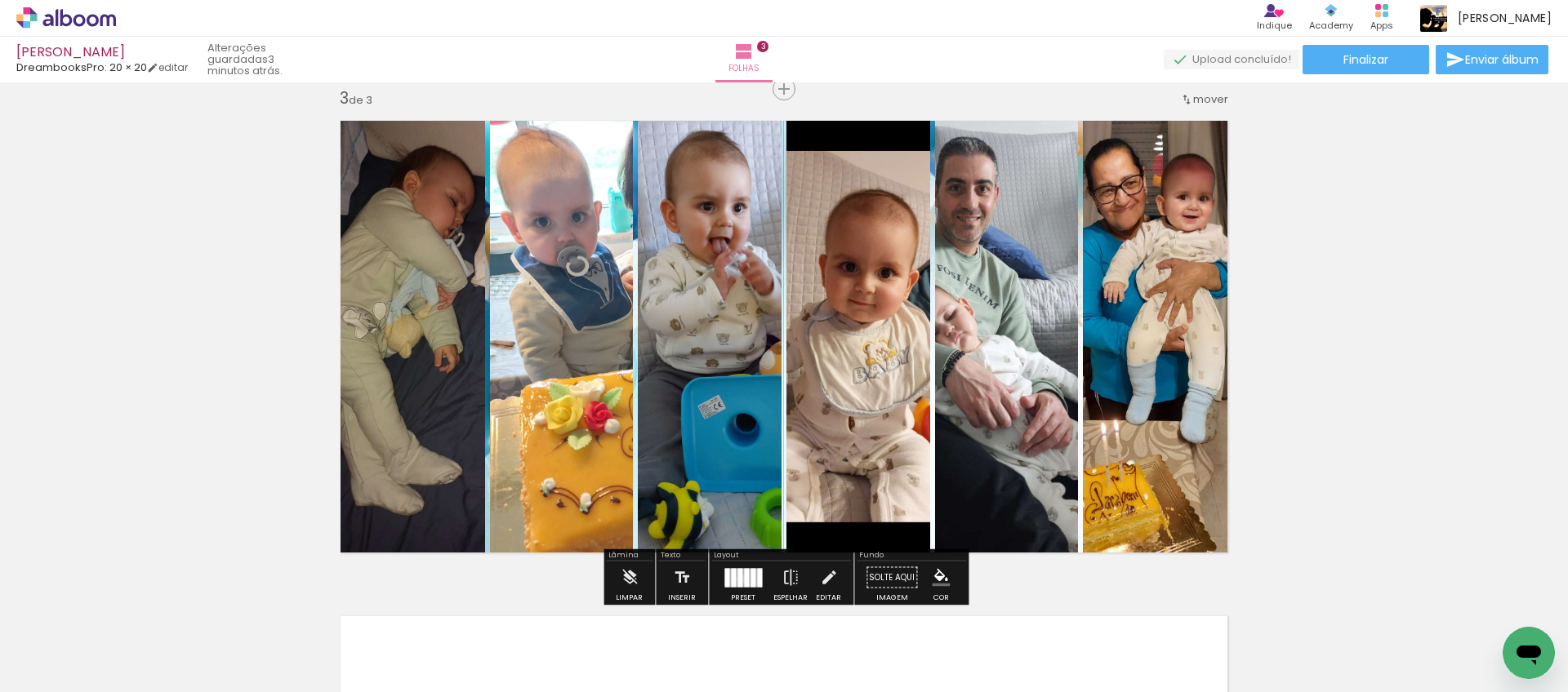
click at [737, 579] on div at bounding box center [740, 578] width 5 height 19
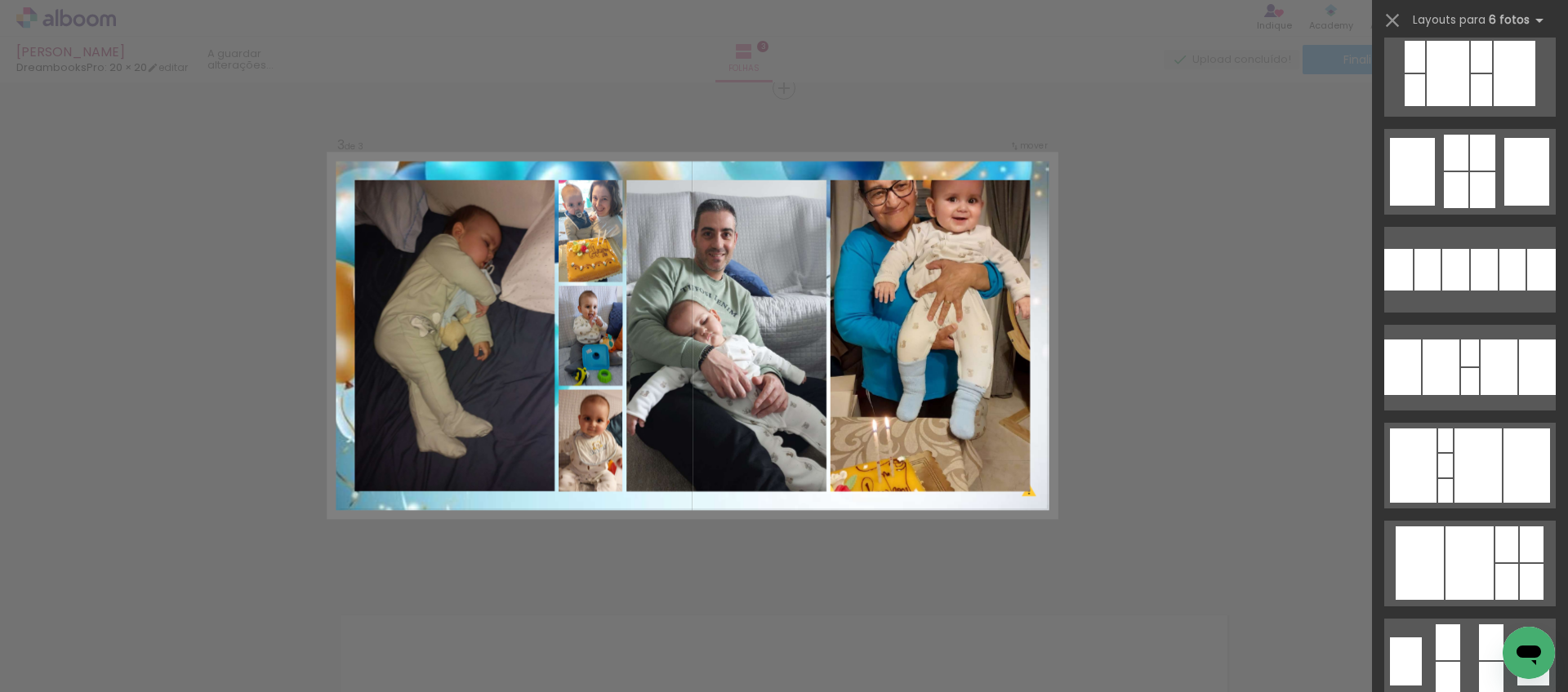
scroll to position [146, 0]
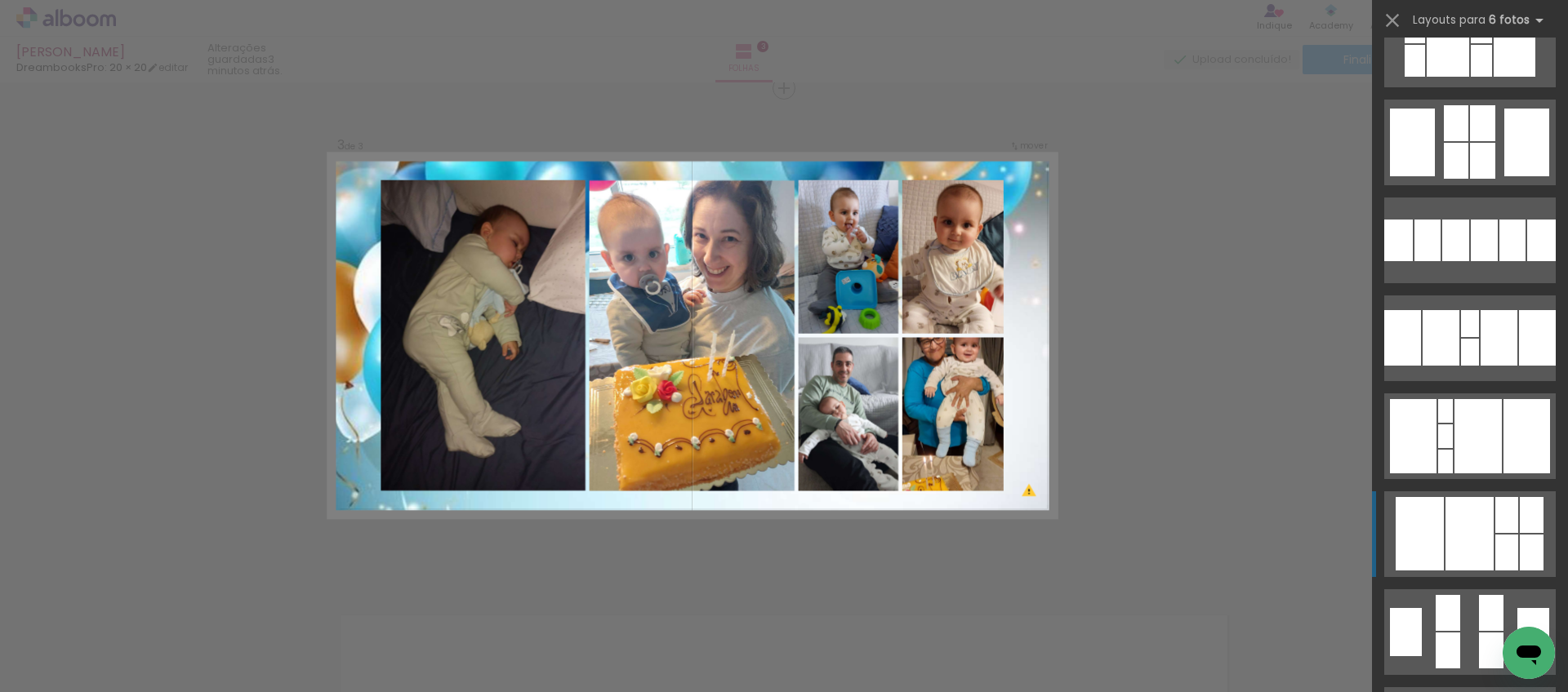
click at [1470, 526] on div at bounding box center [1470, 534] width 48 height 73
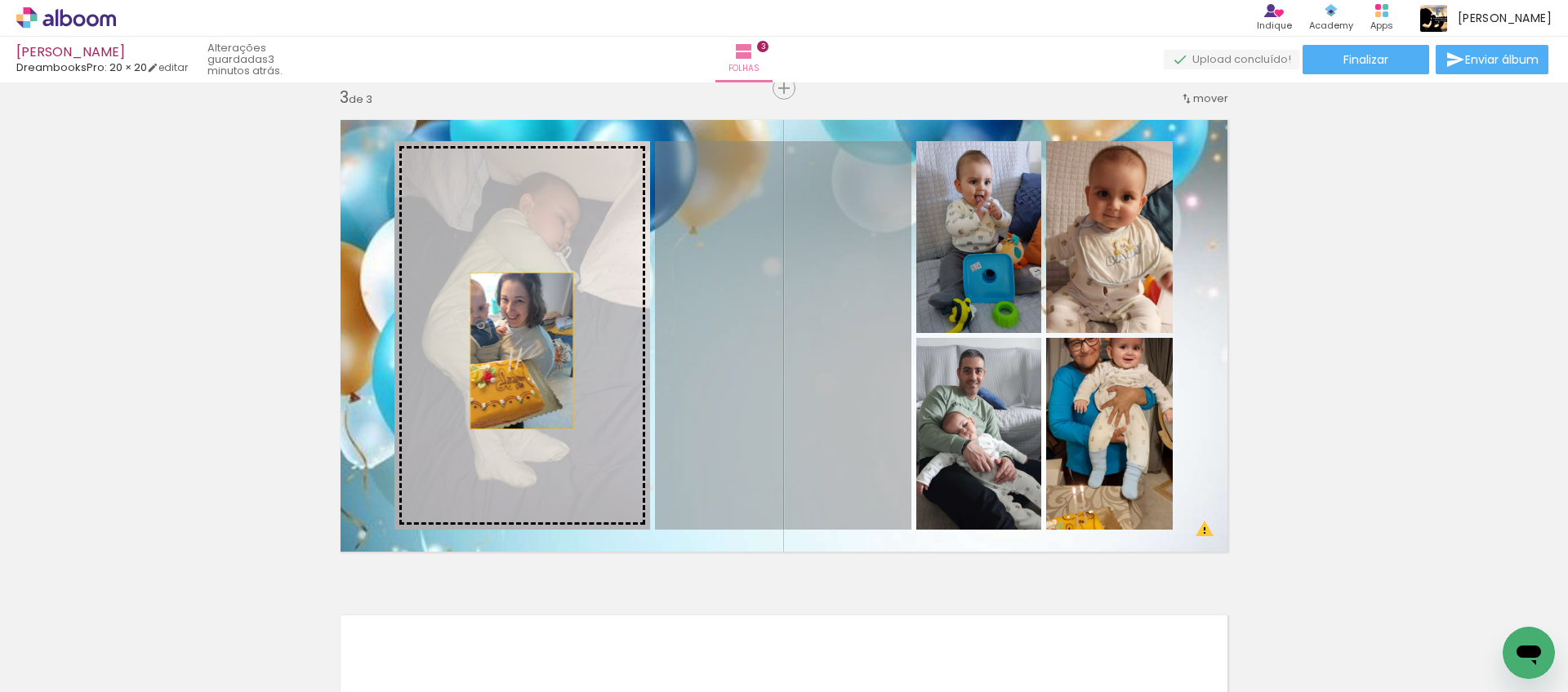
drag, startPoint x: 748, startPoint y: 370, endPoint x: 640, endPoint y: 369, distance: 108.0
click at [0, 0] on slot at bounding box center [0, 0] width 0 height 0
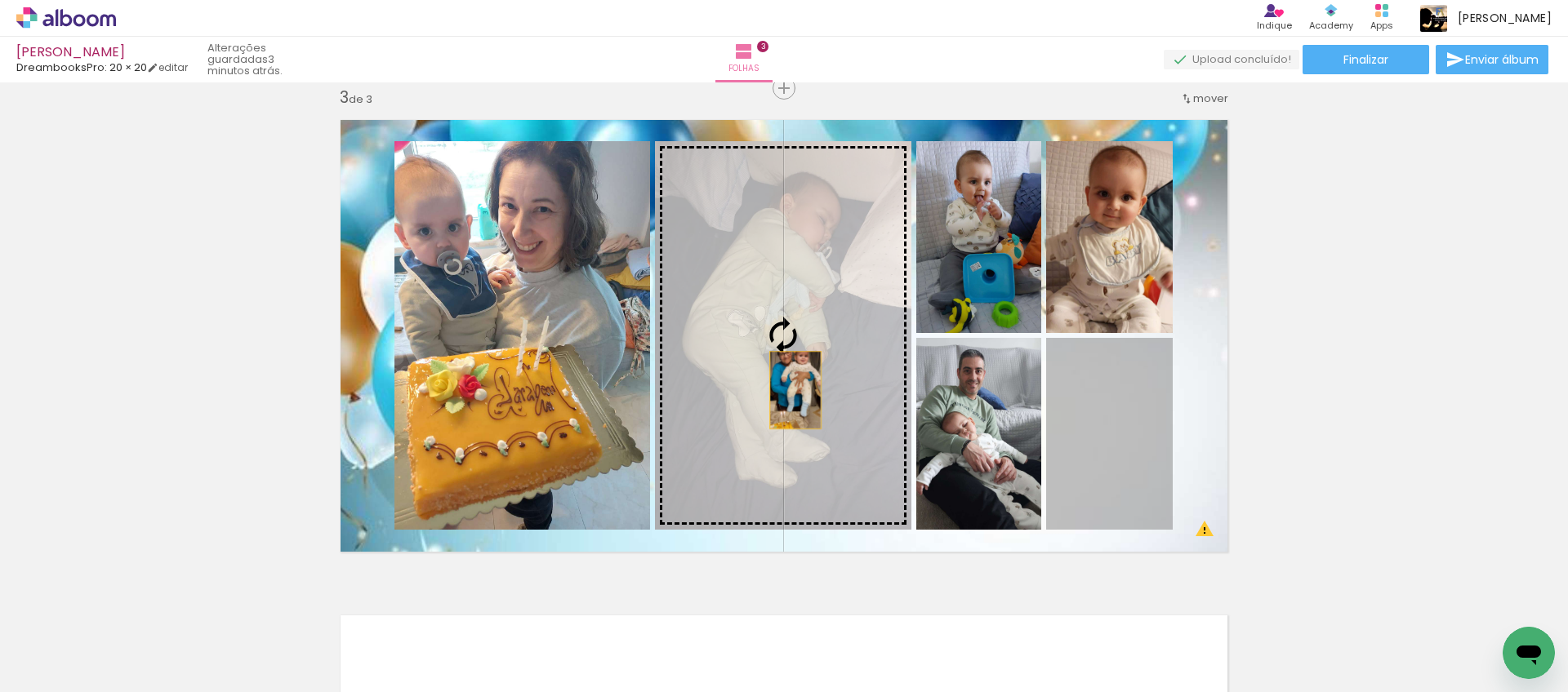
drag, startPoint x: 1137, startPoint y: 422, endPoint x: 793, endPoint y: 390, distance: 345.5
click at [0, 0] on slot at bounding box center [0, 0] width 0 height 0
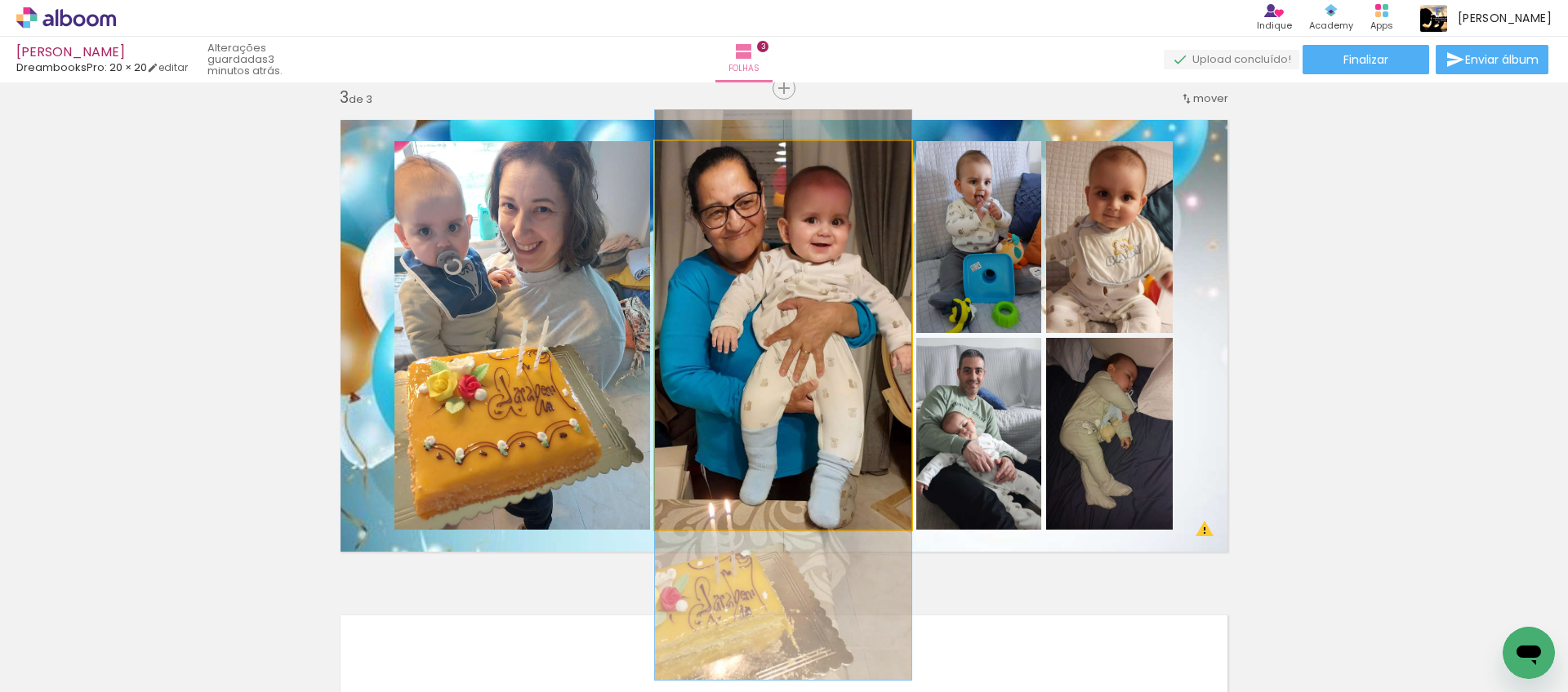
drag, startPoint x: 833, startPoint y: 332, endPoint x: 826, endPoint y: 390, distance: 58.4
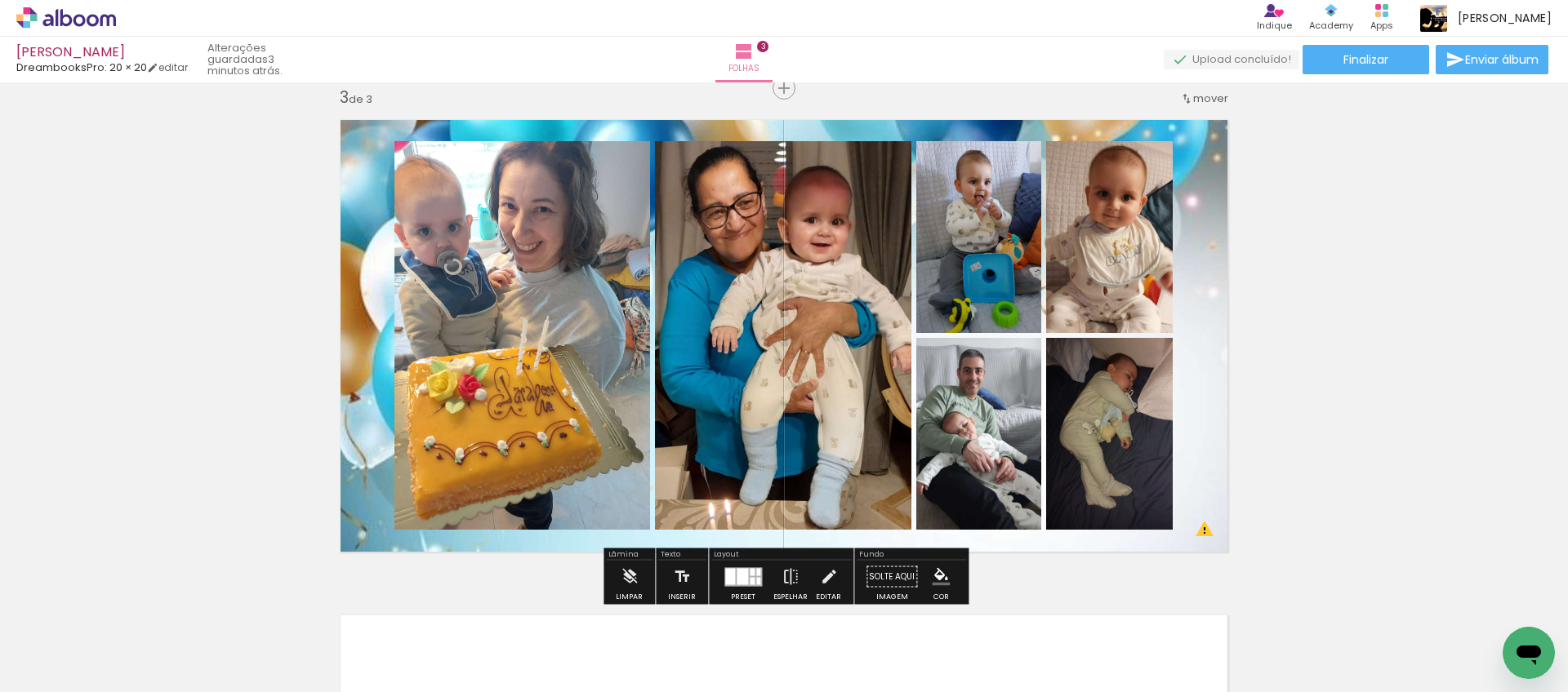
scroll to position [1012, 0]
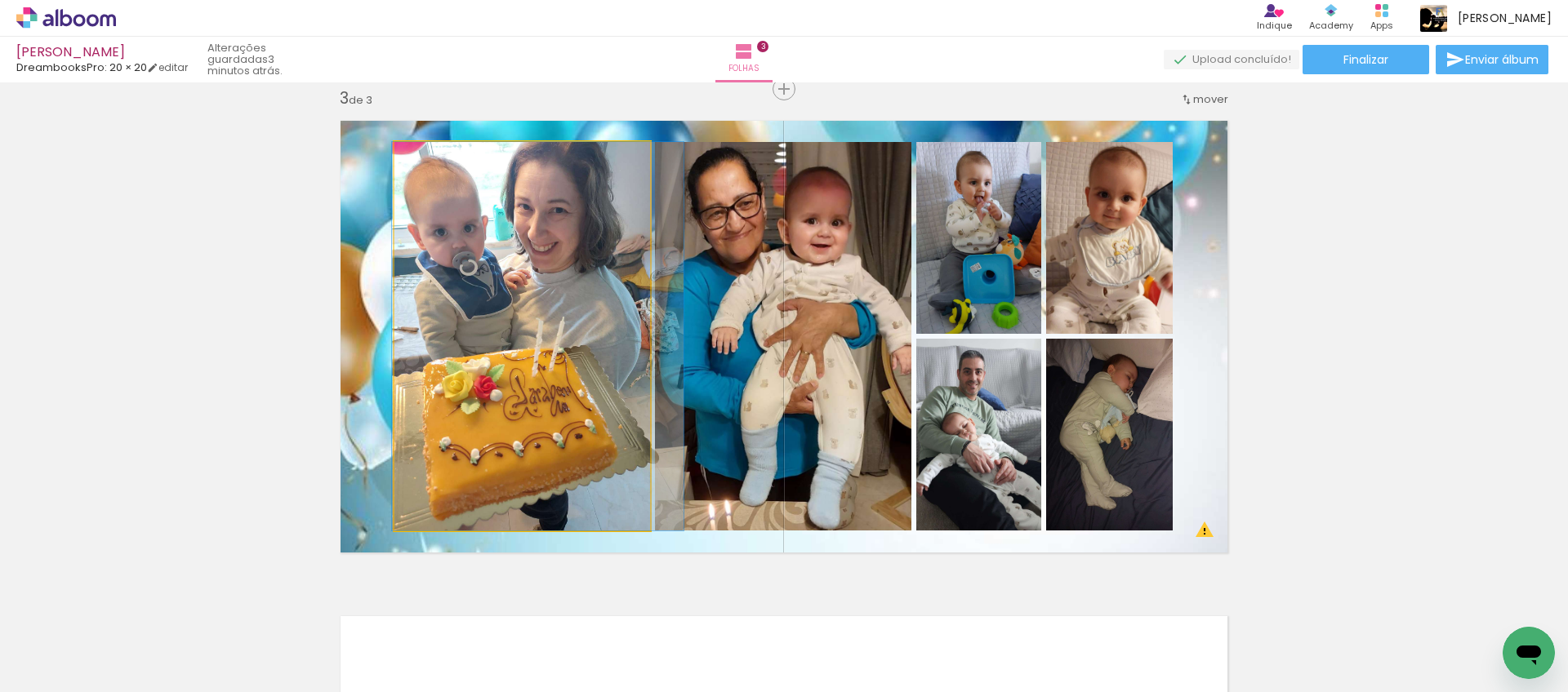
drag, startPoint x: 525, startPoint y: 347, endPoint x: 539, endPoint y: 364, distance: 22.0
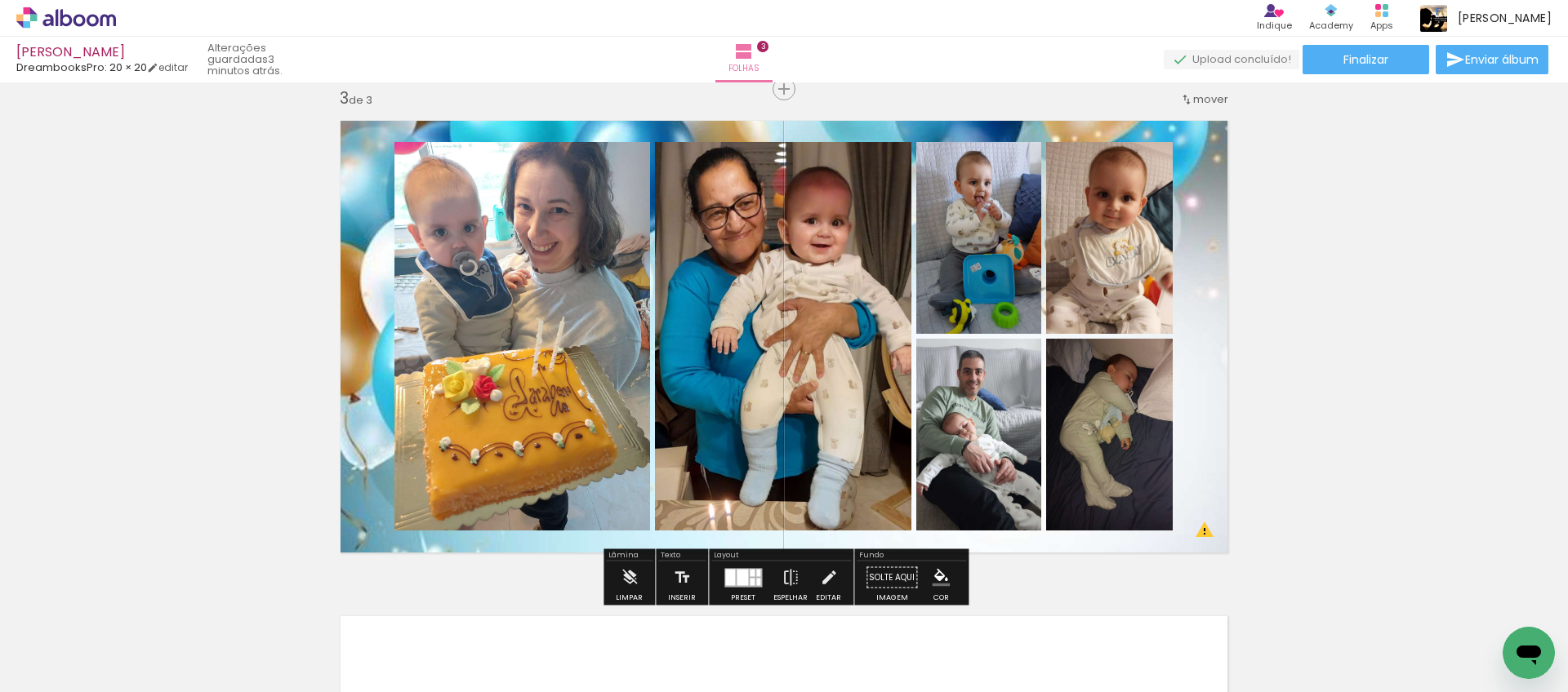
click at [1201, 298] on quentale-layouter at bounding box center [784, 337] width 910 height 454
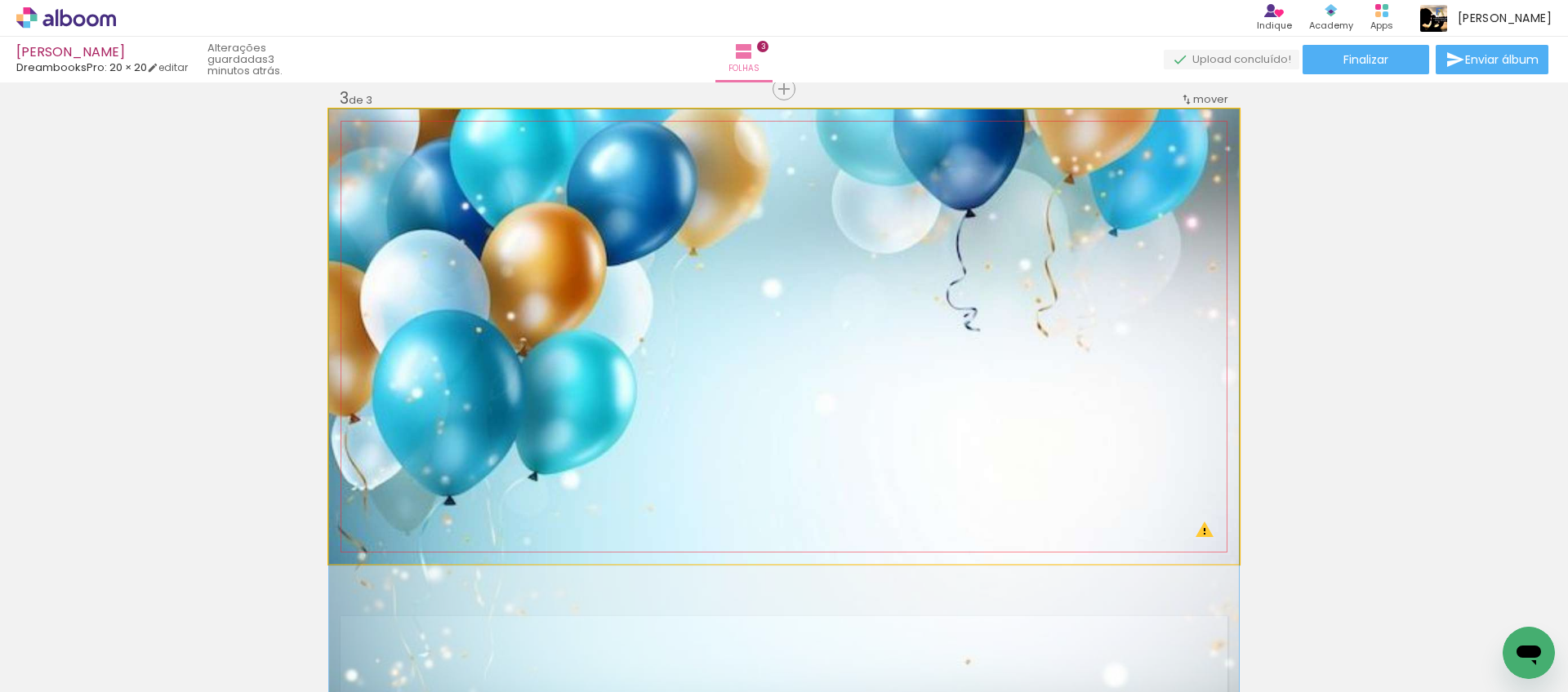
drag, startPoint x: 1177, startPoint y: 307, endPoint x: 1196, endPoint y: 339, distance: 37.2
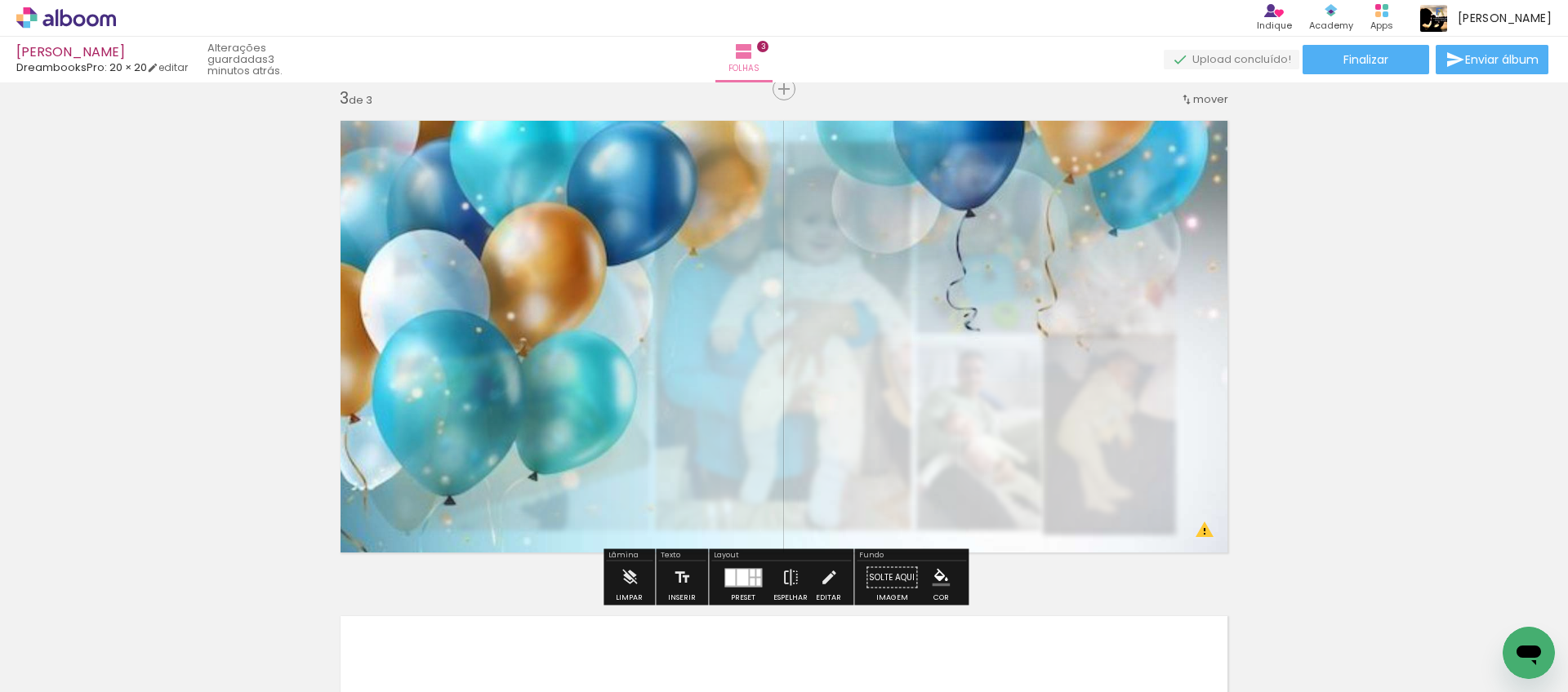
click at [1365, 314] on div "Inserir folha 1 de 3 Inserir folha 2 de 3 Inserir folha 3 de 3 O Designbox prec…" at bounding box center [784, 67] width 1568 height 1983
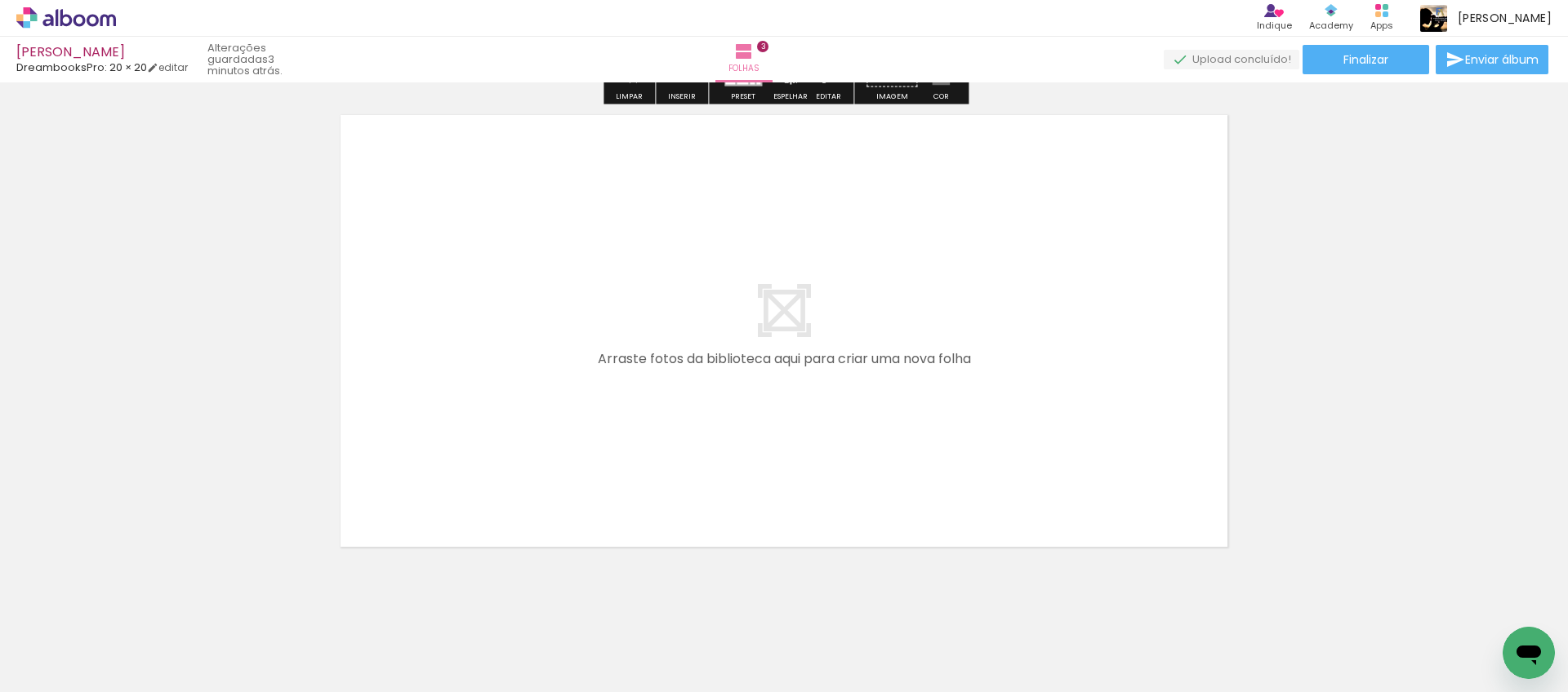
scroll to position [1538, 0]
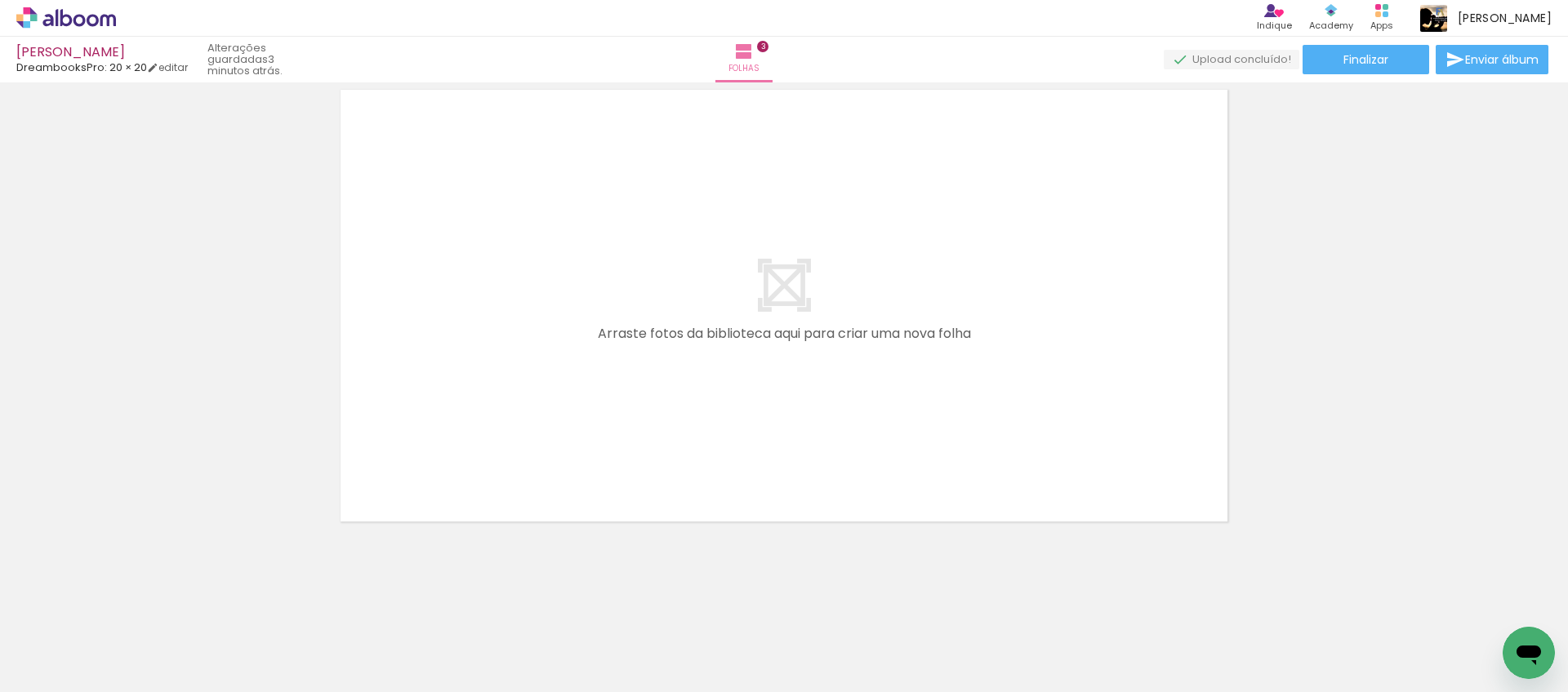
click at [54, 665] on span "Adicionar Fotos" at bounding box center [58, 670] width 49 height 18
click at [0, 0] on input "file" at bounding box center [0, 0] width 0 height 0
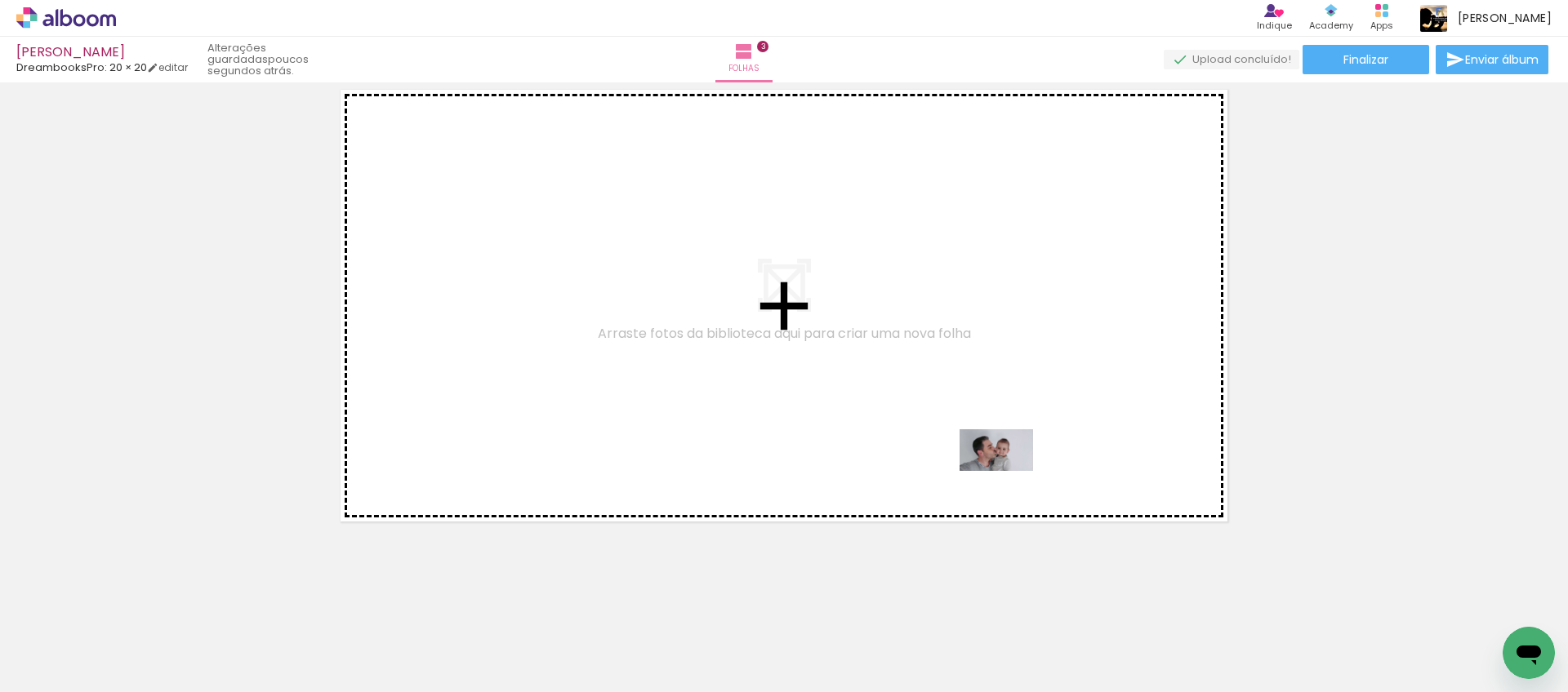
click at [1004, 474] on quentale-workspace at bounding box center [784, 346] width 1568 height 692
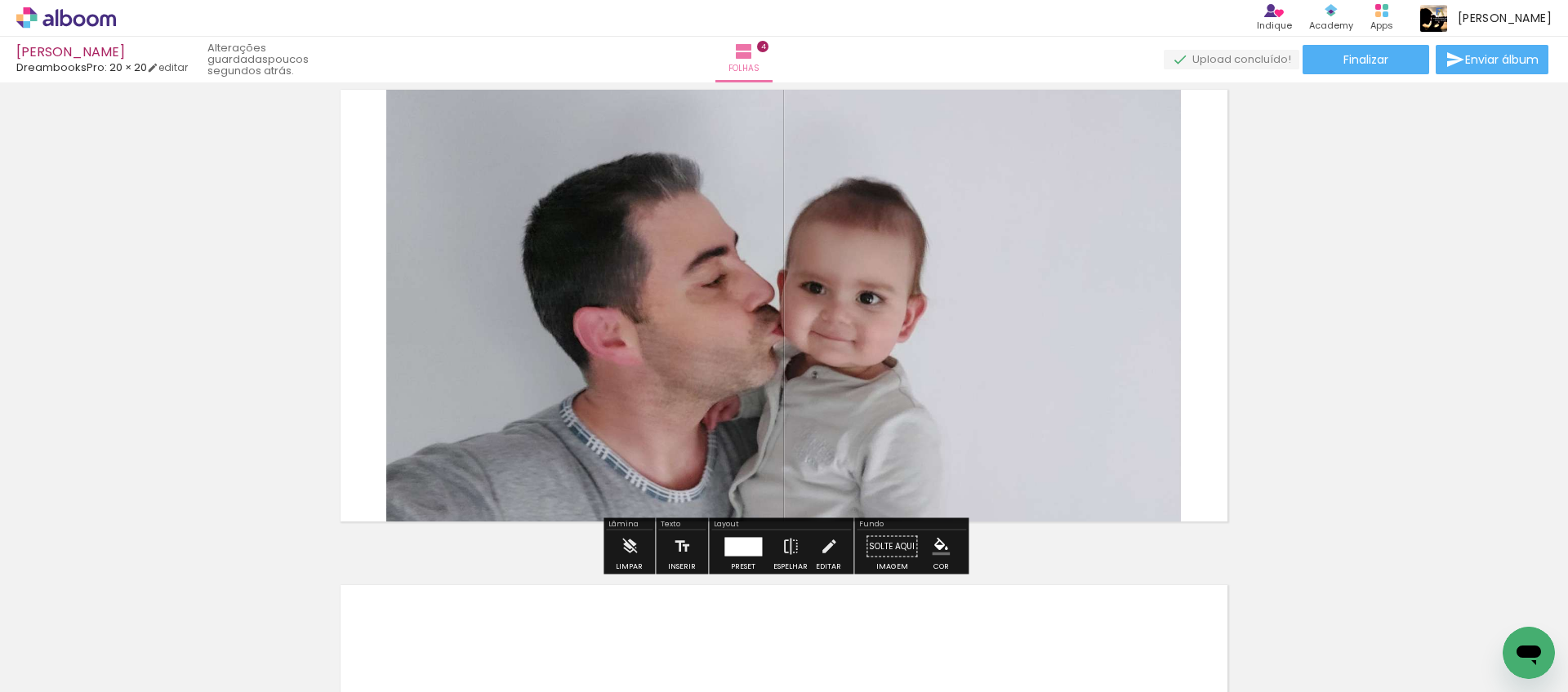
scroll to position [1508, 0]
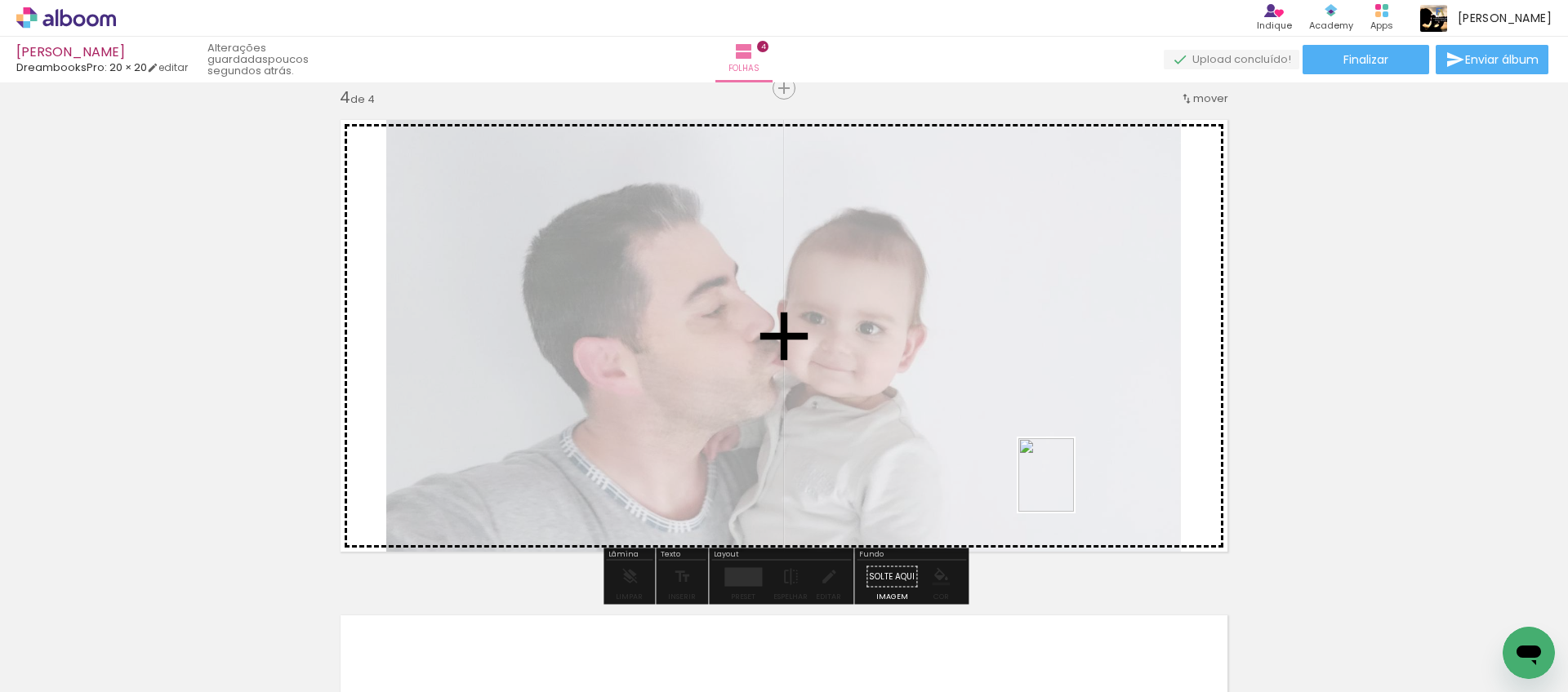
drag, startPoint x: 1298, startPoint y: 613, endPoint x: 1310, endPoint y: 606, distance: 13.9
click at [1068, 487] on quentale-workspace at bounding box center [784, 346] width 1568 height 692
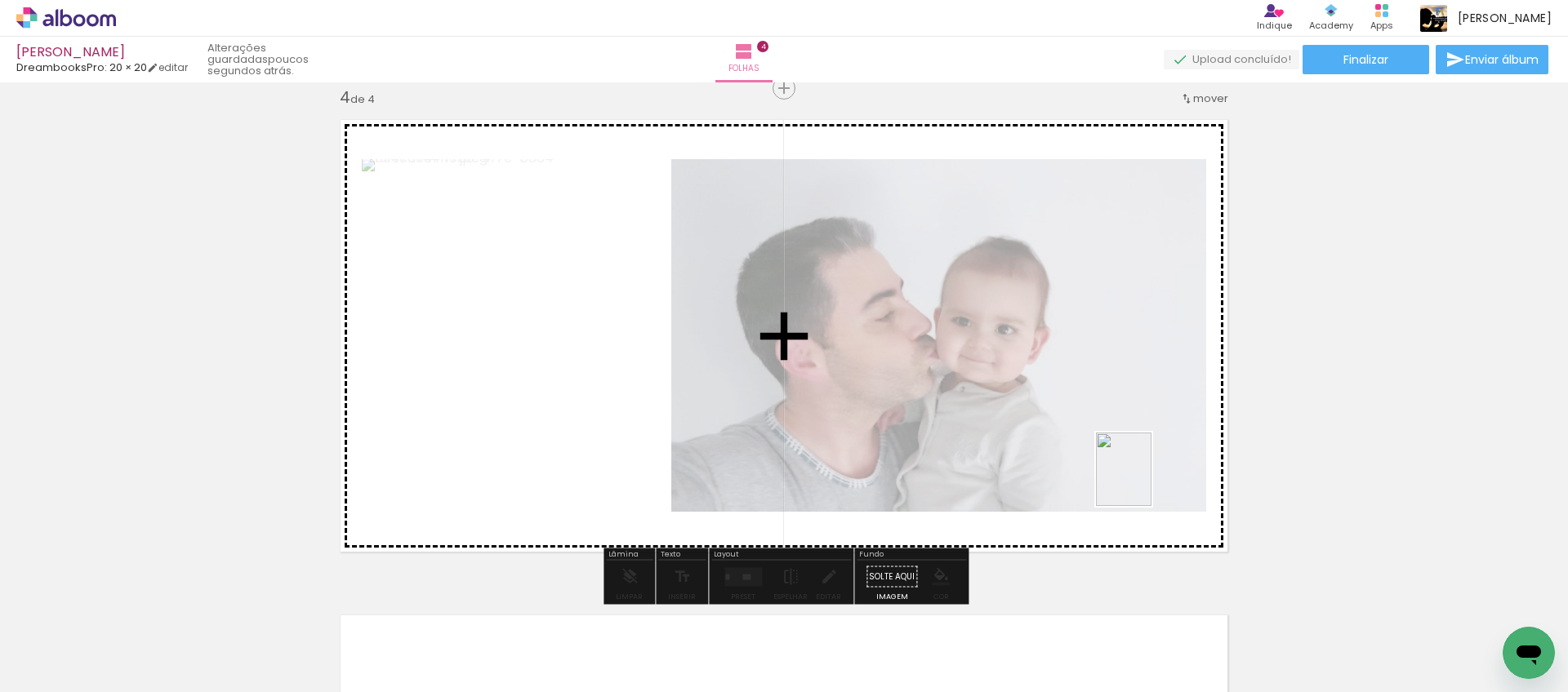
drag, startPoint x: 1405, startPoint y: 634, endPoint x: 1145, endPoint y: 482, distance: 301.2
click at [1145, 482] on quentale-workspace at bounding box center [784, 346] width 1568 height 692
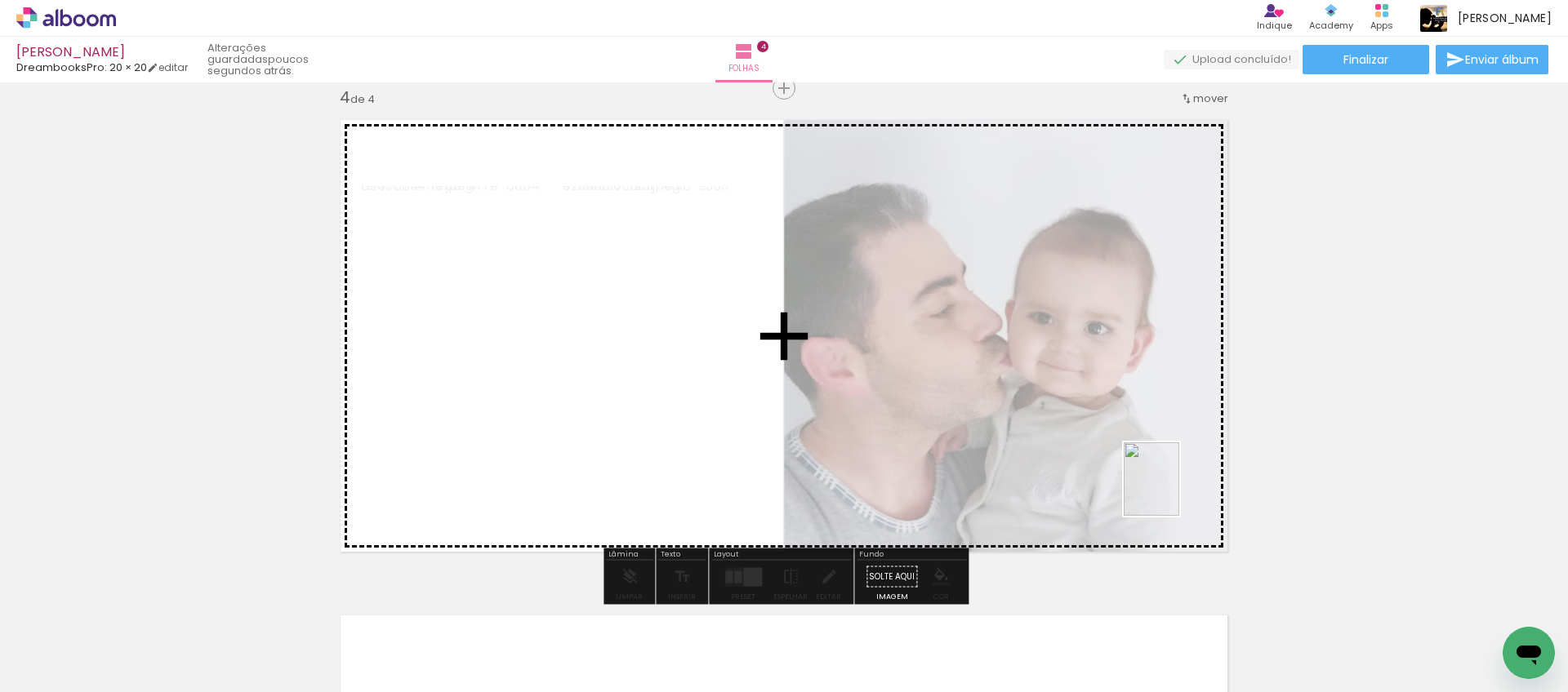
drag, startPoint x: 1487, startPoint y: 617, endPoint x: 1173, endPoint y: 492, distance: 338.0
click at [1173, 492] on quentale-workspace at bounding box center [784, 346] width 1568 height 692
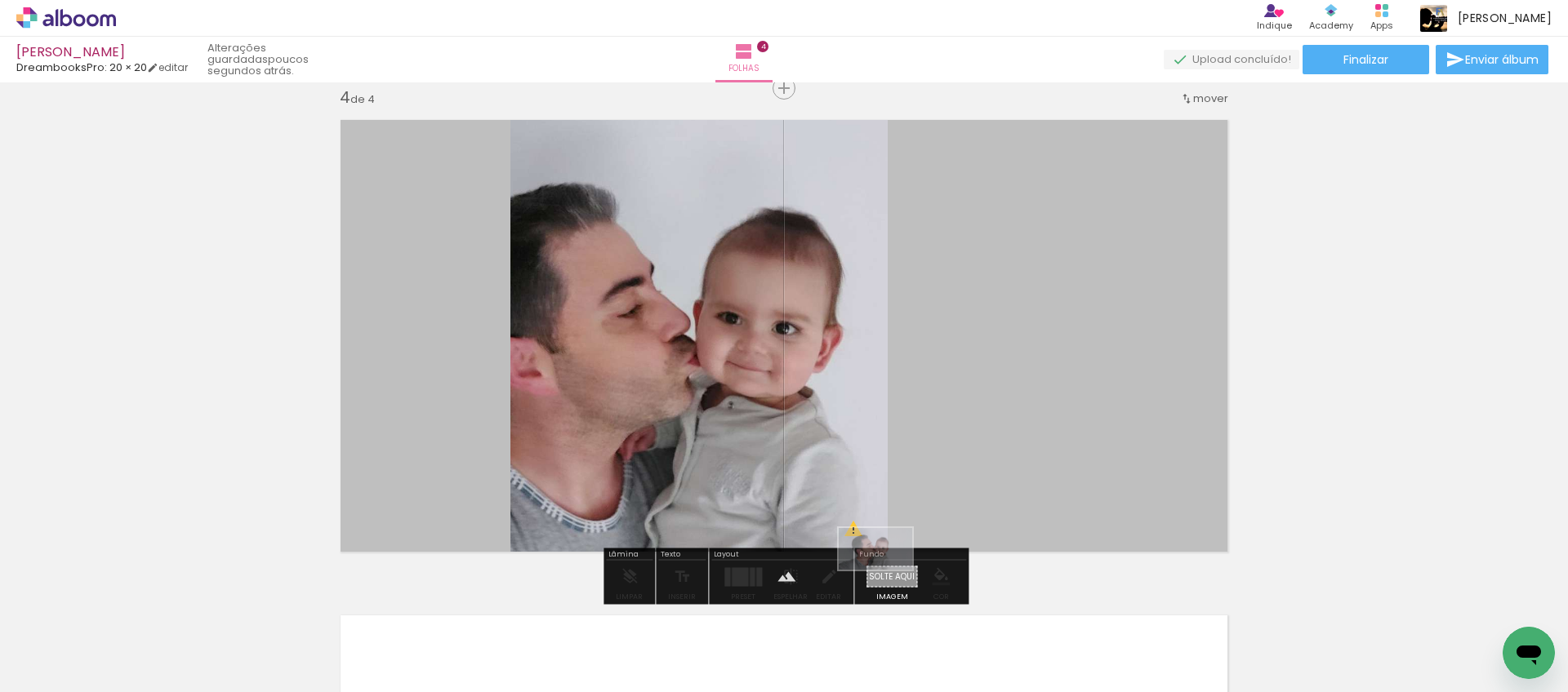
drag, startPoint x: 1227, startPoint y: 625, endPoint x: 889, endPoint y: 577, distance: 341.4
click at [888, 577] on quentale-workspace at bounding box center [784, 346] width 1568 height 692
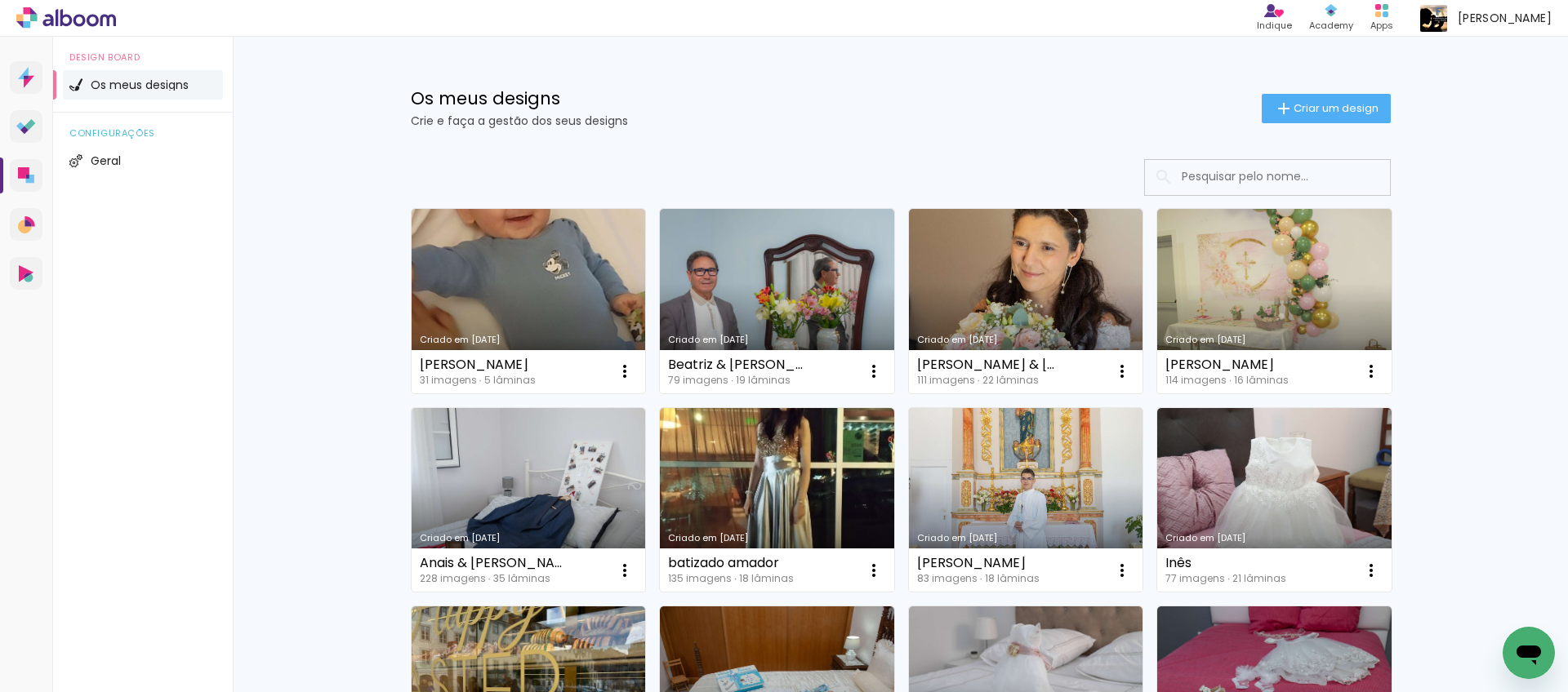
click at [594, 283] on link "Criado em 29/09/25" at bounding box center [528, 302] width 234 height 185
click at [569, 297] on link "Criado em [DATE]" at bounding box center [528, 302] width 234 height 185
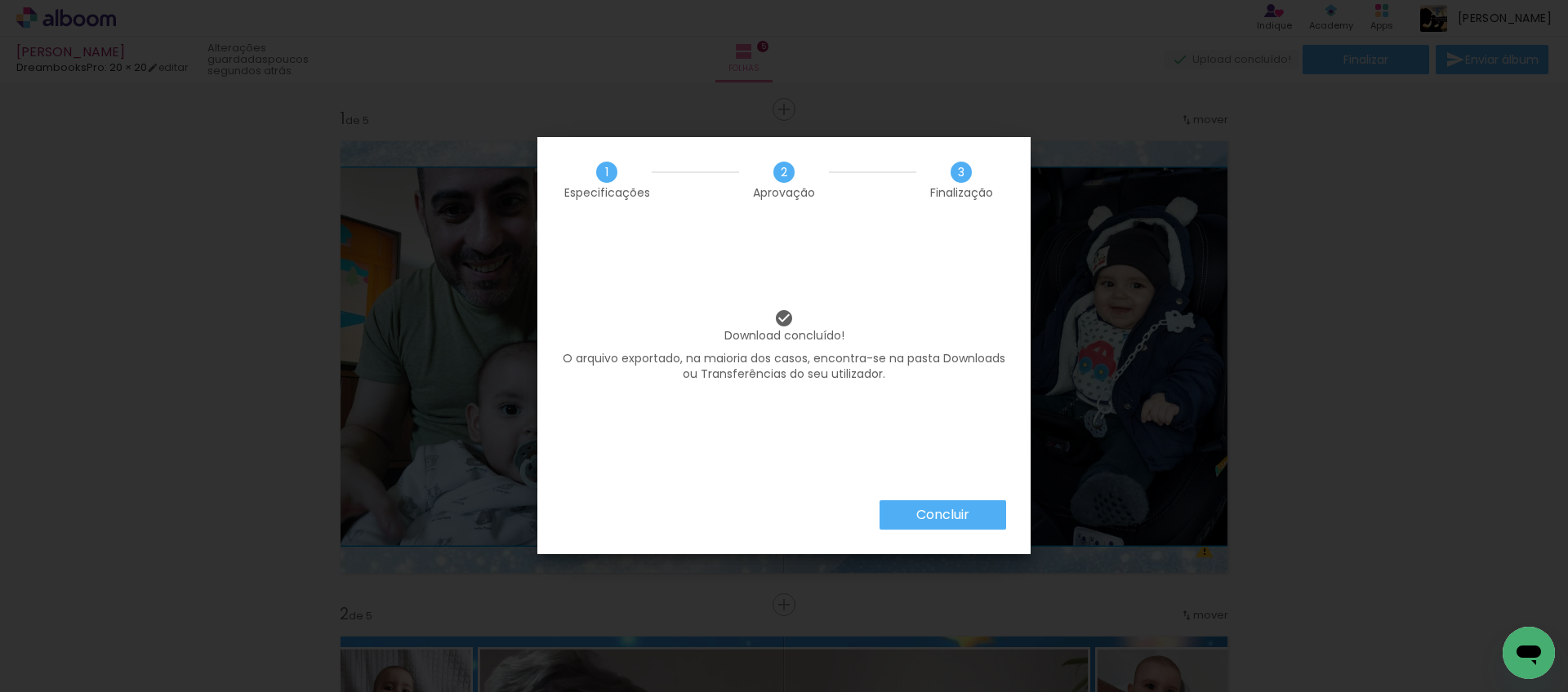
click at [989, 514] on paper-button "Concluir" at bounding box center [943, 515] width 126 height 29
